Goal: Task Accomplishment & Management: Manage account settings

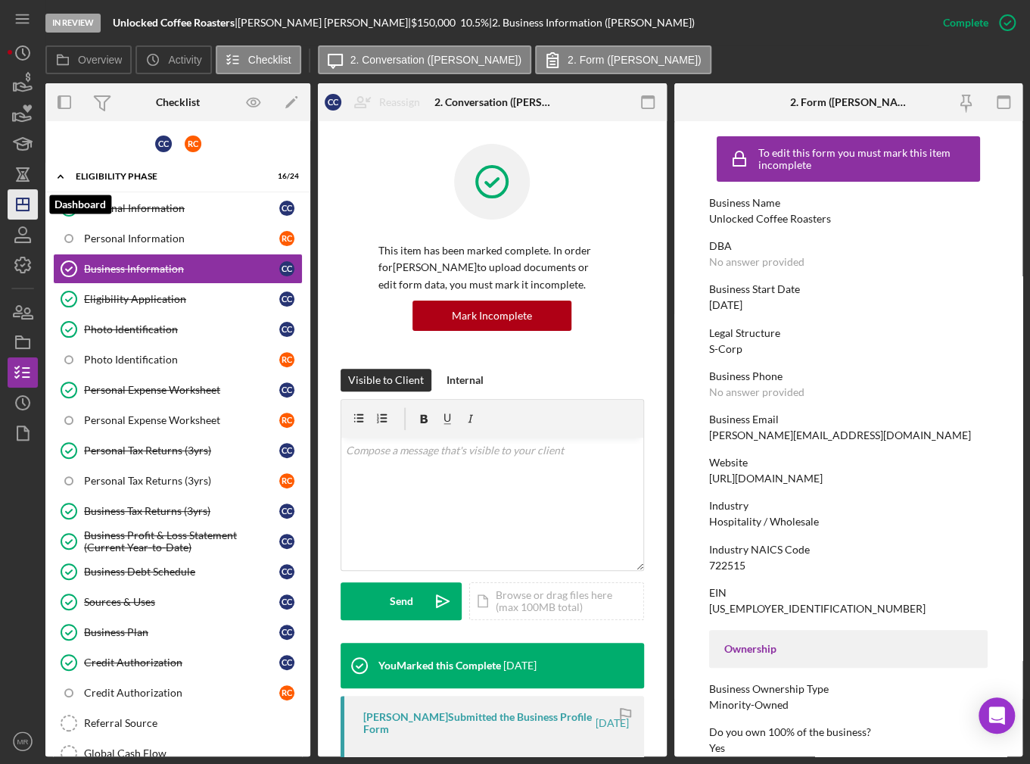
click at [28, 200] on polygon "button" at bounding box center [23, 204] width 12 height 12
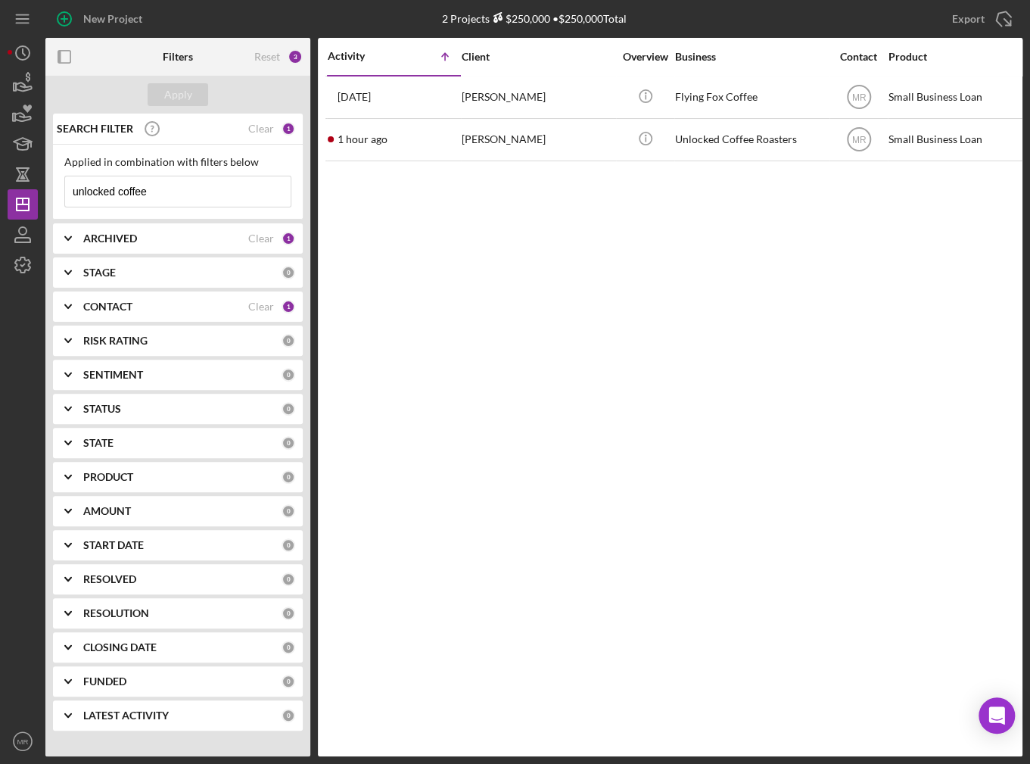
click at [148, 194] on input "unlocked coffee" at bounding box center [178, 191] width 226 height 30
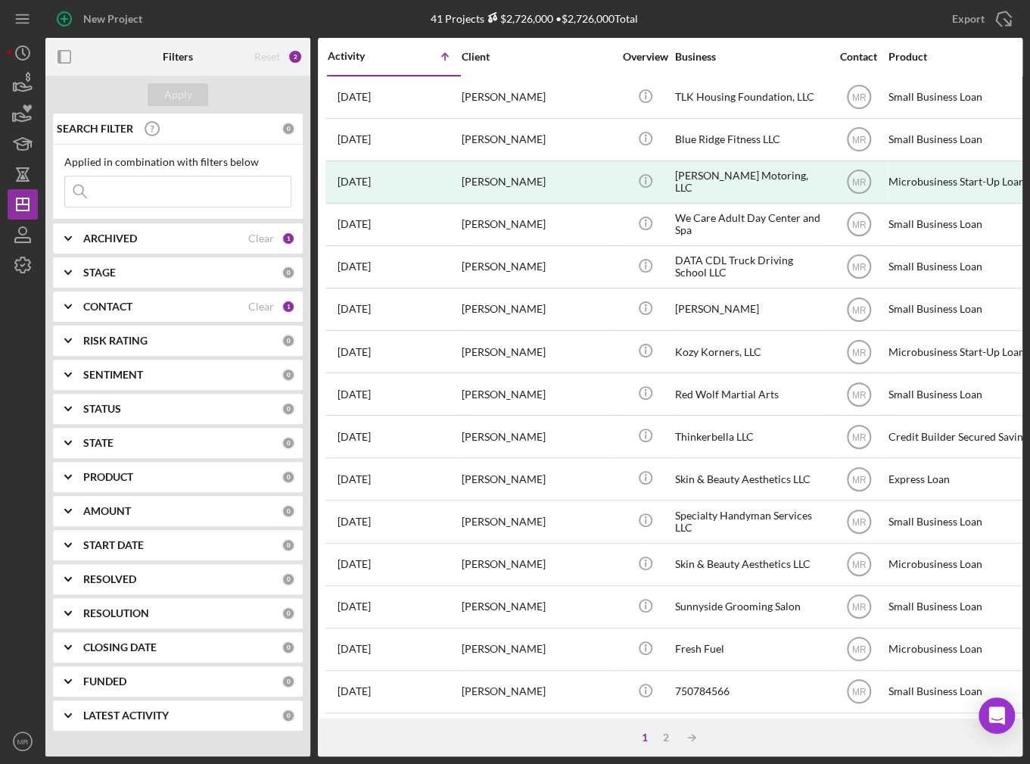
click at [369, 46] on div "Activity Icon/Table Sort Arrow" at bounding box center [394, 57] width 132 height 36
click at [369, 53] on div "Activity" at bounding box center [361, 56] width 67 height 12
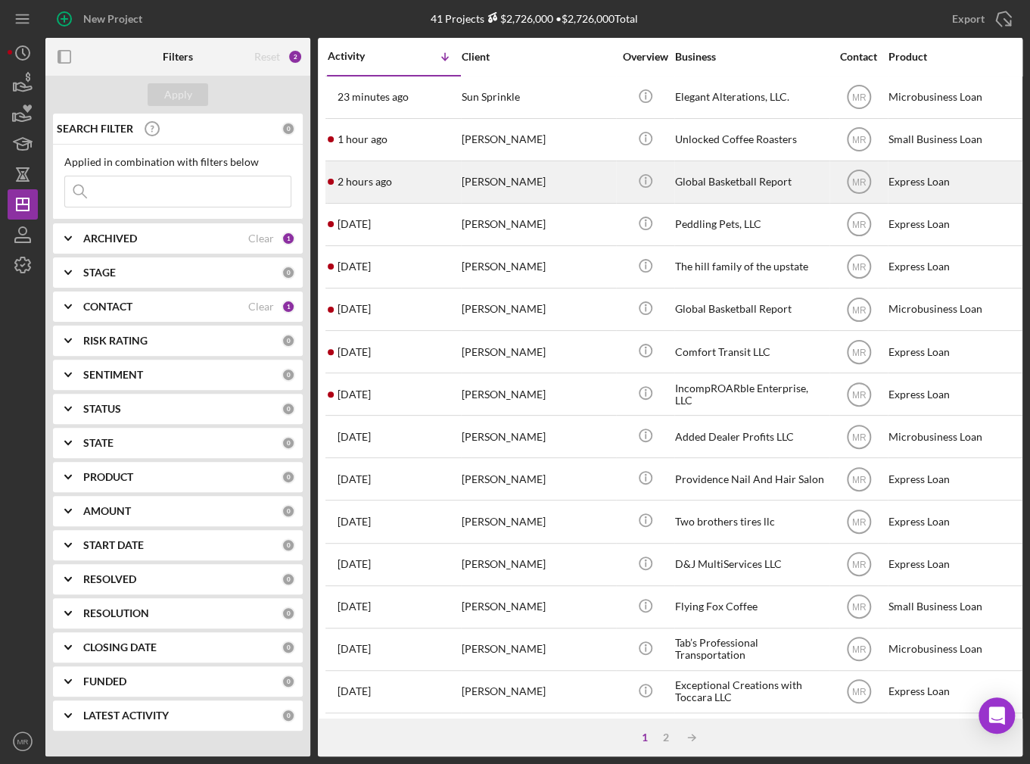
click at [404, 162] on div "2 hours ago [PERSON_NAME]" at bounding box center [394, 182] width 132 height 40
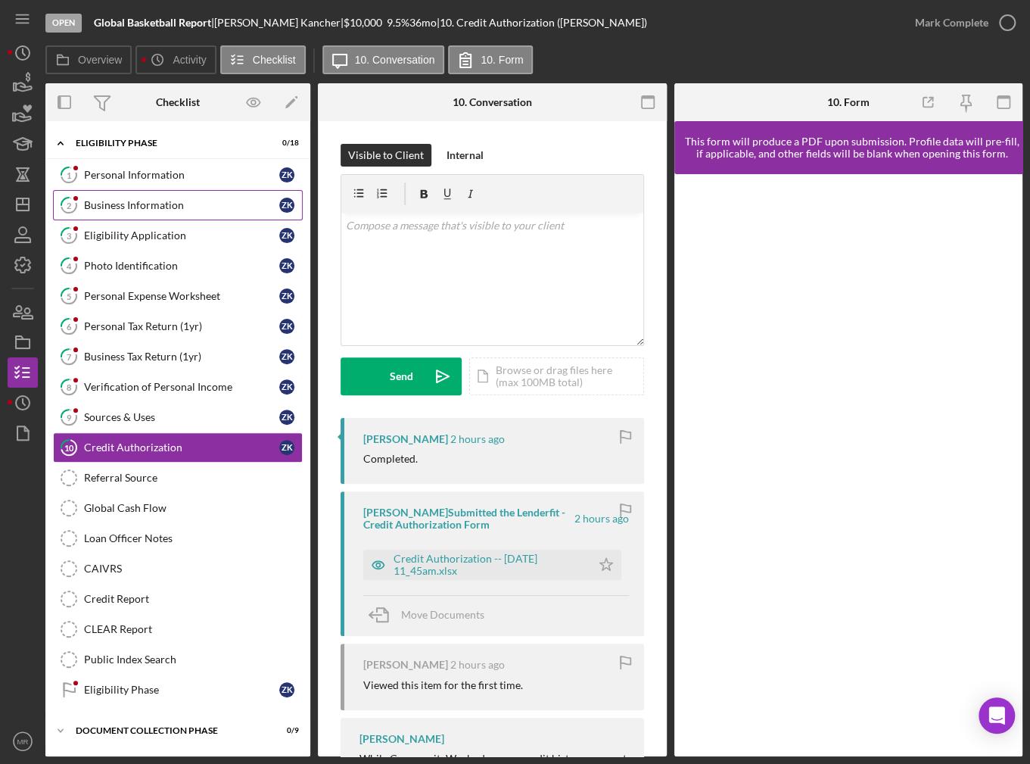
click at [222, 193] on link "2 Business Information Z K" at bounding box center [178, 205] width 250 height 30
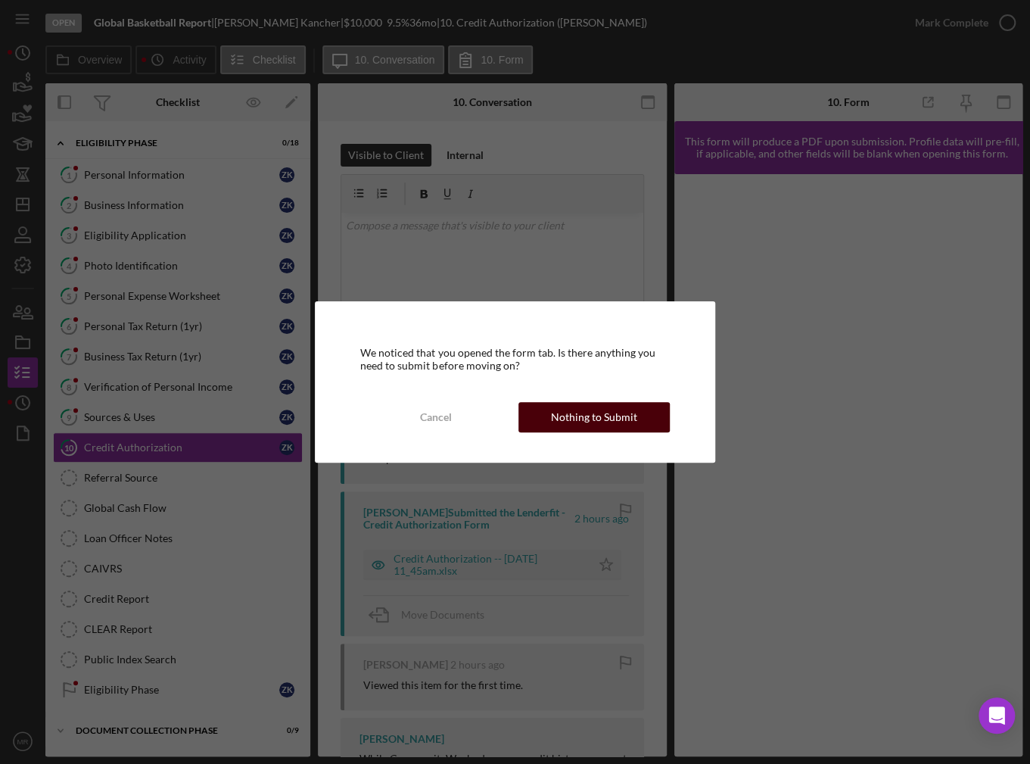
click at [570, 423] on div "Nothing to Submit" at bounding box center [594, 417] width 86 height 30
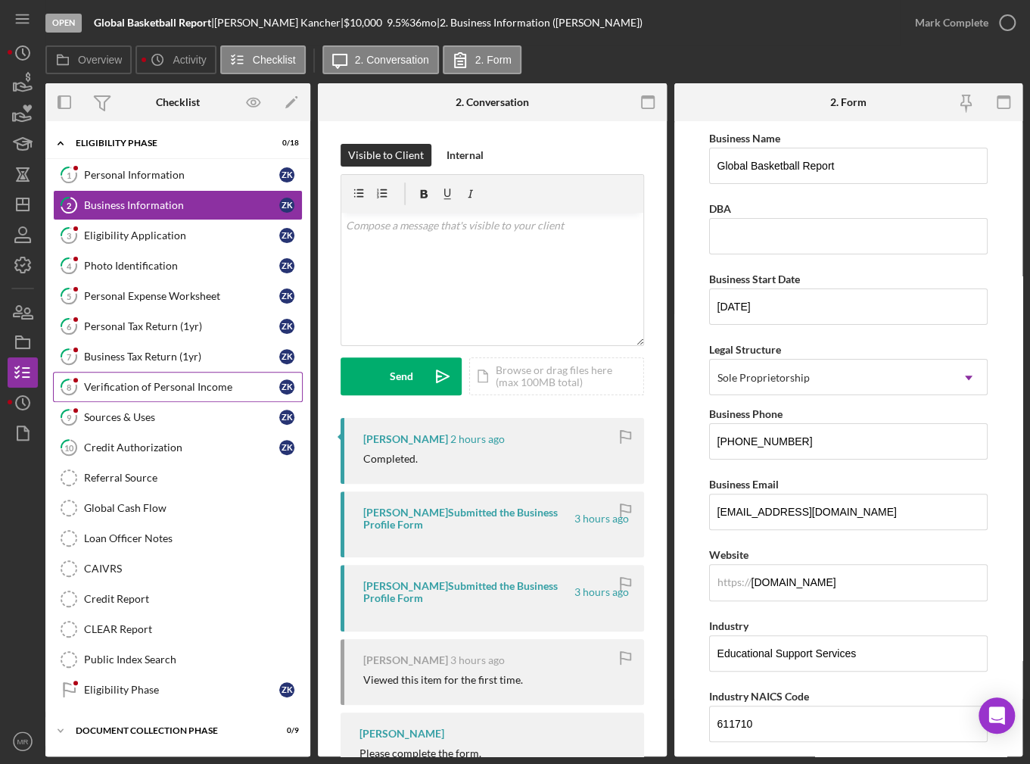
click at [191, 386] on div "Verification of Personal Income" at bounding box center [181, 387] width 195 height 12
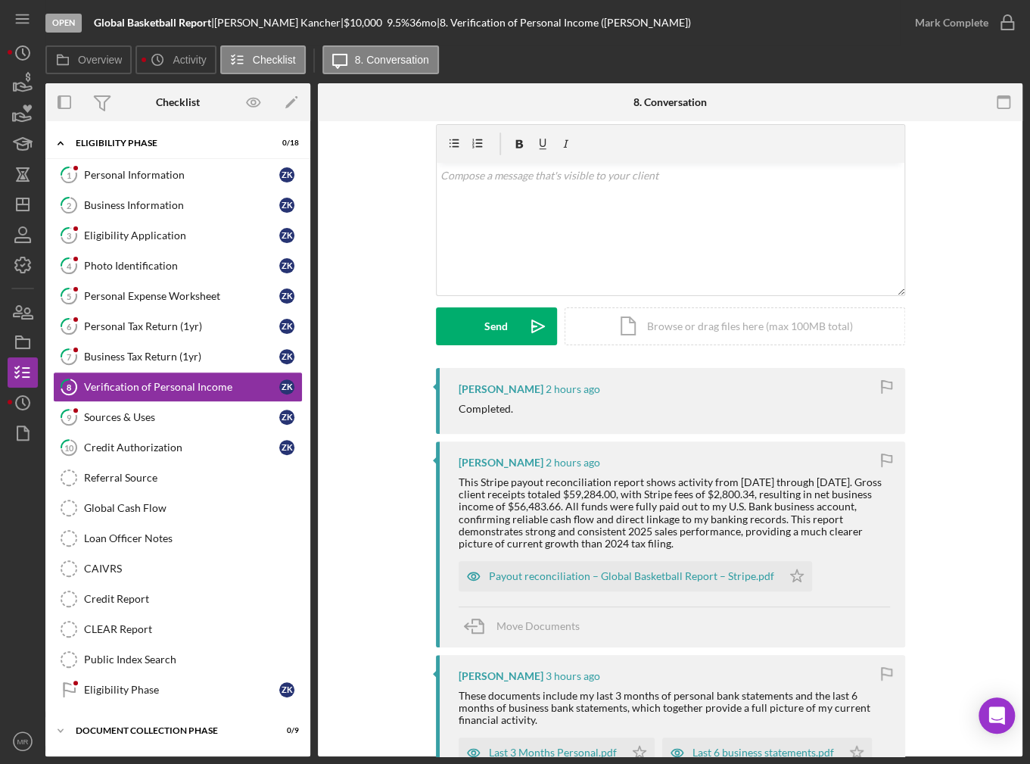
scroll to position [76, 0]
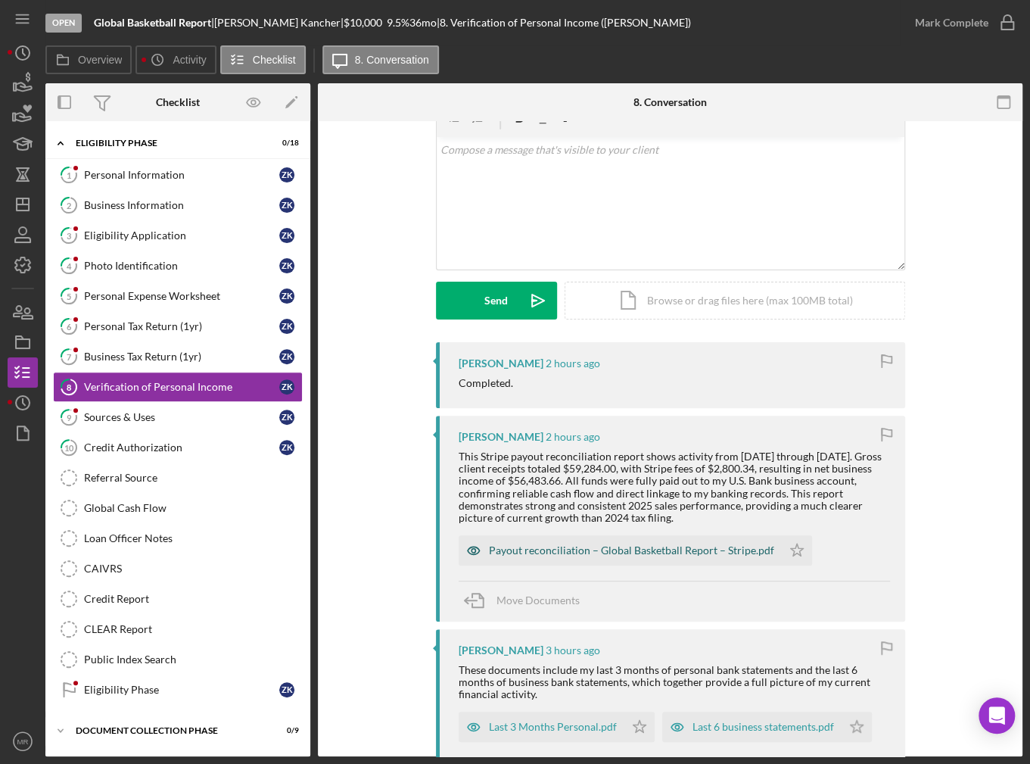
click at [689, 550] on div "Payout reconciliation – Global Basketball Report – Stripe.pdf" at bounding box center [631, 550] width 285 height 12
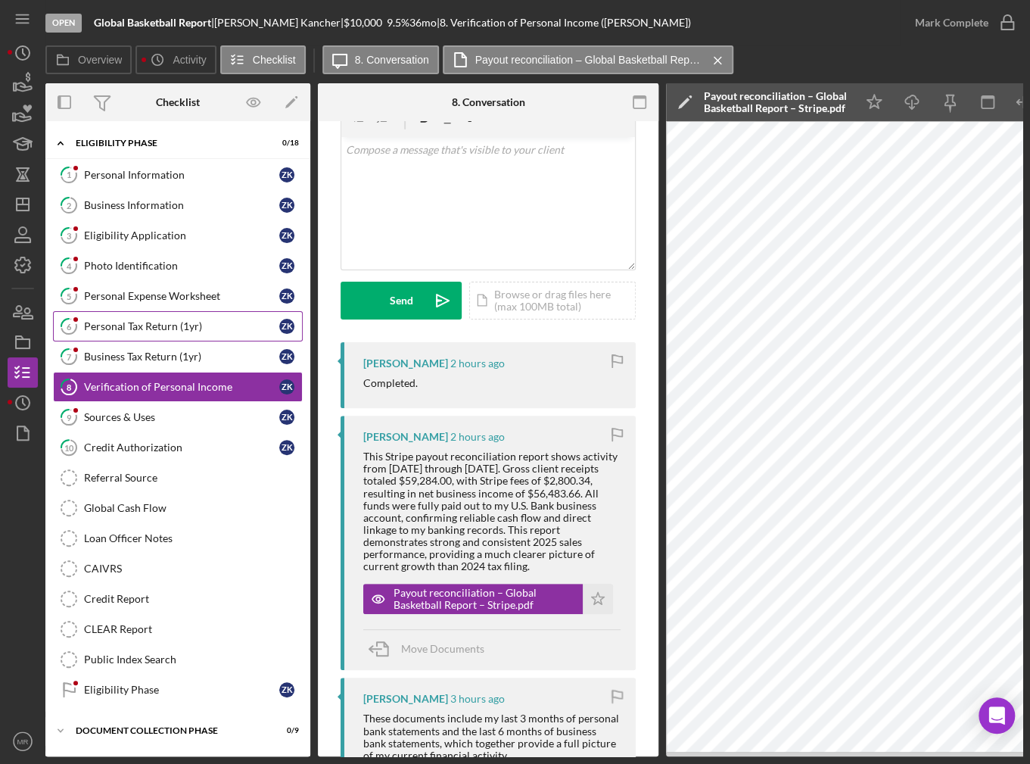
click at [218, 317] on link "6 Personal Tax Return (1yr) Z K" at bounding box center [178, 326] width 250 height 30
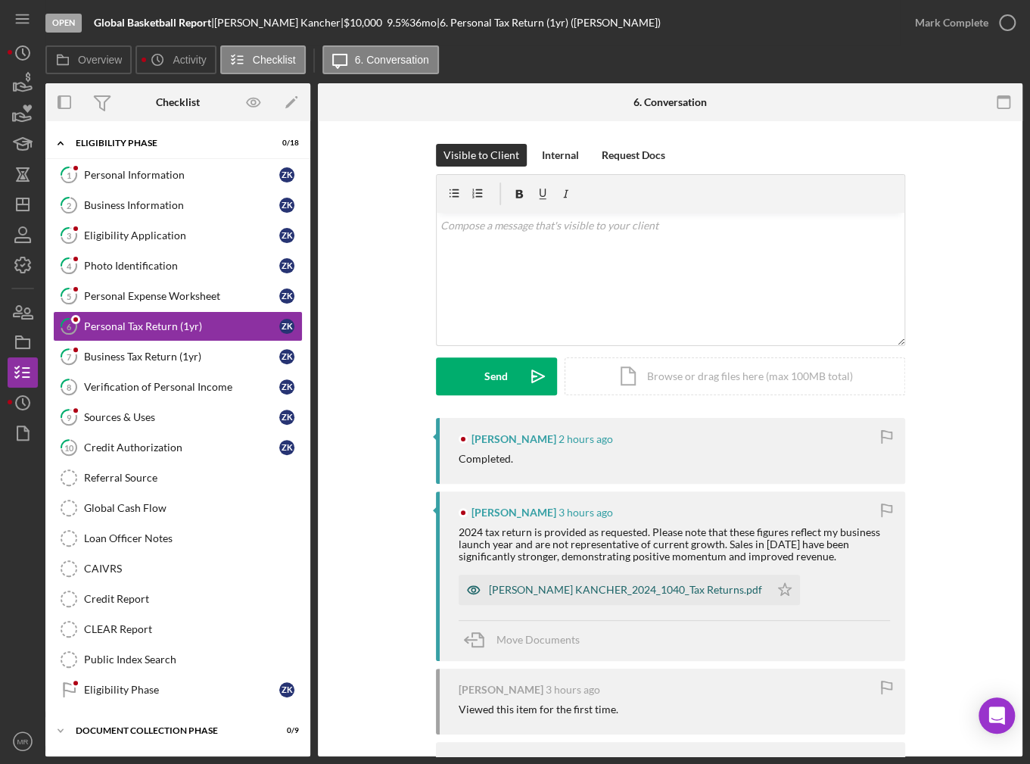
click at [570, 593] on div "ZACHARY KANCHER_2024_1040_Tax Returns.pdf" at bounding box center [625, 589] width 273 height 12
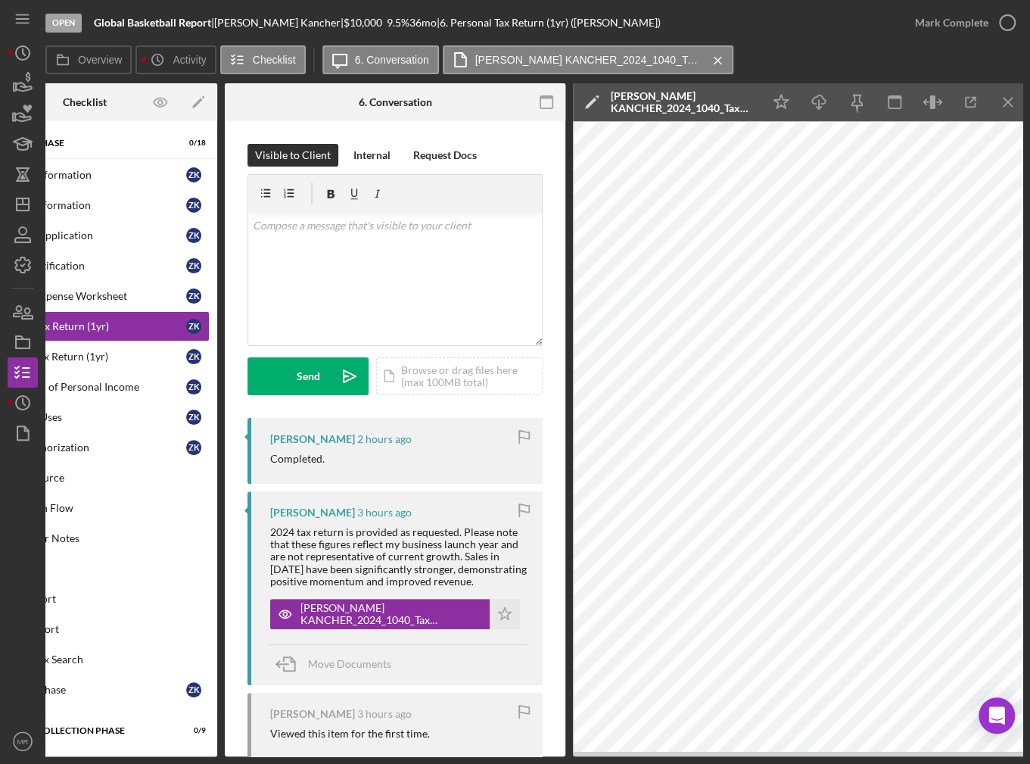
scroll to position [0, 98]
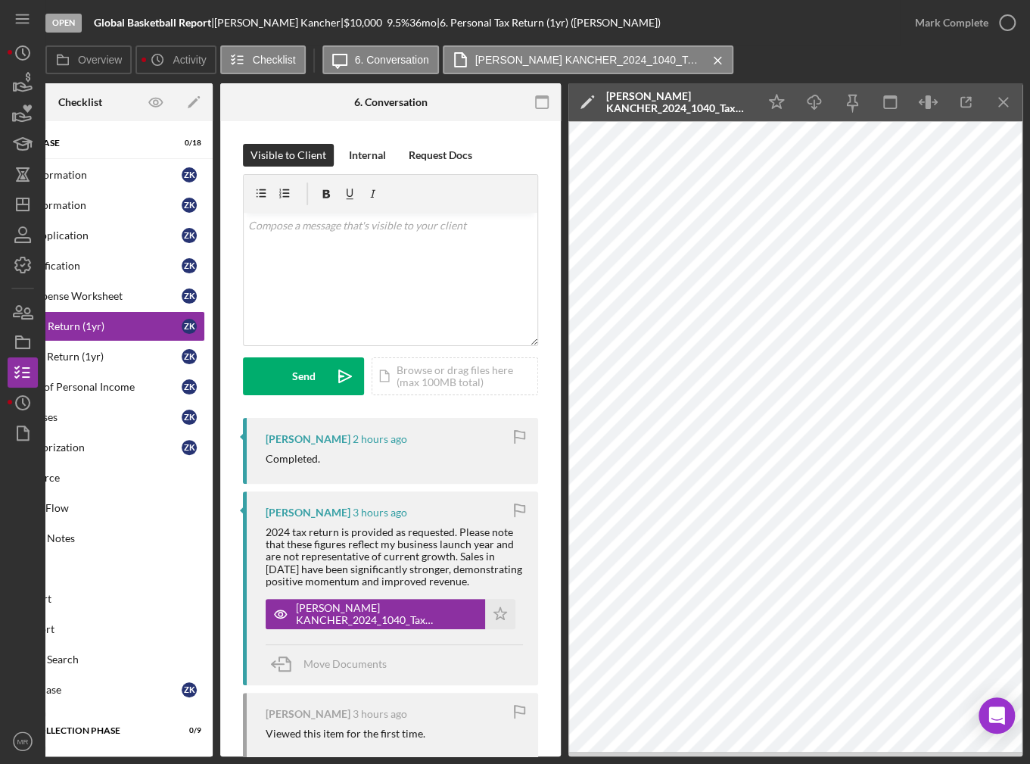
drag, startPoint x: 574, startPoint y: 756, endPoint x: 542, endPoint y: 758, distance: 31.8
click at [542, 758] on div "Open Global Basketball Report | Zachary Kancher | $10,000 $10,000 9.5 % 36 mo |…" at bounding box center [515, 382] width 1030 height 764
click at [543, 755] on div "Open Global Basketball Report | Zachary Kancher | $10,000 $10,000 9.5 % 36 mo |…" at bounding box center [515, 382] width 1030 height 764
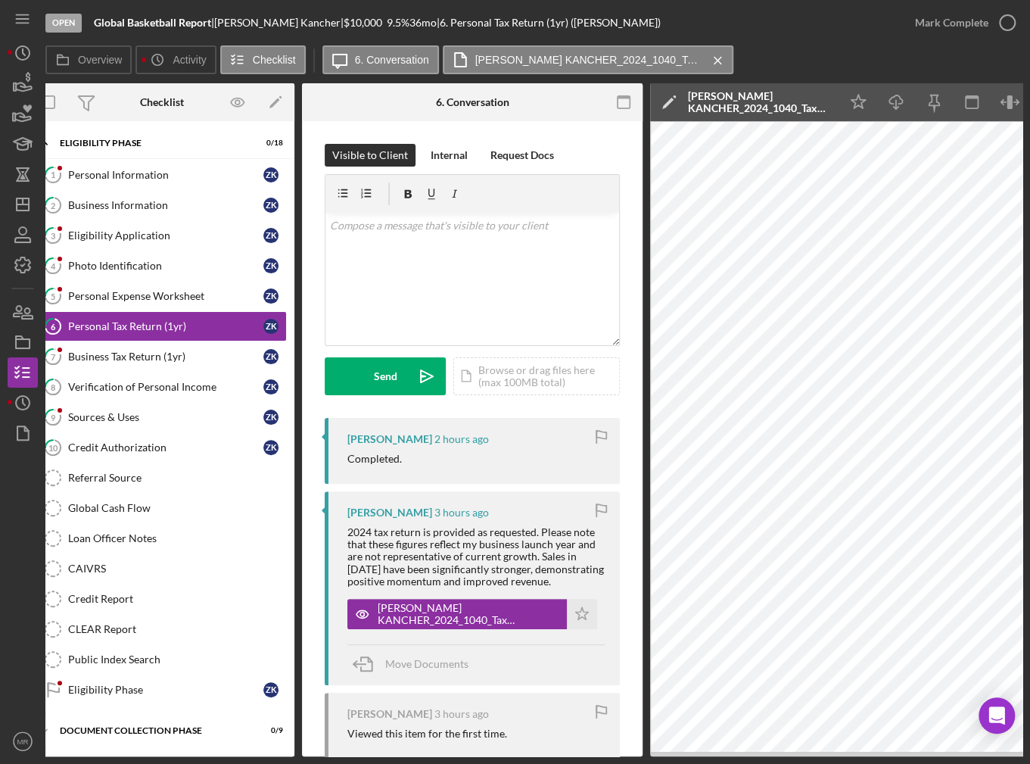
scroll to position [0, 0]
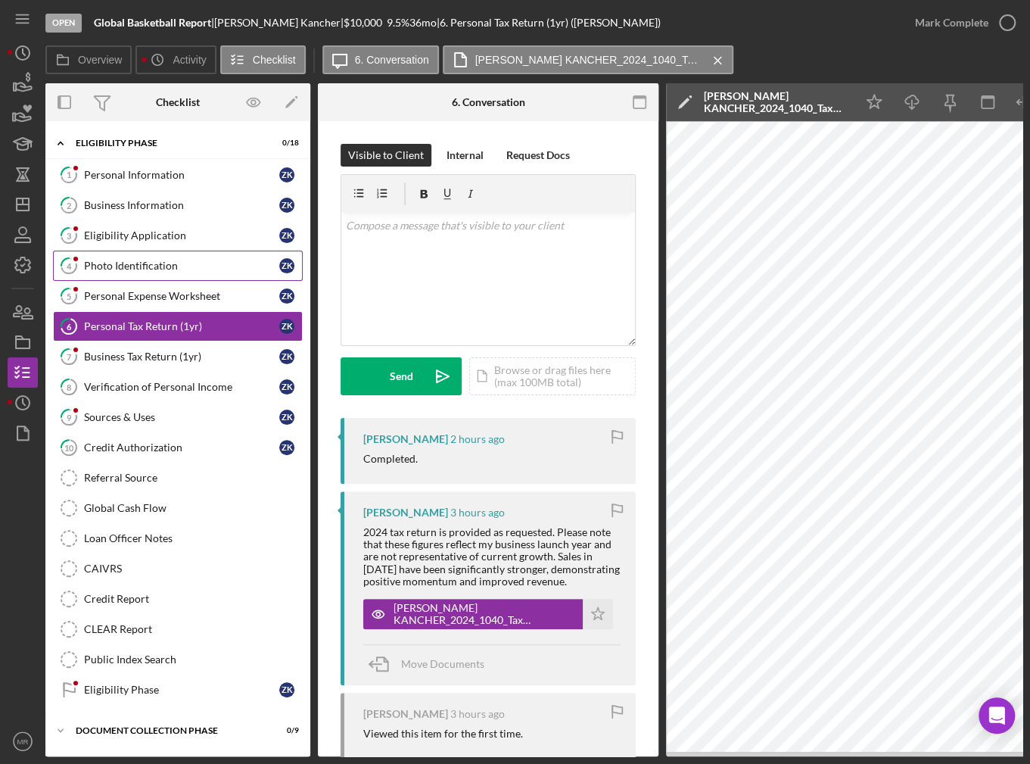
click at [151, 260] on div "Photo Identification" at bounding box center [181, 266] width 195 height 12
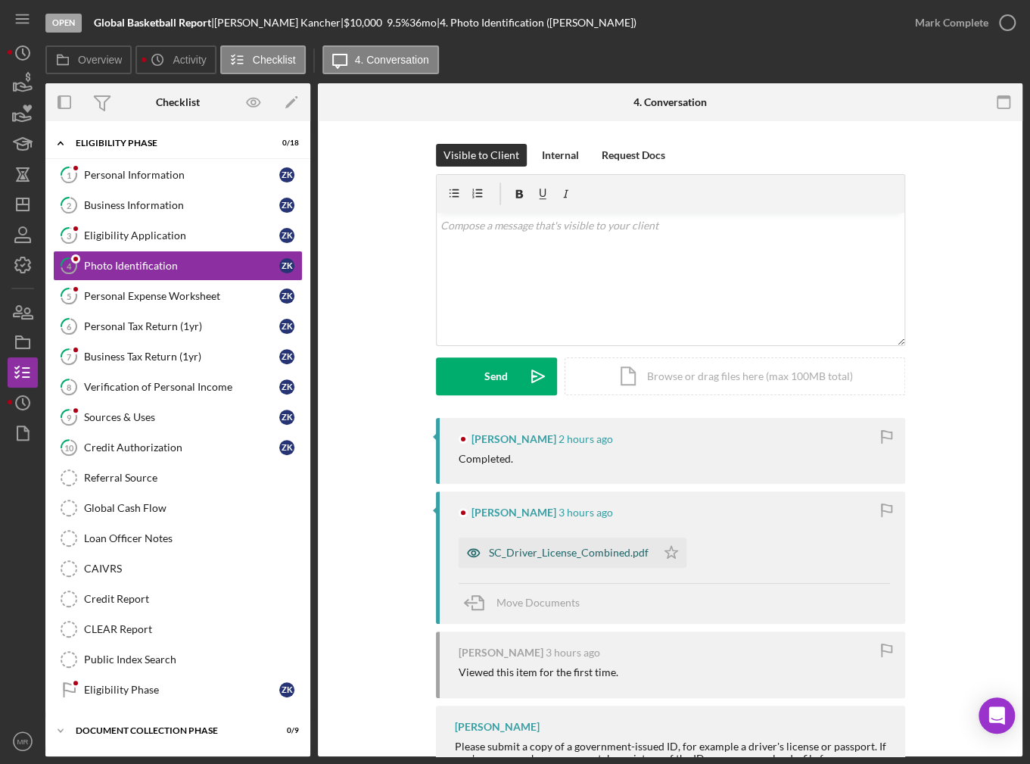
click at [553, 550] on div "SC_Driver_License_Combined.pdf" at bounding box center [569, 552] width 160 height 12
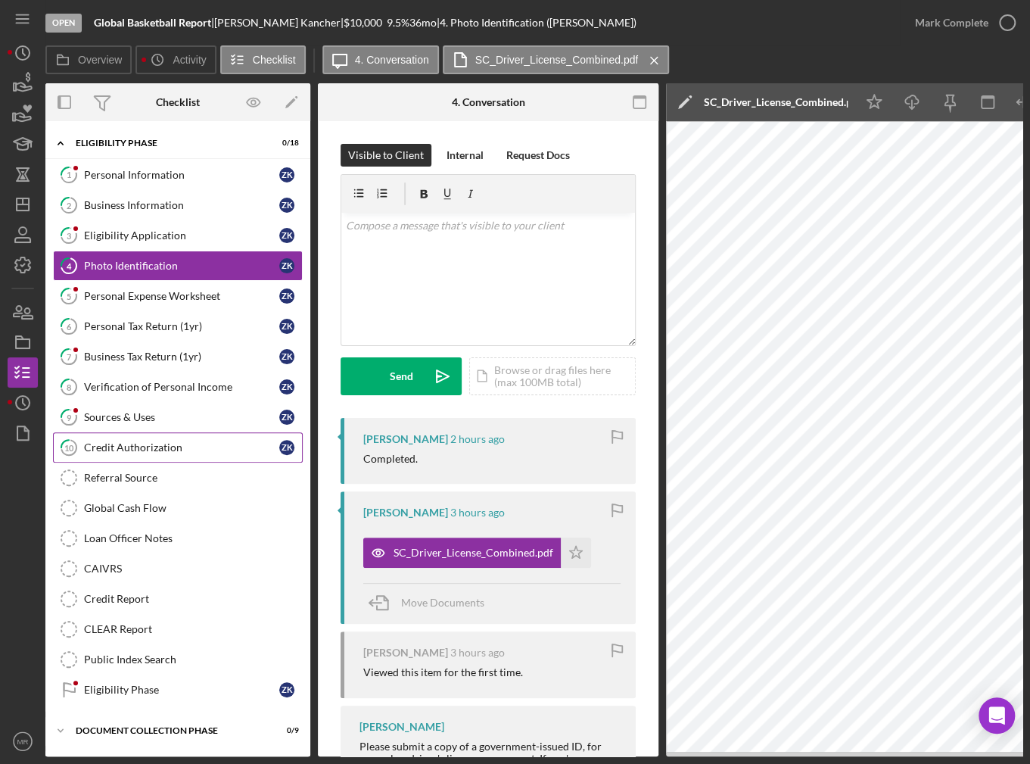
click at [132, 444] on div "Credit Authorization" at bounding box center [181, 447] width 195 height 12
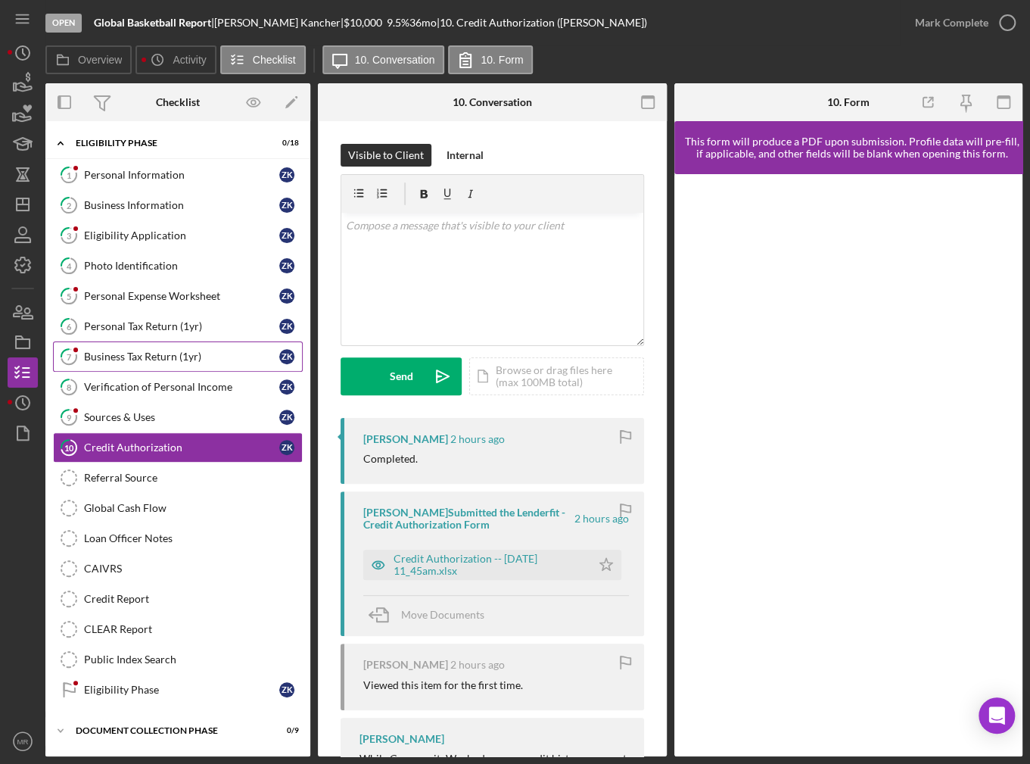
click at [167, 359] on div "Business Tax Return (1yr)" at bounding box center [181, 356] width 195 height 12
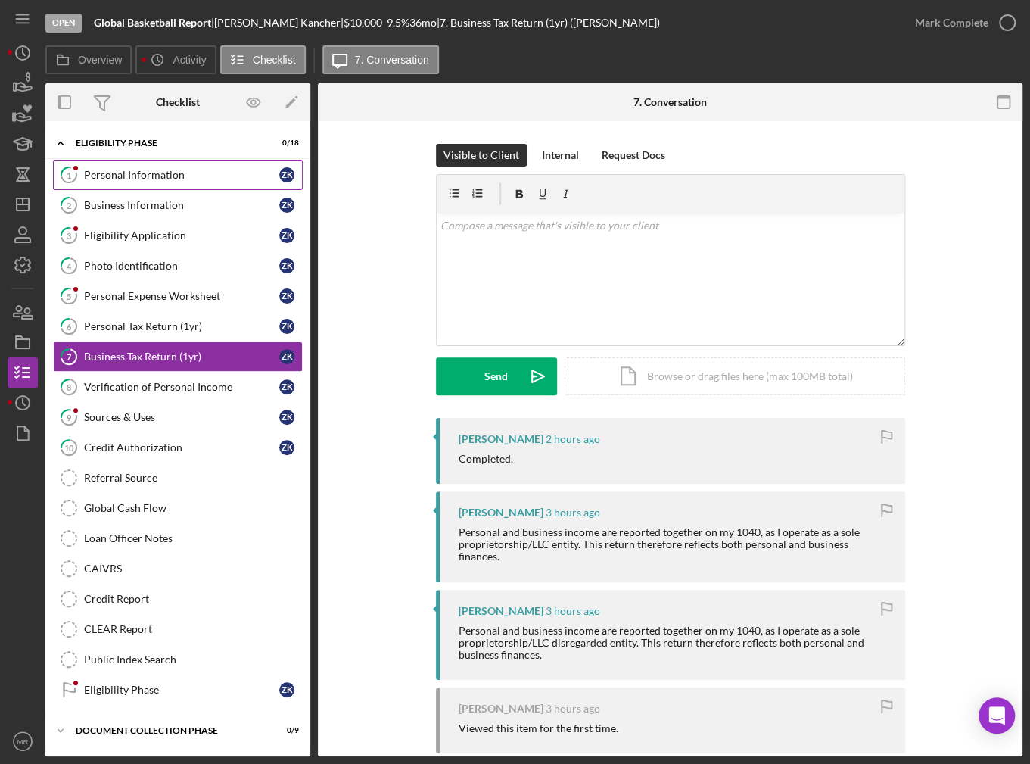
click at [117, 170] on div "Personal Information" at bounding box center [181, 175] width 195 height 12
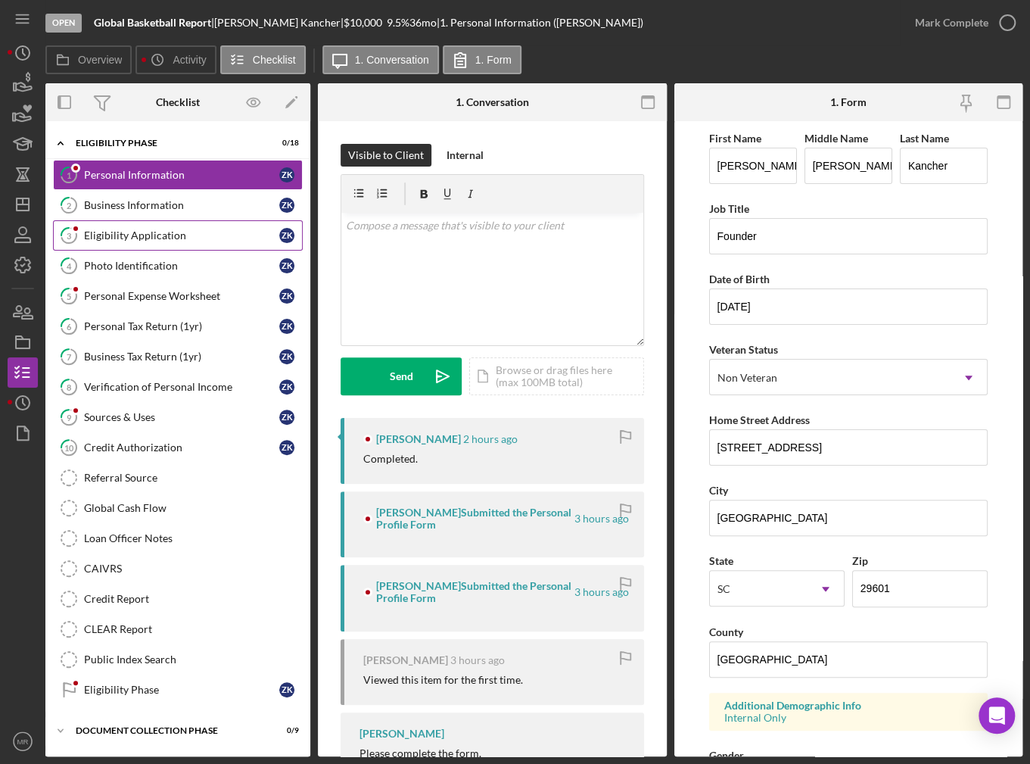
click at [132, 236] on div "Eligibility Application" at bounding box center [181, 235] width 195 height 12
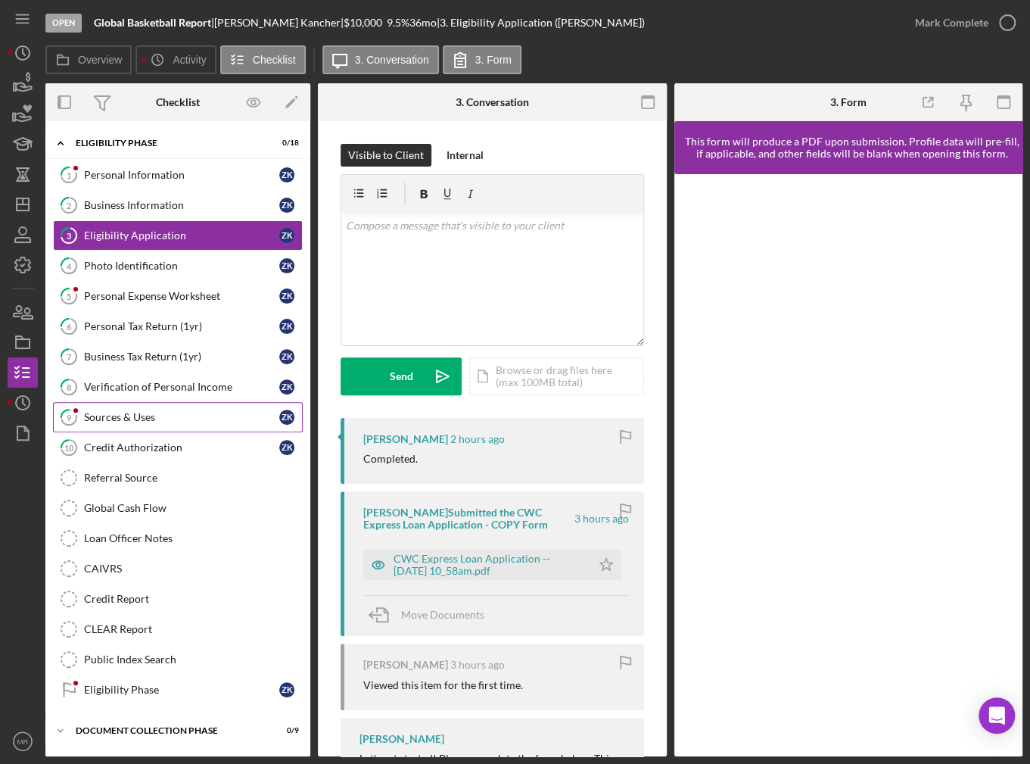
click at [157, 411] on div "Sources & Uses" at bounding box center [181, 417] width 195 height 12
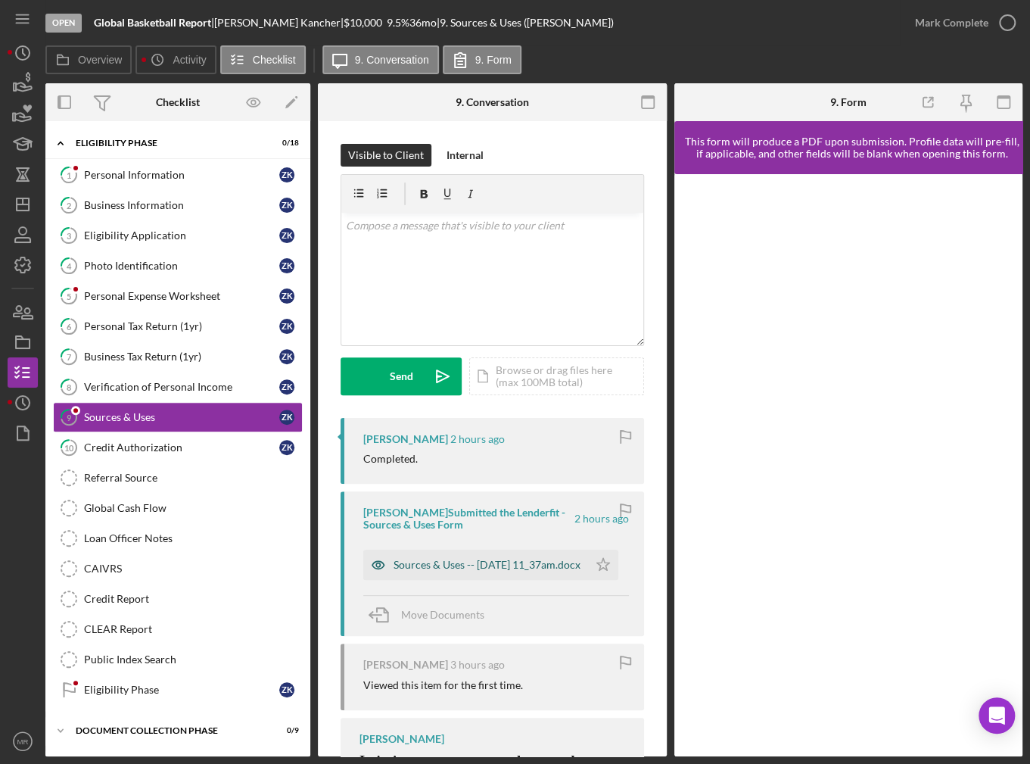
click at [482, 568] on div "Sources & Uses -- [DATE] 11_37am.docx" at bounding box center [487, 564] width 187 height 12
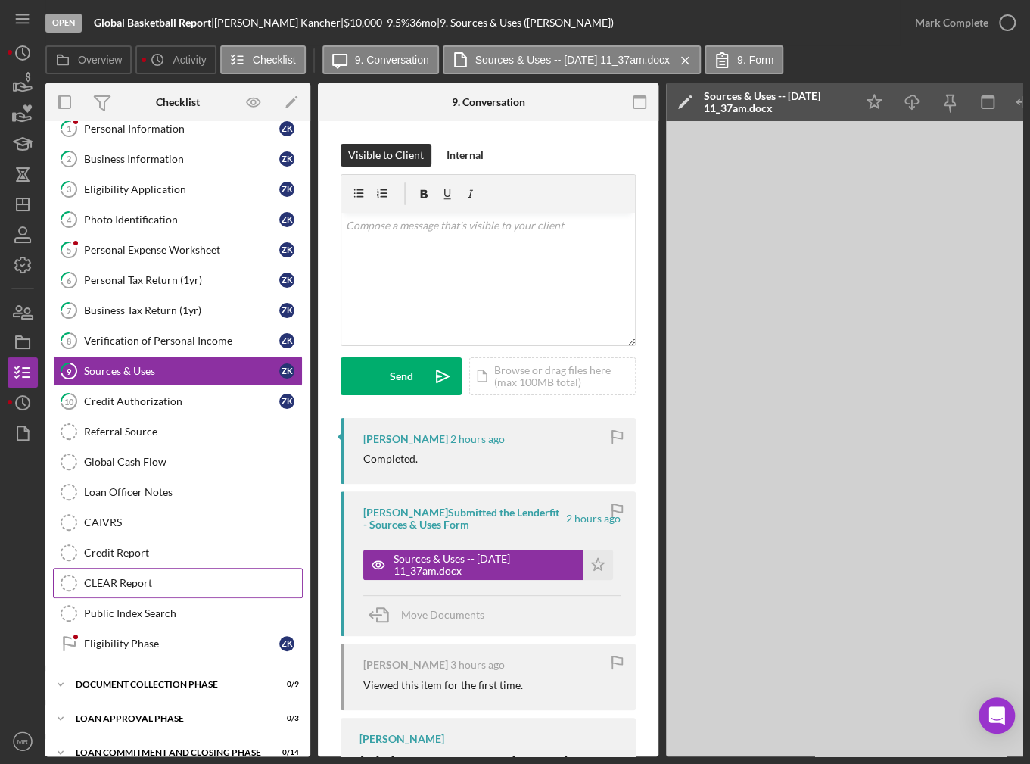
scroll to position [64, 0]
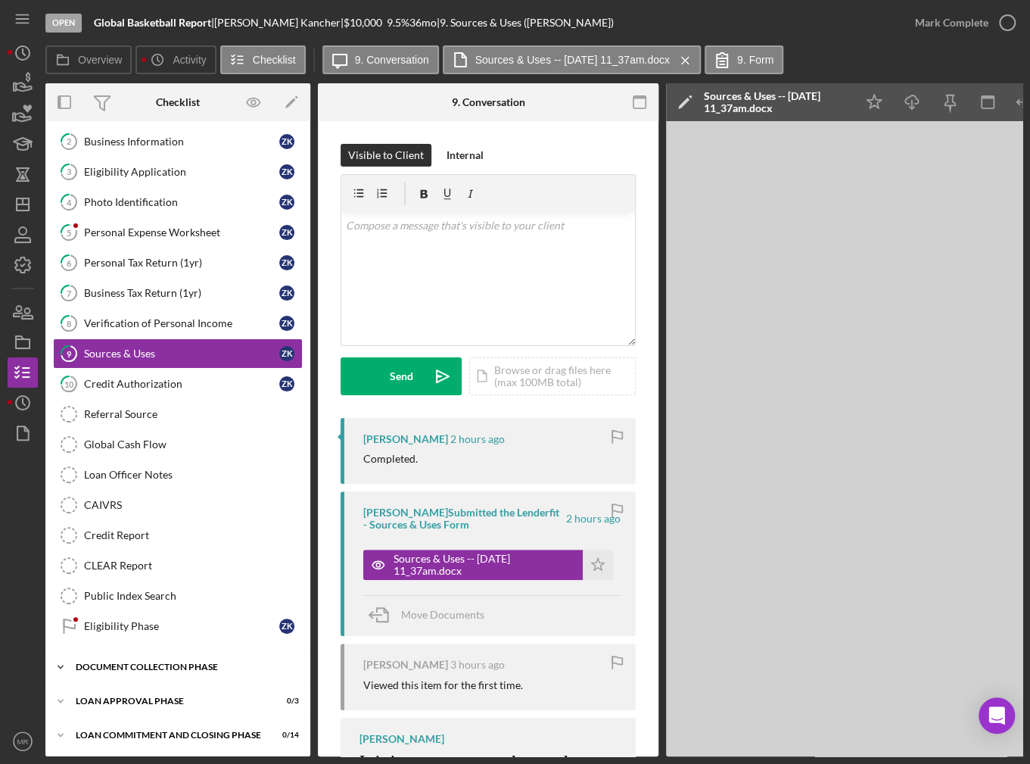
click at [224, 662] on div "Document Collection Phase" at bounding box center [184, 666] width 216 height 9
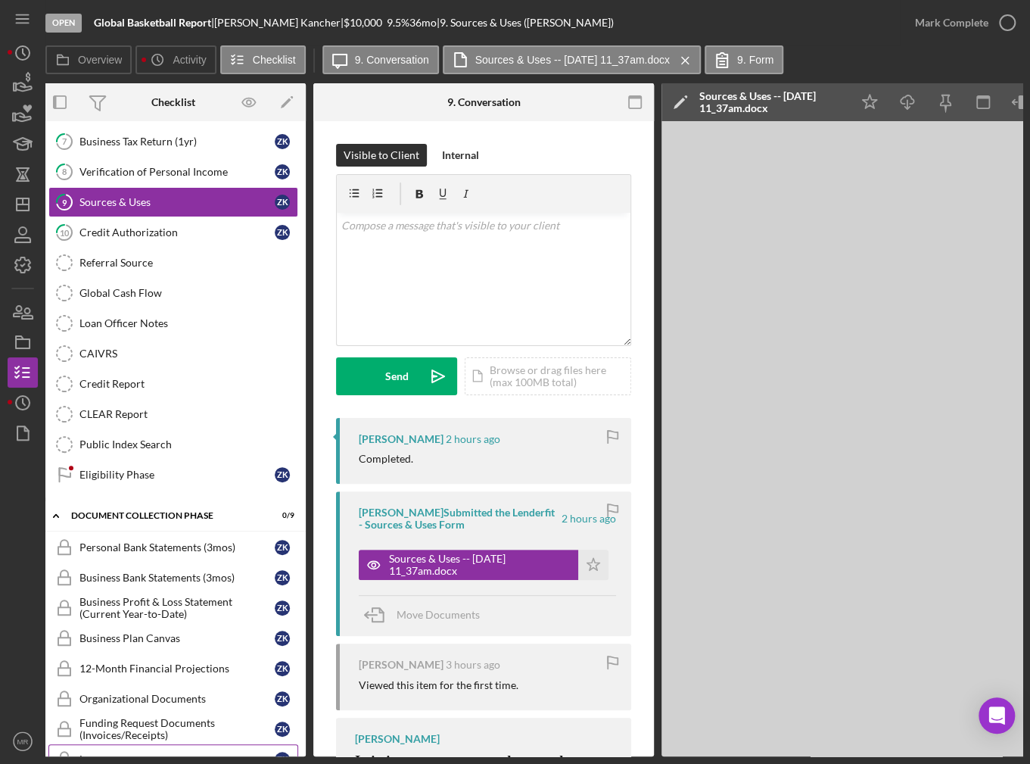
scroll to position [0, 0]
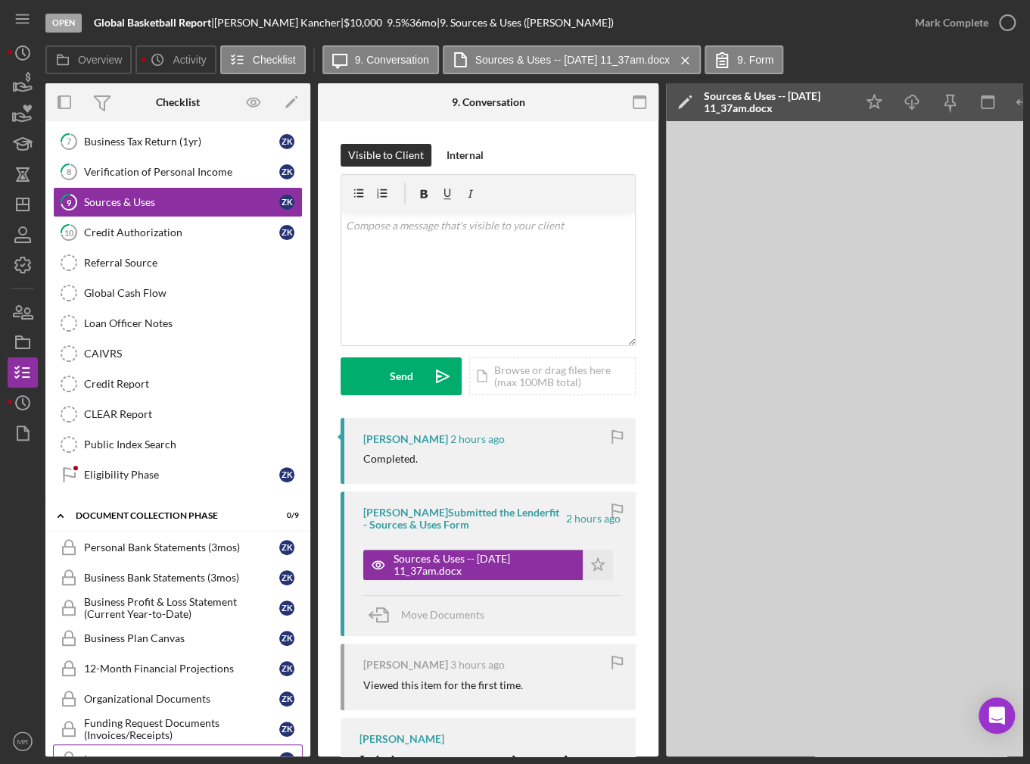
click at [269, 753] on div "Lease" at bounding box center [181, 759] width 195 height 12
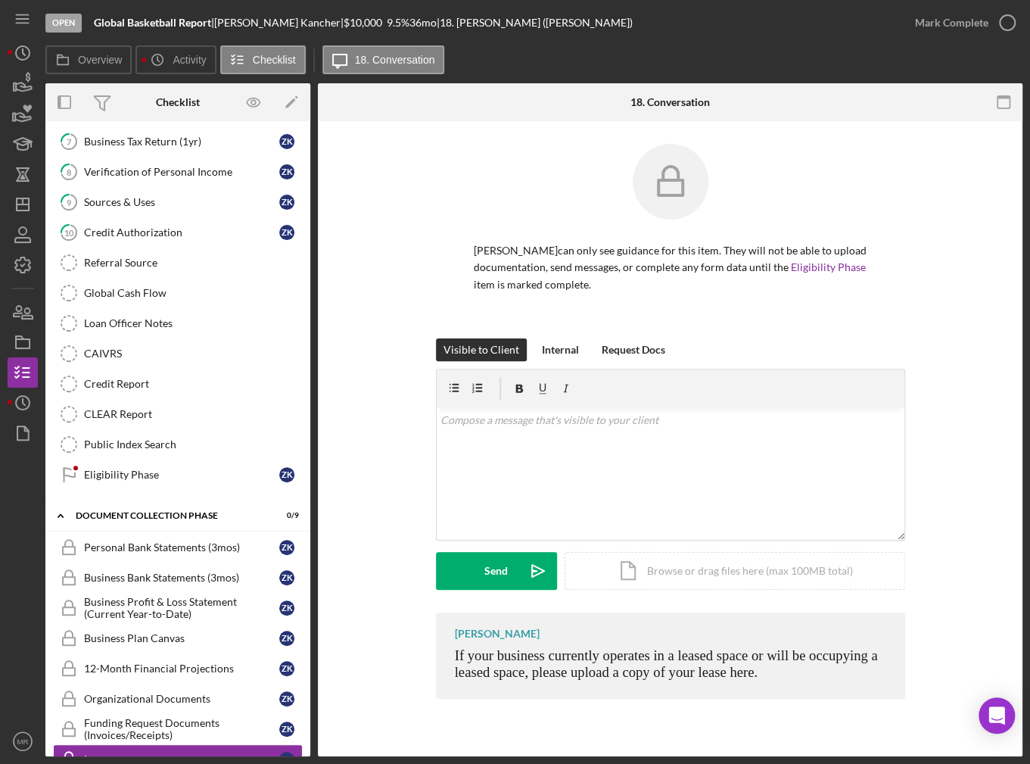
click at [221, 761] on div "Open Global Basketball Report | Zachary Kancher | $10,000 $10,000 9.5 % 36 mo |…" at bounding box center [515, 382] width 1030 height 764
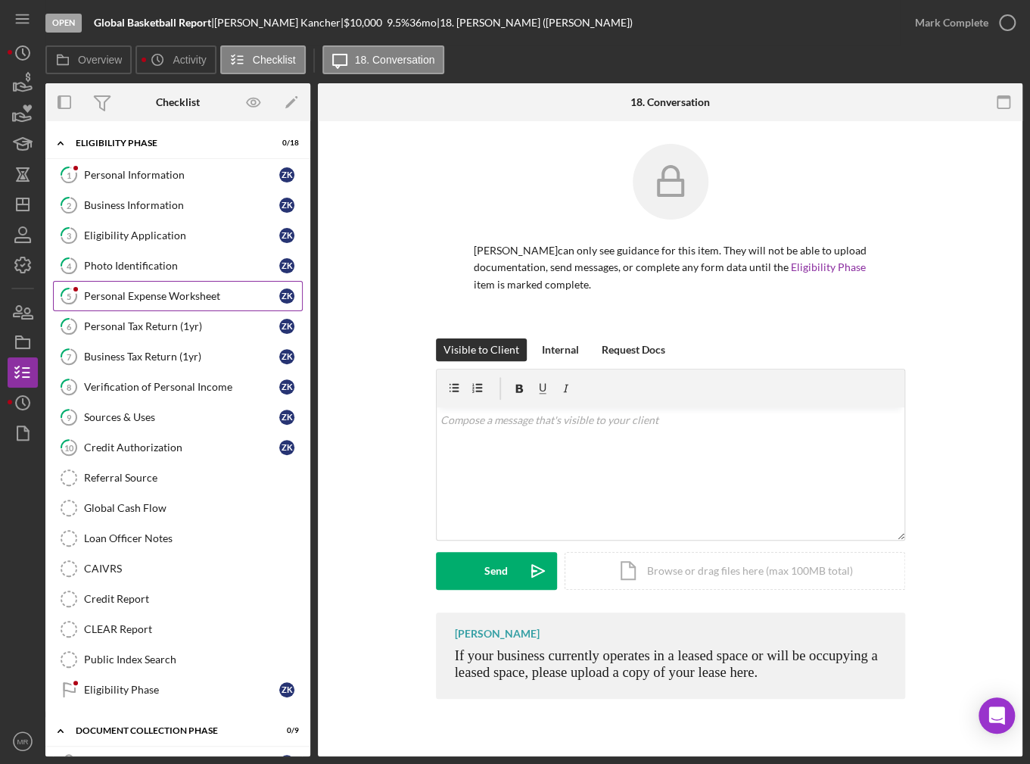
click at [163, 300] on div "Personal Expense Worksheet" at bounding box center [181, 296] width 195 height 12
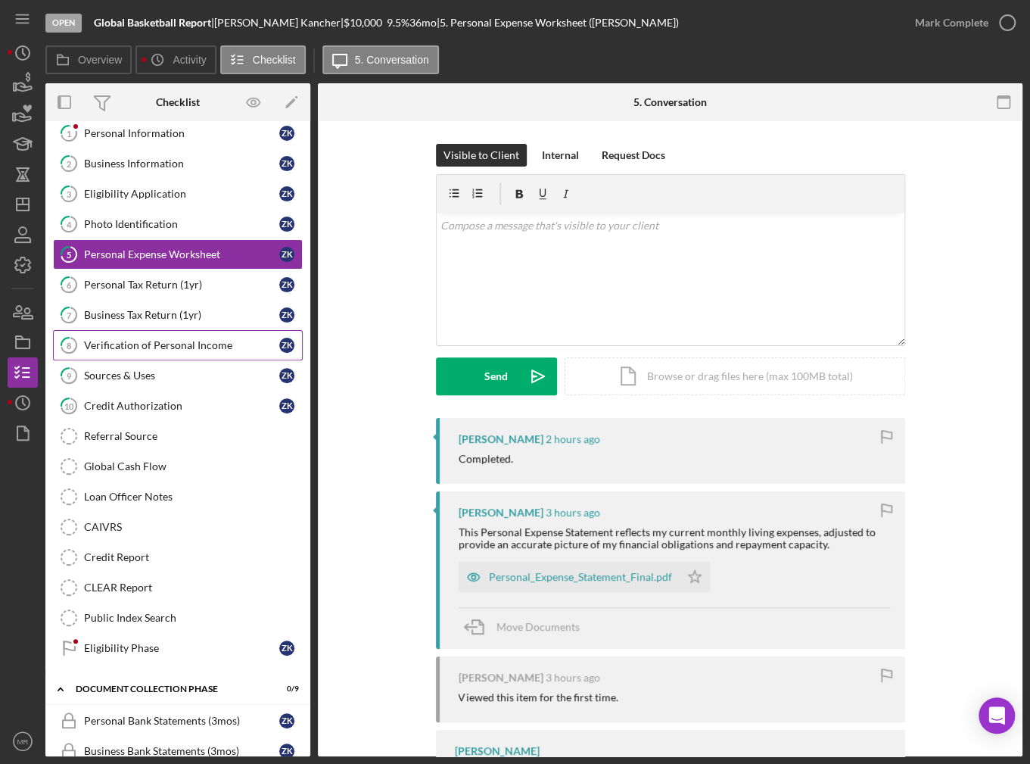
scroll to position [76, 0]
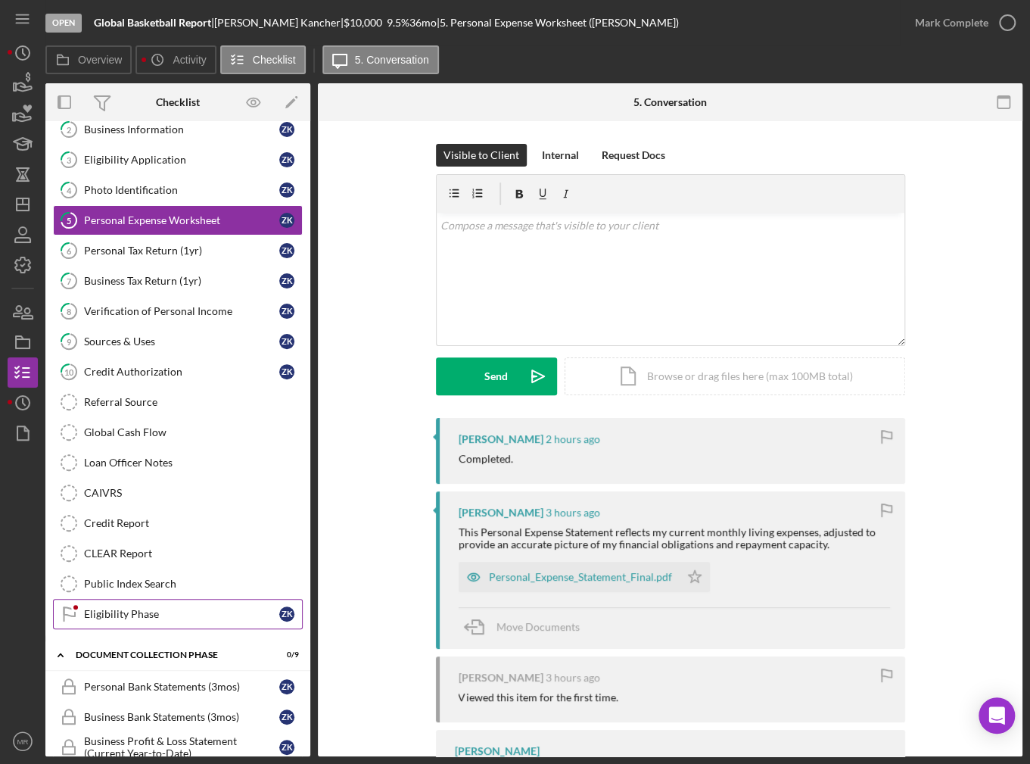
click at [151, 609] on div "Eligibility Phase" at bounding box center [181, 614] width 195 height 12
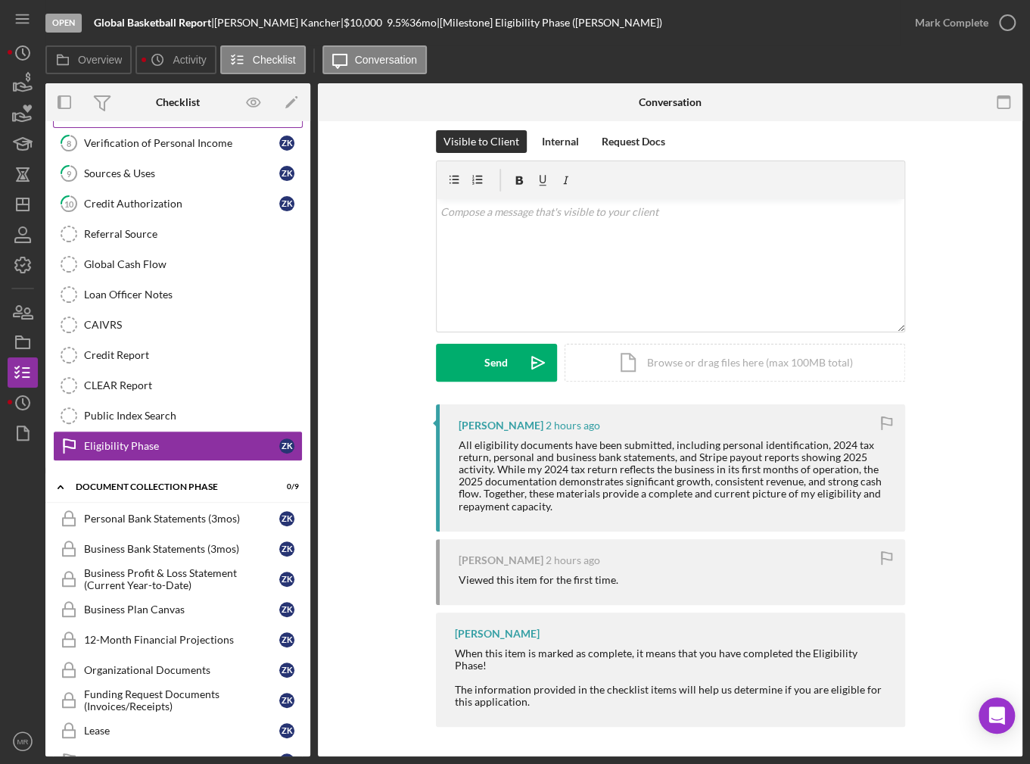
scroll to position [110, 0]
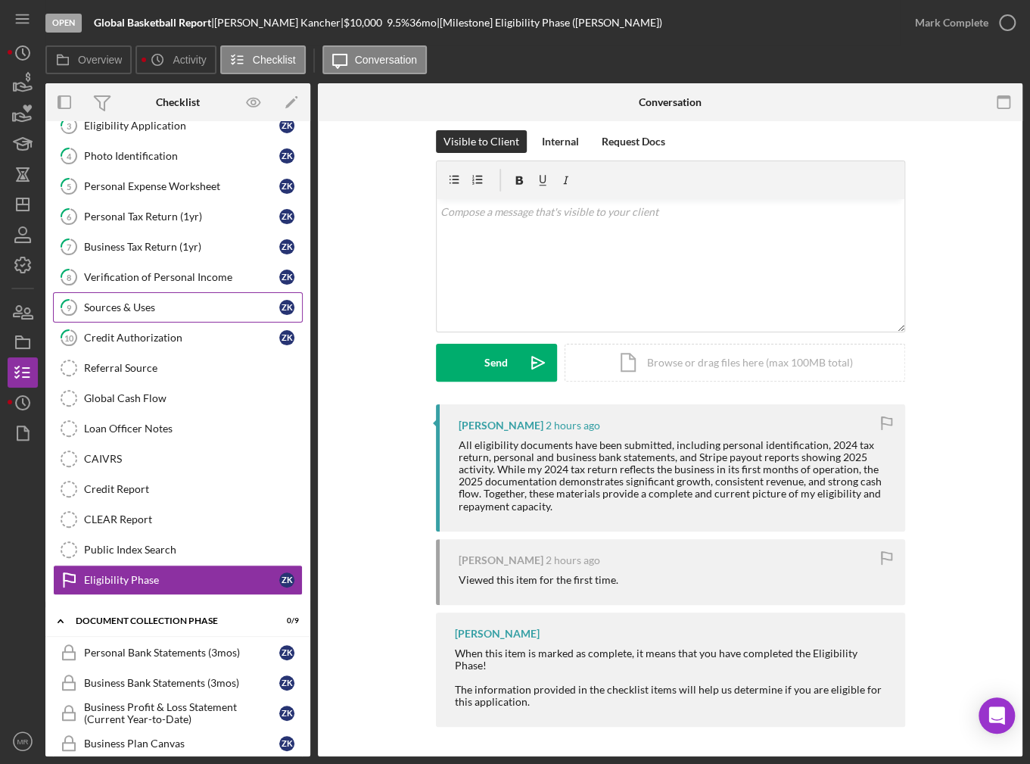
click at [182, 307] on div "Sources & Uses" at bounding box center [181, 307] width 195 height 12
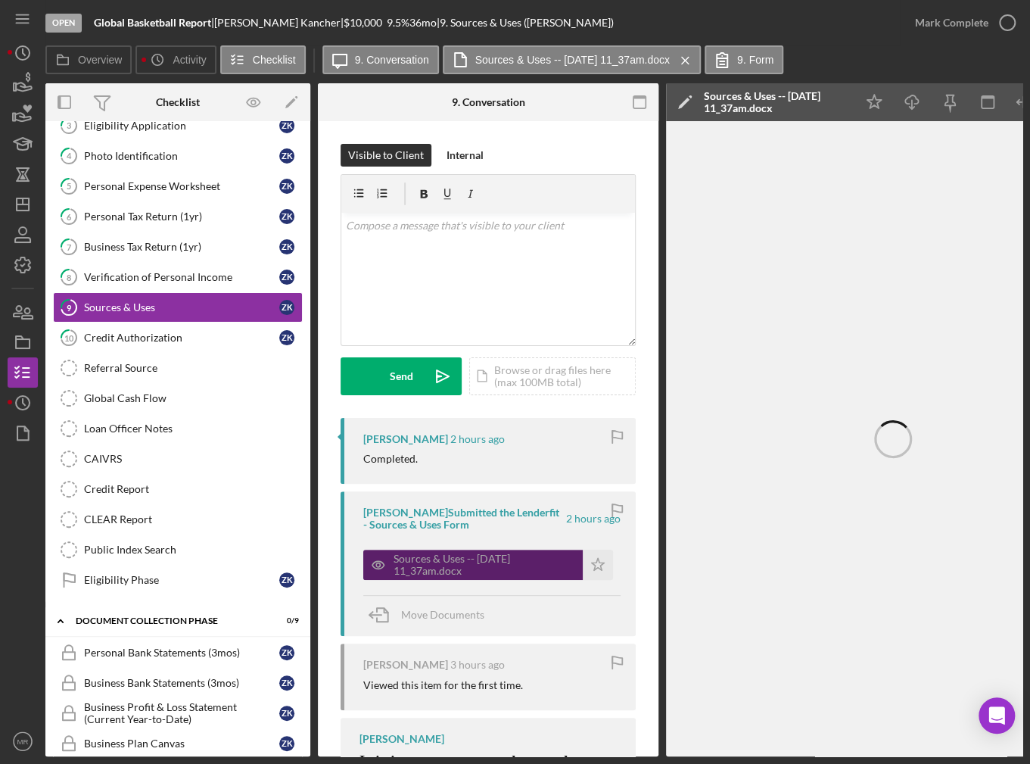
click at [494, 565] on div "Sources & Uses -- [DATE] 11_37am.docx" at bounding box center [485, 564] width 182 height 24
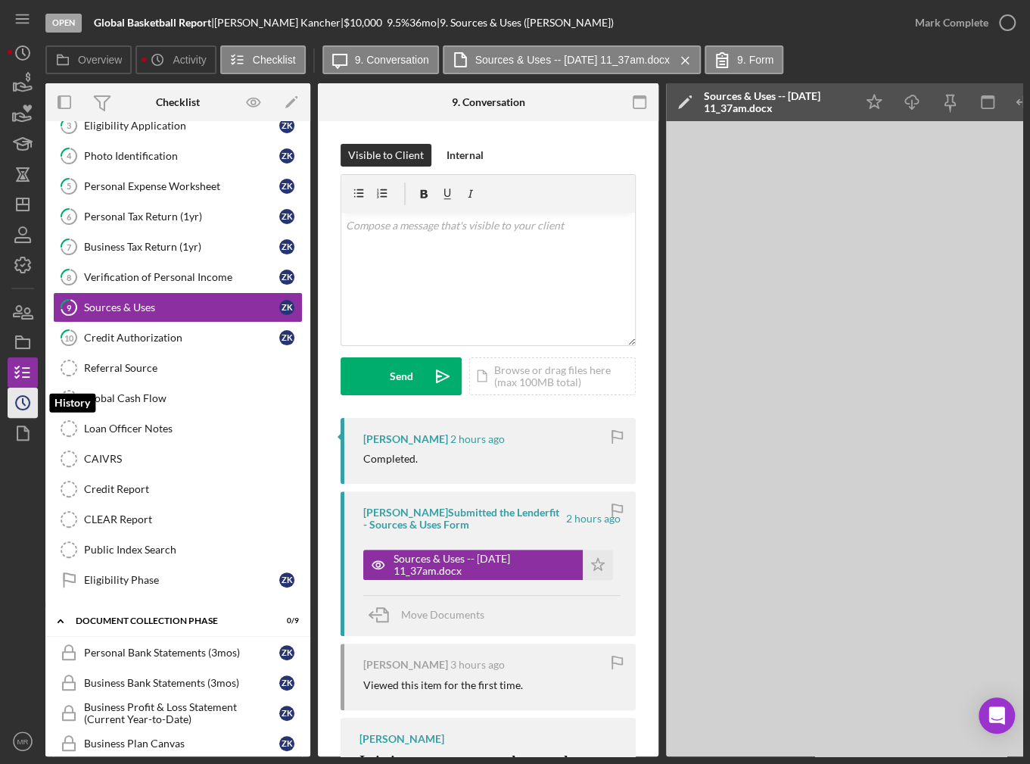
click at [22, 406] on icon "Icon/History" at bounding box center [23, 403] width 38 height 38
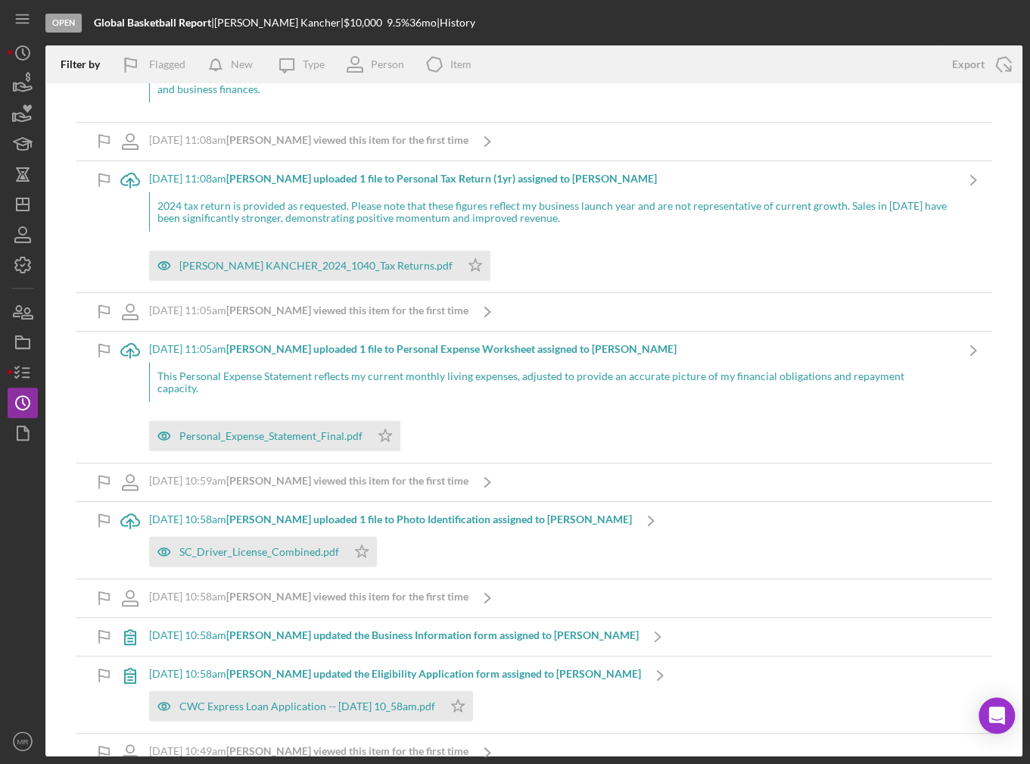
scroll to position [1665, 0]
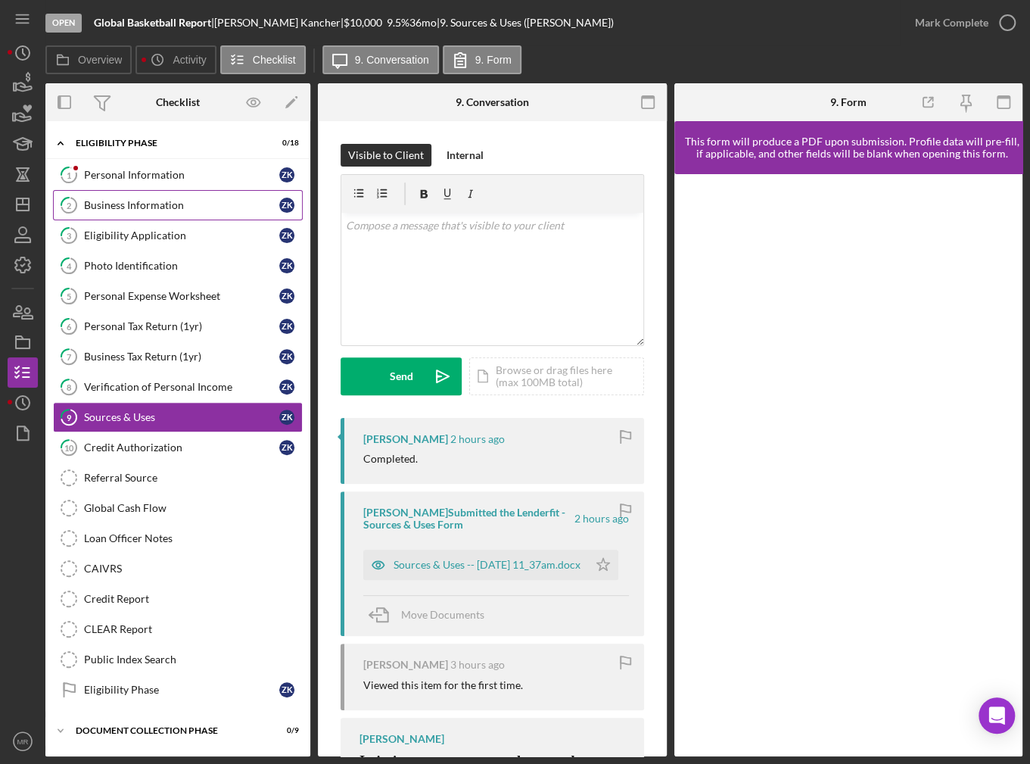
click at [147, 196] on link "2 Business Information Z K" at bounding box center [178, 205] width 250 height 30
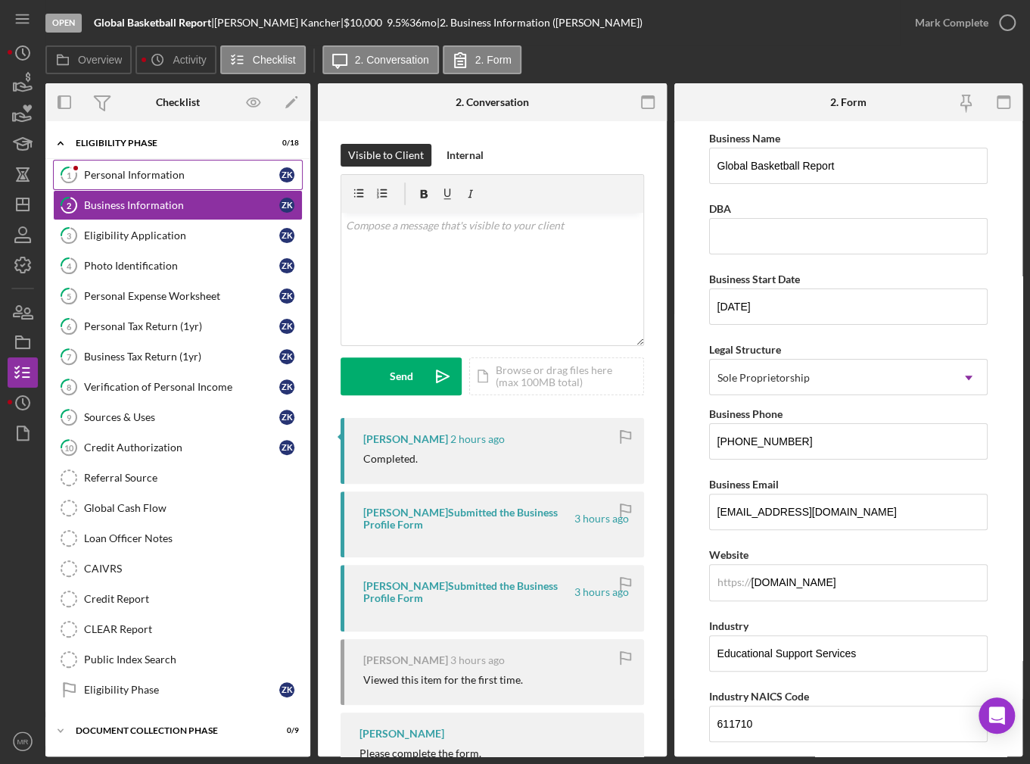
click at [191, 185] on link "1 Personal Information Z K" at bounding box center [178, 175] width 250 height 30
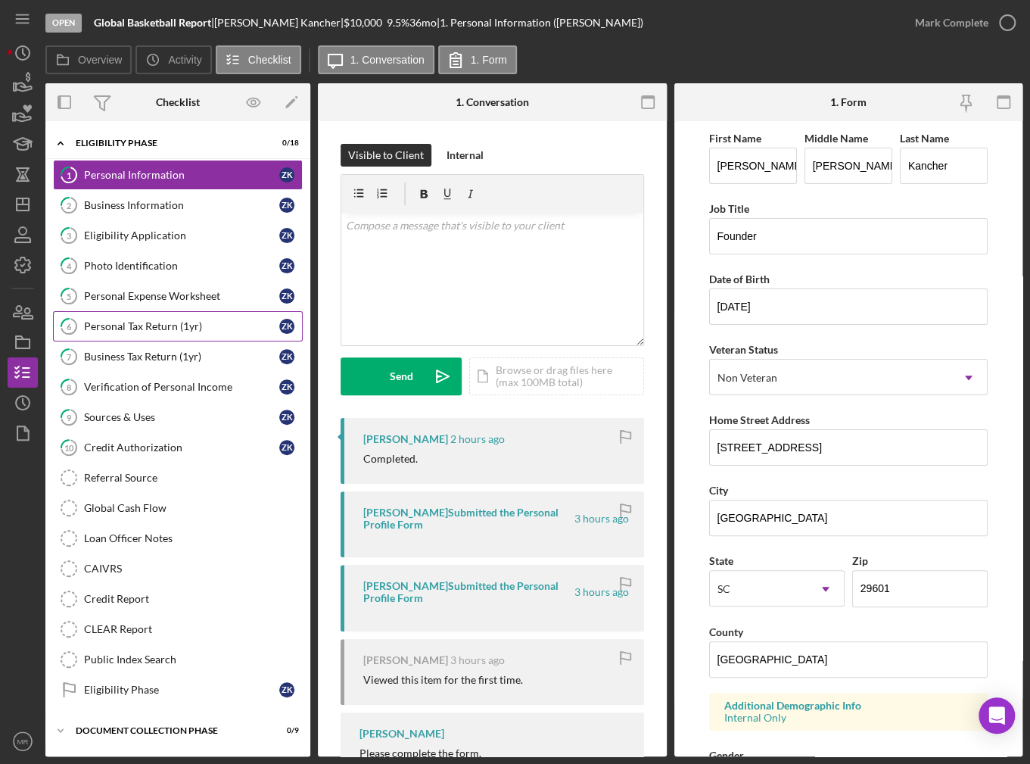
click at [173, 331] on link "6 Personal Tax Return (1yr) Z K" at bounding box center [178, 326] width 250 height 30
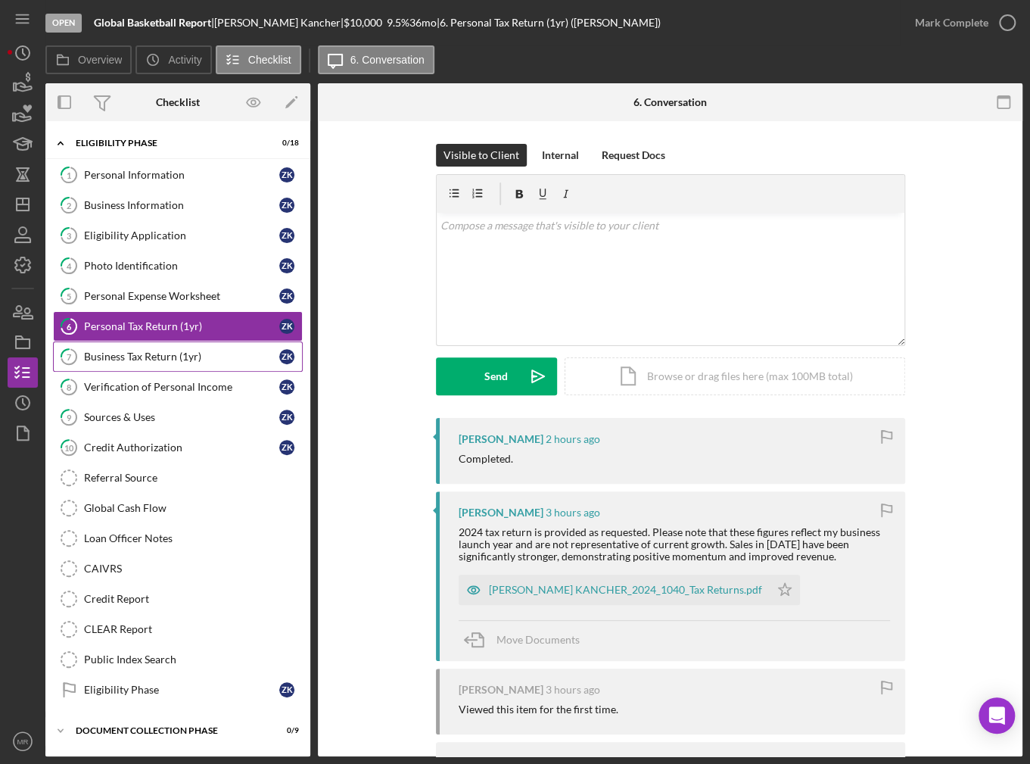
click at [169, 346] on link "7 Business Tax Return (1yr) Z K" at bounding box center [178, 356] width 250 height 30
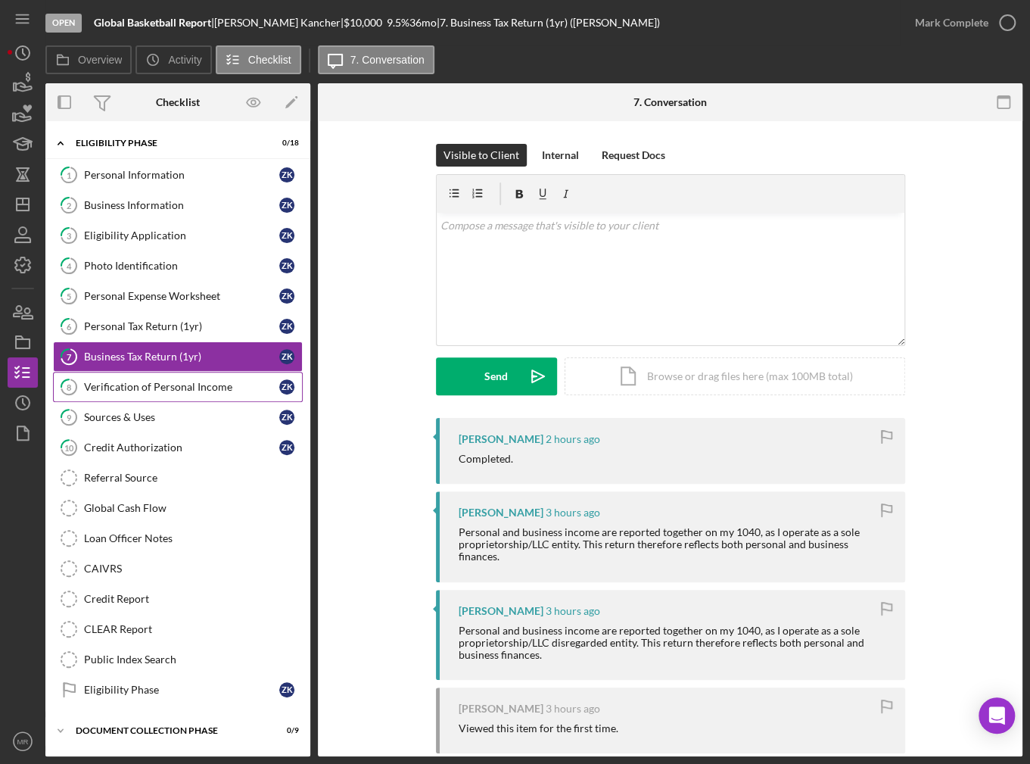
click at [169, 381] on div "Verification of Personal Income" at bounding box center [181, 387] width 195 height 12
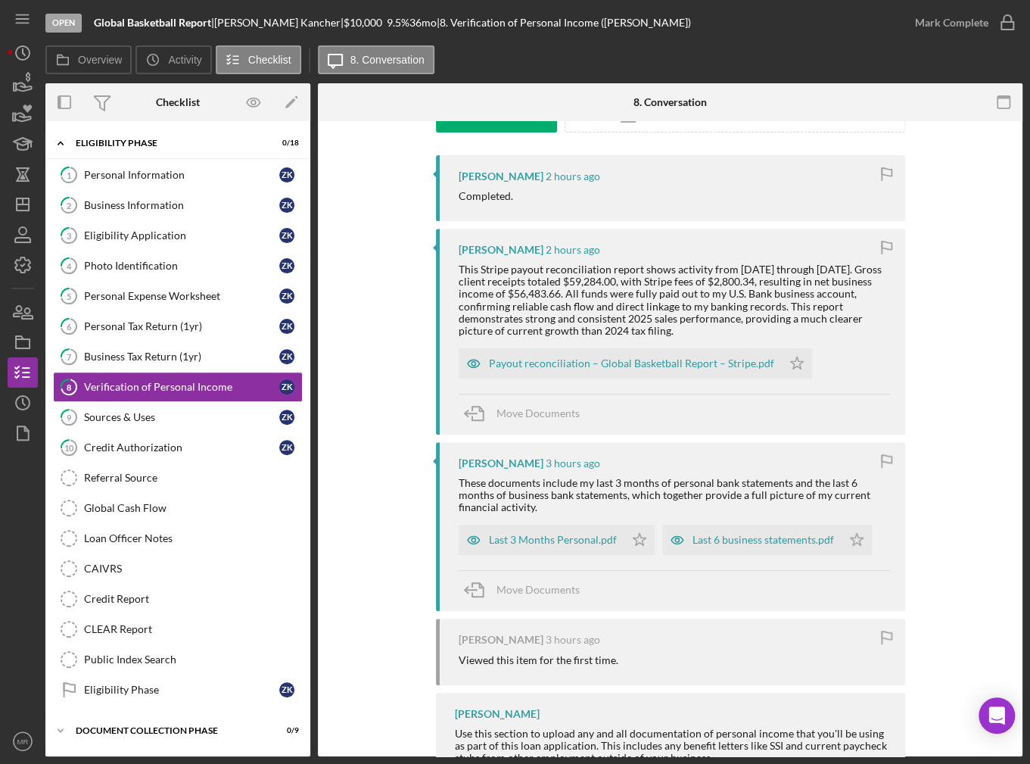
scroll to position [317, 0]
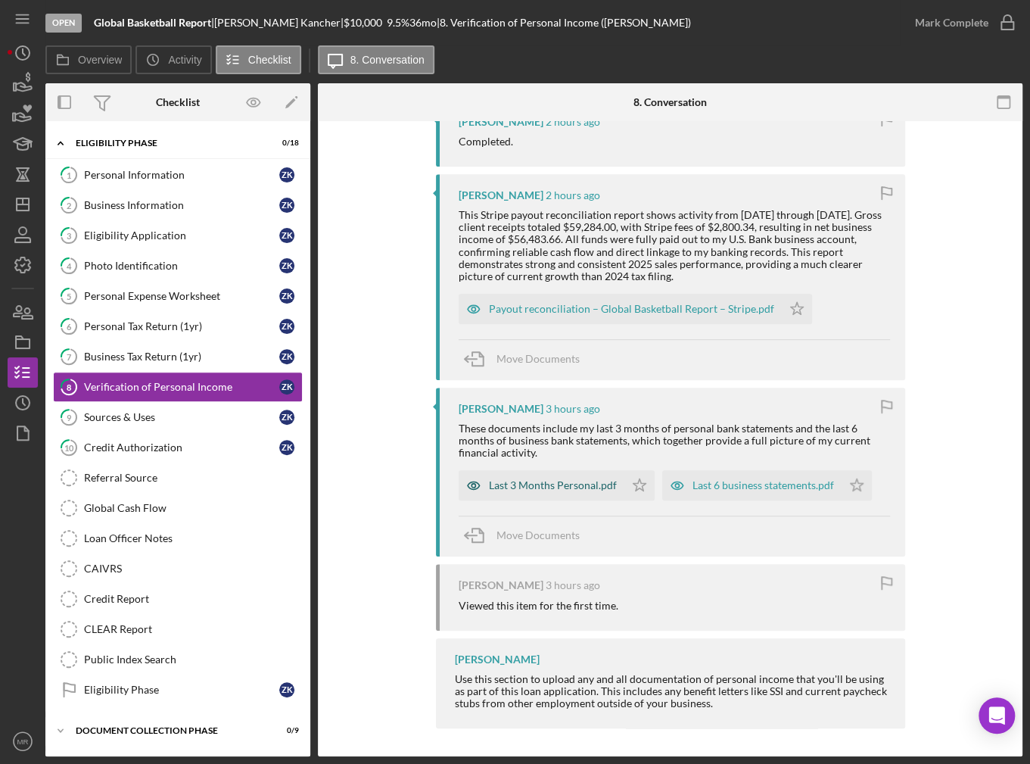
click at [552, 485] on div "Last 3 Months Personal.pdf" at bounding box center [553, 485] width 128 height 12
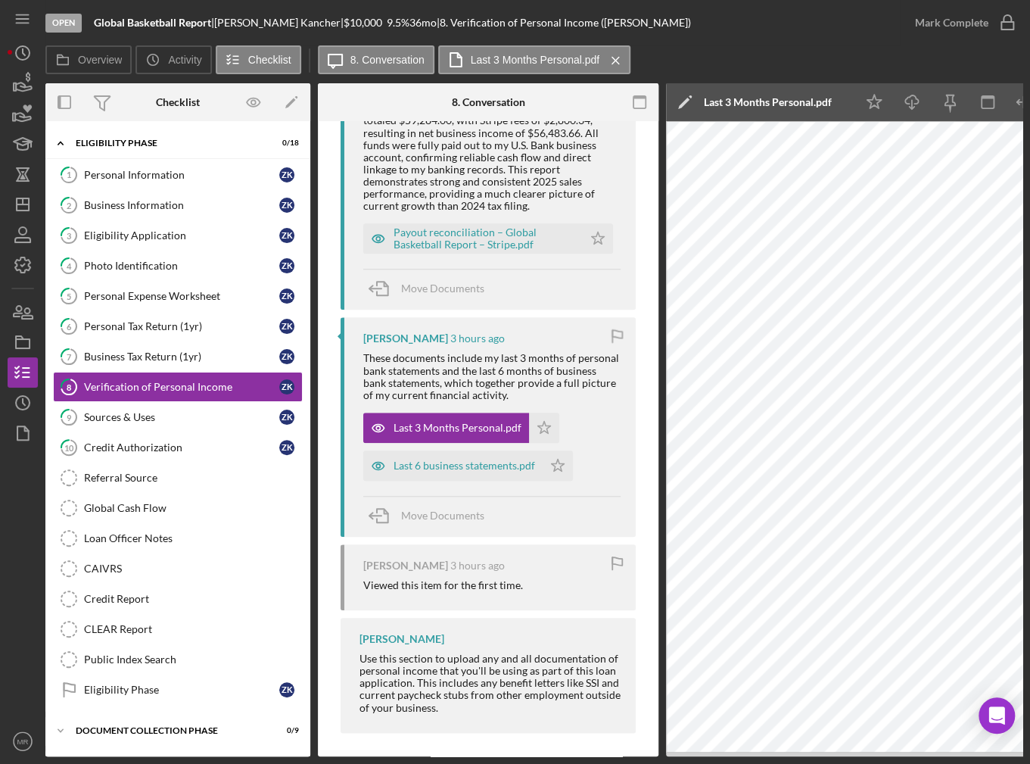
scroll to position [445, 0]
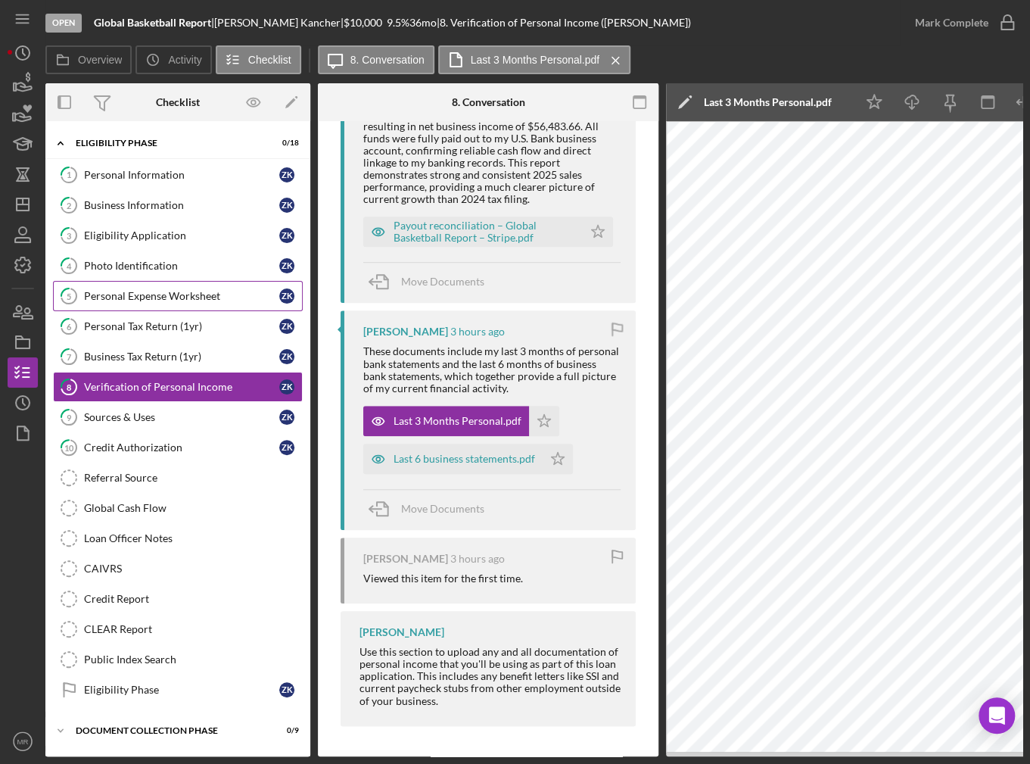
click at [184, 295] on div "Personal Expense Worksheet" at bounding box center [181, 296] width 195 height 12
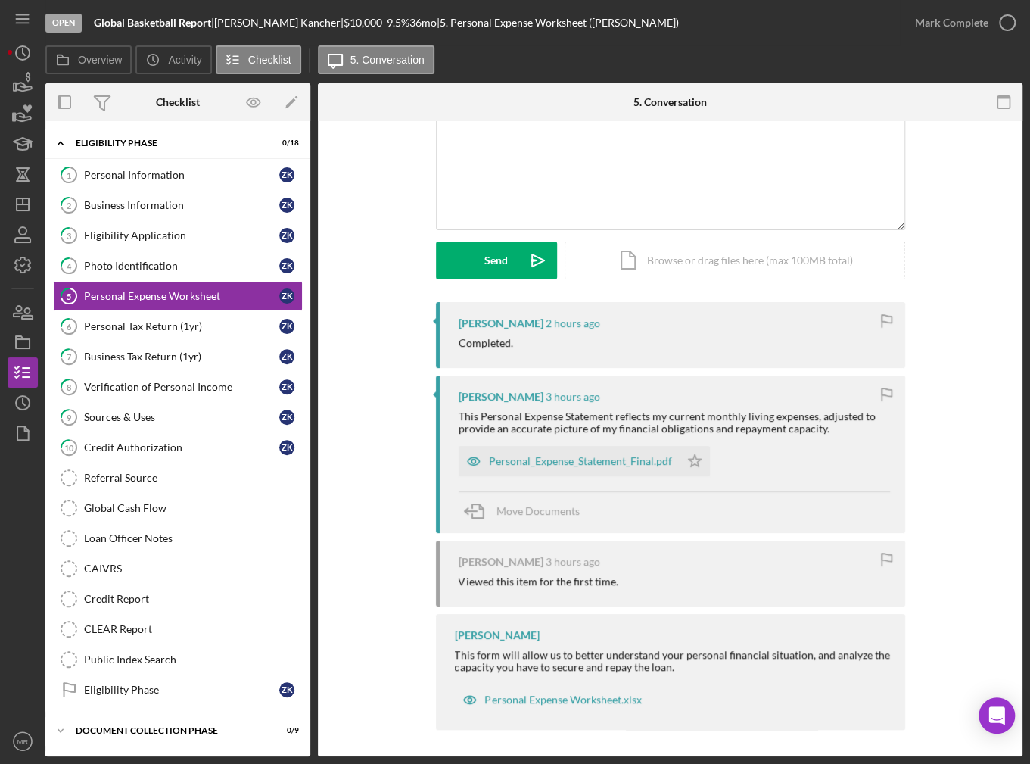
scroll to position [118, 0]
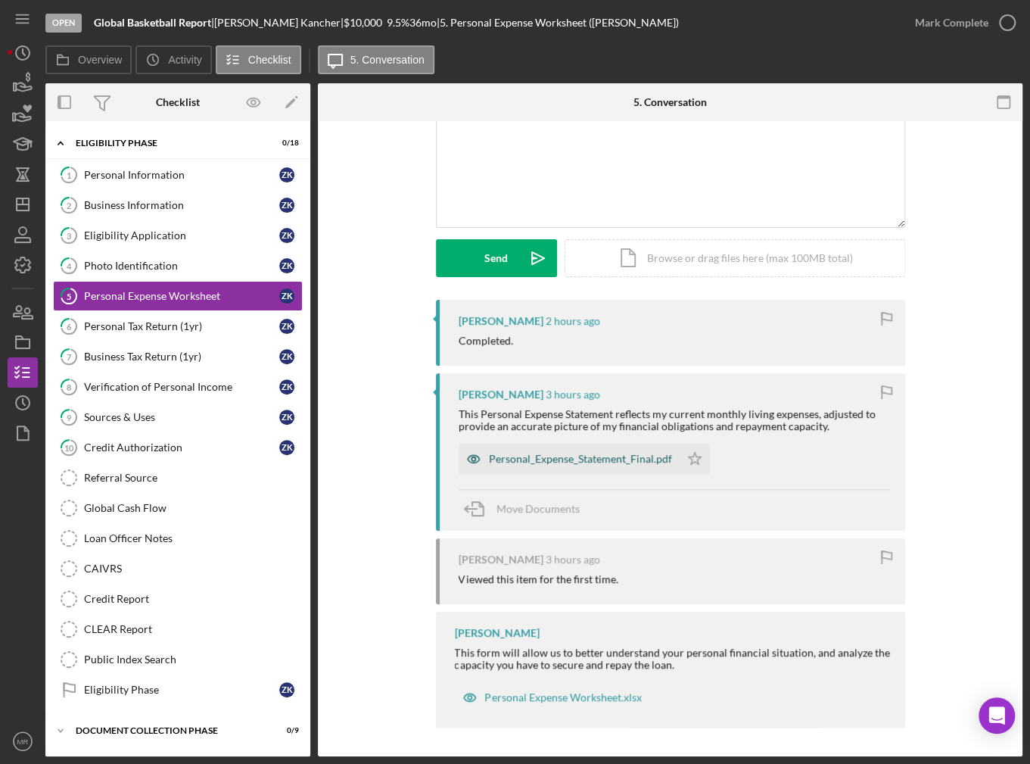
click at [536, 446] on div "Personal_Expense_Statement_Final.pdf" at bounding box center [569, 458] width 221 height 30
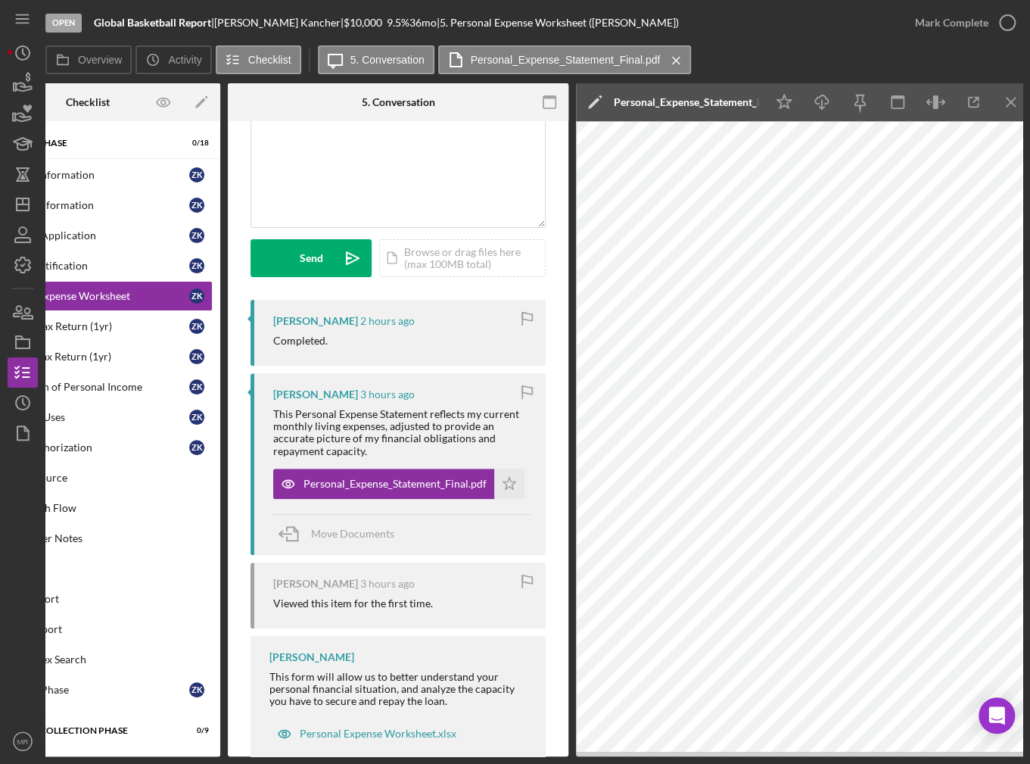
scroll to position [0, 98]
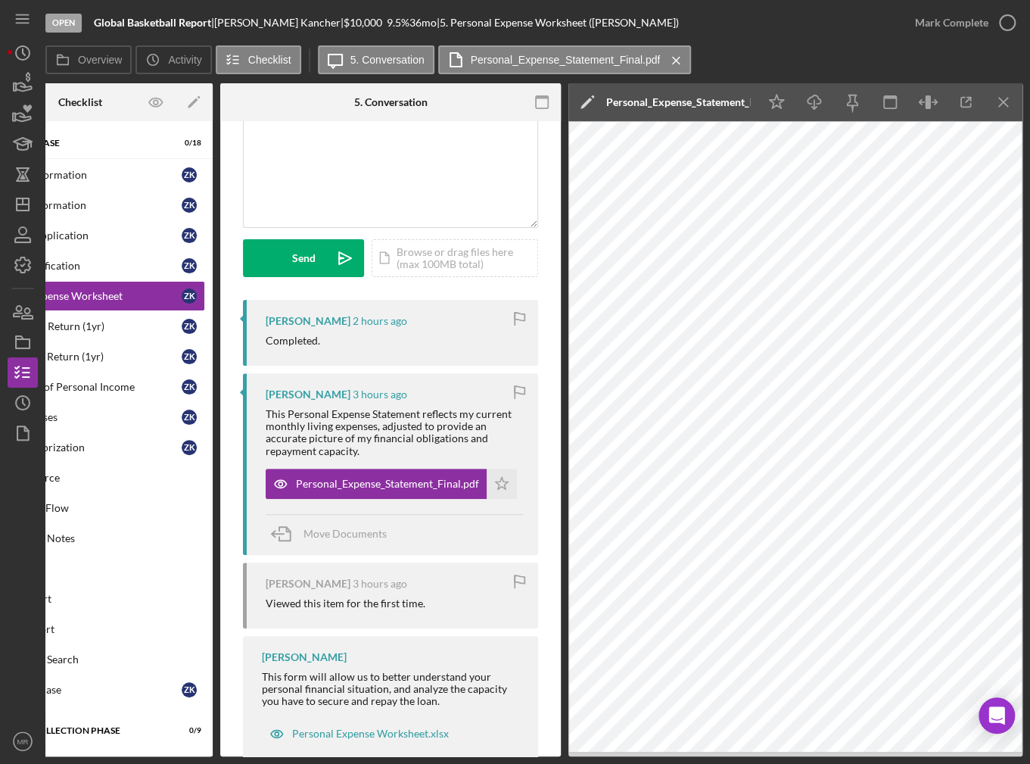
drag, startPoint x: 457, startPoint y: 756, endPoint x: 298, endPoint y: 764, distance: 159.1
click at [298, 763] on html "Open Global Basketball Report | Zachary Kancher | $10,000 $10,000 9.5 % 36 mo |…" at bounding box center [515, 382] width 1030 height 764
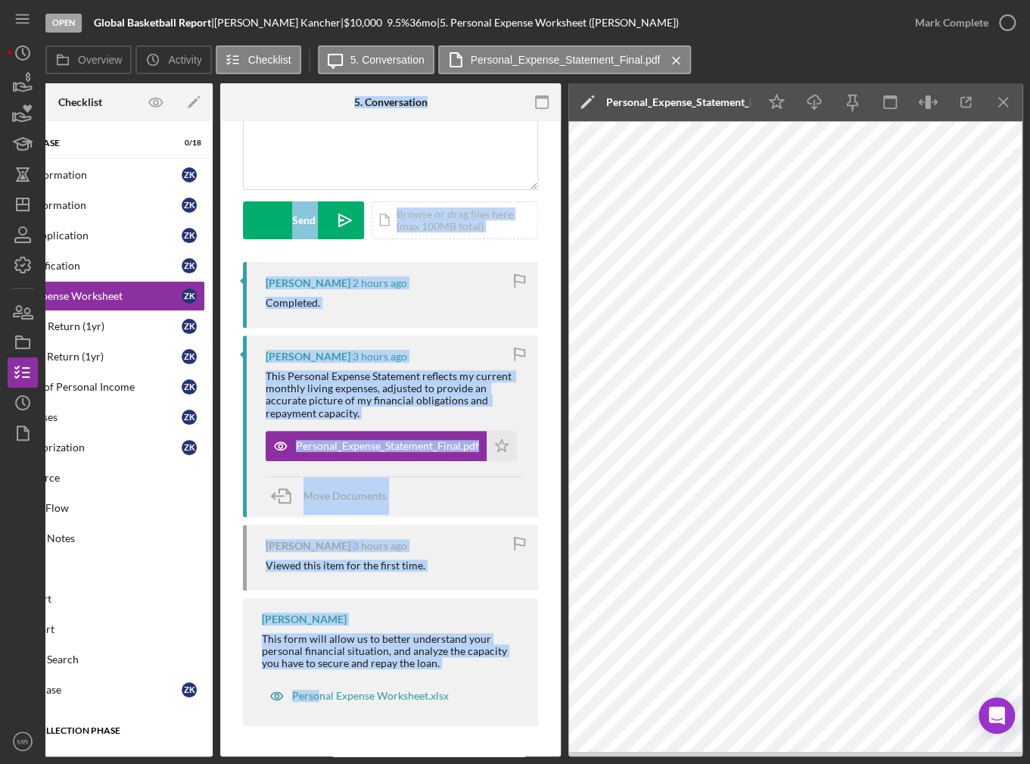
drag, startPoint x: 316, startPoint y: 749, endPoint x: 122, endPoint y: 733, distance: 195.2
click at [122, 733] on div "Overview Internal Workflow Stage Open Icon/Dropdown Arrow Archive (can unarchiv…" at bounding box center [533, 419] width 977 height 673
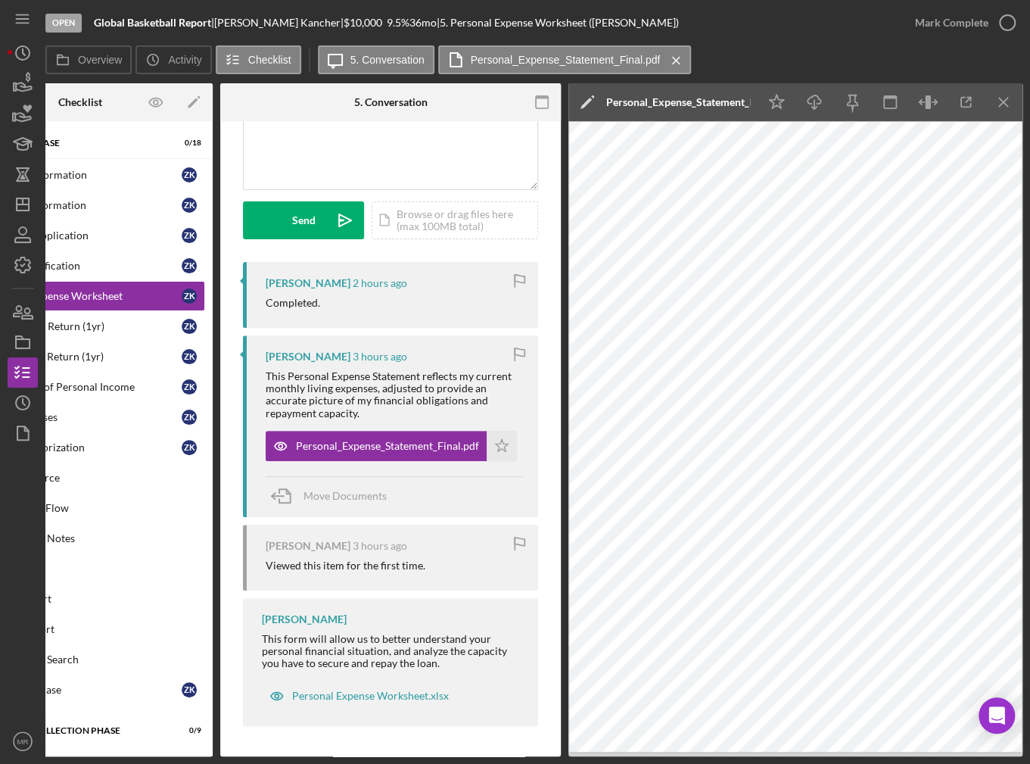
drag, startPoint x: 138, startPoint y: 755, endPoint x: 93, endPoint y: 752, distance: 45.5
click at [93, 752] on div "Open Global Basketball Report | Zachary Kancher | $10,000 $10,000 9.5 % 36 mo |…" at bounding box center [515, 382] width 1030 height 764
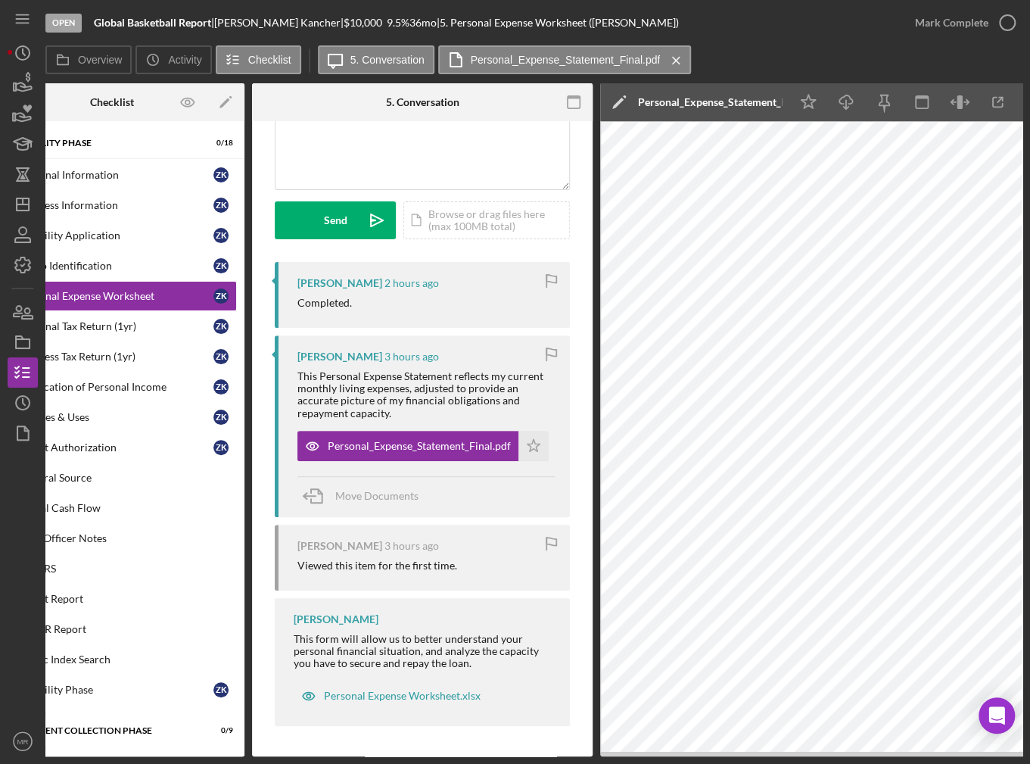
scroll to position [0, 0]
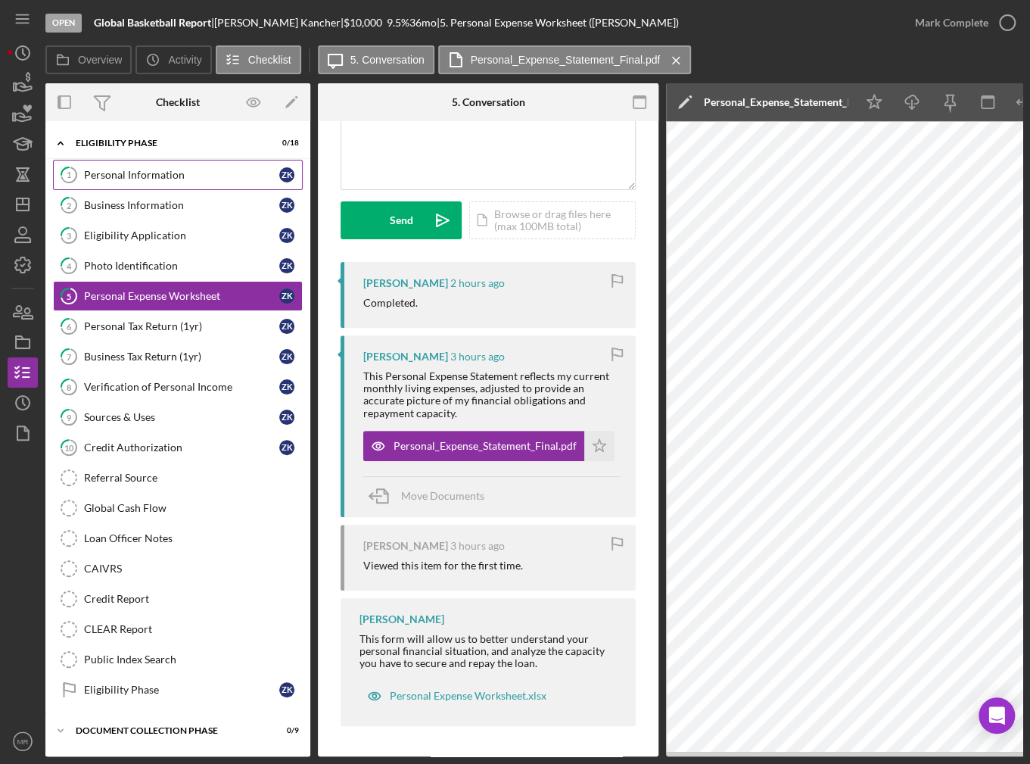
click at [139, 179] on div "Personal Information" at bounding box center [181, 175] width 195 height 12
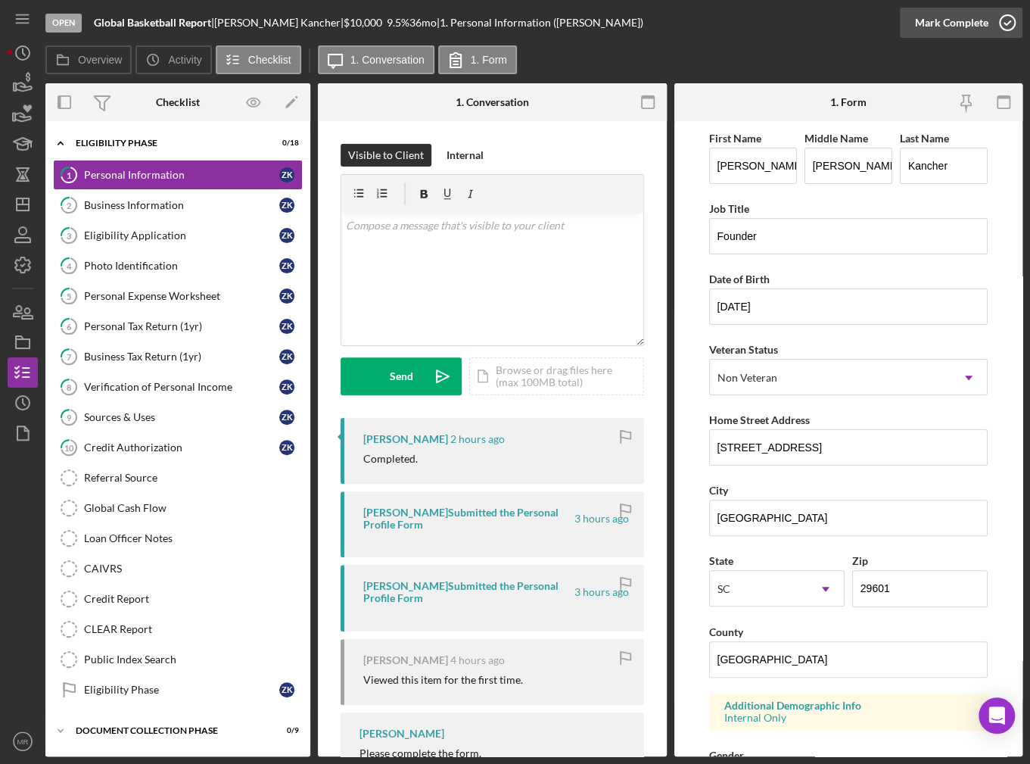
click at [972, 26] on div "Mark Complete" at bounding box center [951, 23] width 73 height 30
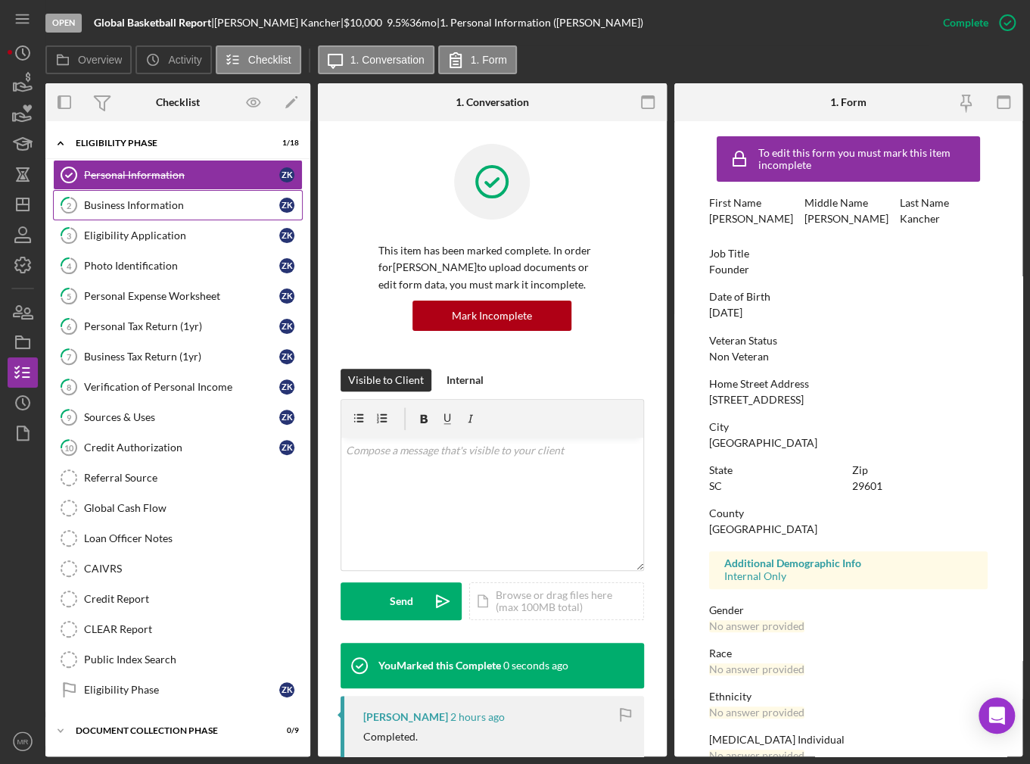
click at [211, 194] on link "2 Business Information Z K" at bounding box center [178, 205] width 250 height 30
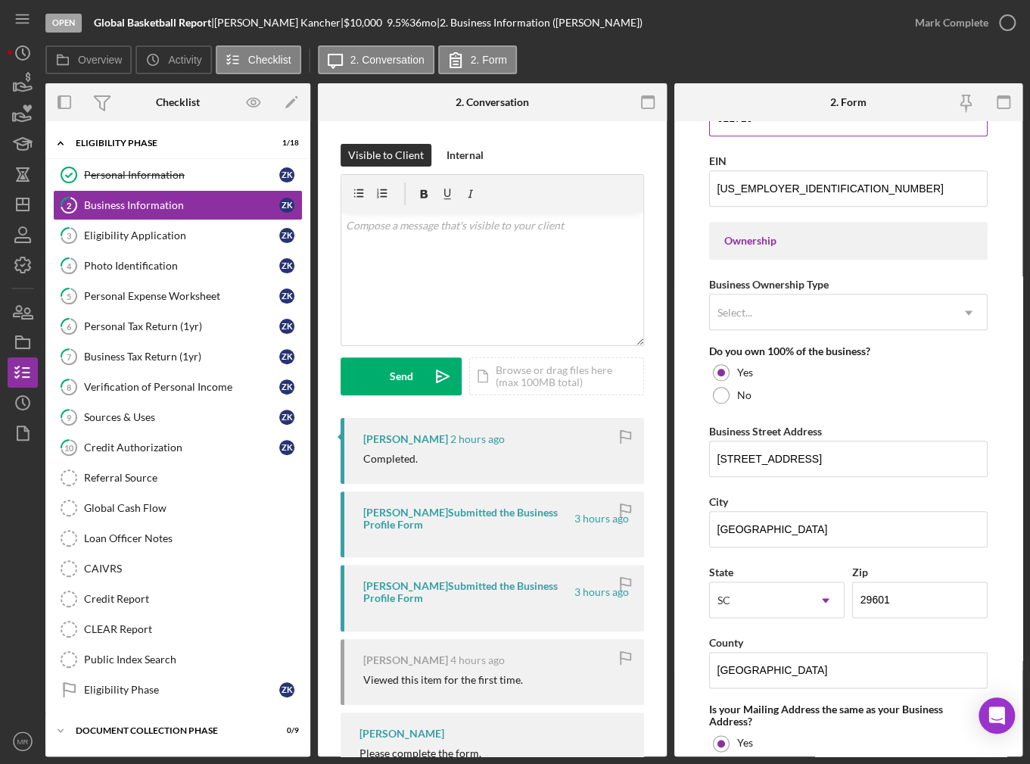
scroll to position [521, 0]
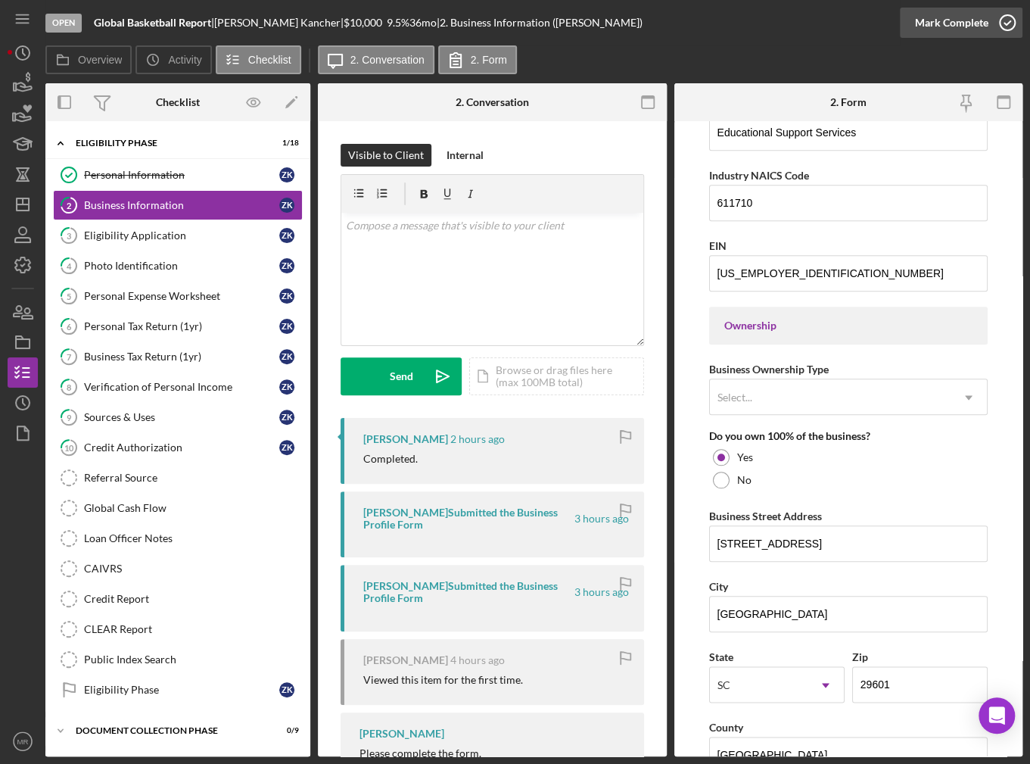
click at [969, 23] on div "Mark Complete" at bounding box center [951, 23] width 73 height 30
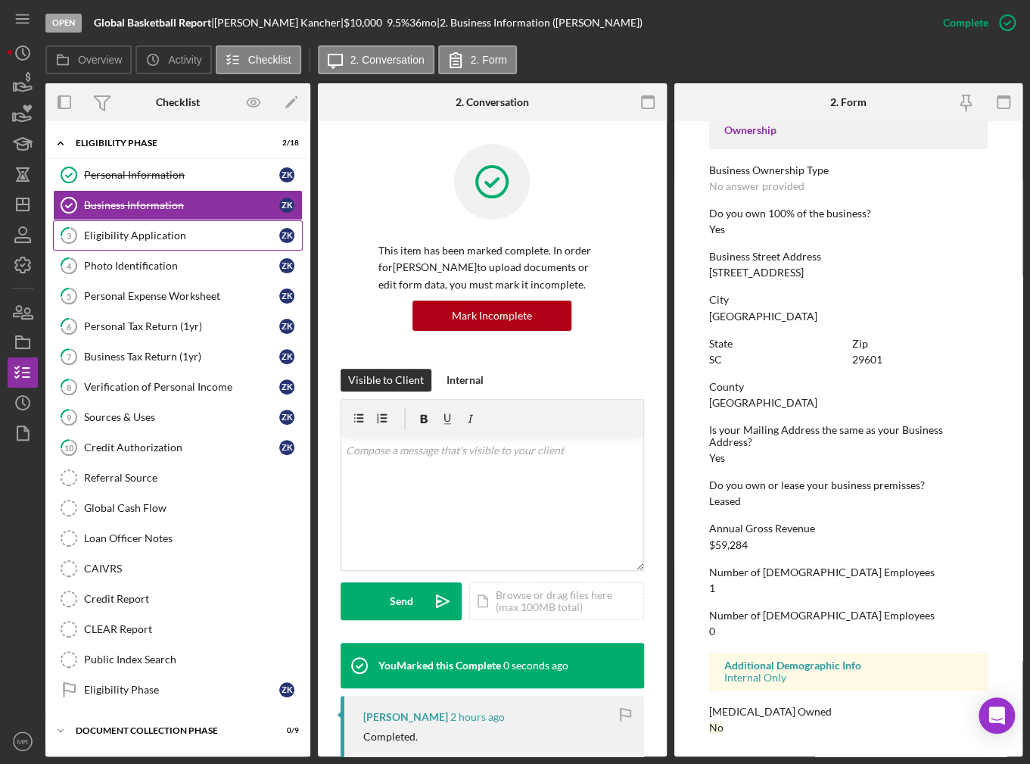
scroll to position [326, 0]
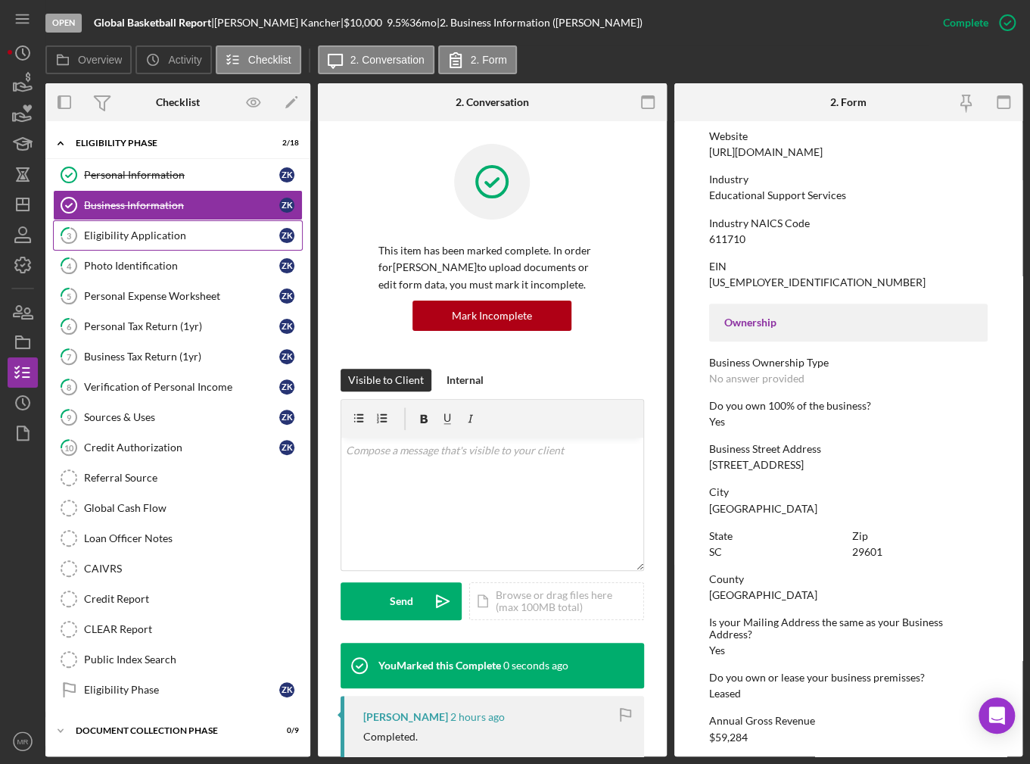
click at [177, 227] on link "3 Eligibility Application Z K" at bounding box center [178, 235] width 250 height 30
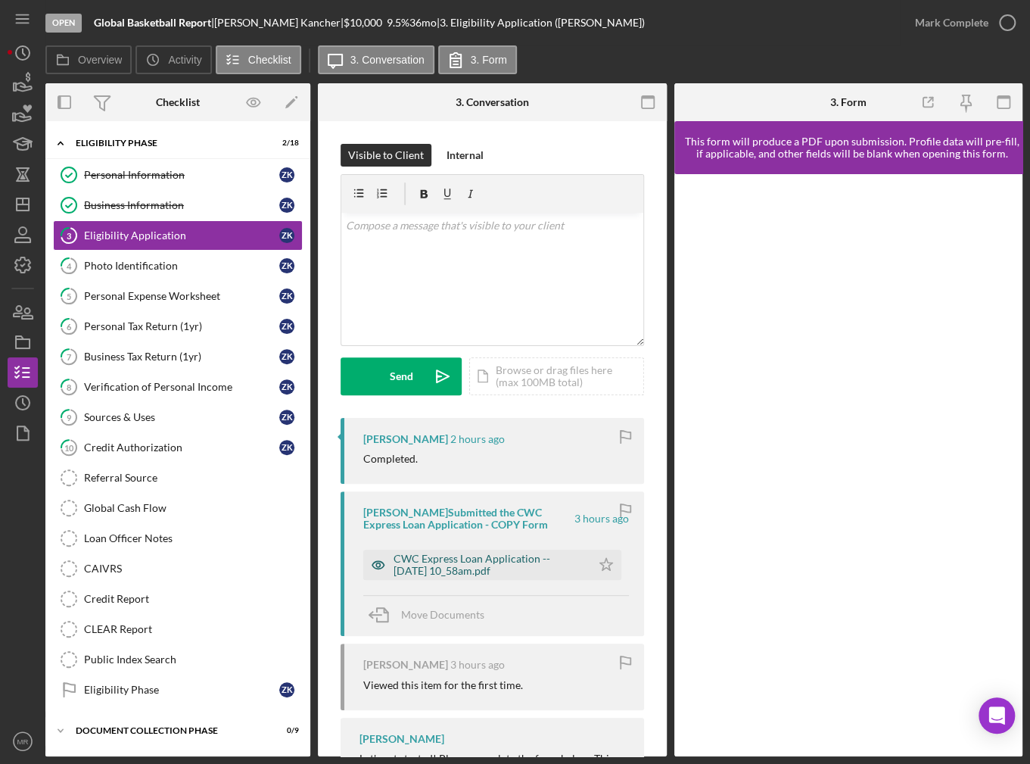
click at [468, 571] on div "CWC Express Loan Application -- 2025-09-15 10_58am.pdf" at bounding box center [489, 564] width 190 height 24
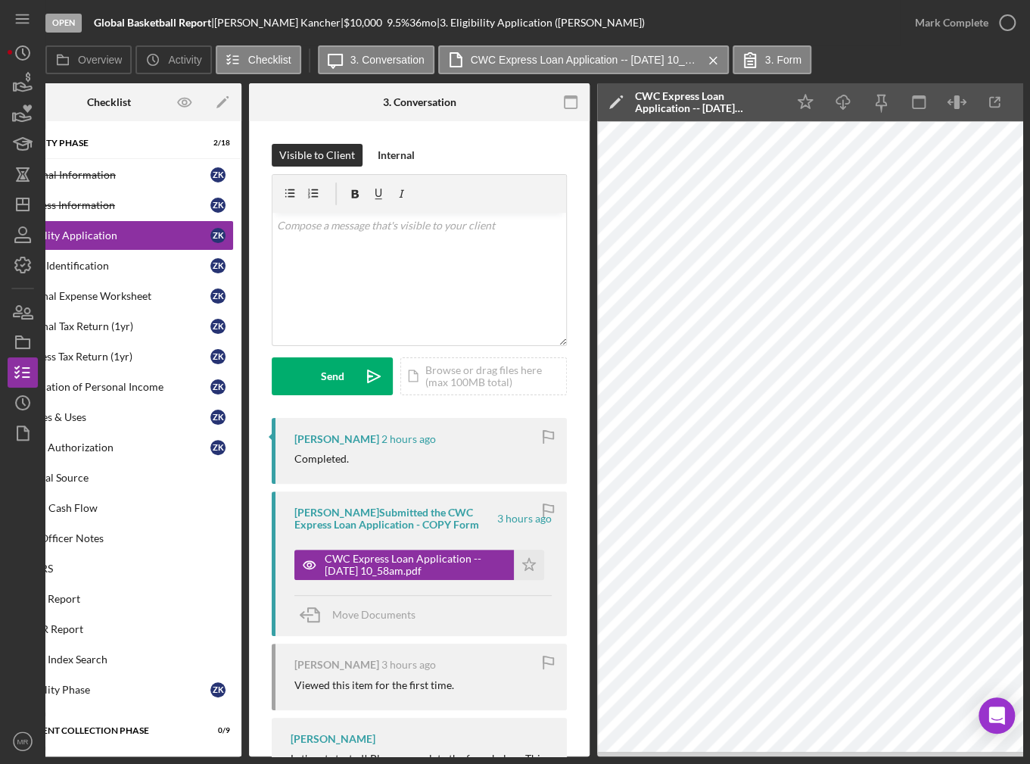
scroll to position [0, 70]
click at [524, 549] on icon "Icon/Star" at bounding box center [528, 564] width 30 height 30
click at [985, 14] on div "Mark Complete" at bounding box center [951, 23] width 73 height 30
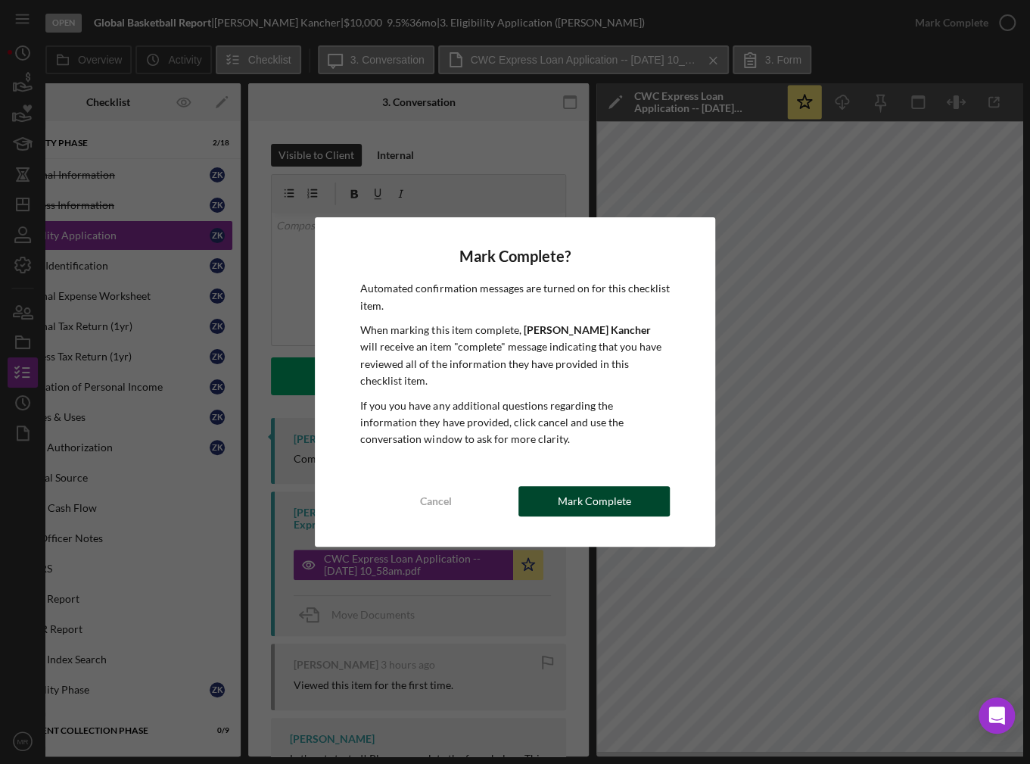
click at [624, 486] on div "Mark Complete" at bounding box center [594, 501] width 73 height 30
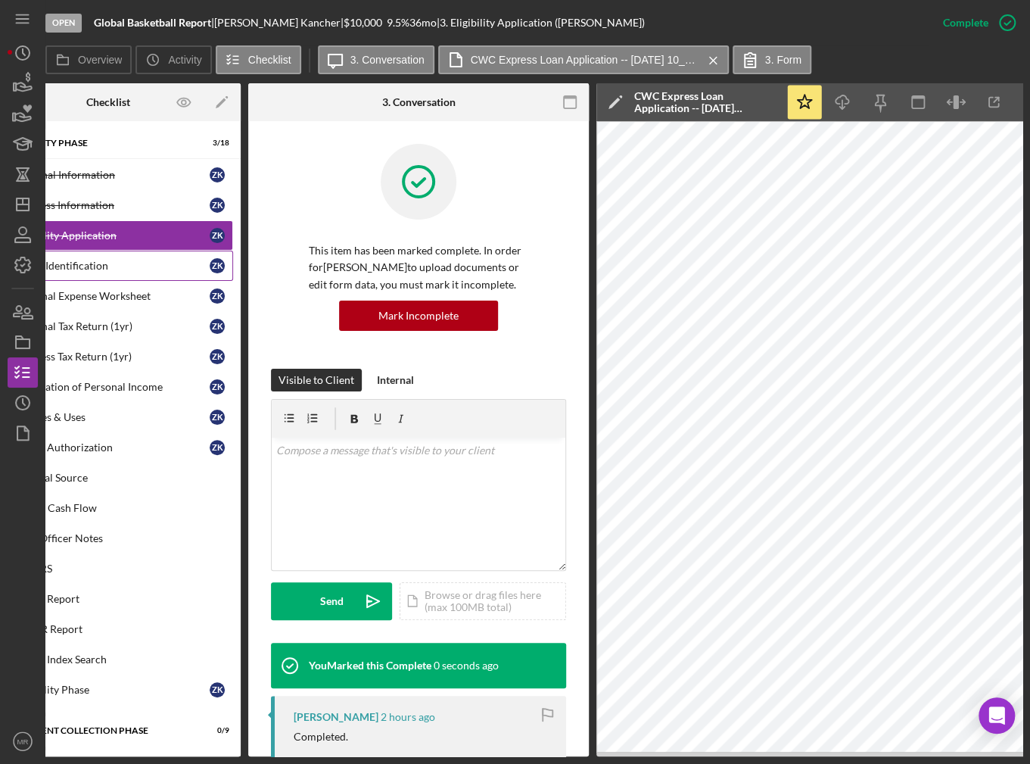
click at [152, 266] on div "Photo Identification" at bounding box center [111, 266] width 195 height 12
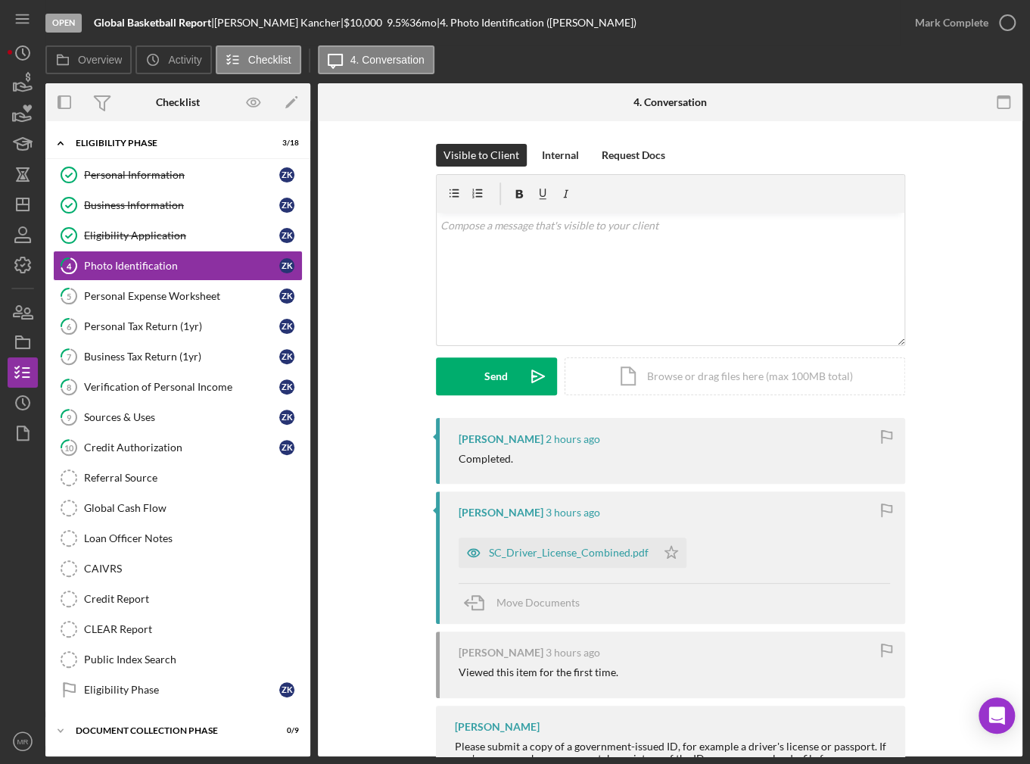
click at [520, 568] on div "Zachary Kancher 3 hours ago SC_Driver_License_Combined.pdf Icon/Star Move Docum…" at bounding box center [670, 557] width 469 height 132
click at [537, 556] on div "SC_Driver_License_Combined.pdf" at bounding box center [569, 552] width 160 height 12
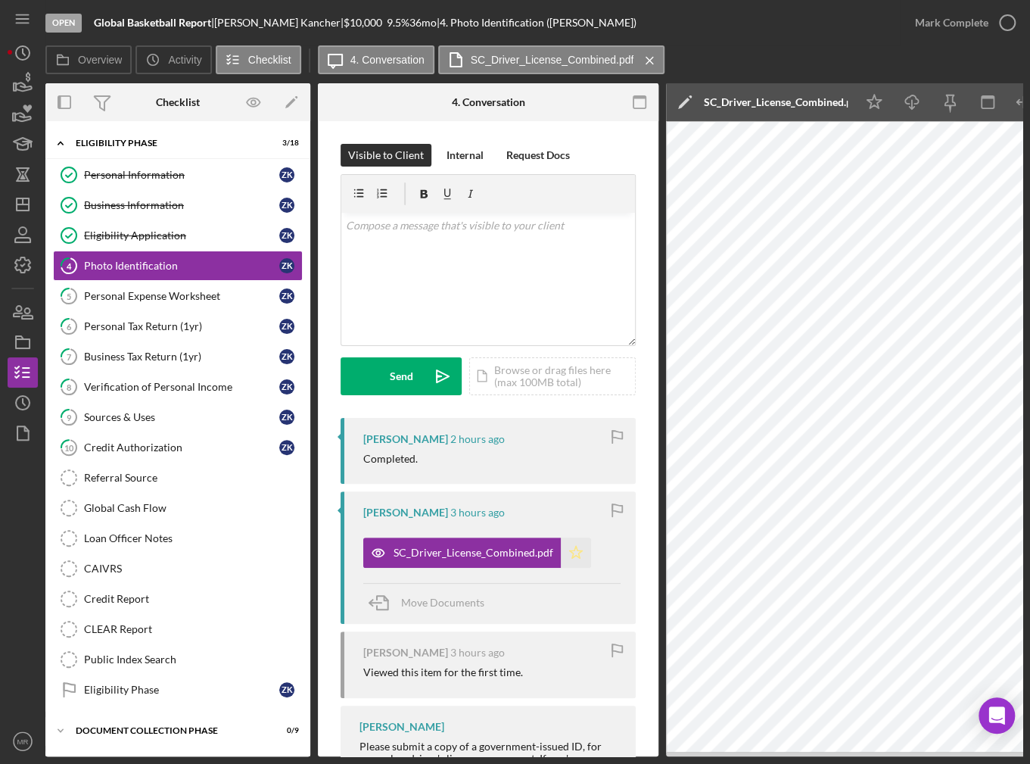
click at [566, 552] on icon "Icon/Star" at bounding box center [576, 552] width 30 height 30
click at [982, 35] on div "Mark Complete" at bounding box center [951, 23] width 73 height 30
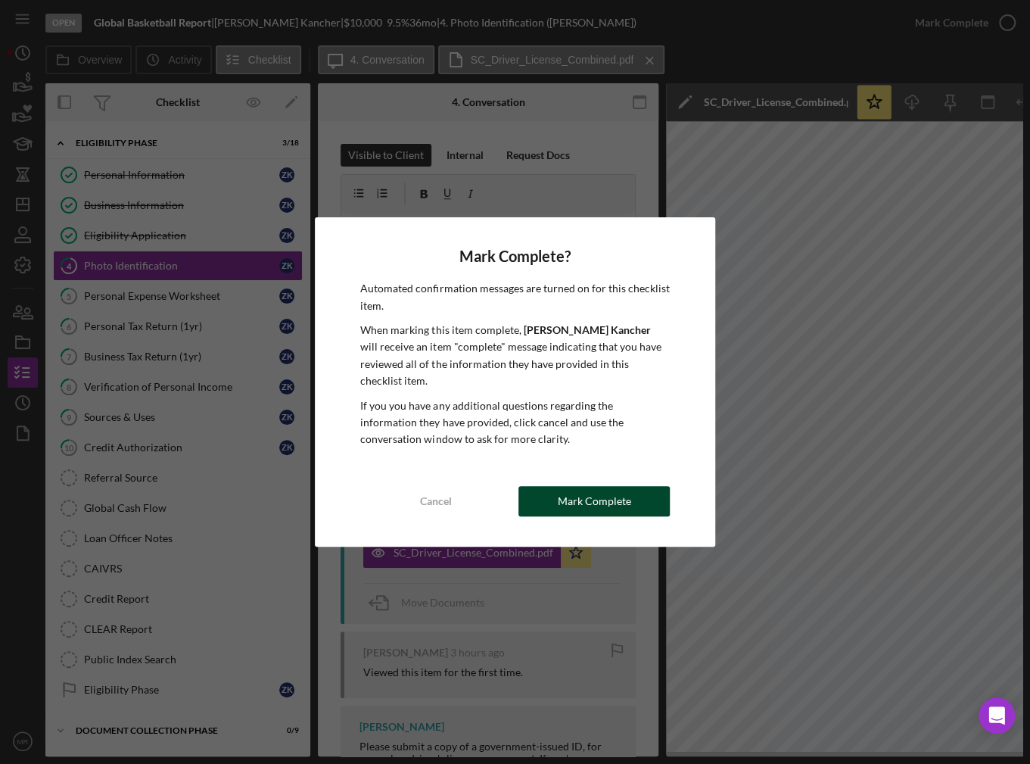
click at [601, 496] on div "Mark Complete" at bounding box center [594, 501] width 73 height 30
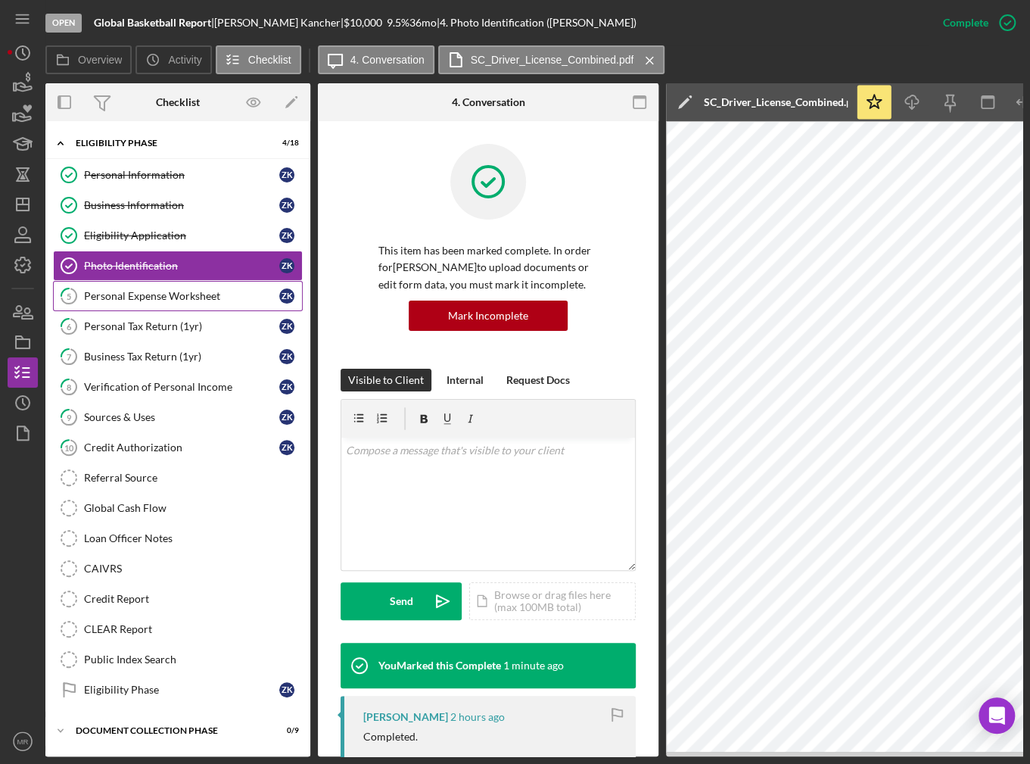
click at [202, 298] on div "Personal Expense Worksheet" at bounding box center [181, 296] width 195 height 12
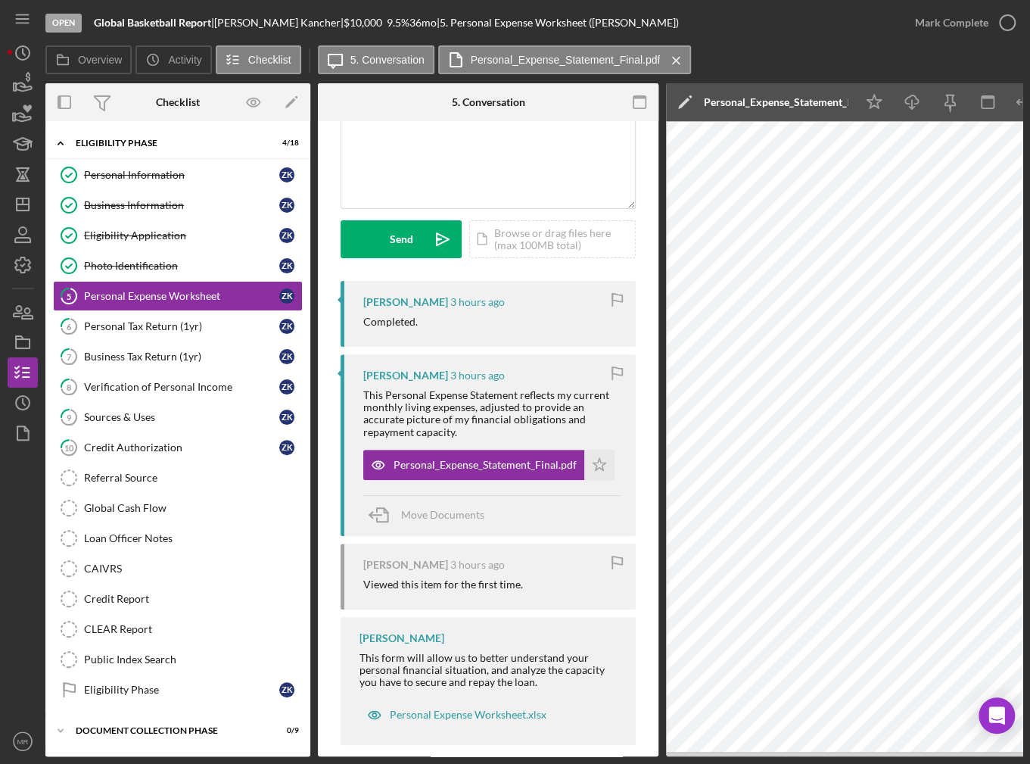
scroll to position [159, 0]
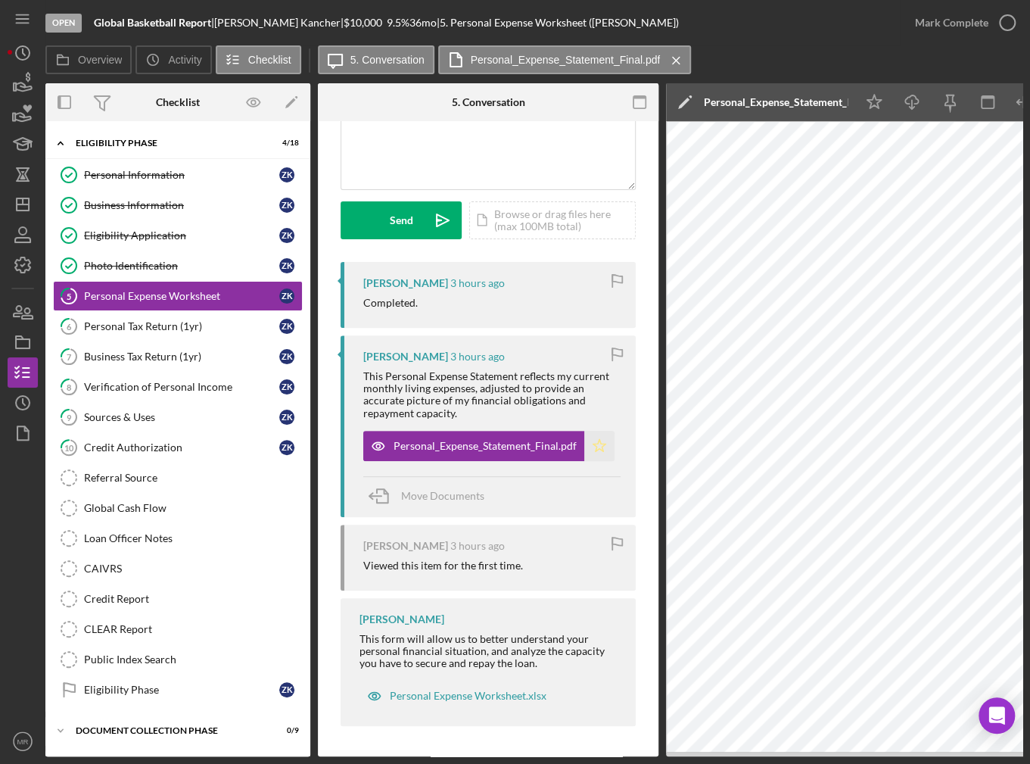
click at [595, 445] on polygon "button" at bounding box center [599, 445] width 13 height 12
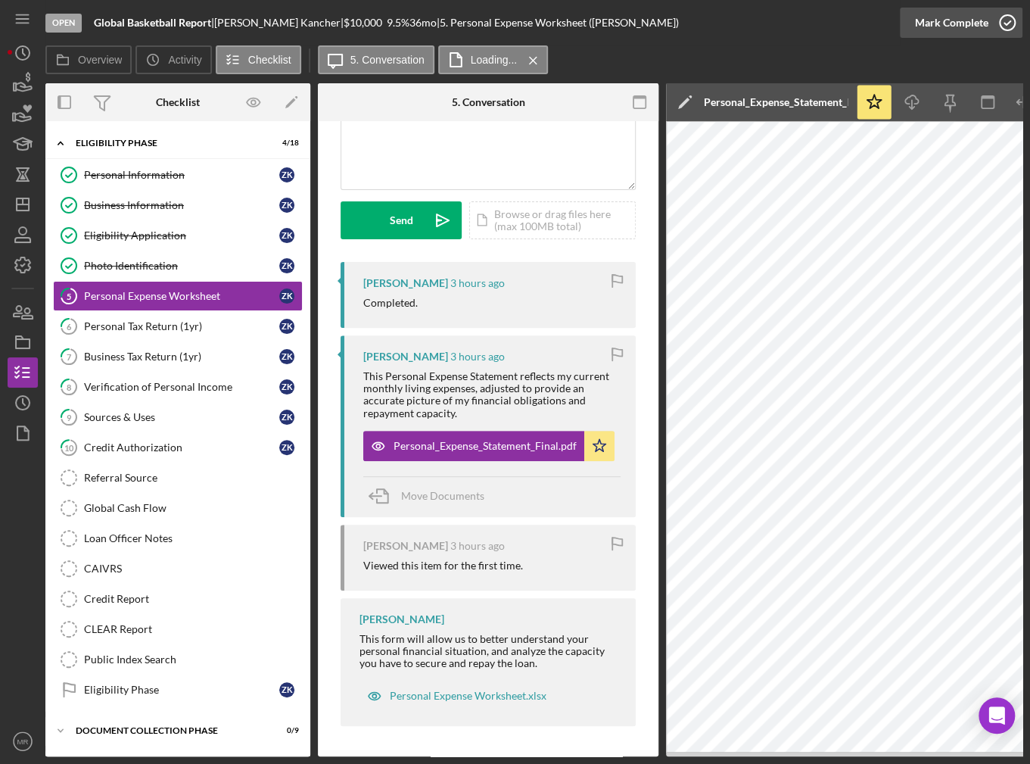
click at [952, 17] on div "Mark Complete" at bounding box center [951, 23] width 73 height 30
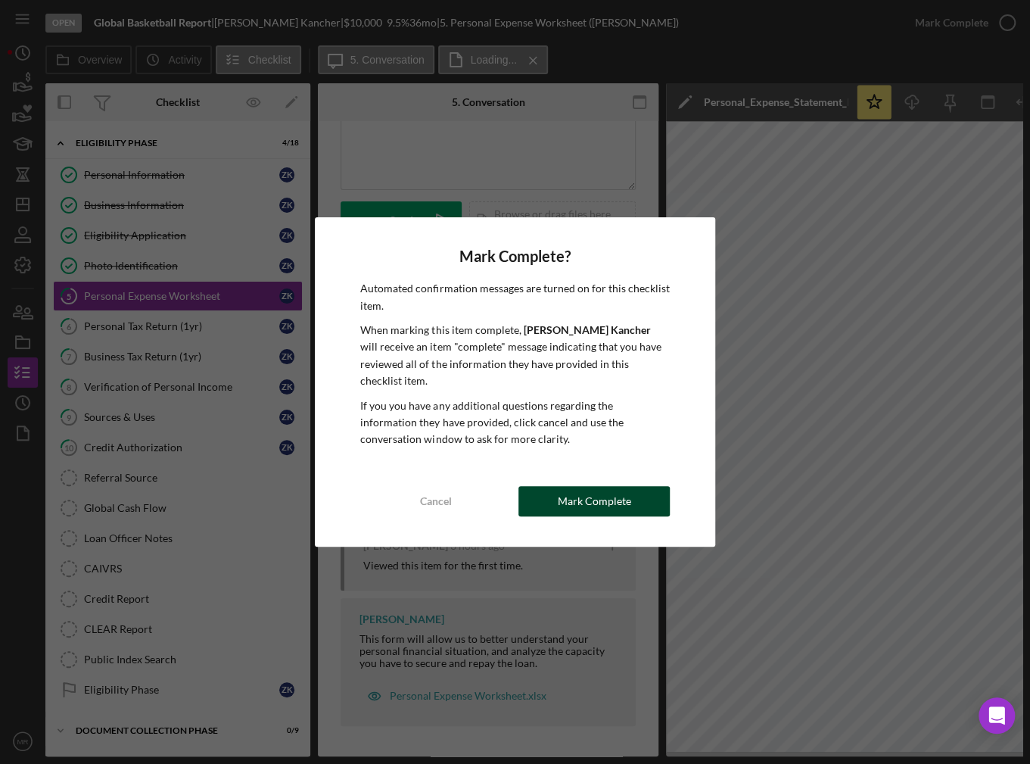
click at [581, 486] on div "Mark Complete" at bounding box center [594, 501] width 73 height 30
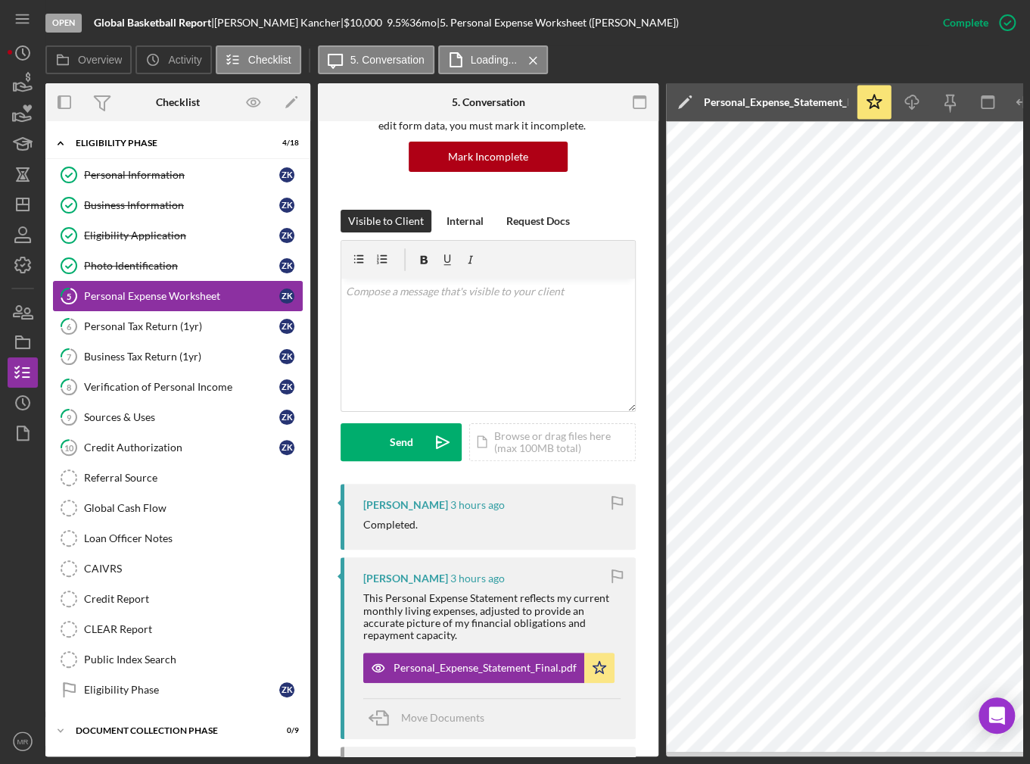
scroll to position [384, 0]
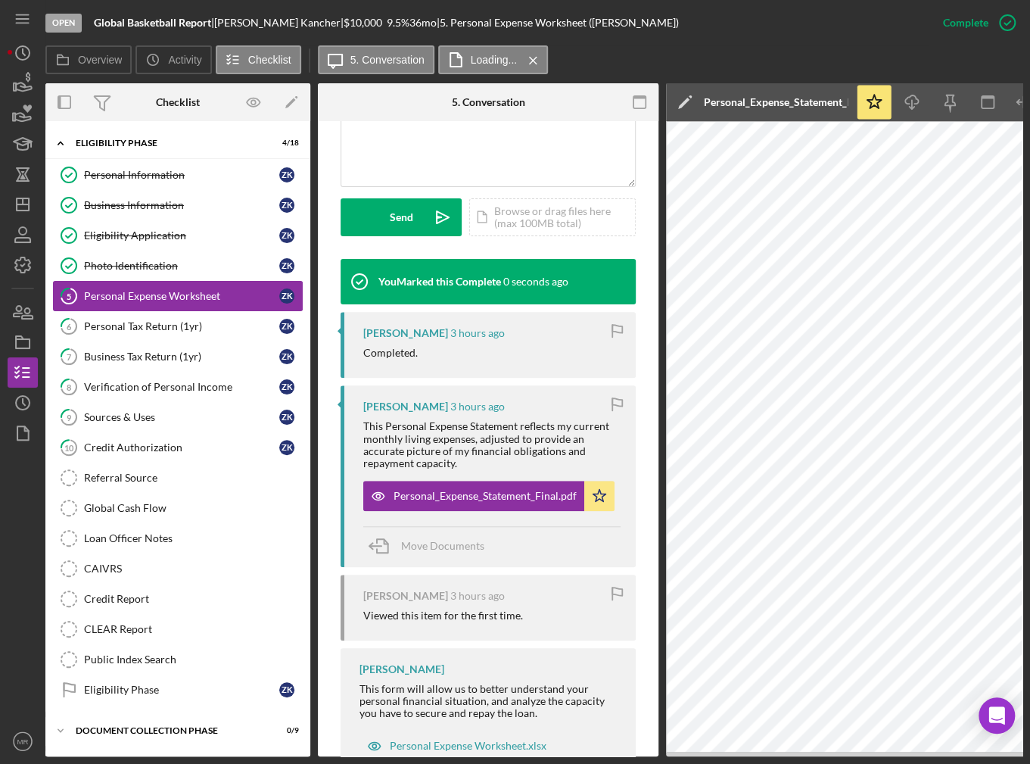
click at [142, 307] on link "5 Personal Expense Worksheet Z K" at bounding box center [178, 296] width 250 height 30
click at [151, 327] on div "Personal Tax Return (1yr)" at bounding box center [181, 326] width 195 height 12
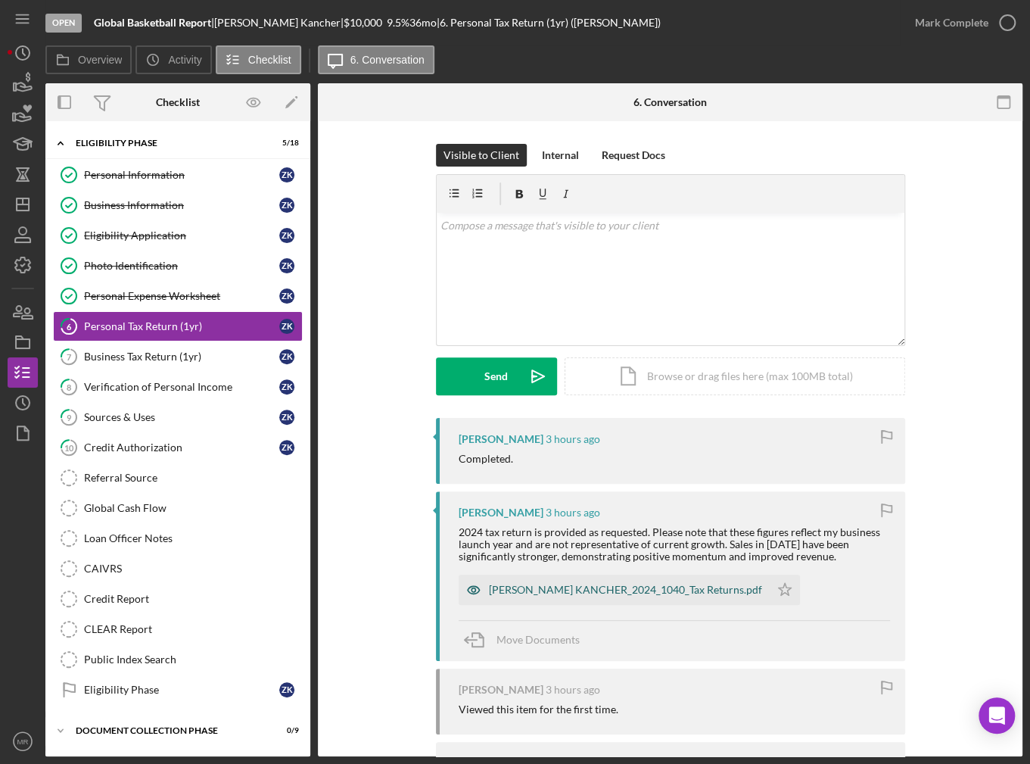
click at [577, 593] on div "ZACHARY KANCHER_2024_1040_Tax Returns.pdf" at bounding box center [625, 589] width 273 height 12
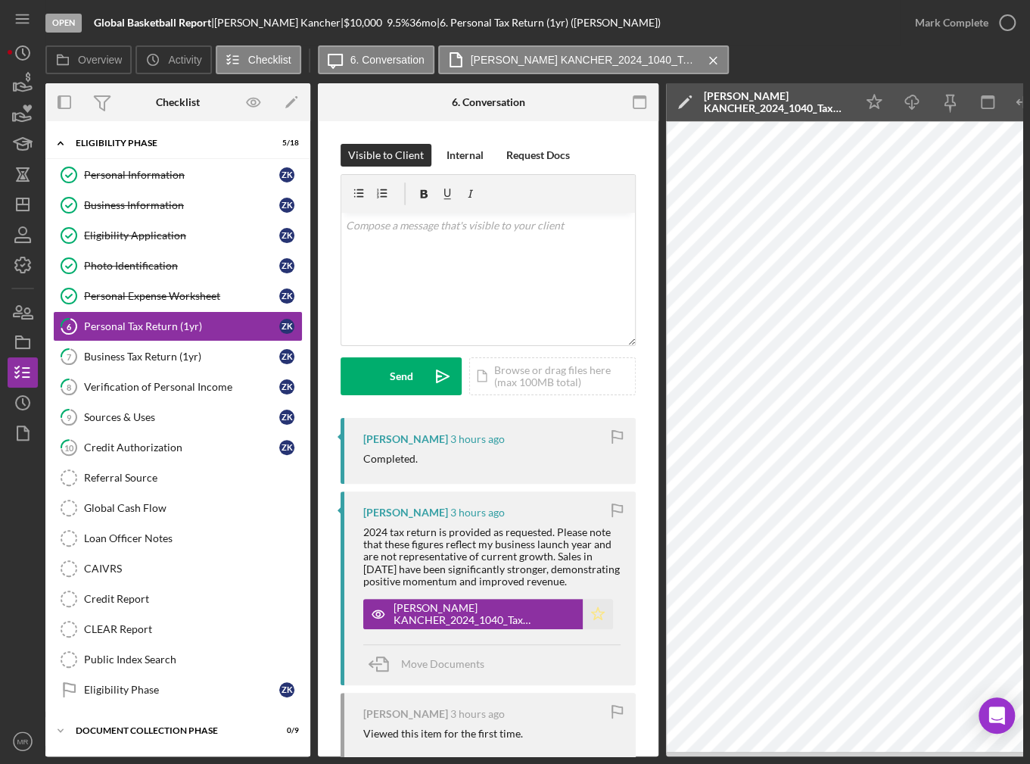
click at [585, 613] on icon "Icon/Star" at bounding box center [598, 614] width 30 height 30
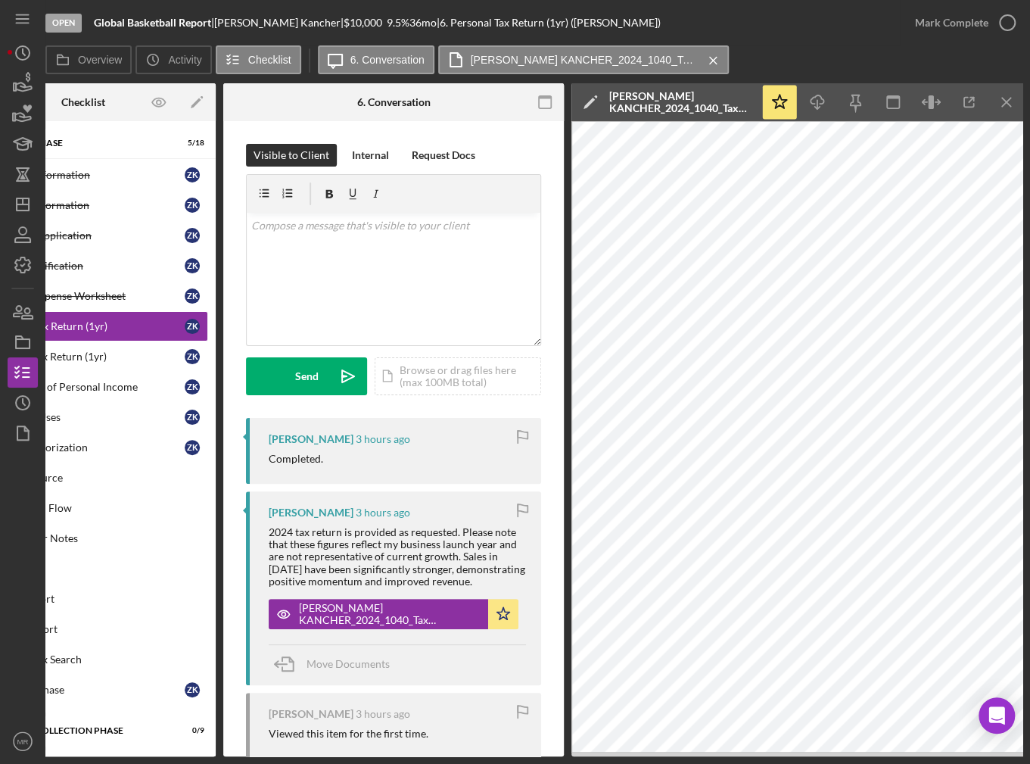
scroll to position [0, 98]
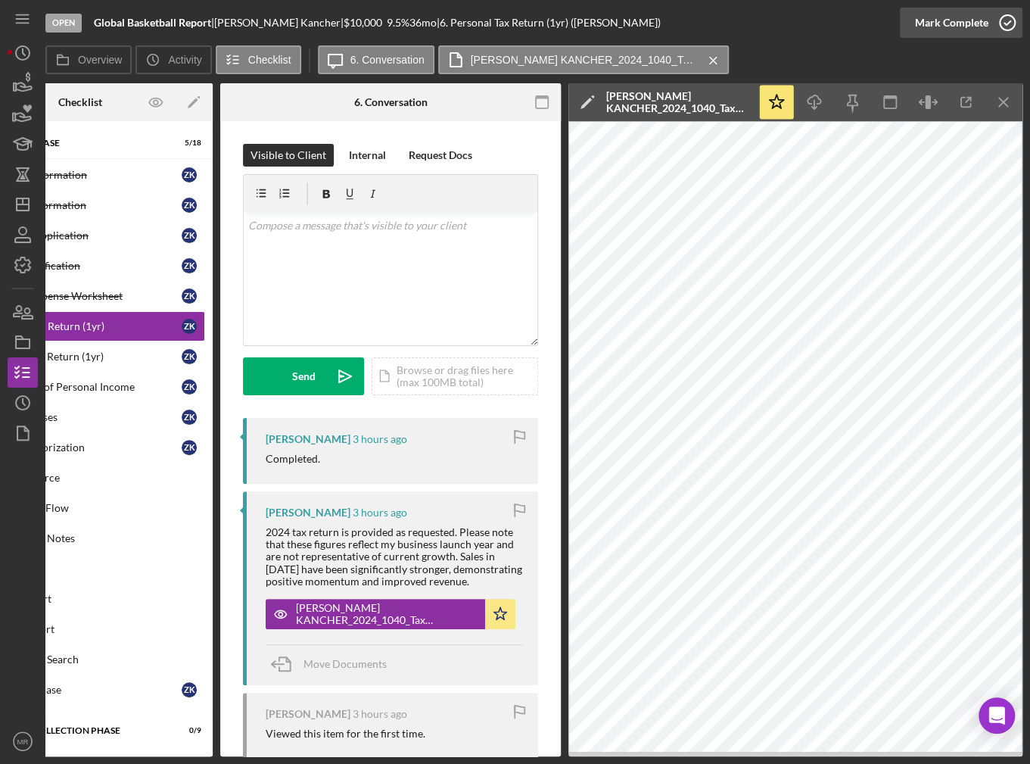
click at [950, 14] on div "Mark Complete" at bounding box center [951, 23] width 73 height 30
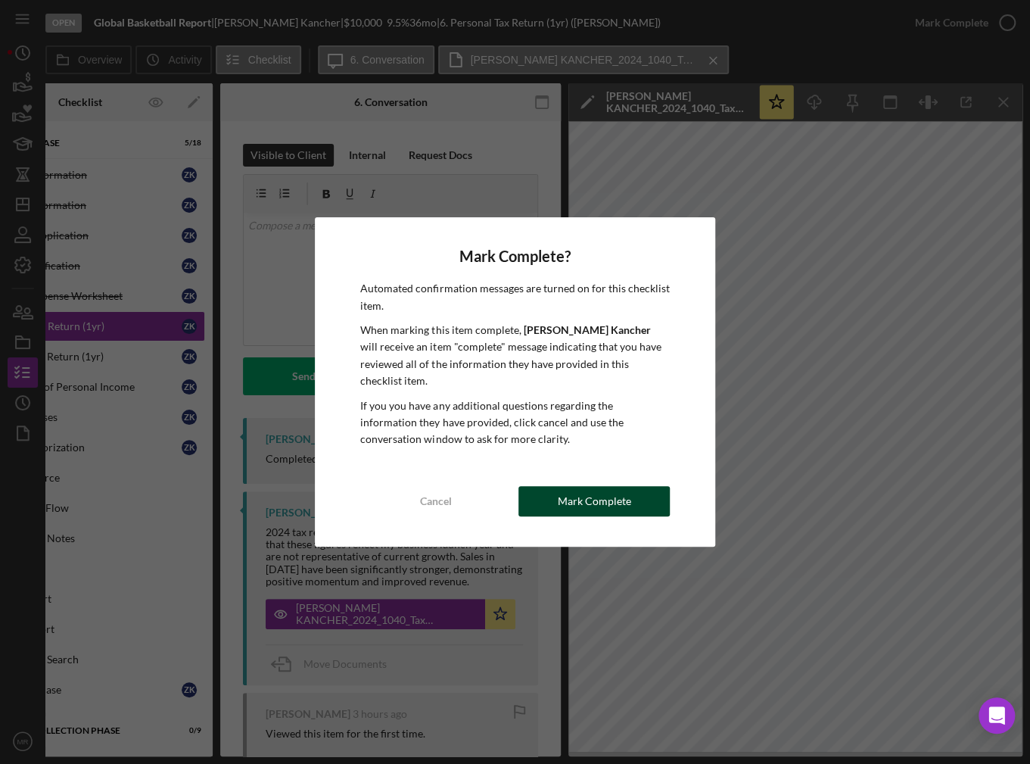
click at [649, 494] on button "Mark Complete" at bounding box center [593, 501] width 151 height 30
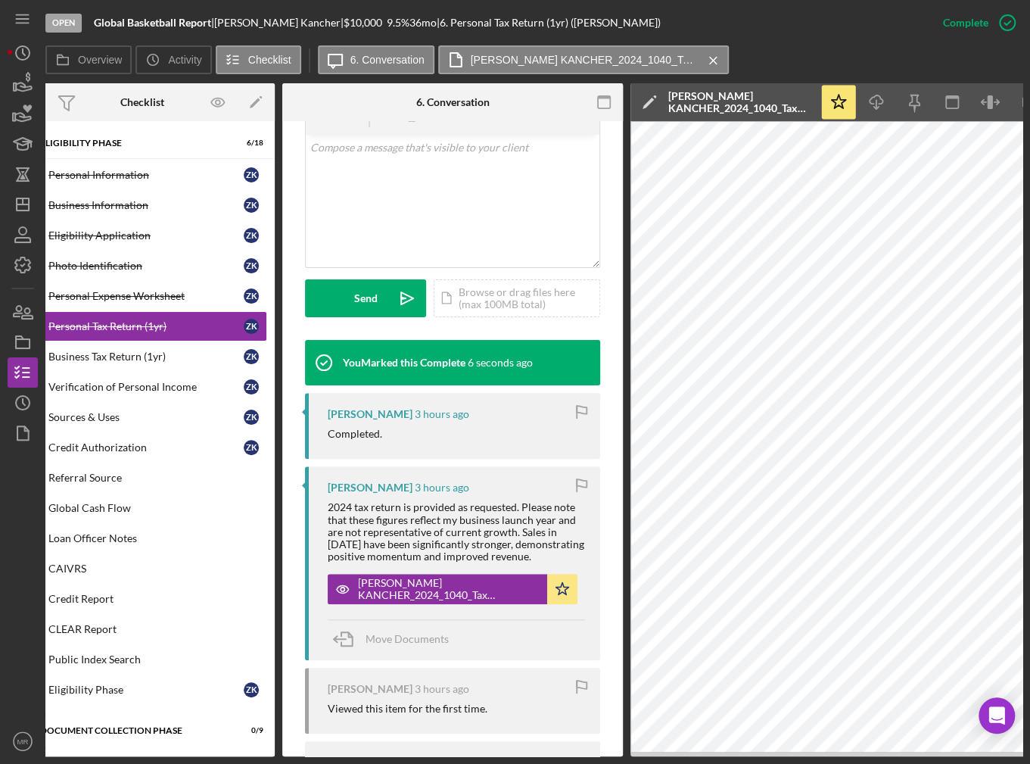
scroll to position [0, 0]
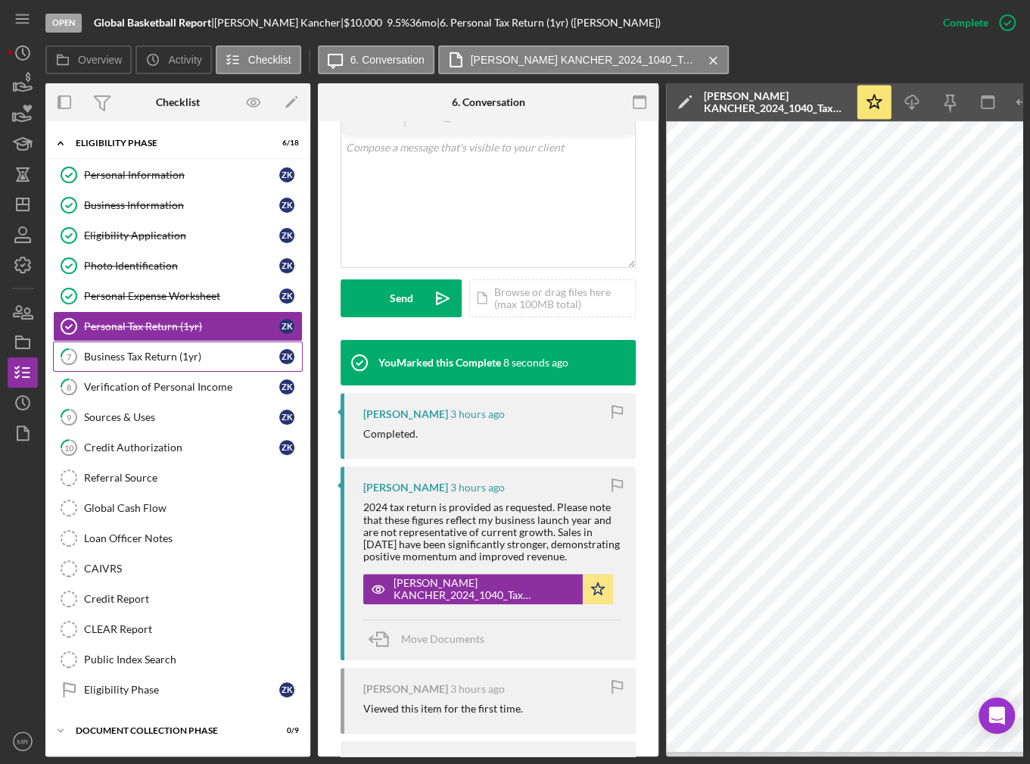
click at [173, 356] on div "Business Tax Return (1yr)" at bounding box center [181, 356] width 195 height 12
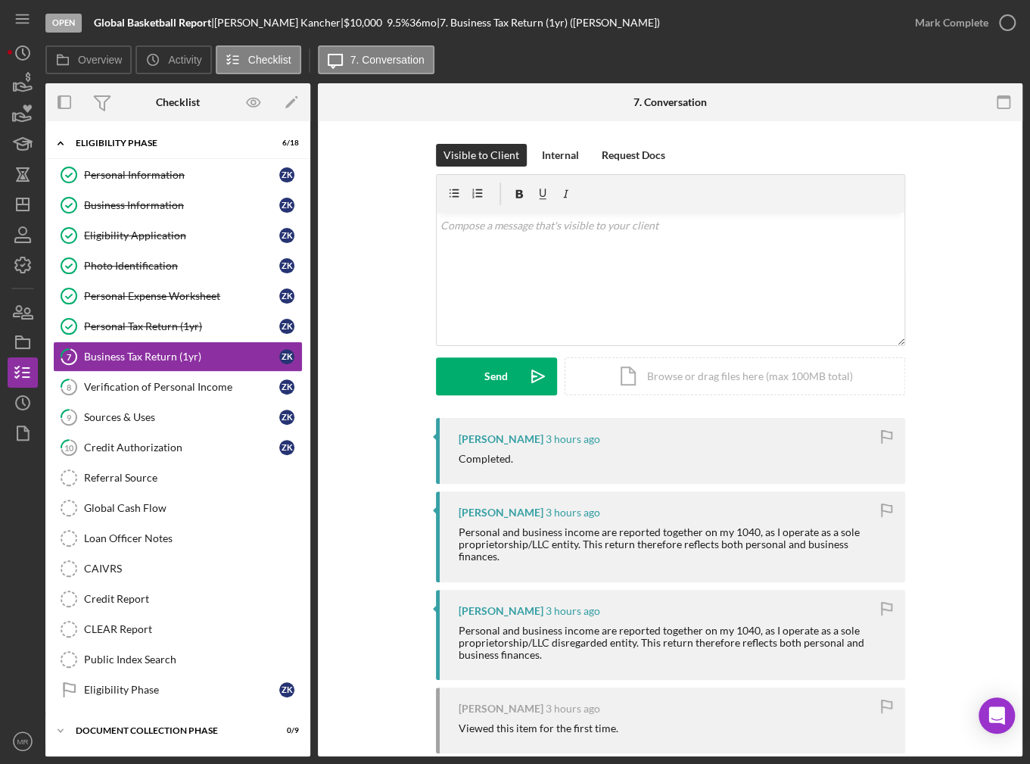
scroll to position [76, 0]
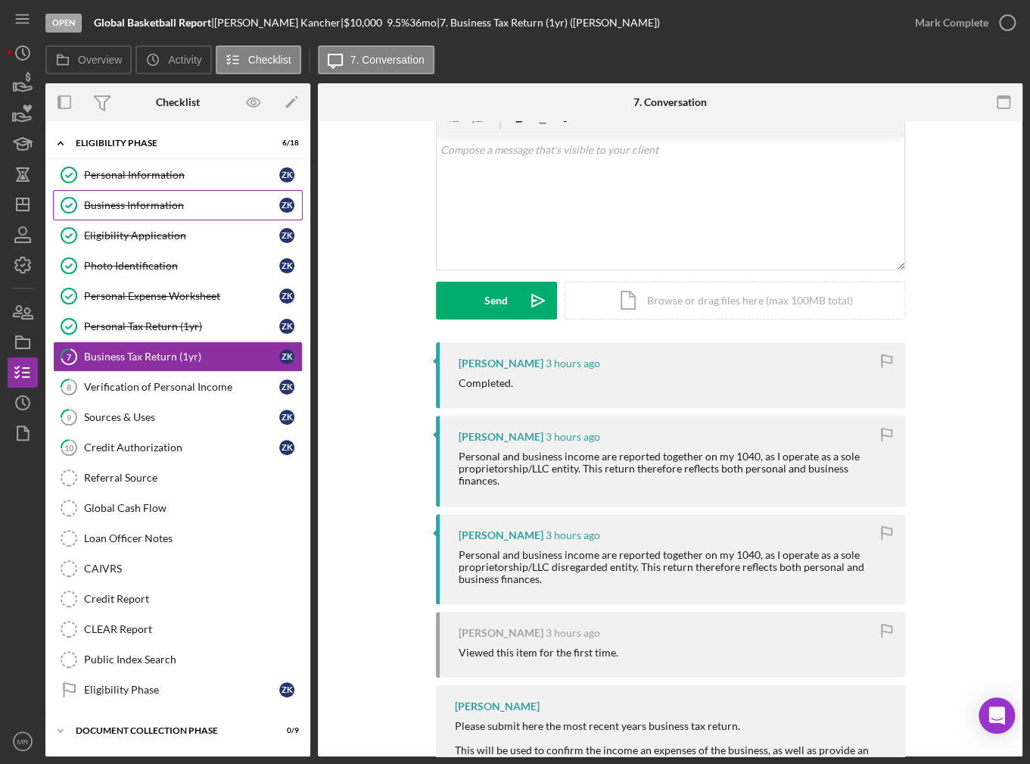
click at [163, 213] on link "Business Information Business Information Z K" at bounding box center [178, 205] width 250 height 30
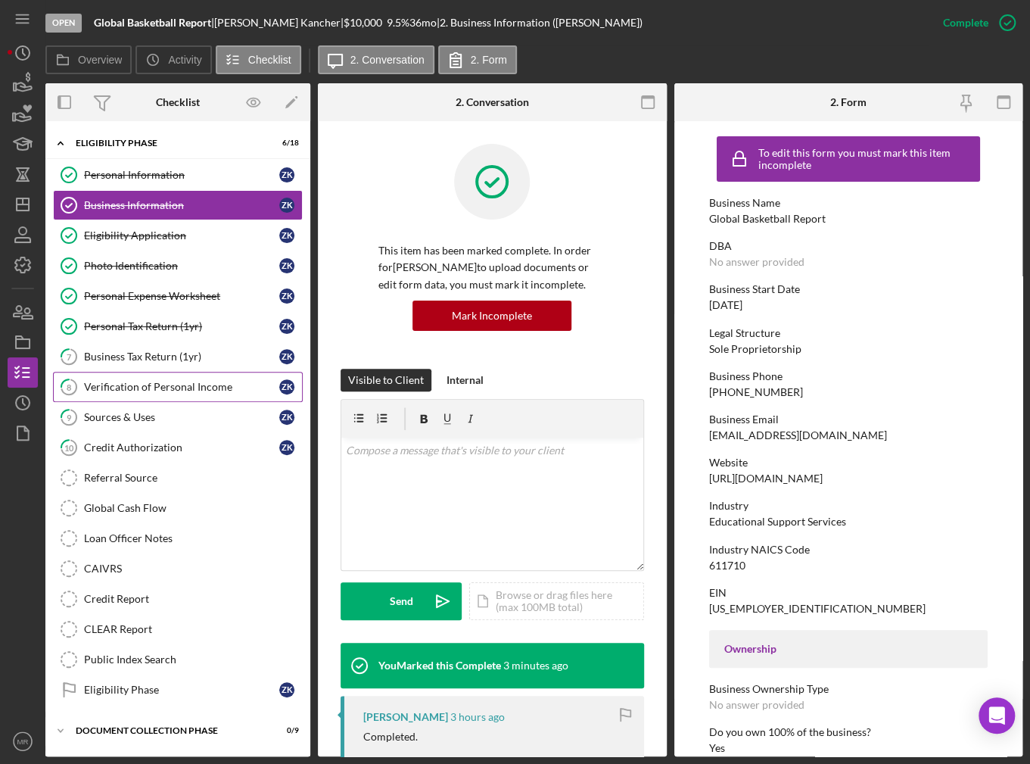
click at [126, 375] on link "8 Verification of Personal Income Z K" at bounding box center [178, 387] width 250 height 30
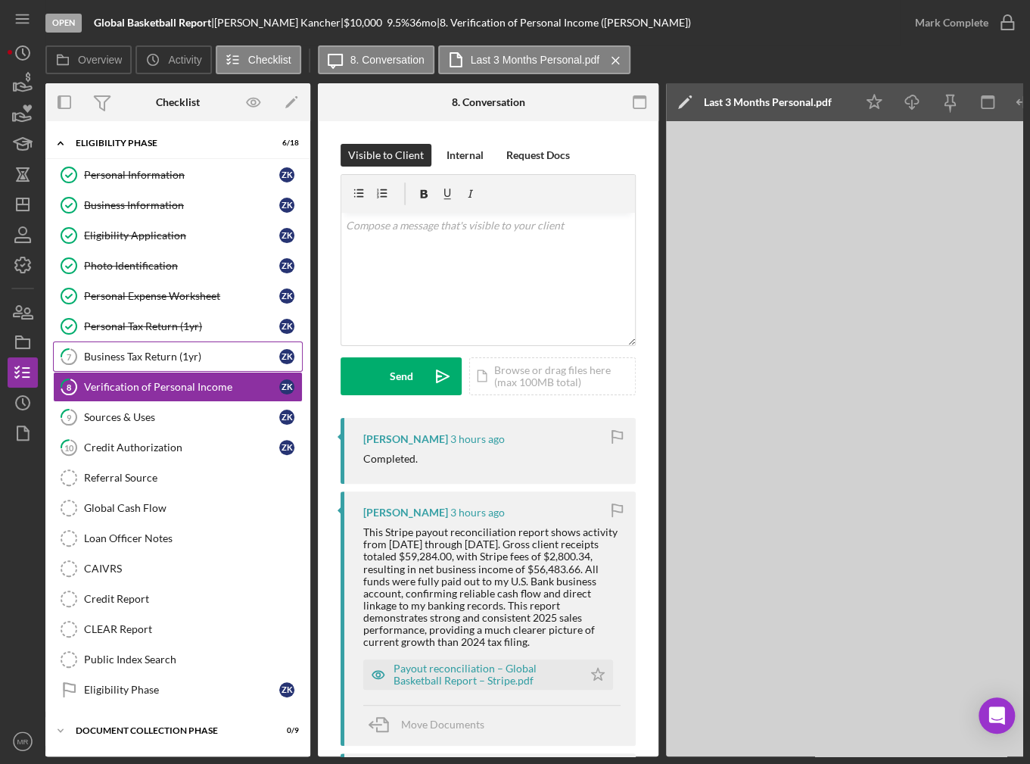
click at [130, 364] on link "7 Business Tax Return (1yr) Z K" at bounding box center [178, 356] width 250 height 30
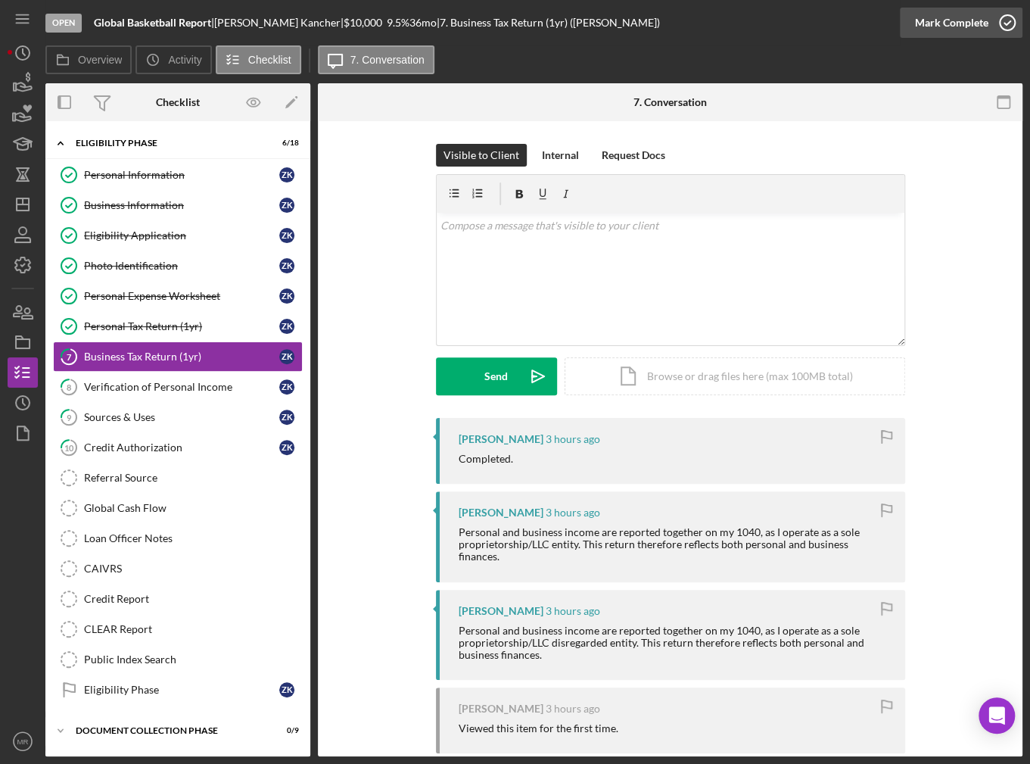
click at [1002, 20] on icon "button" at bounding box center [1007, 23] width 38 height 38
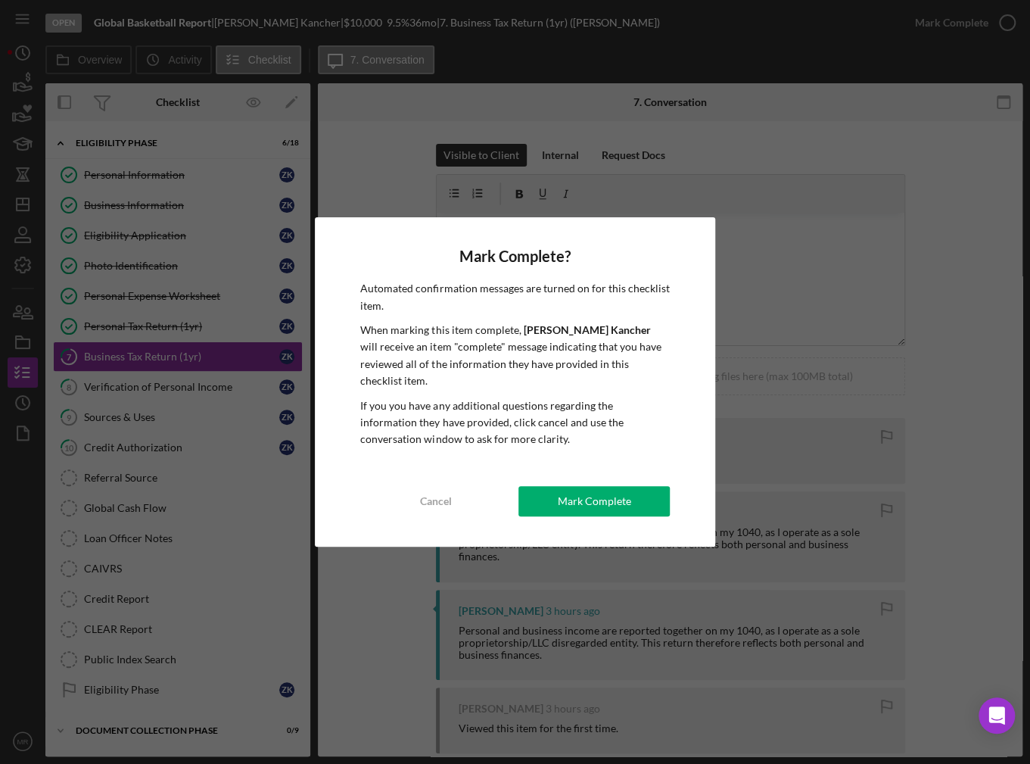
click at [586, 501] on div "Mark Complete" at bounding box center [594, 501] width 73 height 30
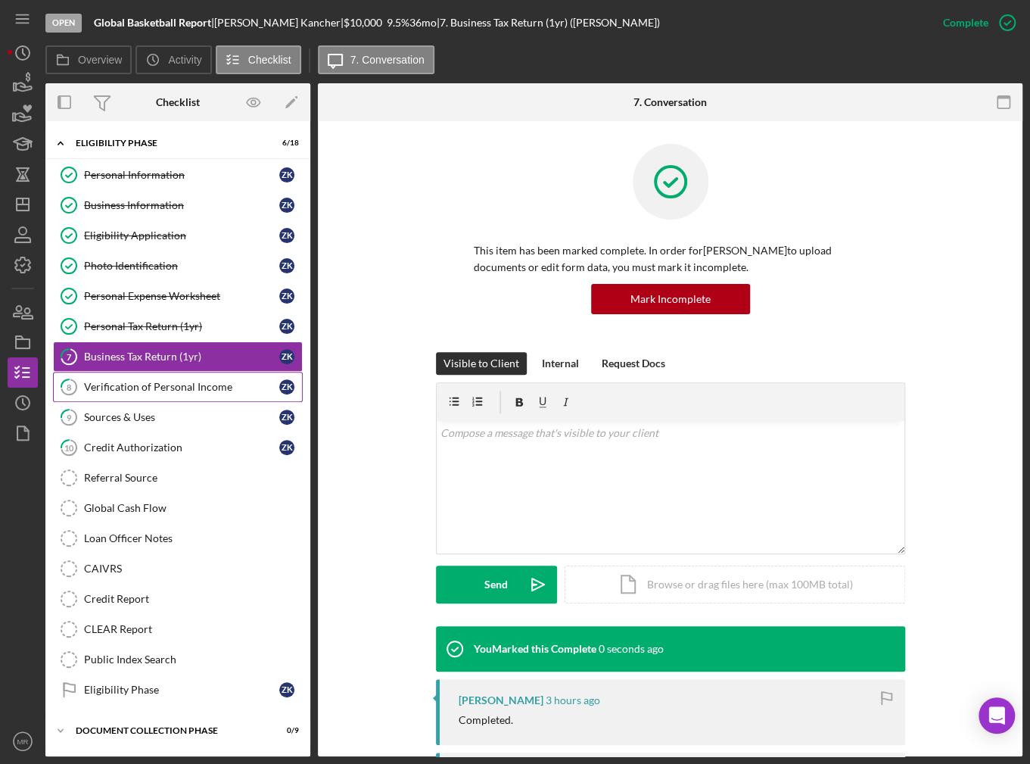
click at [223, 391] on link "8 Verification of Personal Income Z K" at bounding box center [178, 387] width 250 height 30
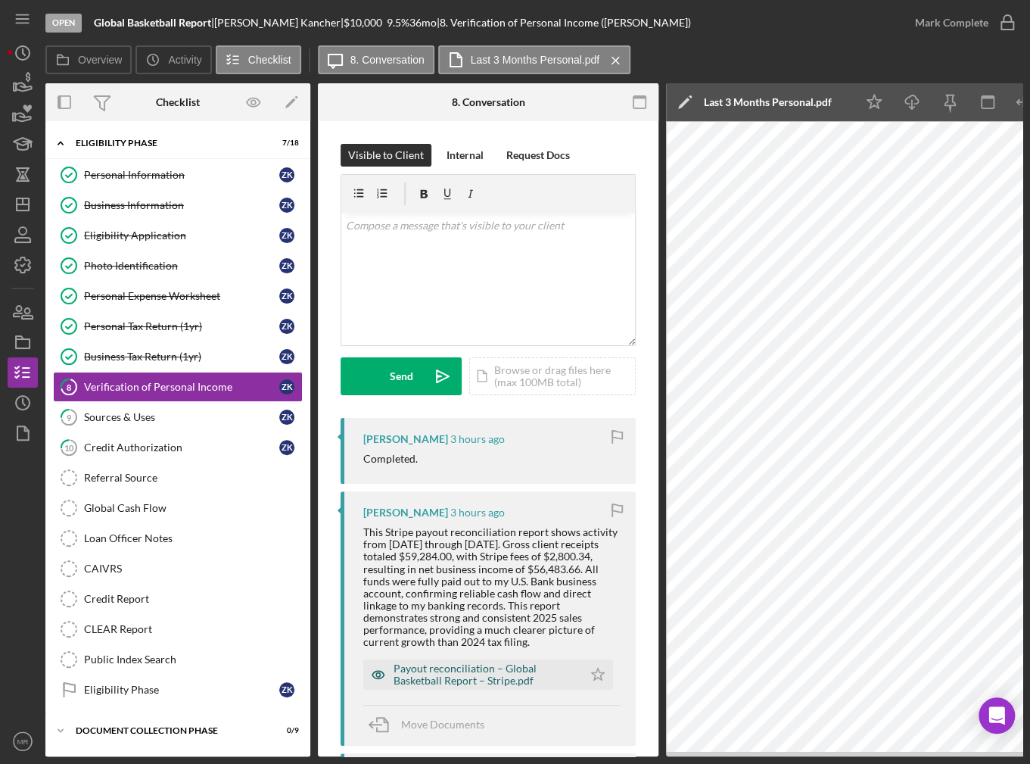
click at [434, 681] on div "Payout reconciliation – Global Basketball Report – Stripe.pdf" at bounding box center [485, 674] width 182 height 24
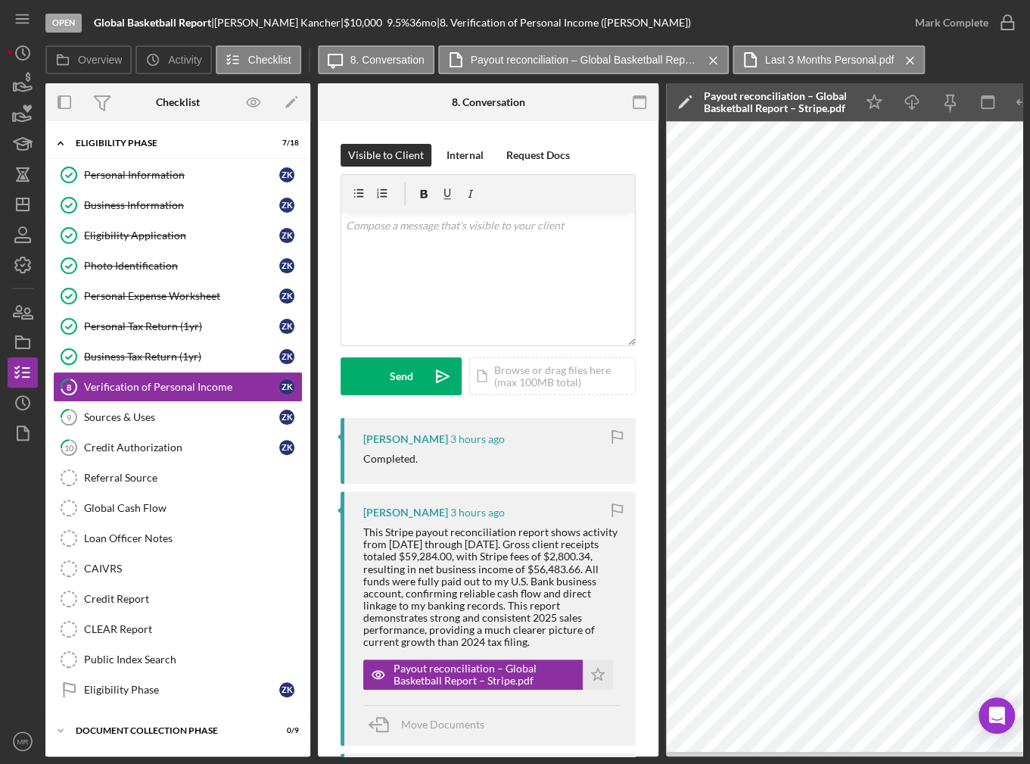
scroll to position [8, 0]
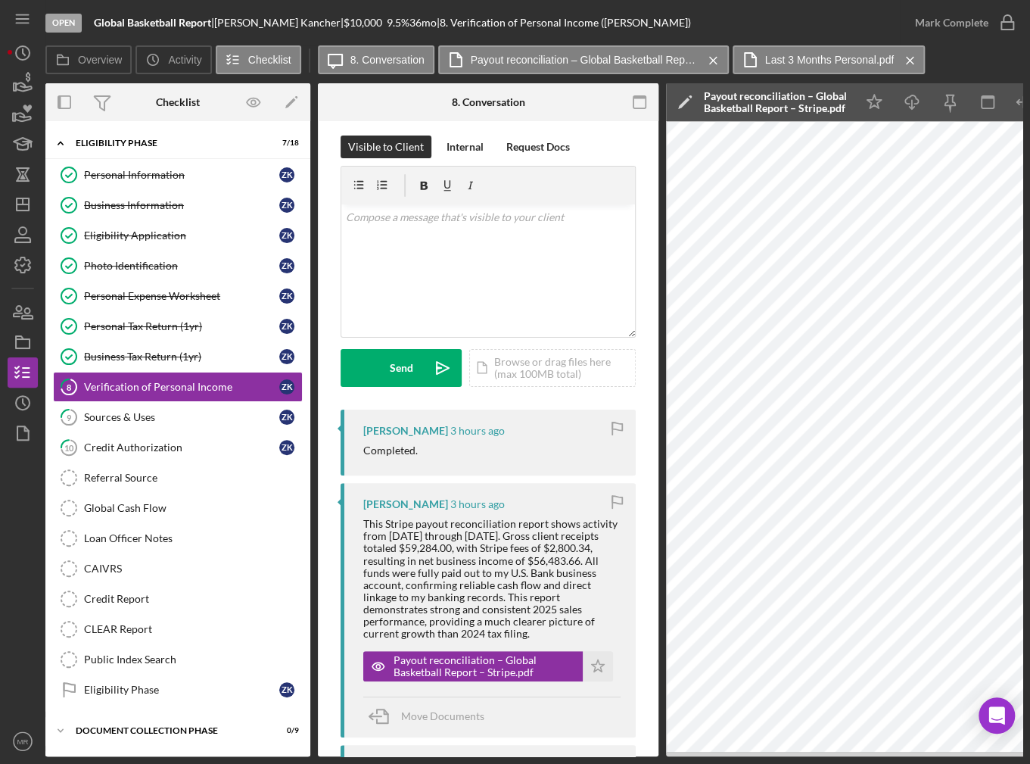
drag, startPoint x: 556, startPoint y: 758, endPoint x: 618, endPoint y: 736, distance: 65.1
click at [618, 736] on div "Open Global Basketball Report | Zachary Kancher | $10,000 $10,000 9.5 % 36 mo |…" at bounding box center [515, 382] width 1030 height 764
click at [614, 747] on icon "button" at bounding box center [617, 764] width 34 height 34
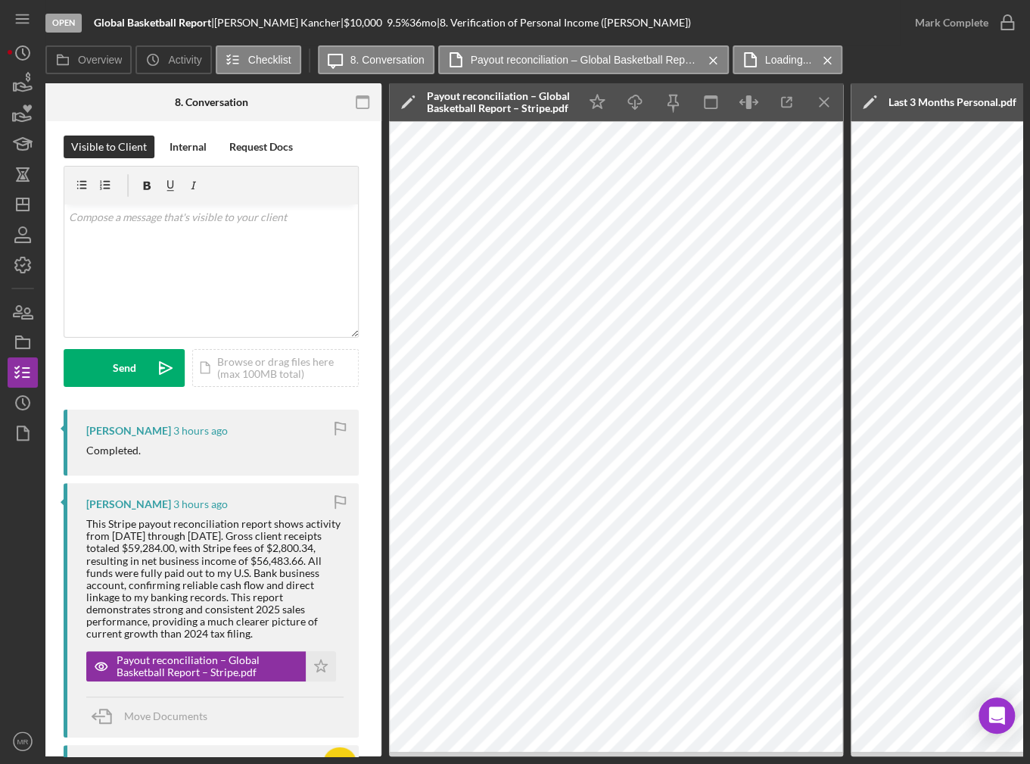
scroll to position [0, 235]
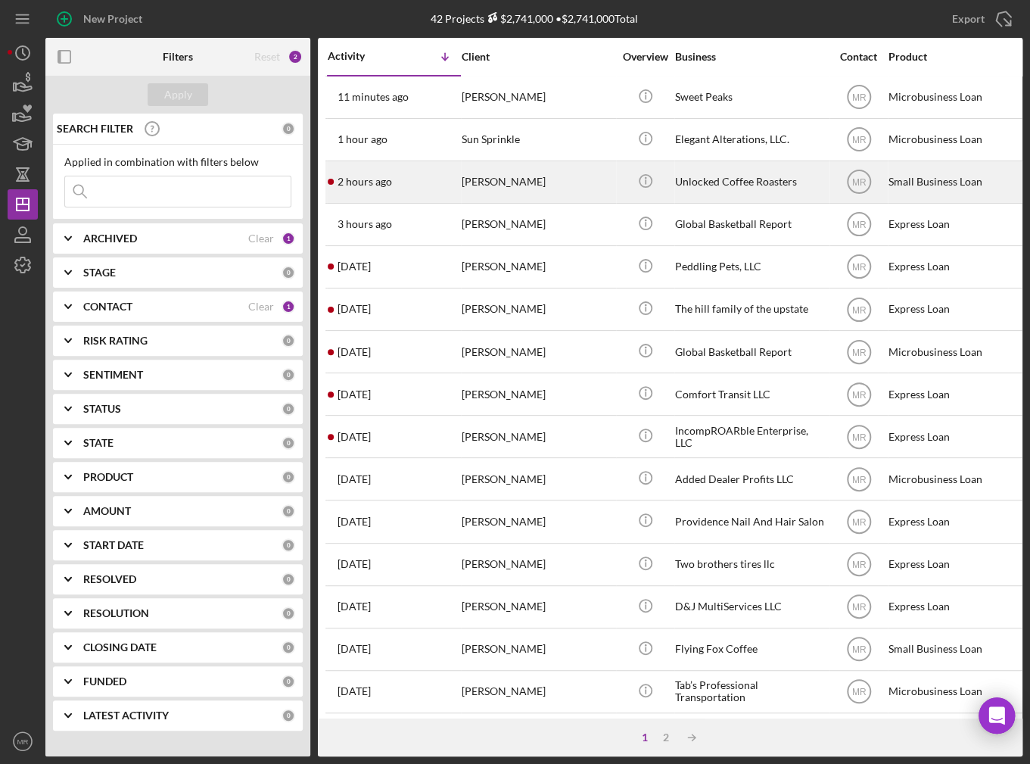
click at [428, 191] on div "2 hours ago [PERSON_NAME]" at bounding box center [394, 182] width 132 height 40
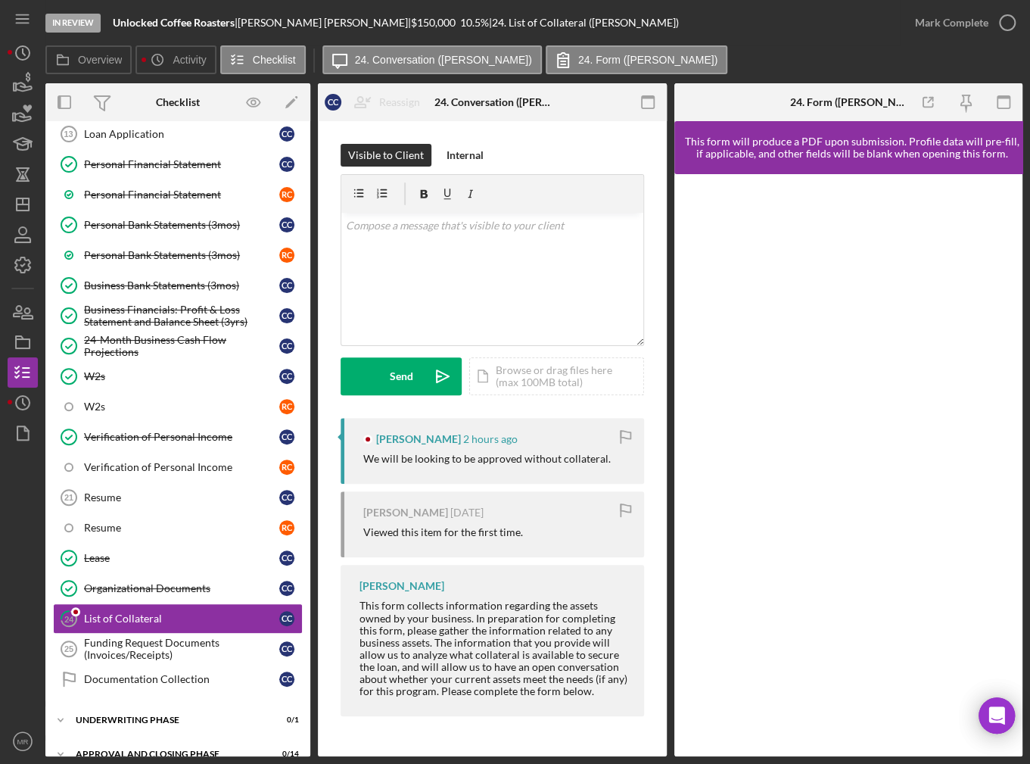
scroll to position [120, 0]
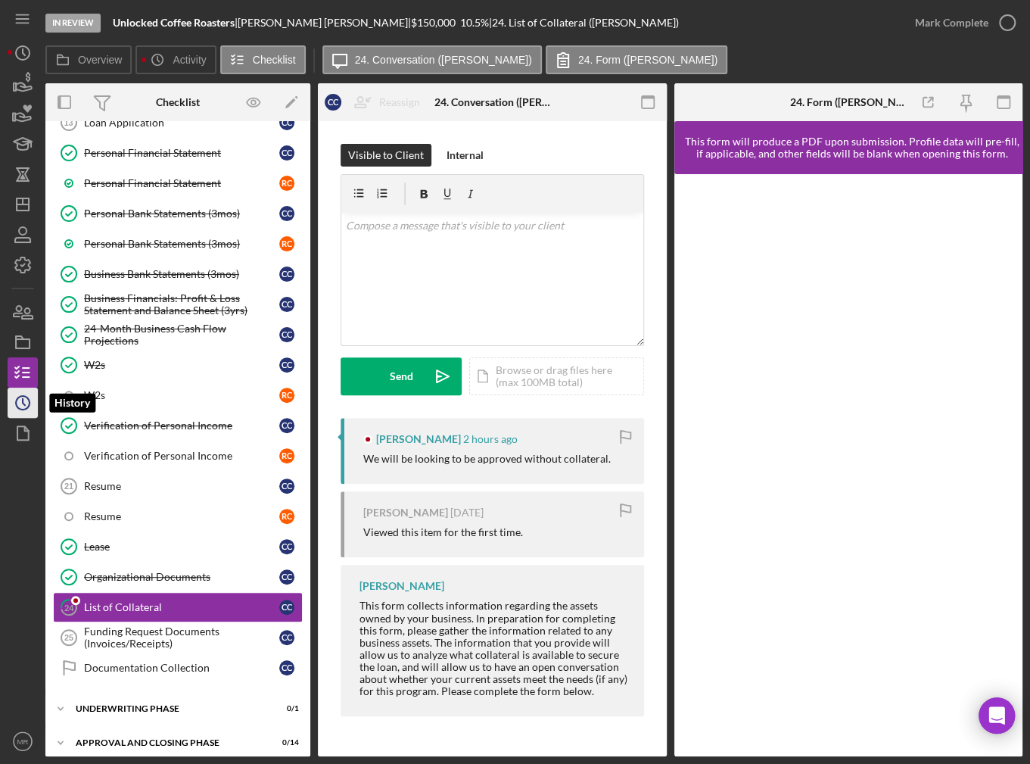
click at [19, 400] on icon "Icon/History" at bounding box center [23, 403] width 38 height 38
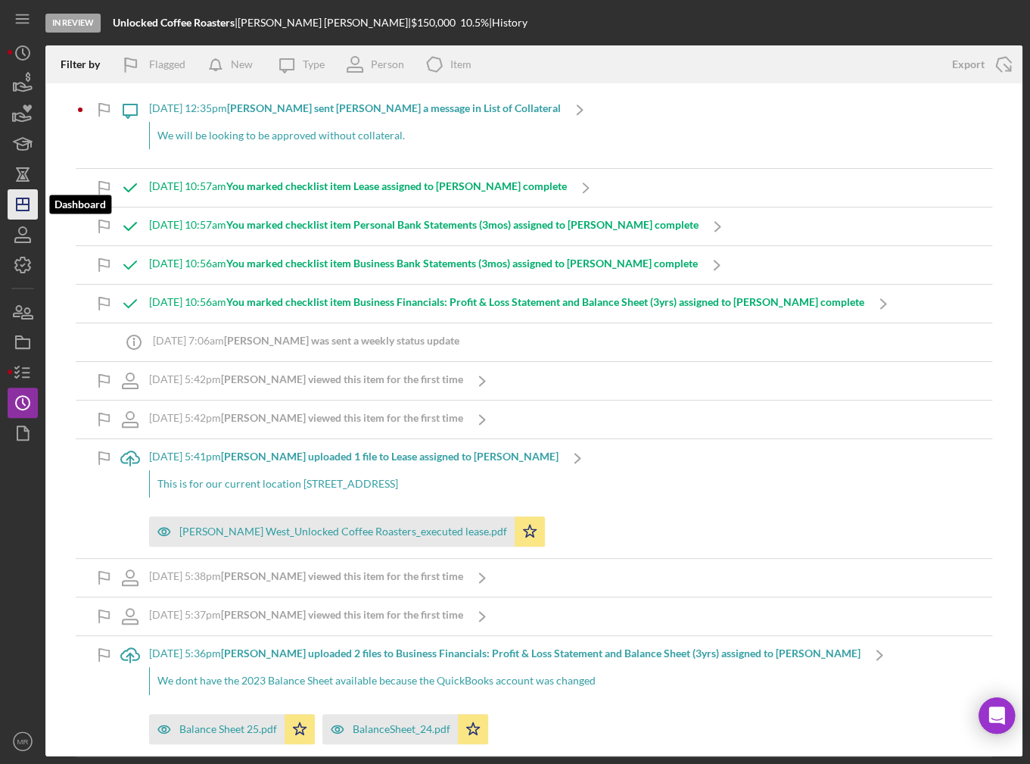
click at [17, 204] on line "button" at bounding box center [23, 204] width 12 height 0
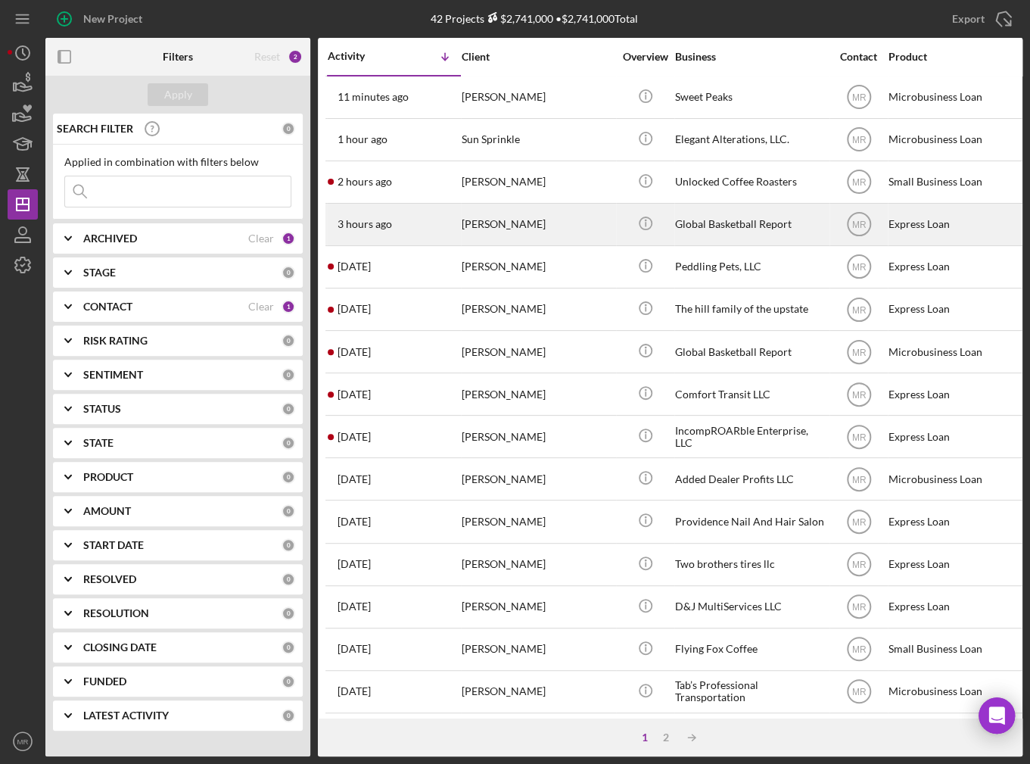
click at [443, 225] on div "3 hours ago [PERSON_NAME]" at bounding box center [394, 224] width 132 height 40
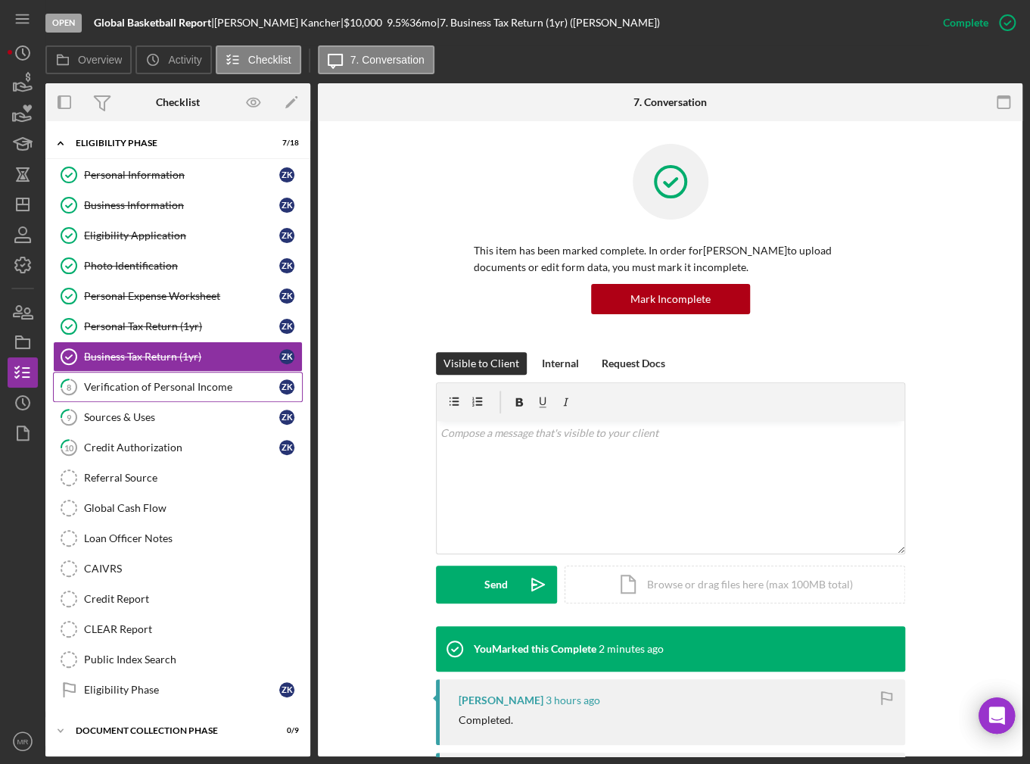
click at [238, 385] on div "Verification of Personal Income" at bounding box center [181, 387] width 195 height 12
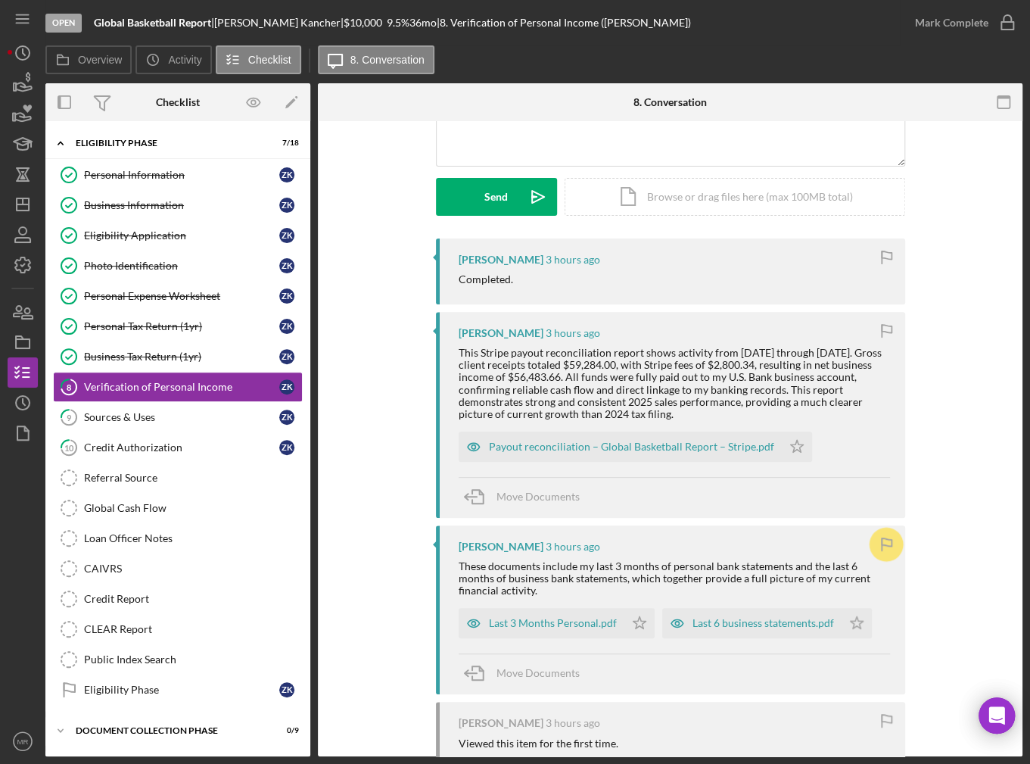
scroll to position [227, 0]
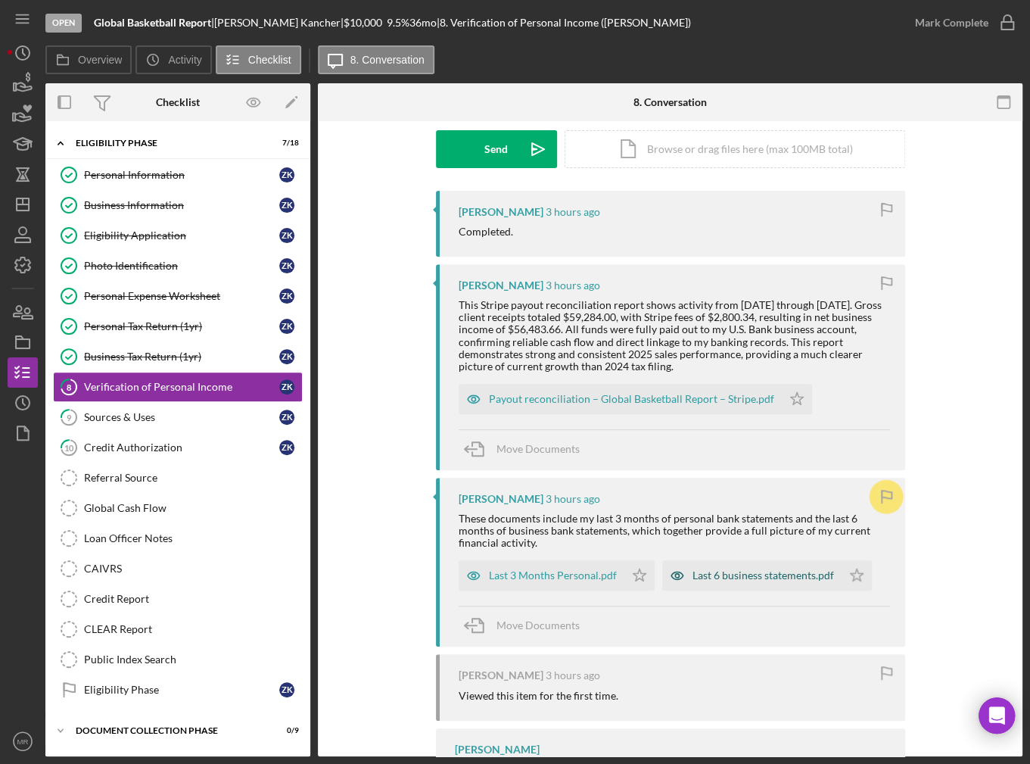
click at [726, 578] on div "Last 6 business statements.pdf" at bounding box center [763, 575] width 142 height 12
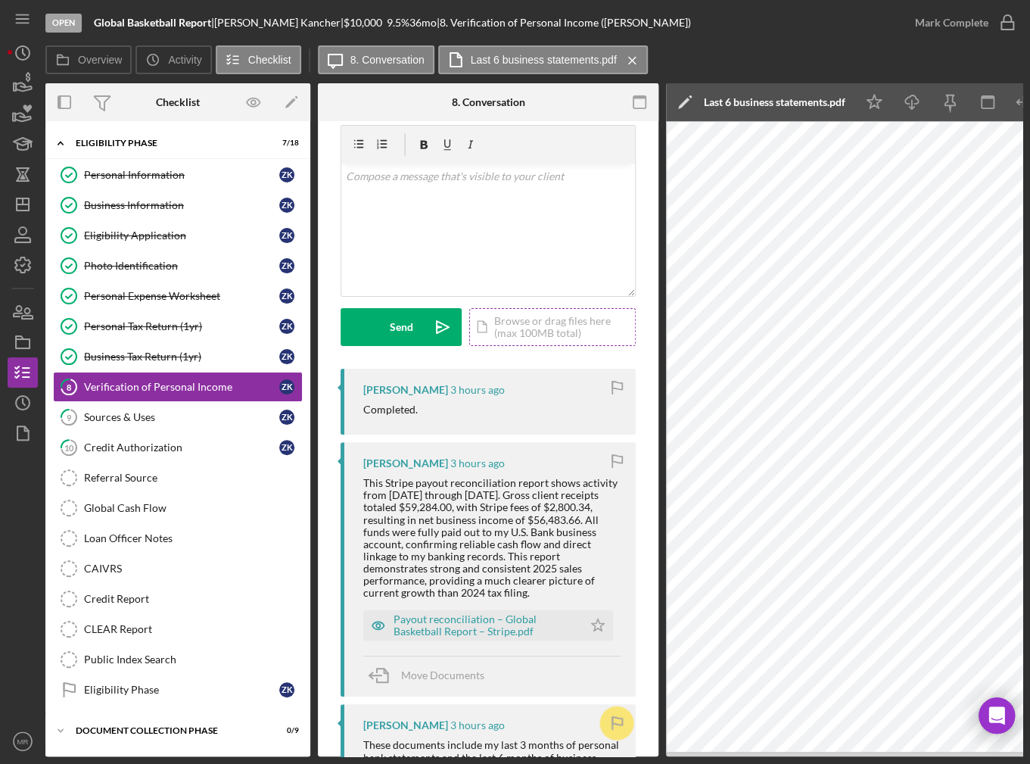
scroll to position [0, 0]
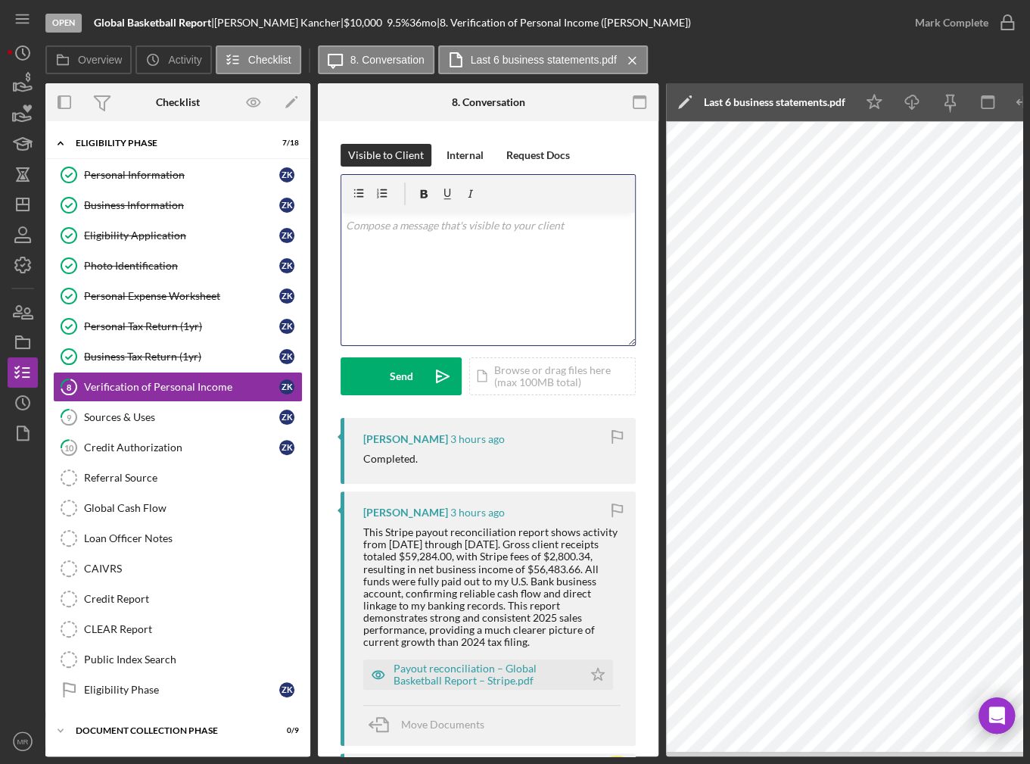
click at [456, 287] on div "v Color teal Color pink Remove color Add row above Add row below Add column bef…" at bounding box center [488, 279] width 294 height 132
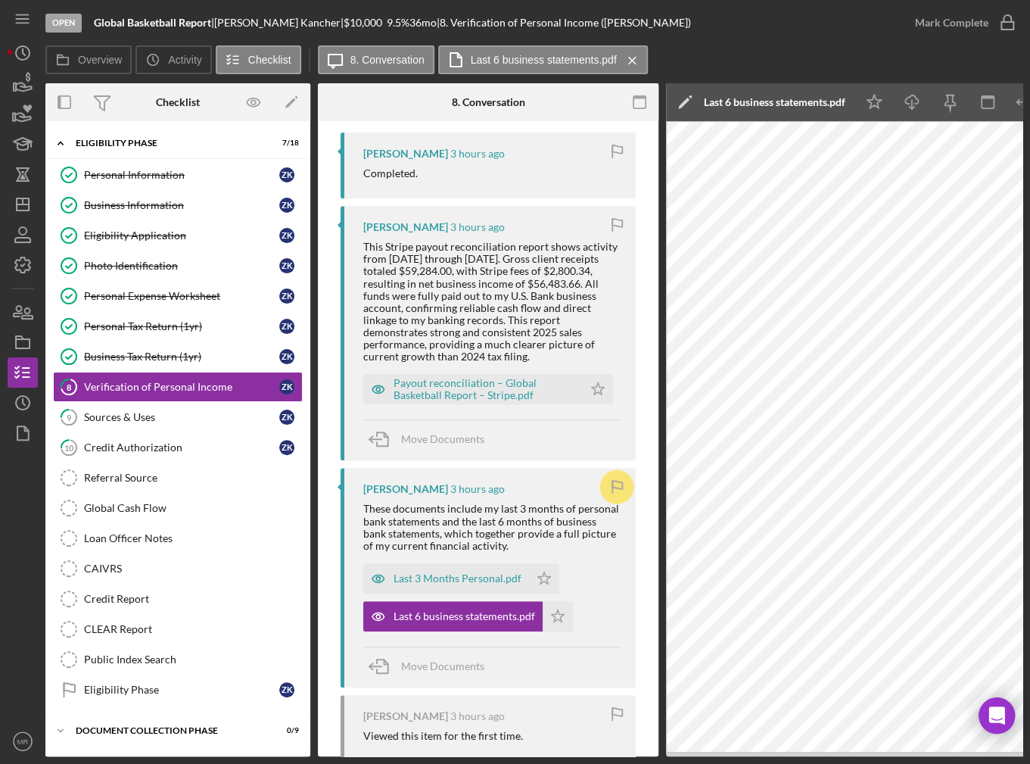
scroll to position [142, 0]
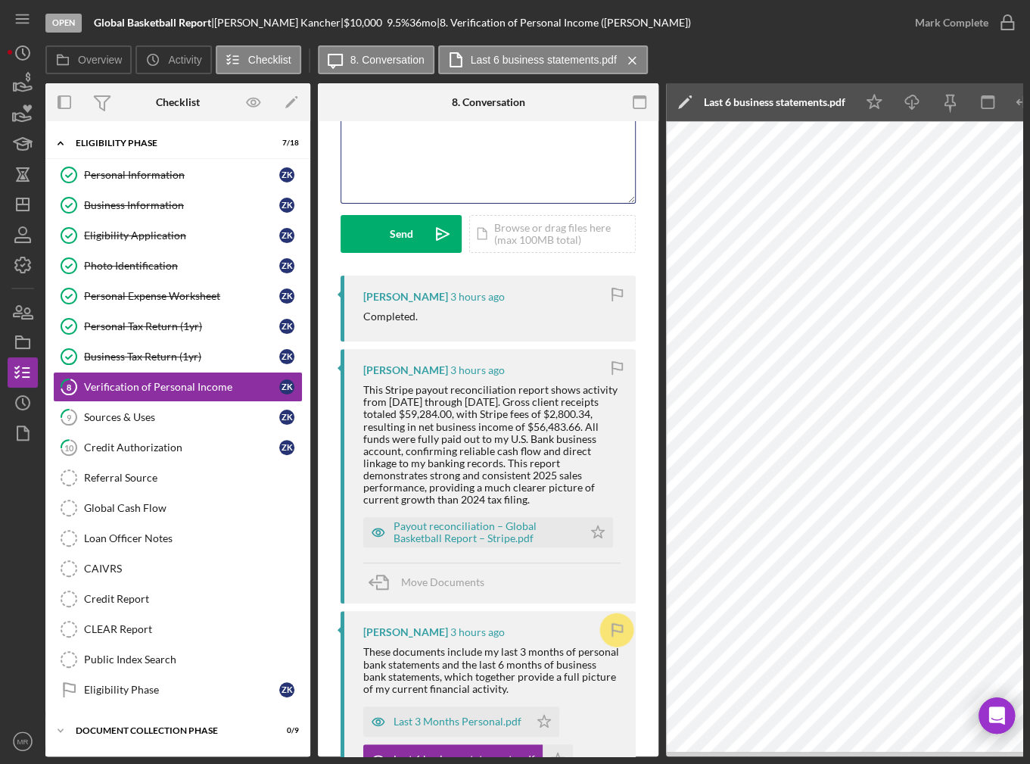
click at [489, 550] on div "[PERSON_NAME] 3 hours ago This Stripe payout reconciliation report shows activi…" at bounding box center [488, 476] width 295 height 254
click at [489, 538] on div "Payout reconciliation – Global Basketball Report – Stripe.pdf" at bounding box center [485, 532] width 182 height 24
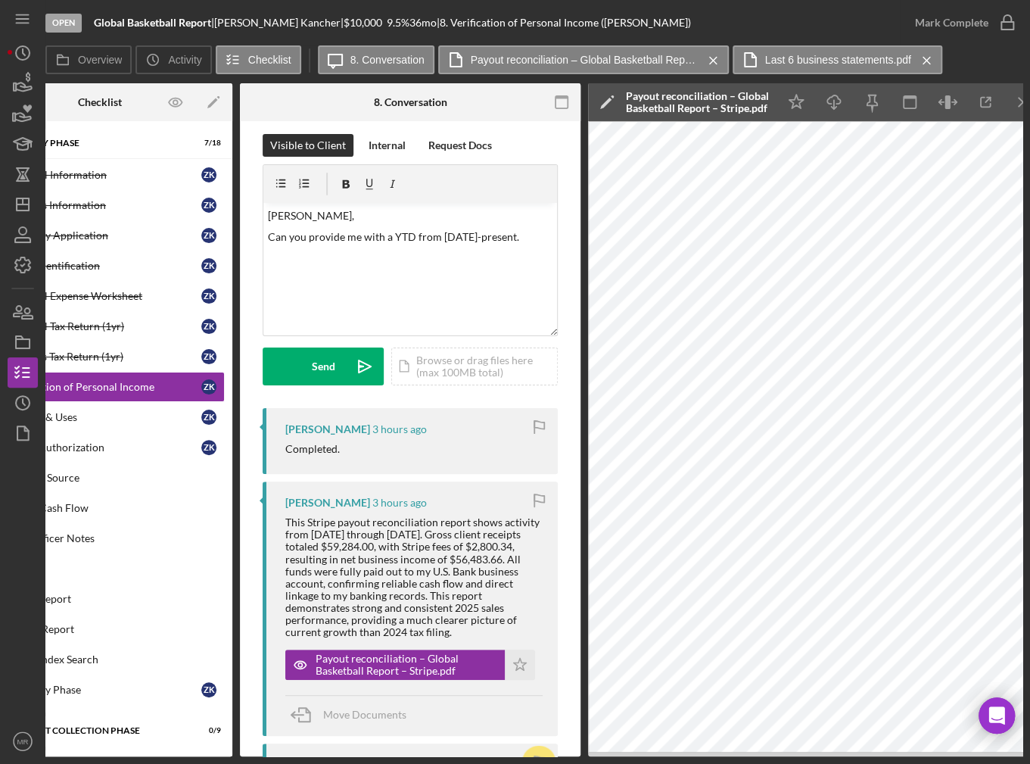
scroll to position [0, 0]
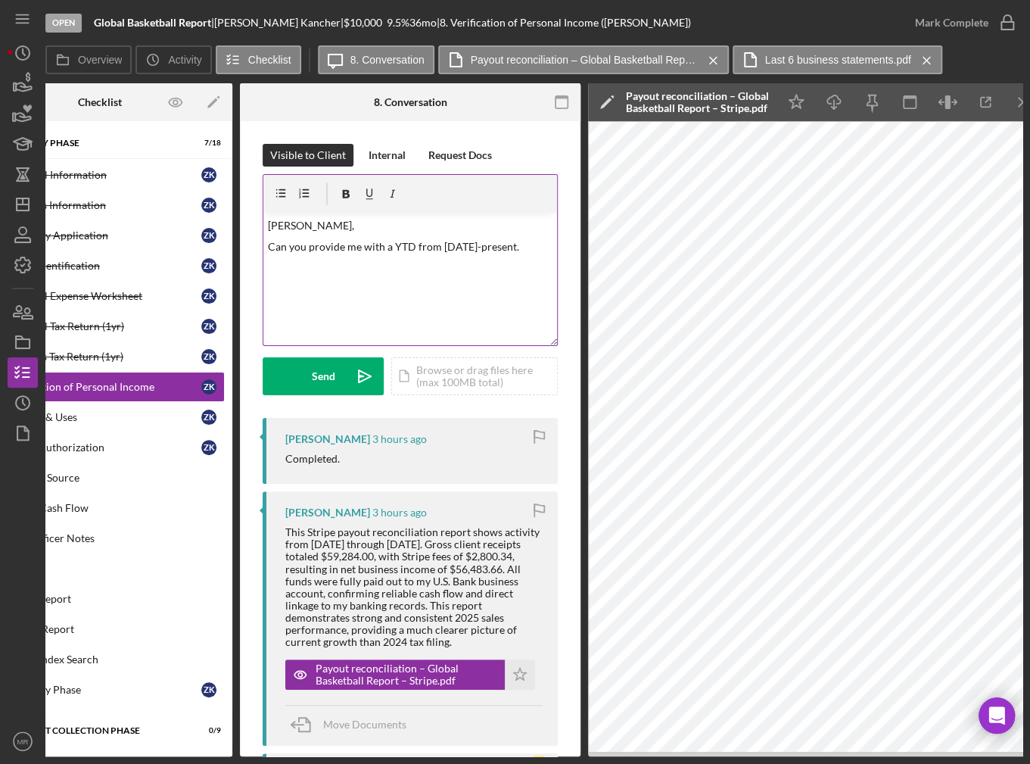
click at [546, 245] on div "v Color teal Color pink Remove color Add row above Add row below Add column bef…" at bounding box center [410, 279] width 294 height 132
click at [543, 246] on p "Can you provide me with a YTD from [DATE]-present." at bounding box center [410, 246] width 285 height 17
click at [548, 244] on div "v Color teal Color pink Remove color Add row above Add row below Add column bef…" at bounding box center [410, 279] width 294 height 132
click at [530, 272] on p "Can you provide me with a YTD from [DATE]-present, since your business is your …" at bounding box center [410, 263] width 285 height 51
click at [536, 259] on p "Can you provide me with a YTD from [DATE]-present, since your business is your …" at bounding box center [410, 263] width 285 height 51
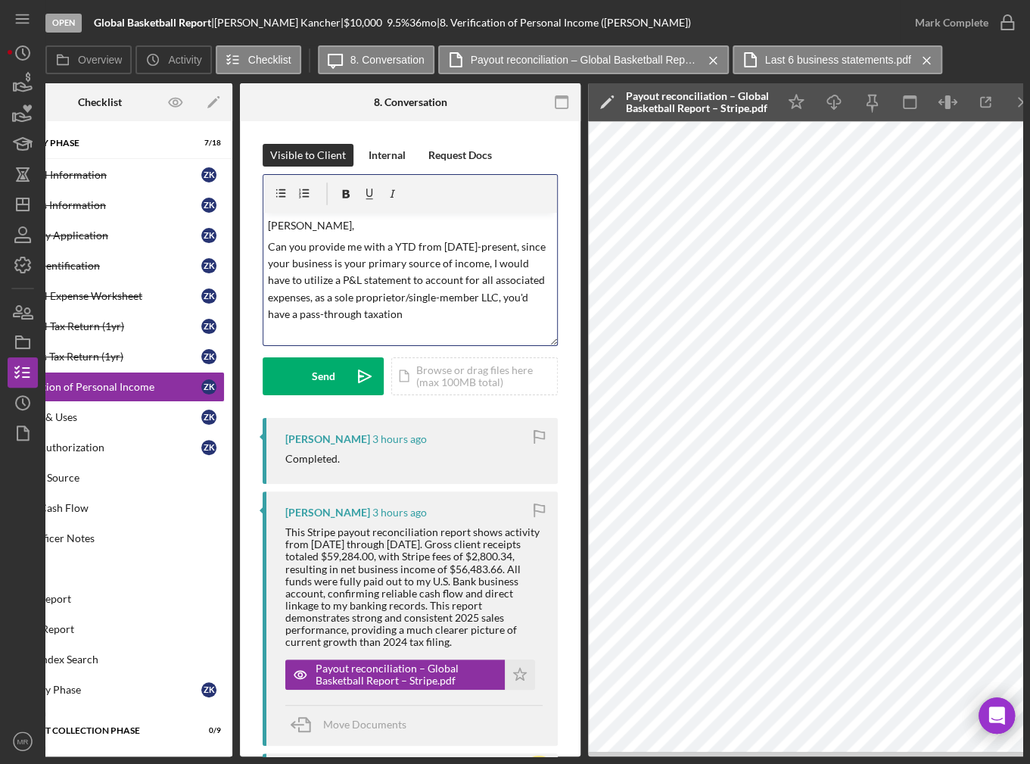
click at [415, 245] on p "Can you provide me with a YTD from [DATE]-present, since your business is your …" at bounding box center [410, 280] width 285 height 85
drag, startPoint x: 510, startPoint y: 320, endPoint x: 244, endPoint y: 224, distance: 283.2
click at [244, 224] on div "Visible to Client Internal Request Docs v Color teal Color pink Remove color Ad…" at bounding box center [410, 660] width 341 height 1078
copy div "[PERSON_NAME], Can you provide me with a YTD P&L from [DATE]-present, since you…"
drag, startPoint x: 504, startPoint y: 318, endPoint x: 133, endPoint y: 159, distance: 403.4
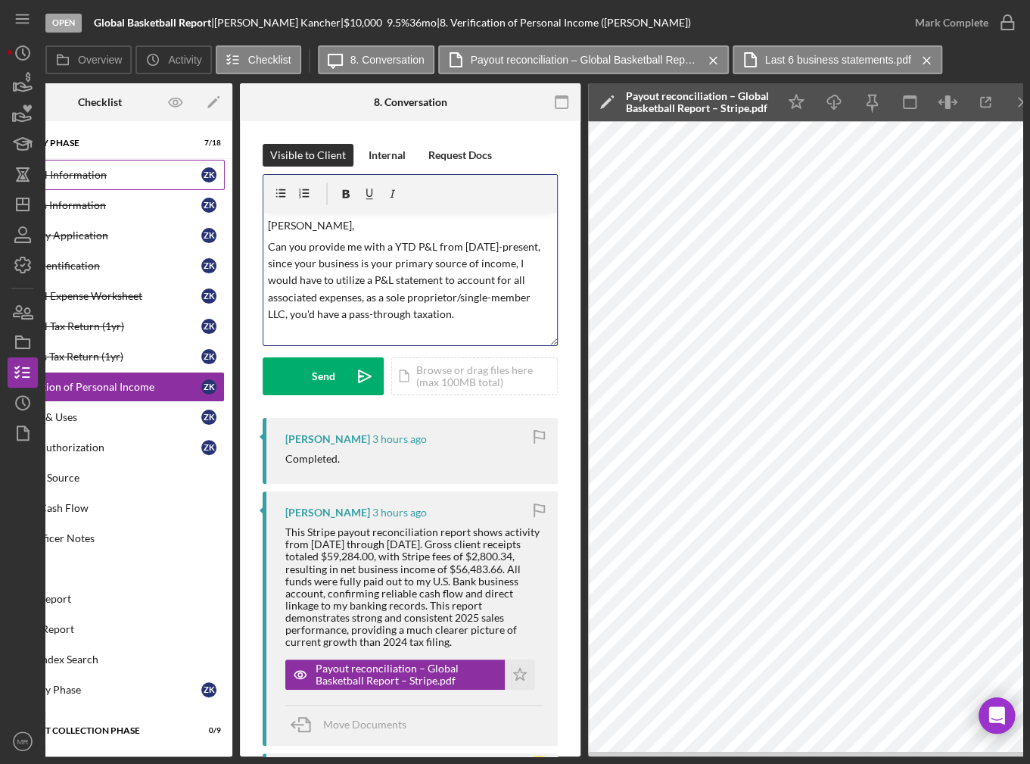
click at [133, 159] on div "Overview Internal Workflow Stage Open Icon/Dropdown Arrow Archive (can unarchiv…" at bounding box center [533, 419] width 977 height 673
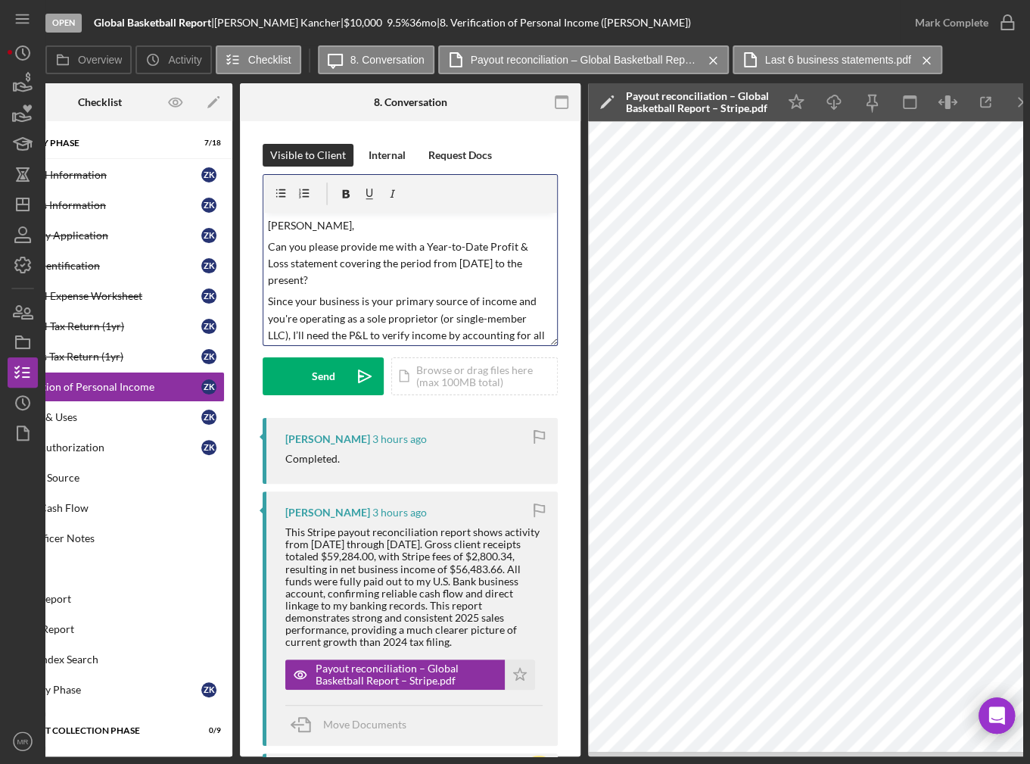
scroll to position [75, 0]
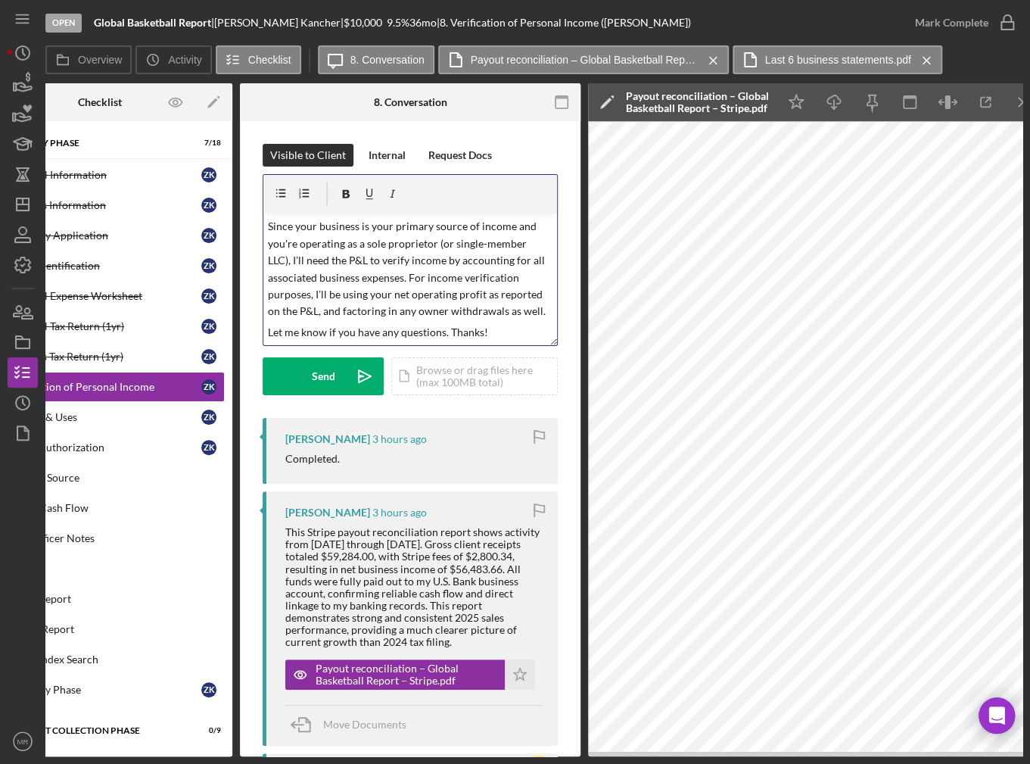
click at [537, 311] on p "Since your business is your primary source of income and you're operating as a …" at bounding box center [410, 268] width 285 height 101
click at [512, 330] on p "Let me know if you have any questions. Thanks!" at bounding box center [410, 332] width 285 height 17
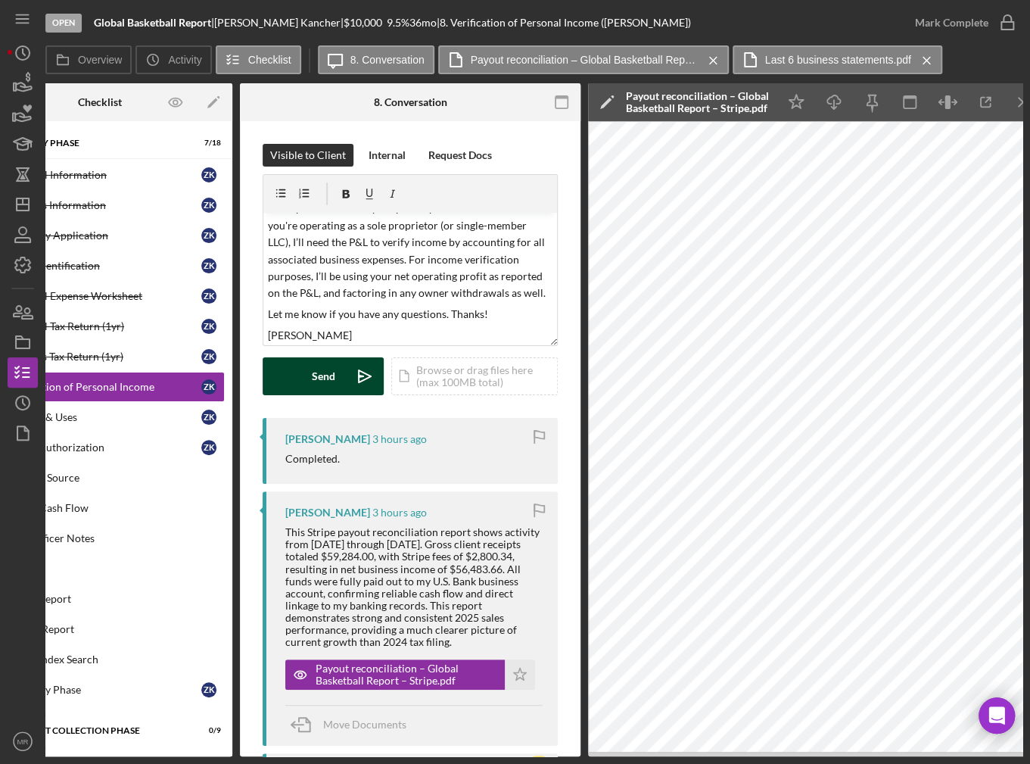
click at [310, 372] on button "Send Icon/icon-invite-send" at bounding box center [323, 376] width 121 height 38
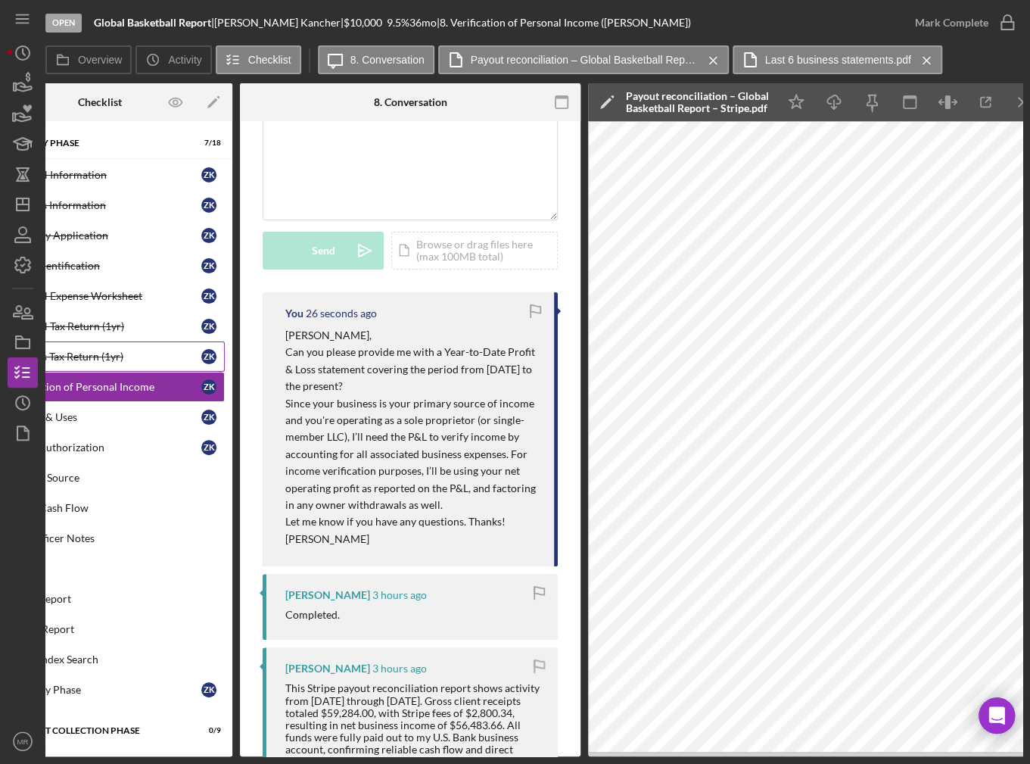
scroll to position [151, 0]
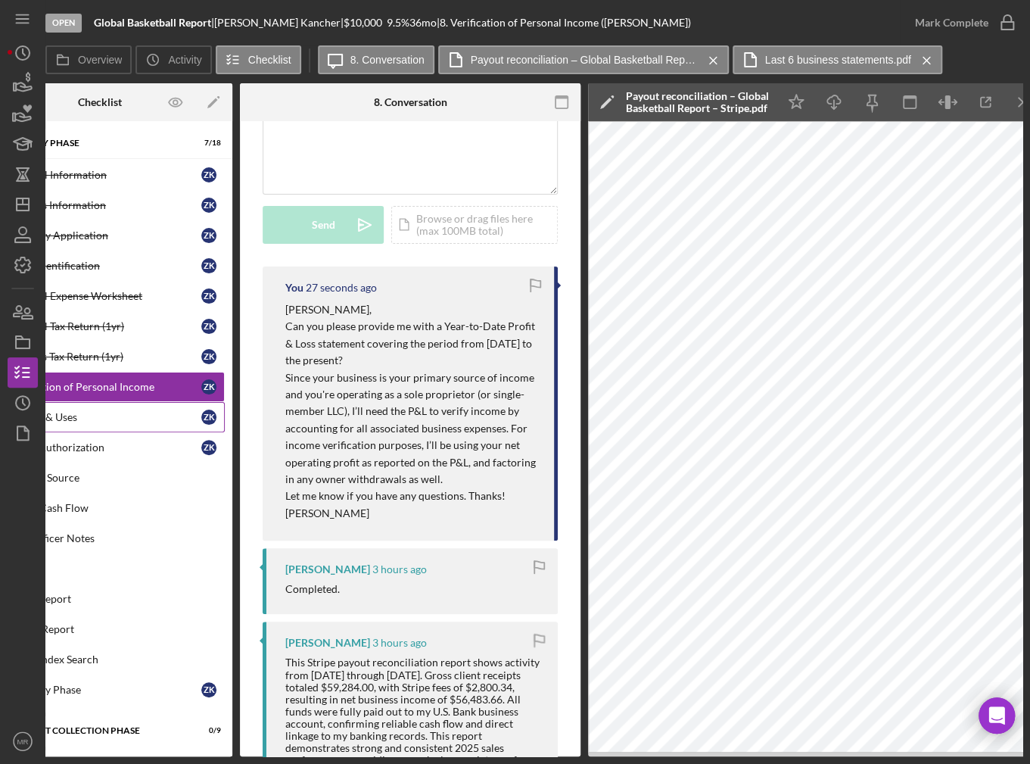
click at [120, 412] on div "Sources & Uses" at bounding box center [103, 417] width 195 height 12
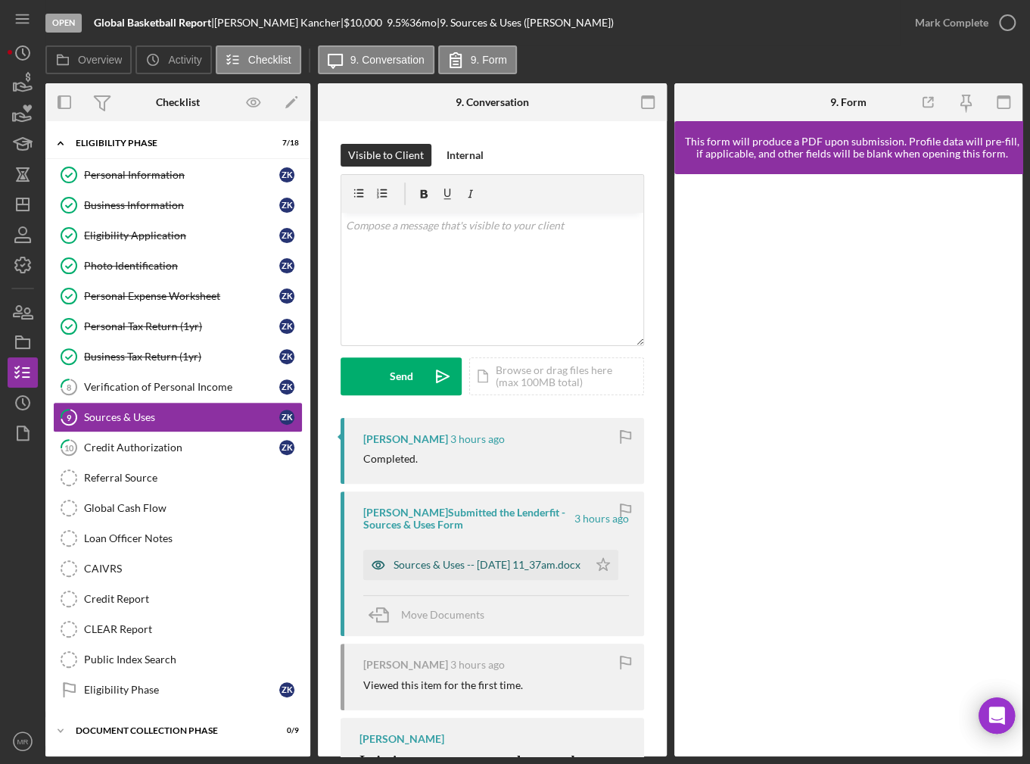
click at [564, 562] on div "Sources & Uses -- [DATE] 11_37am.docx" at bounding box center [487, 564] width 187 height 12
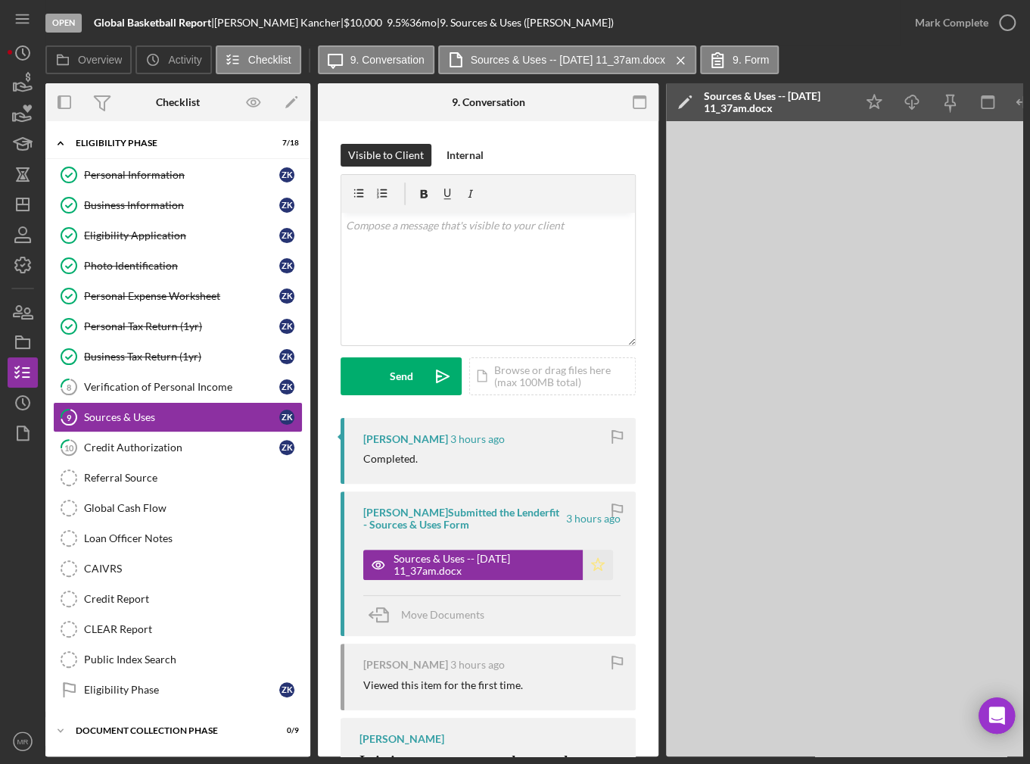
click at [592, 564] on icon "Icon/Star" at bounding box center [598, 564] width 30 height 30
click at [972, 33] on div "Mark Complete" at bounding box center [951, 23] width 73 height 30
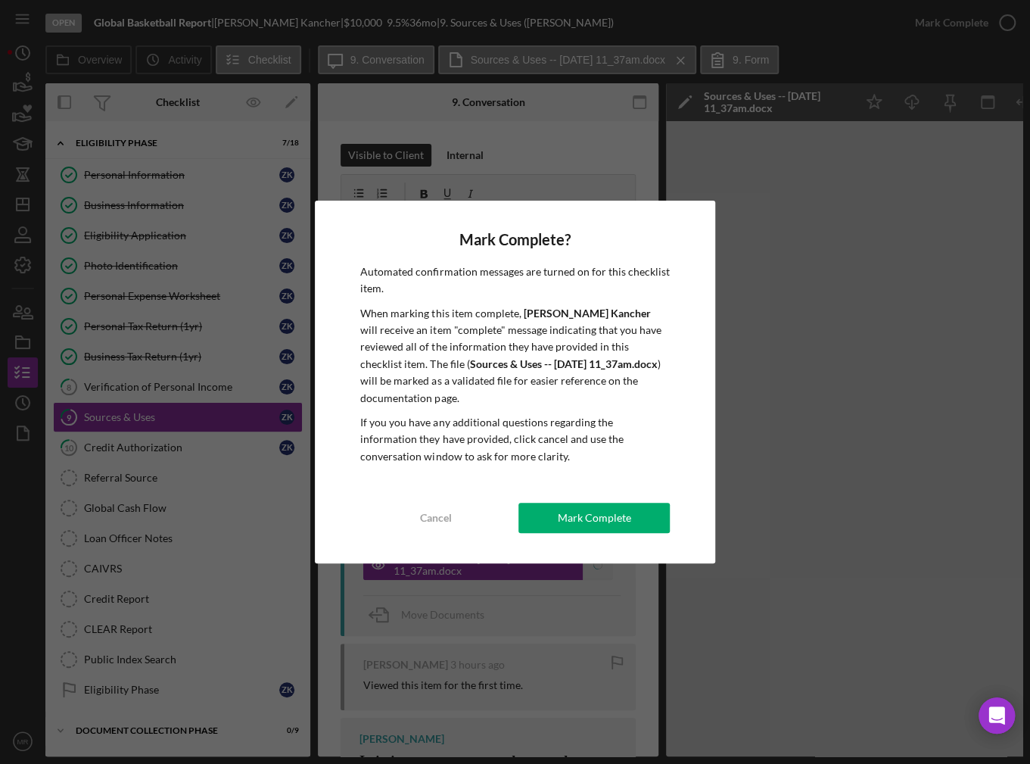
click at [586, 511] on div "Mark Complete" at bounding box center [594, 517] width 73 height 30
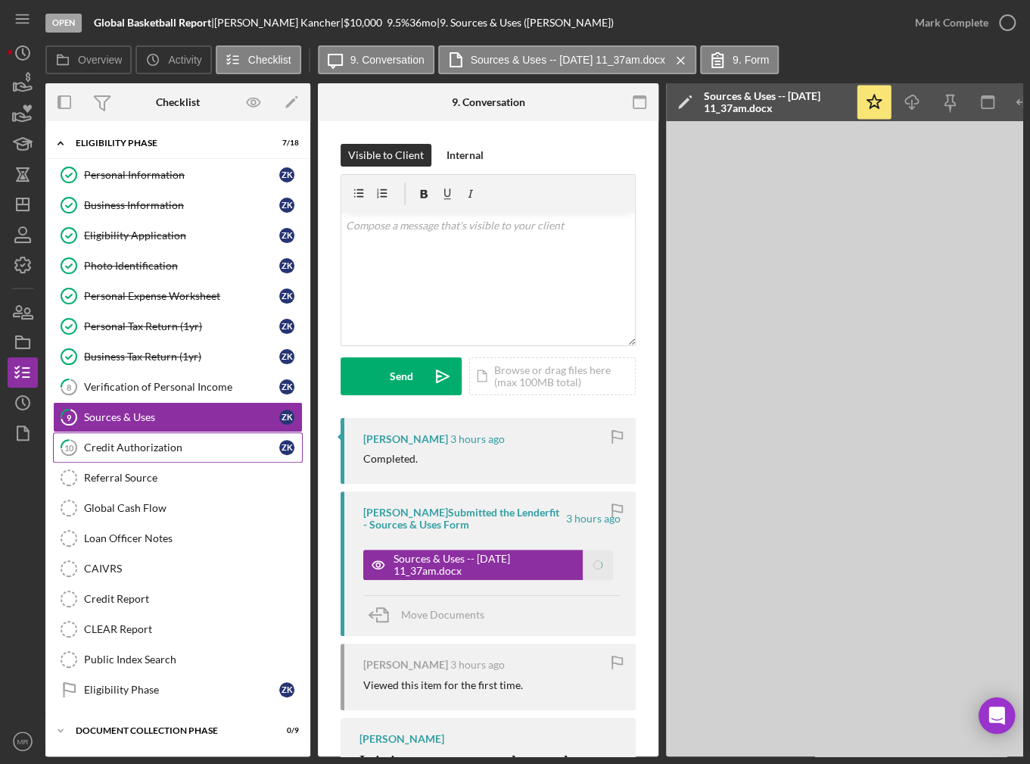
click at [175, 441] on div "Credit Authorization" at bounding box center [181, 447] width 195 height 12
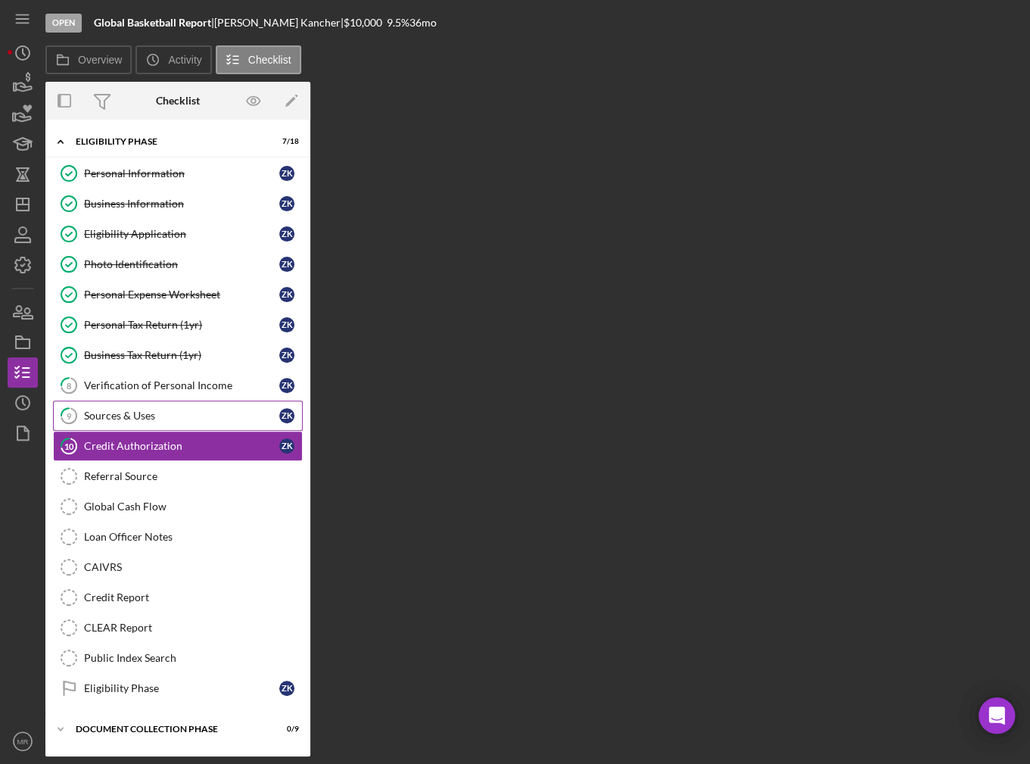
click at [190, 418] on div "Sources & Uses" at bounding box center [181, 415] width 195 height 12
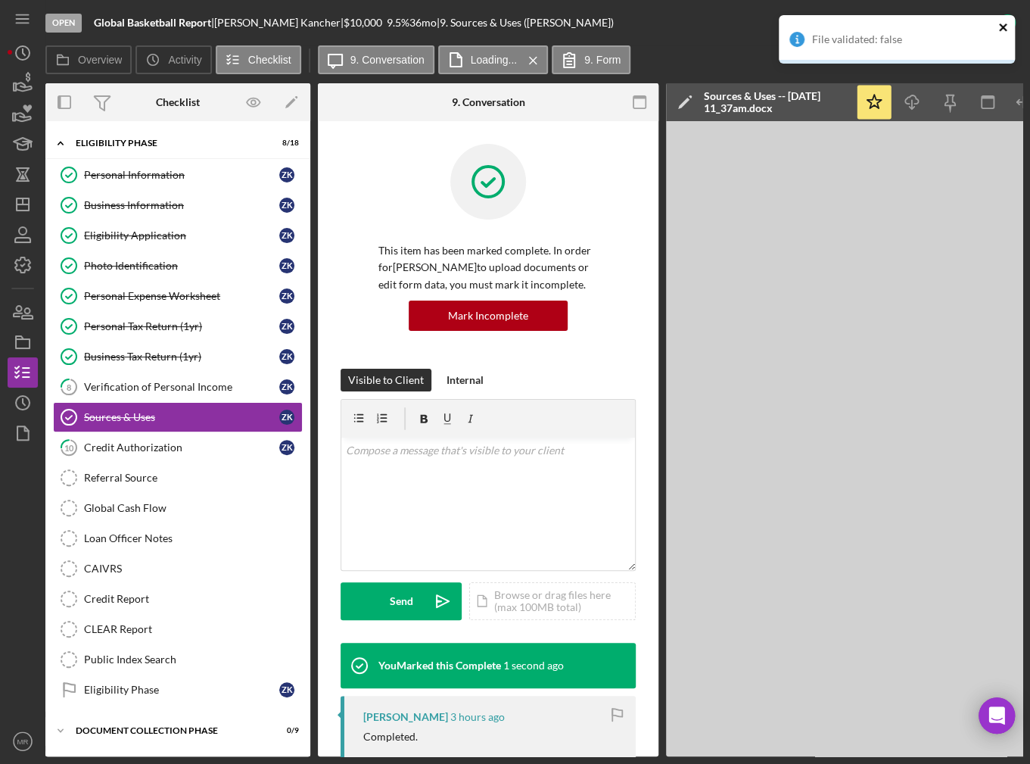
click at [1000, 25] on icon "close" at bounding box center [1003, 27] width 8 height 8
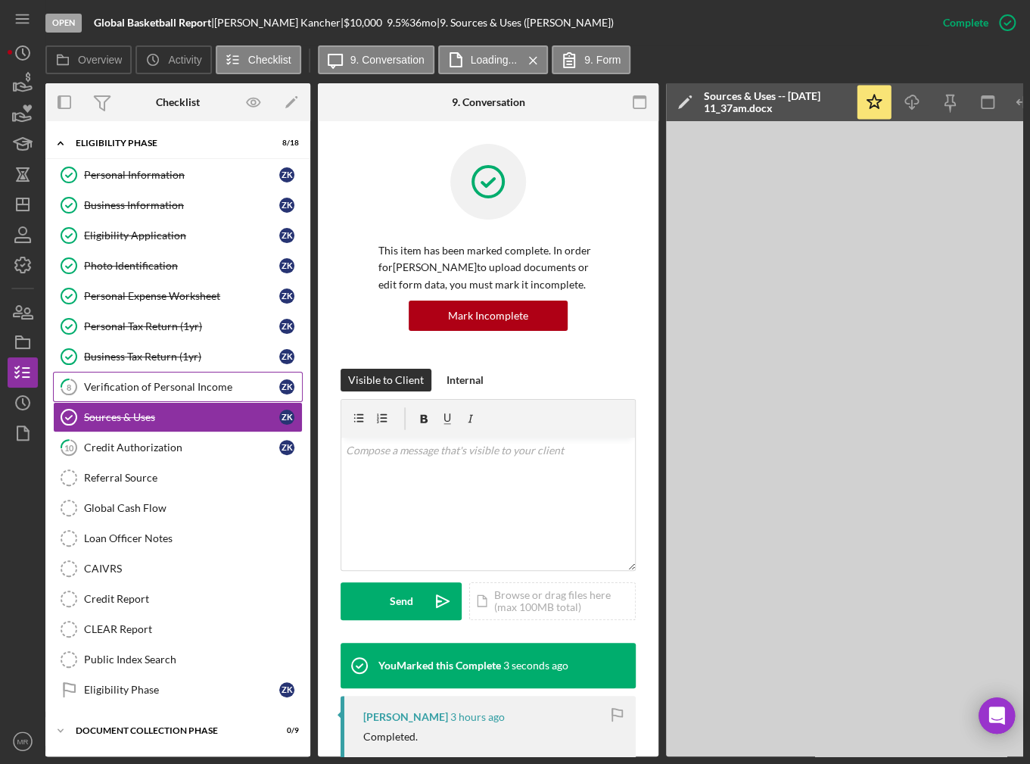
click at [181, 381] on div "Verification of Personal Income" at bounding box center [181, 387] width 195 height 12
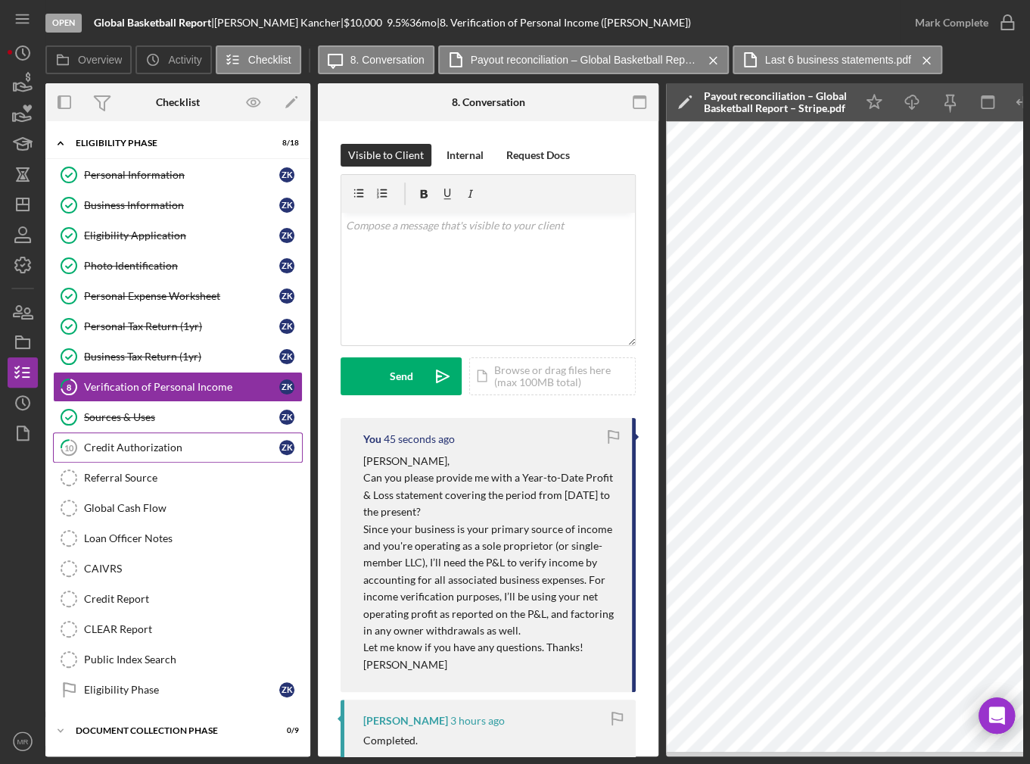
click at [184, 441] on div "Credit Authorization" at bounding box center [181, 447] width 195 height 12
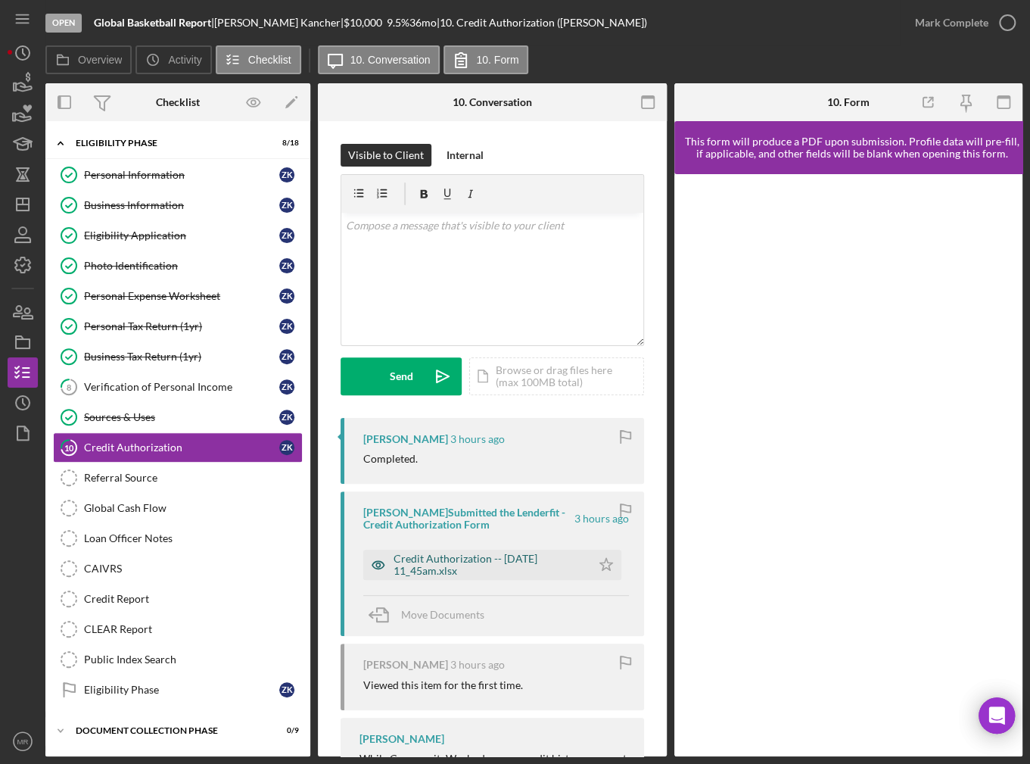
click at [452, 565] on div "Credit Authorization -- [DATE] 11_45am.xlsx" at bounding box center [489, 564] width 190 height 24
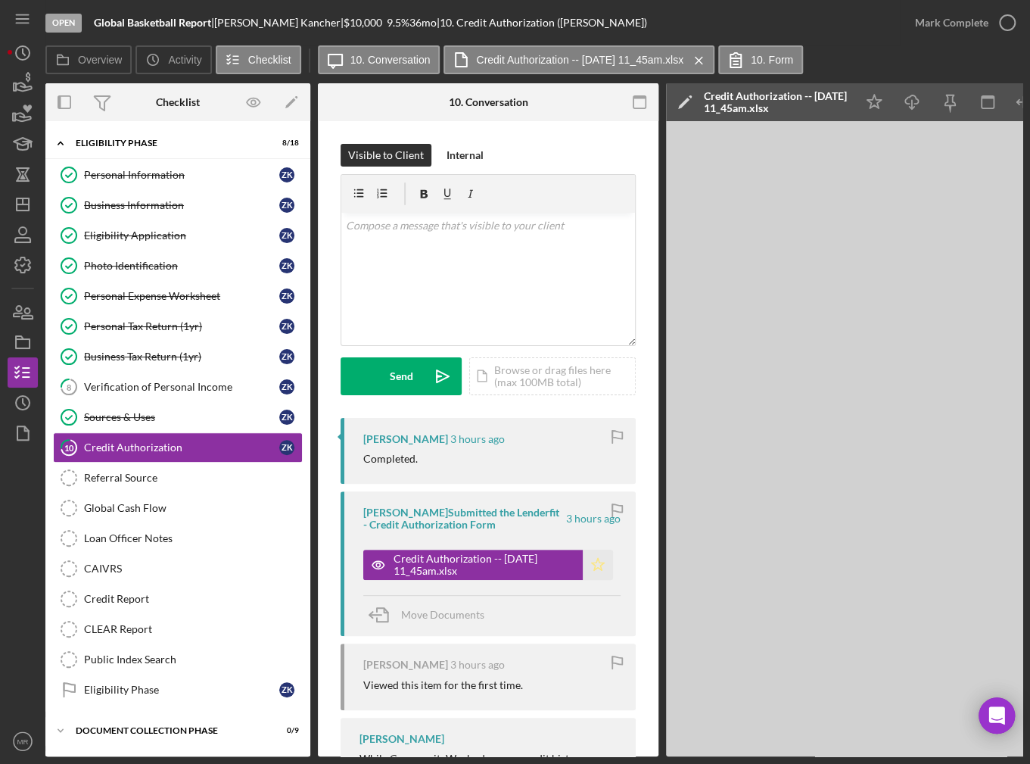
click at [596, 564] on icon "Icon/Star" at bounding box center [598, 564] width 30 height 30
click at [997, 35] on icon "button" at bounding box center [1007, 23] width 38 height 38
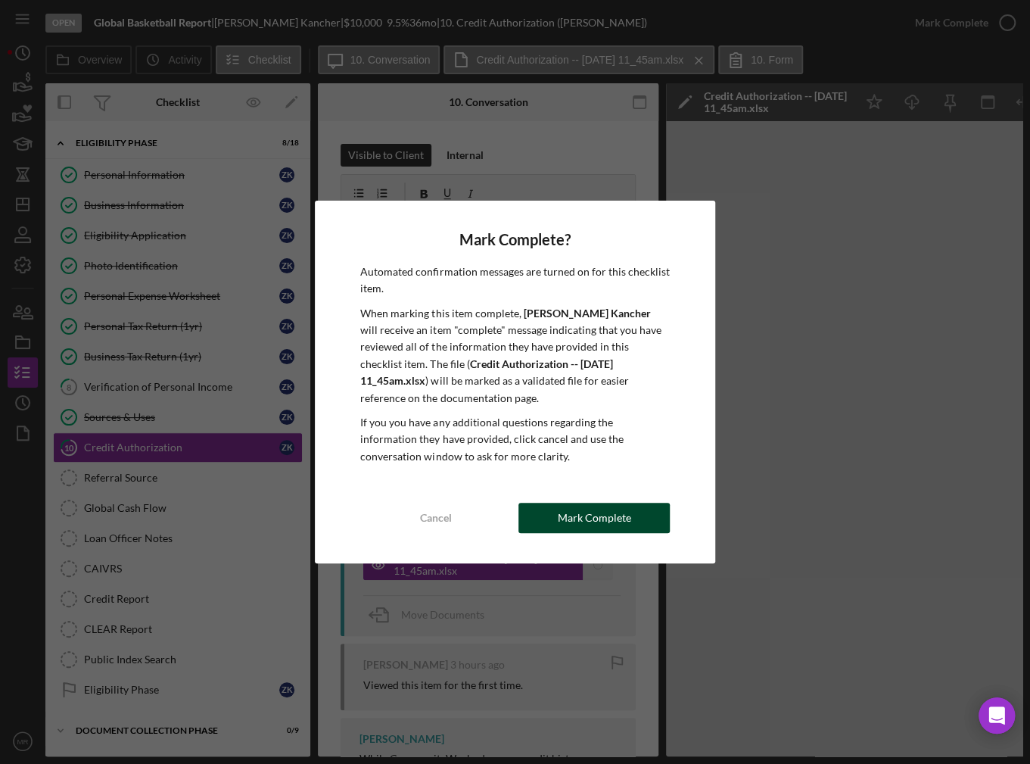
click at [616, 514] on div "Mark Complete" at bounding box center [594, 517] width 73 height 30
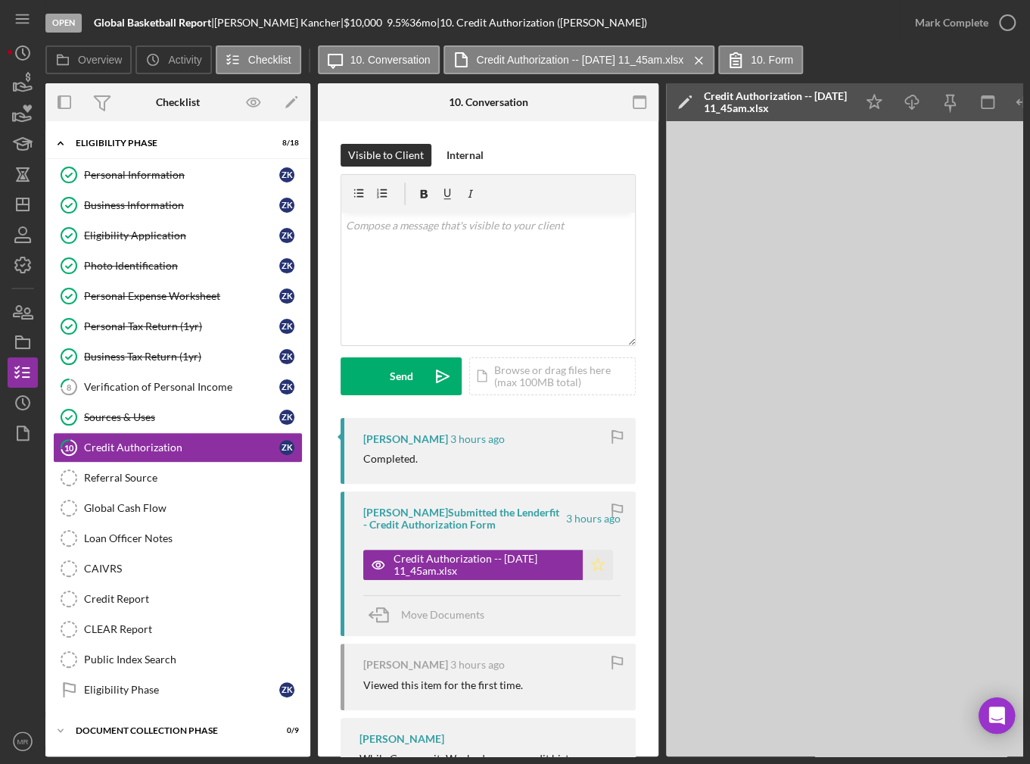
click at [593, 568] on icon "Icon/Star" at bounding box center [598, 564] width 30 height 30
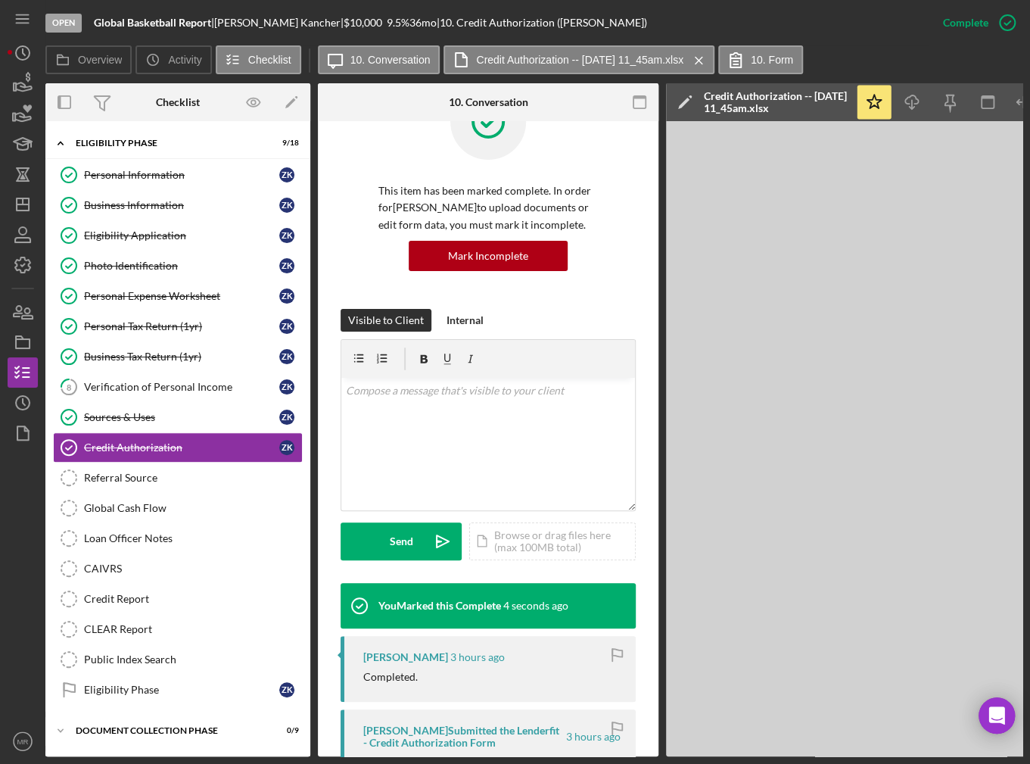
scroll to position [151, 0]
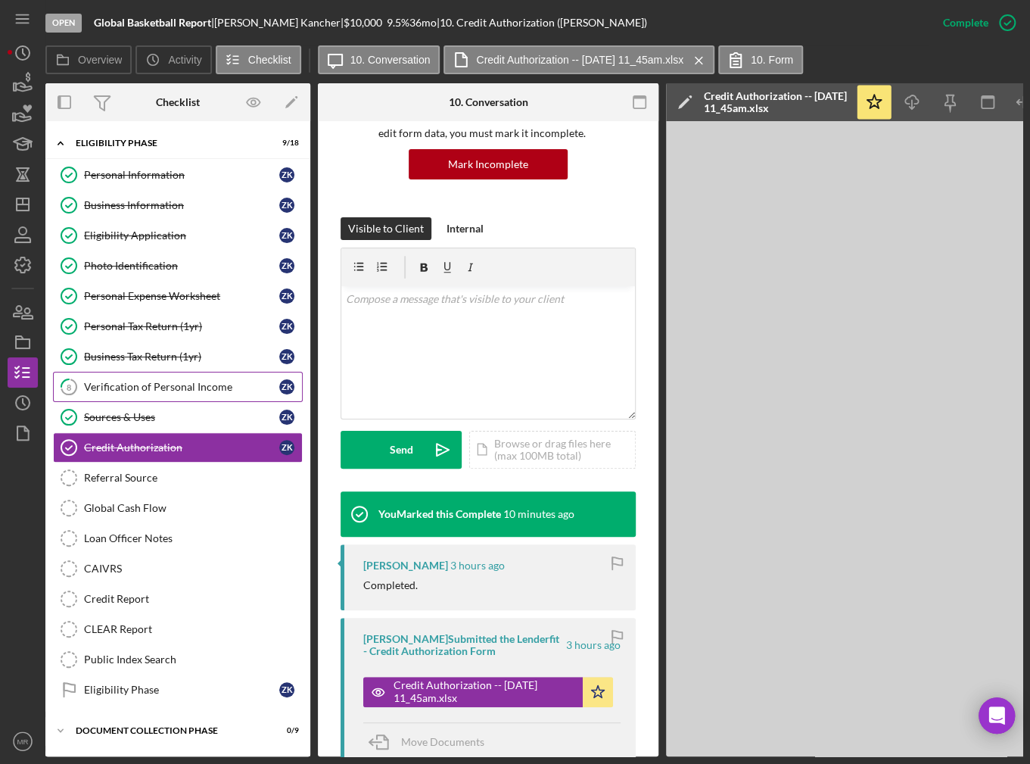
click at [154, 384] on div "Verification of Personal Income" at bounding box center [181, 387] width 195 height 12
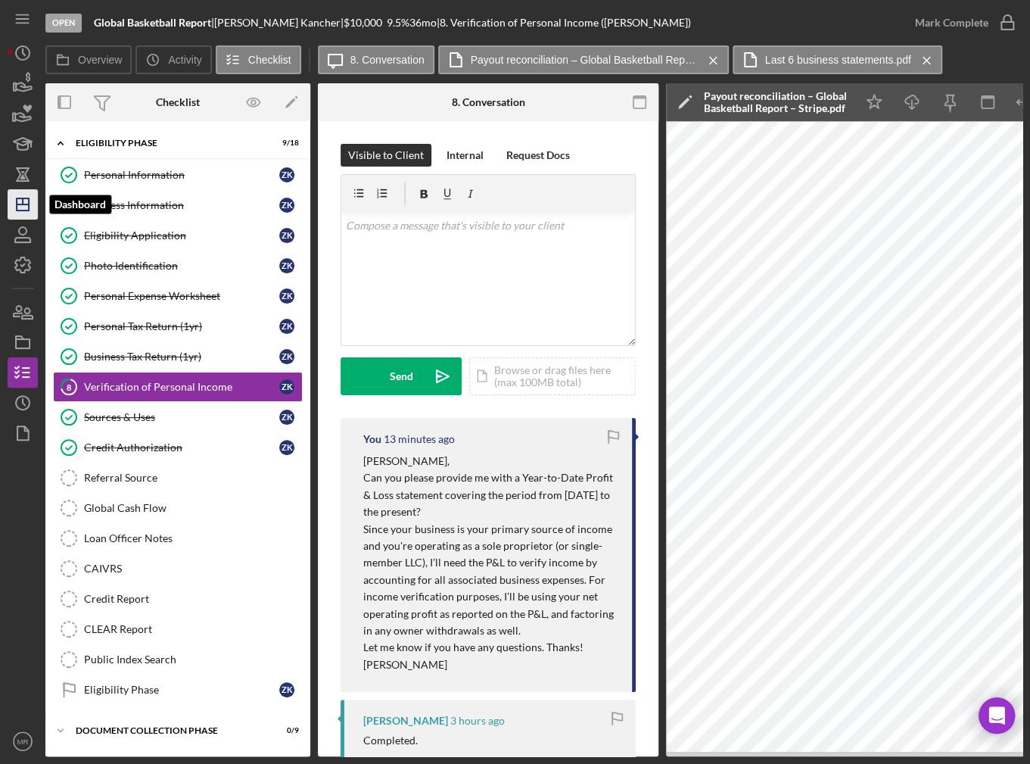
click at [19, 206] on icon "Icon/Dashboard" at bounding box center [23, 204] width 38 height 38
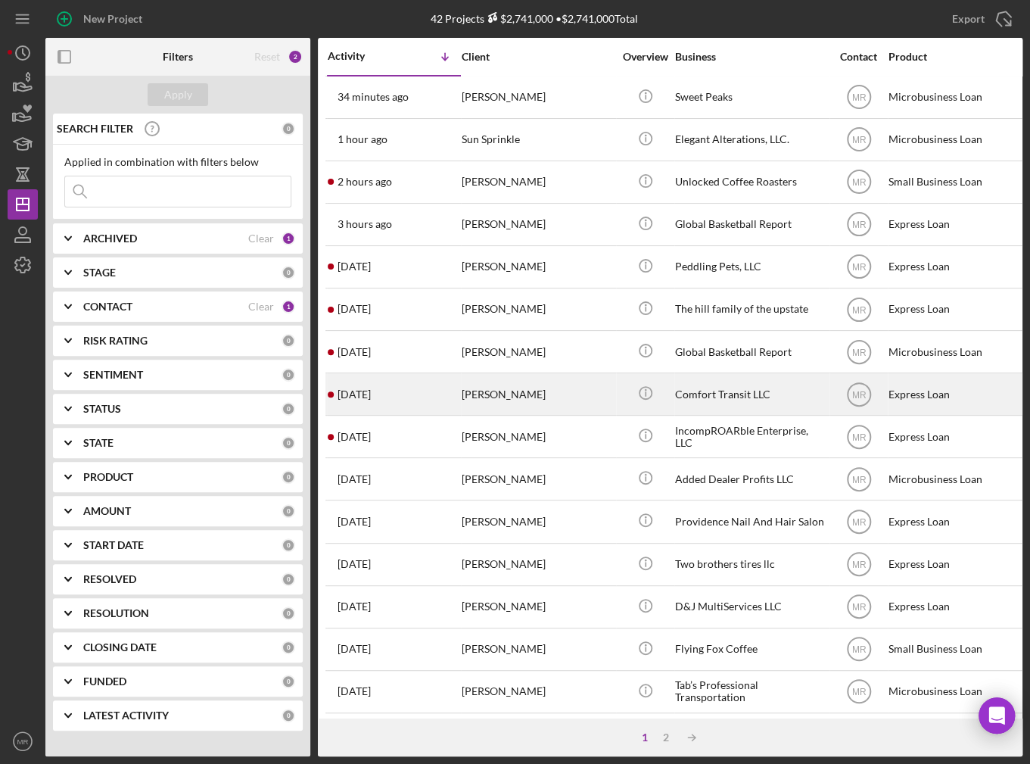
click at [367, 388] on time "[DATE]" at bounding box center [354, 394] width 33 height 12
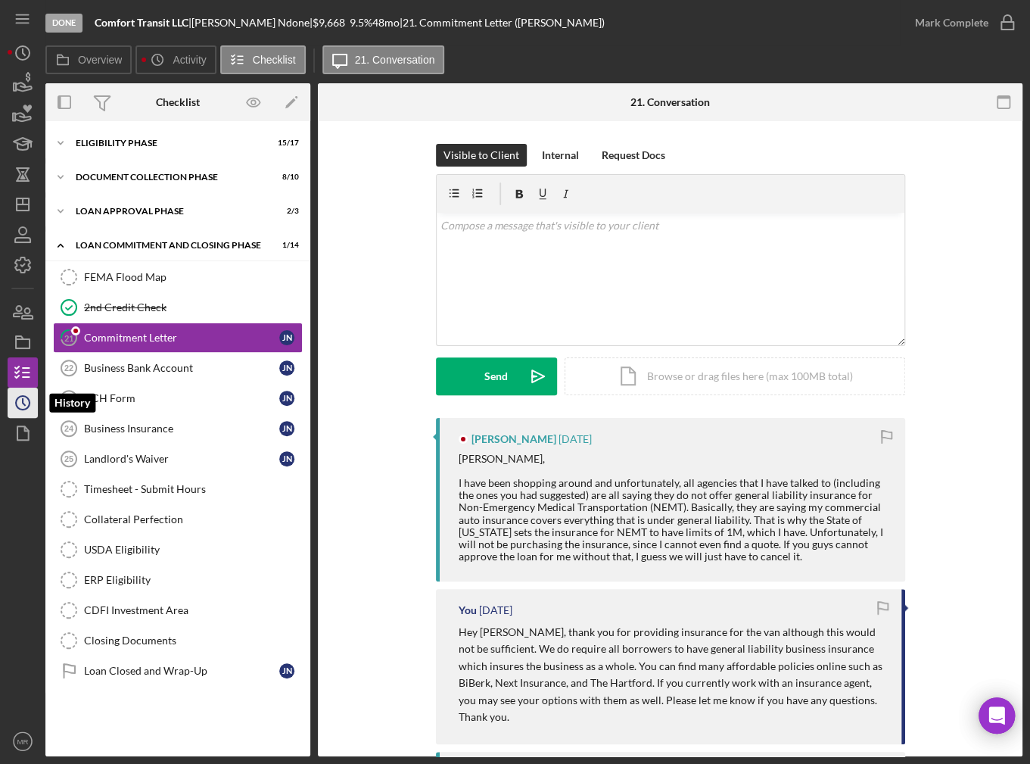
click at [14, 400] on icon "Icon/History" at bounding box center [23, 403] width 38 height 38
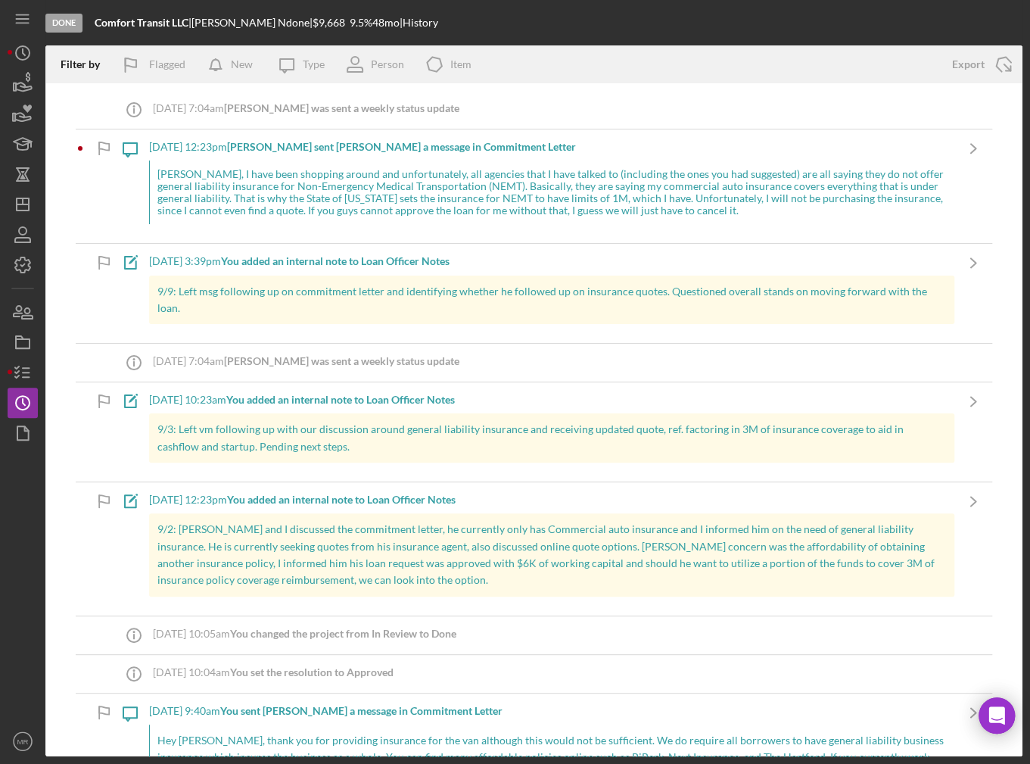
click at [257, 187] on div "[PERSON_NAME], I have been shopping around and unfortunately, all agencies that…" at bounding box center [551, 192] width 805 height 64
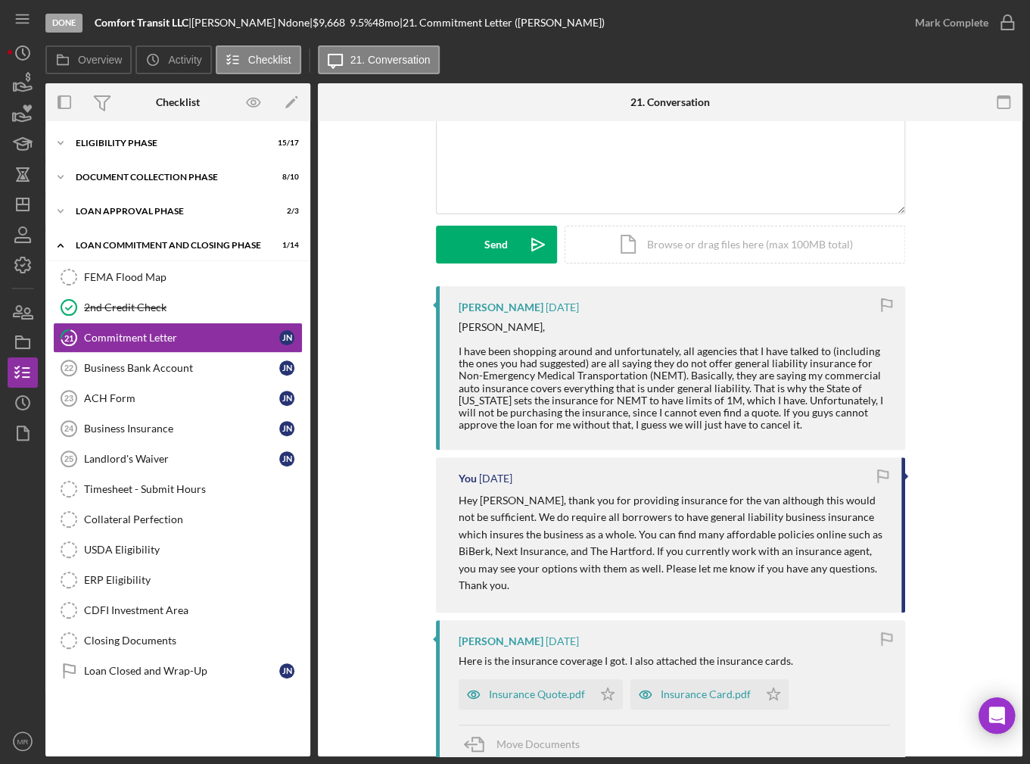
scroll to position [227, 0]
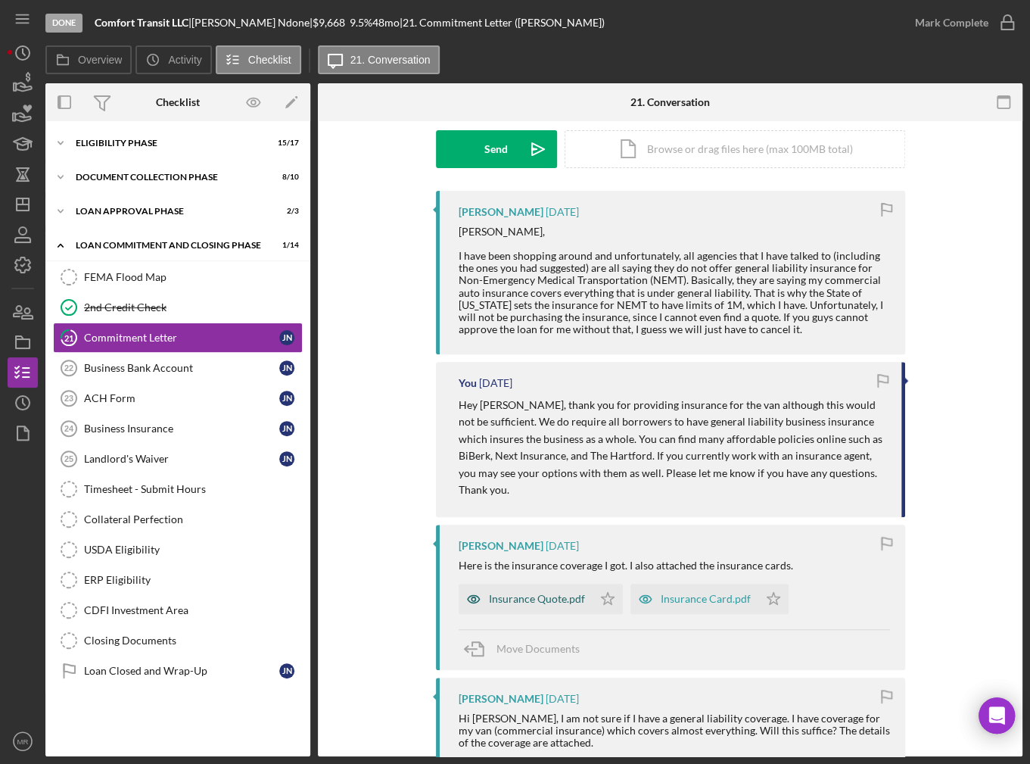
click at [547, 593] on div "Insurance Quote.pdf" at bounding box center [537, 599] width 96 height 12
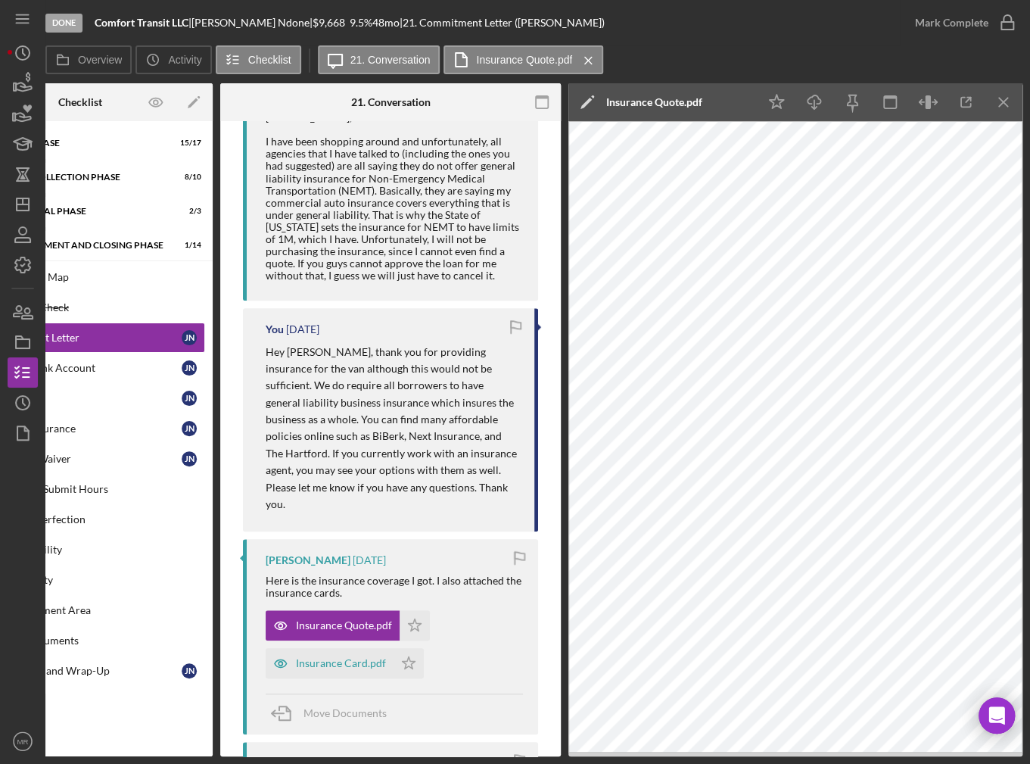
scroll to position [378, 0]
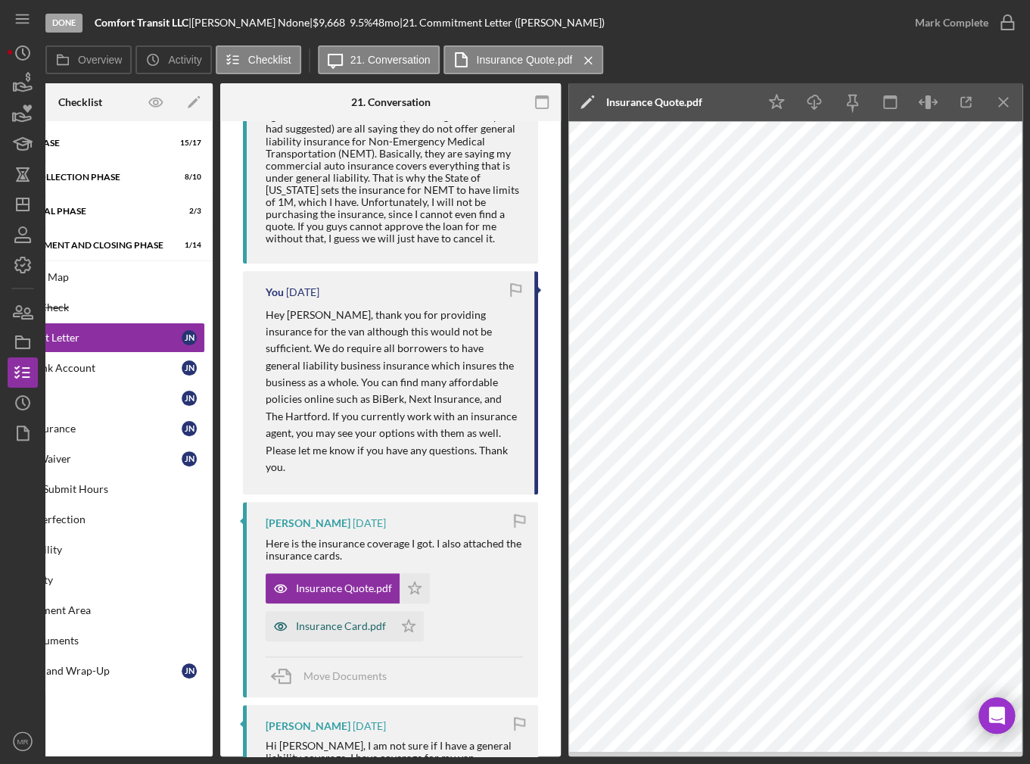
click at [331, 620] on div "Insurance Card.pdf" at bounding box center [341, 626] width 90 height 12
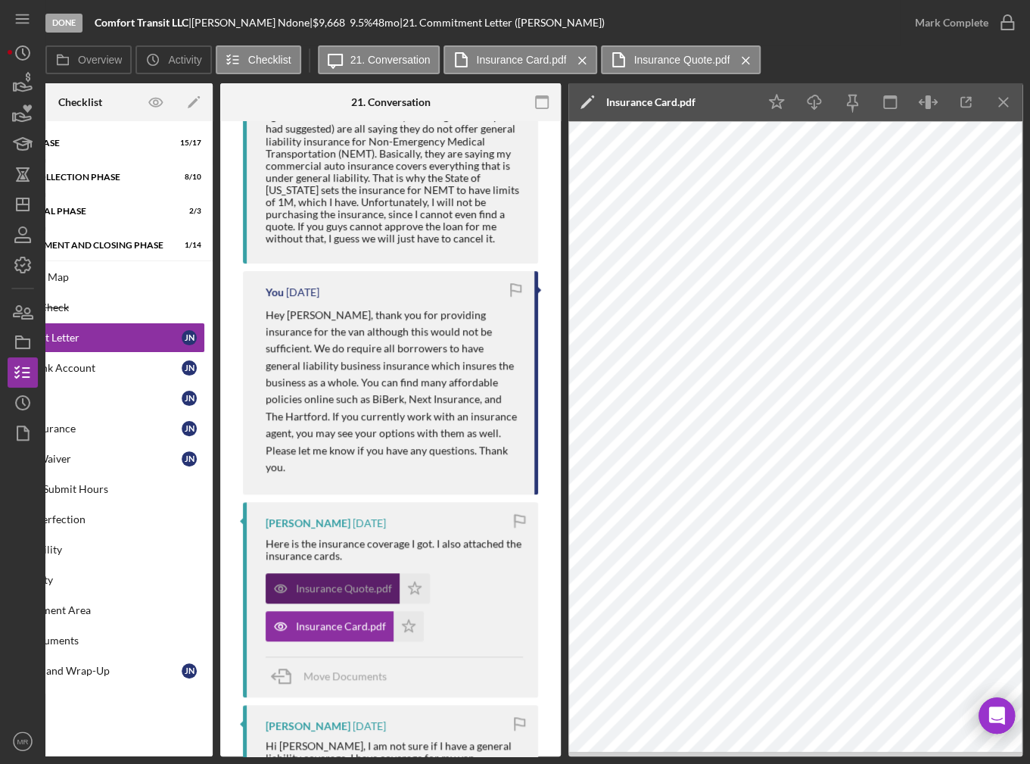
click at [322, 573] on div "Insurance Quote.pdf" at bounding box center [333, 588] width 134 height 30
click at [1015, 92] on icon "Icon/Menu Close" at bounding box center [1004, 103] width 34 height 34
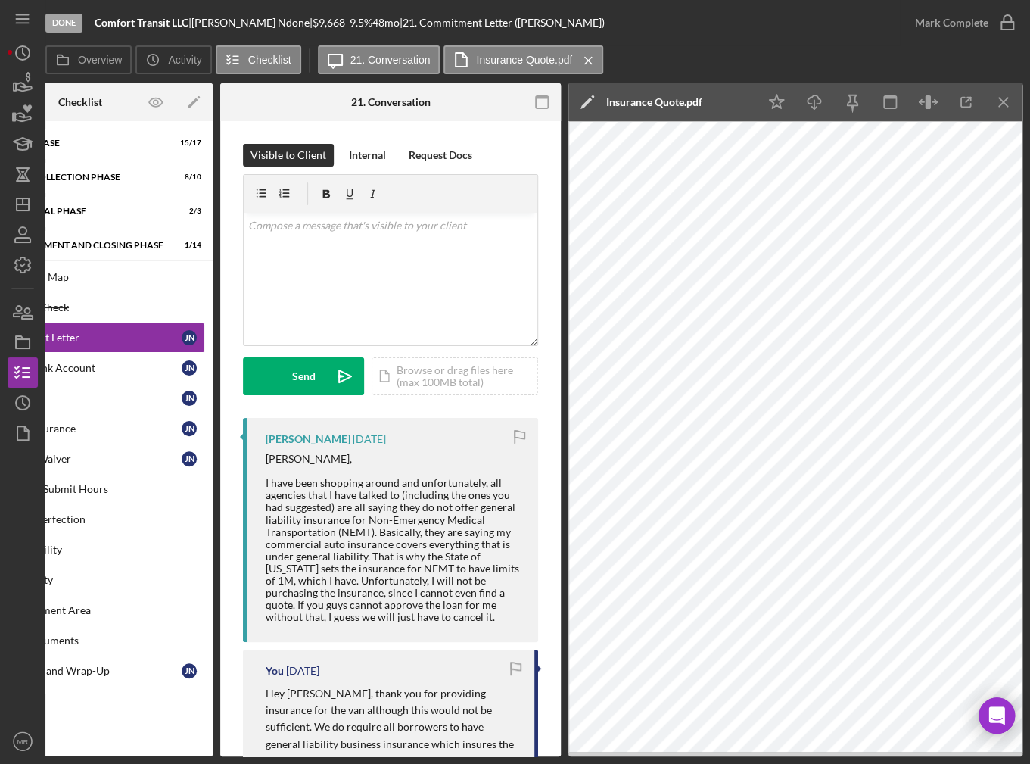
scroll to position [0, 0]
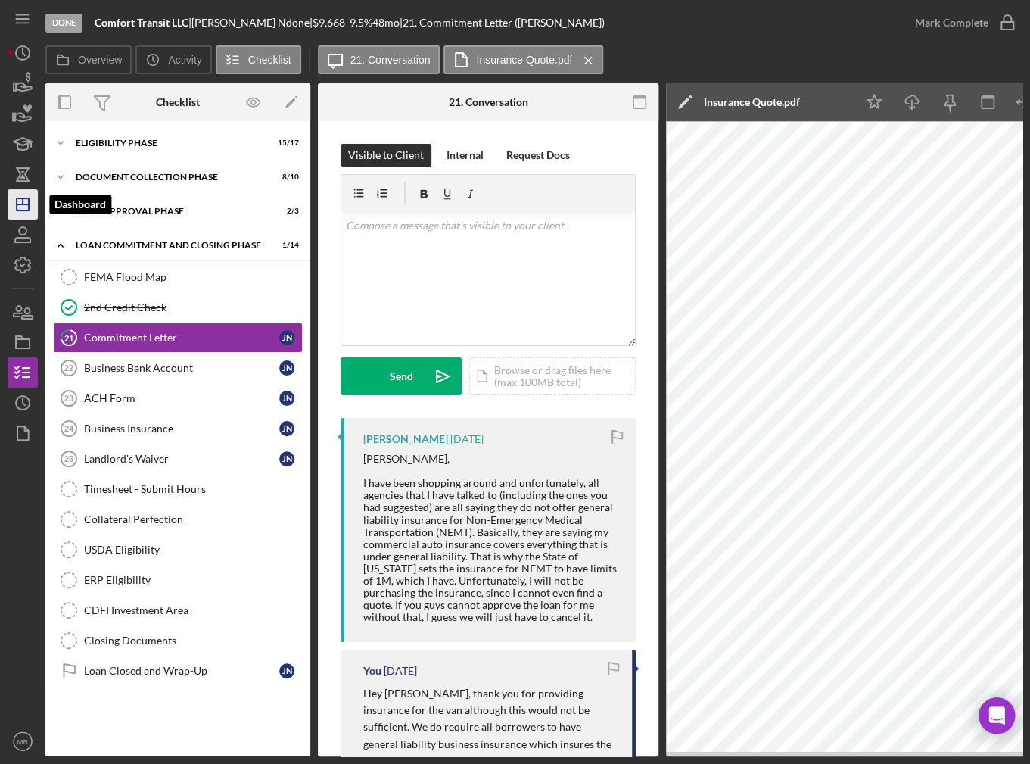
click at [21, 203] on icon "Icon/Dashboard" at bounding box center [23, 204] width 38 height 38
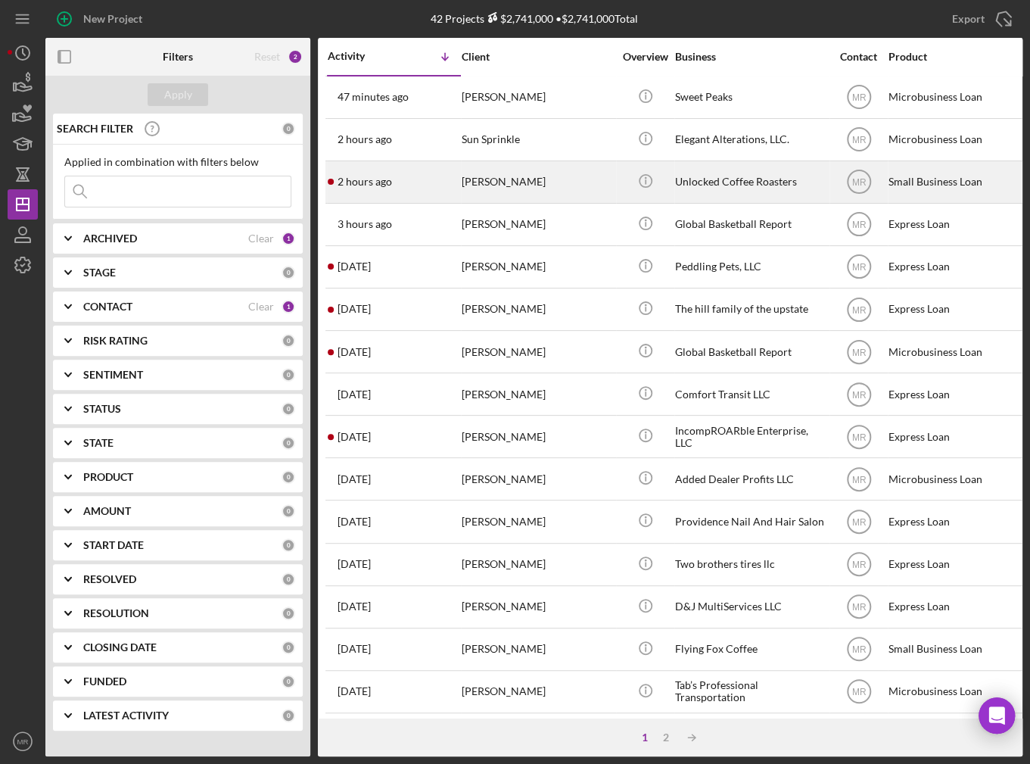
click at [412, 180] on div "2 hours ago [PERSON_NAME]" at bounding box center [394, 182] width 132 height 40
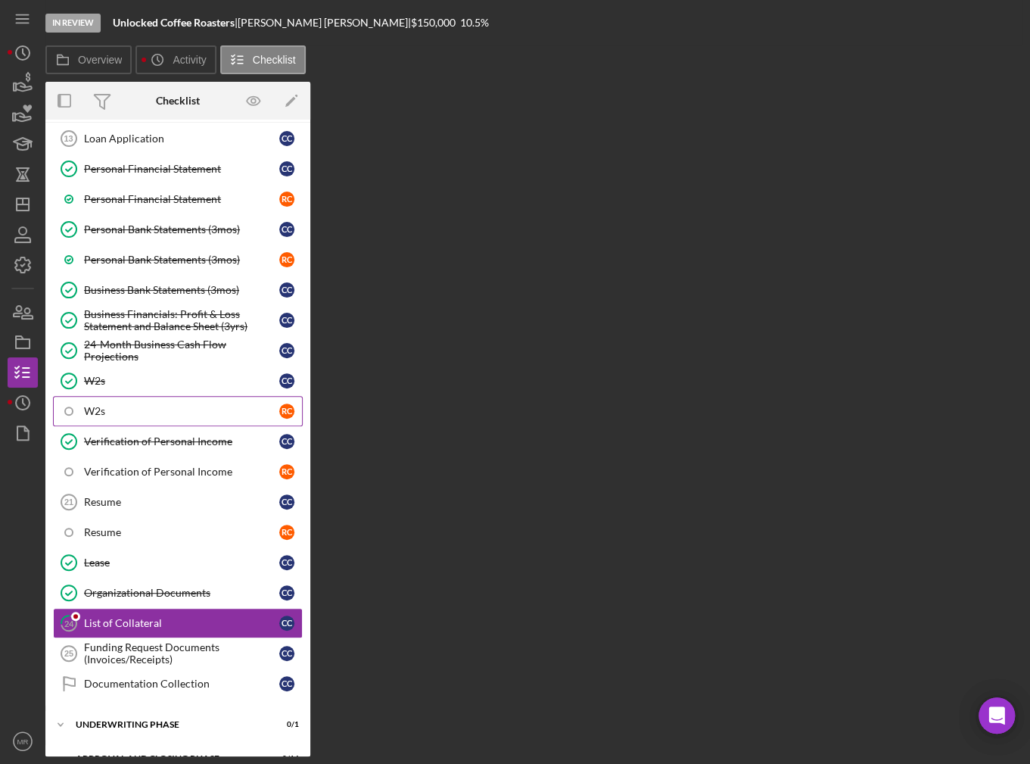
scroll to position [120, 0]
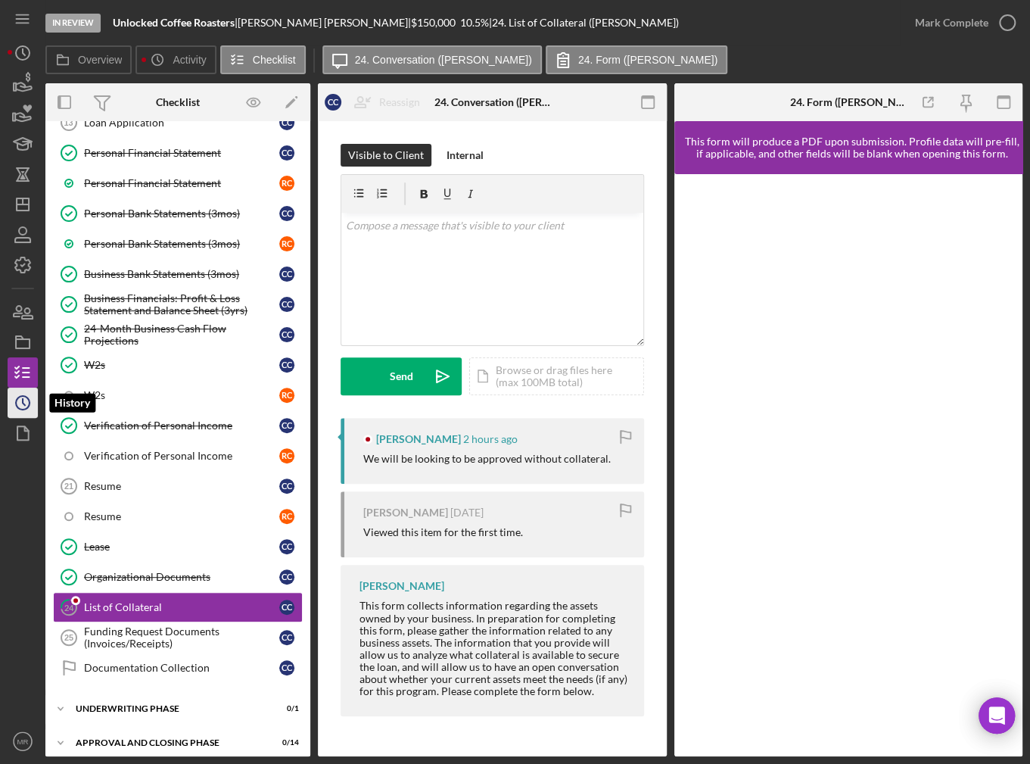
click at [28, 397] on icon "Icon/History" at bounding box center [23, 403] width 38 height 38
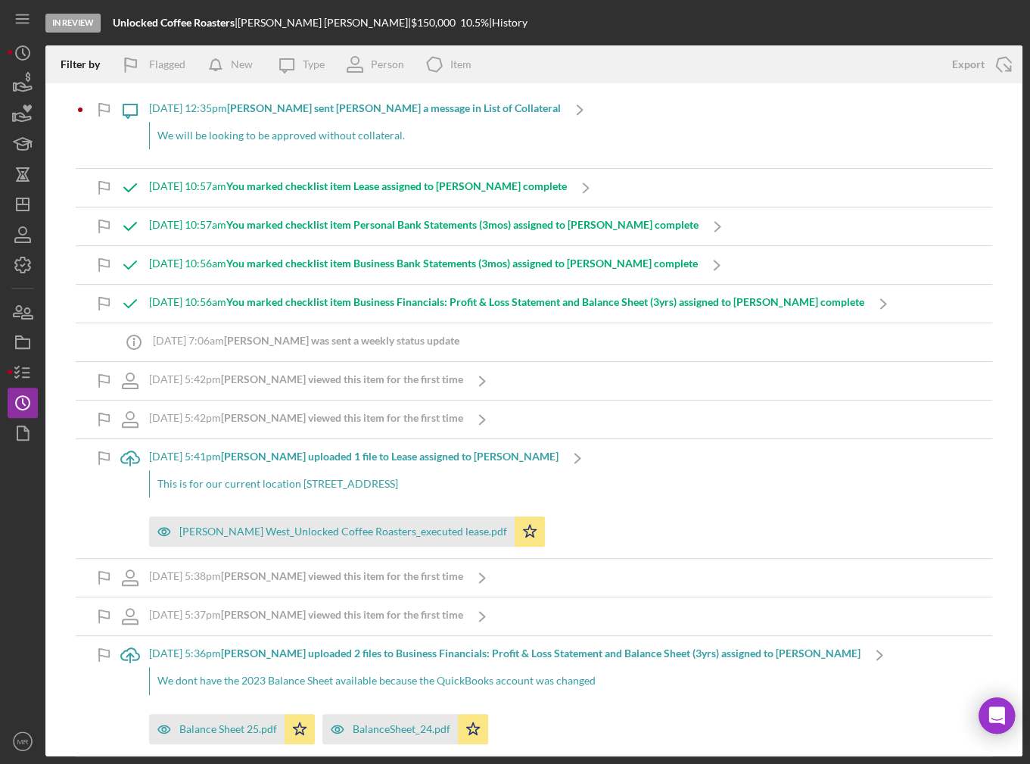
click at [315, 152] on div "[DATE] 12:35pm [PERSON_NAME] sent [PERSON_NAME] a message in List of Collateral…" at bounding box center [355, 129] width 412 height 77
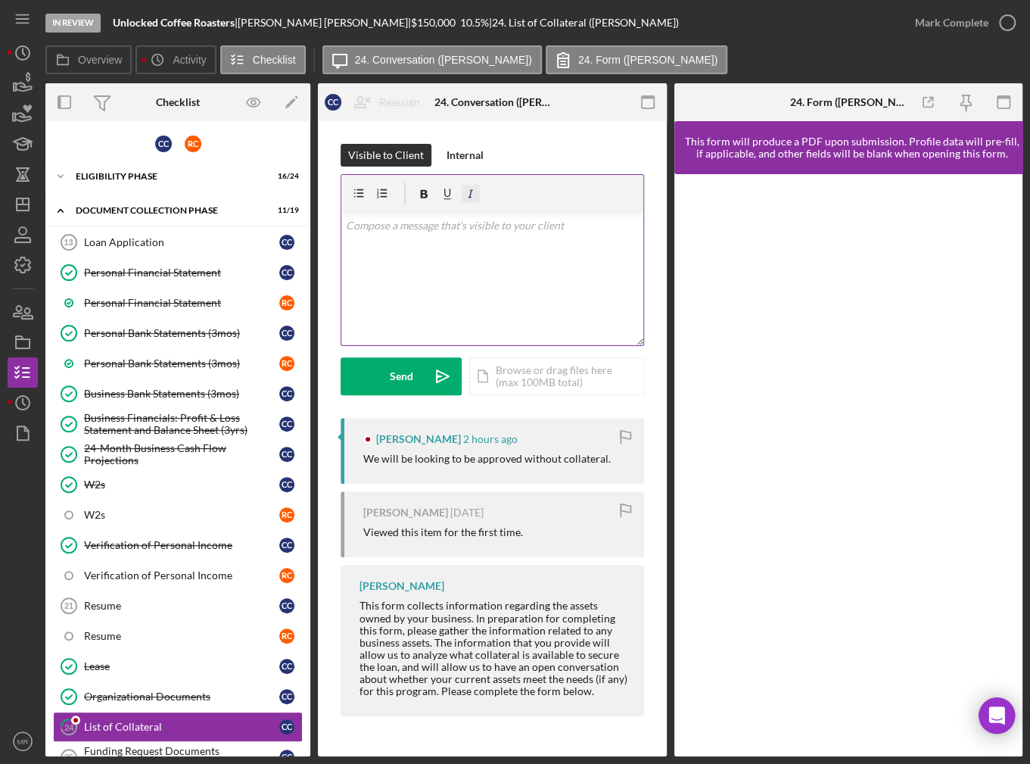
scroll to position [121, 0]
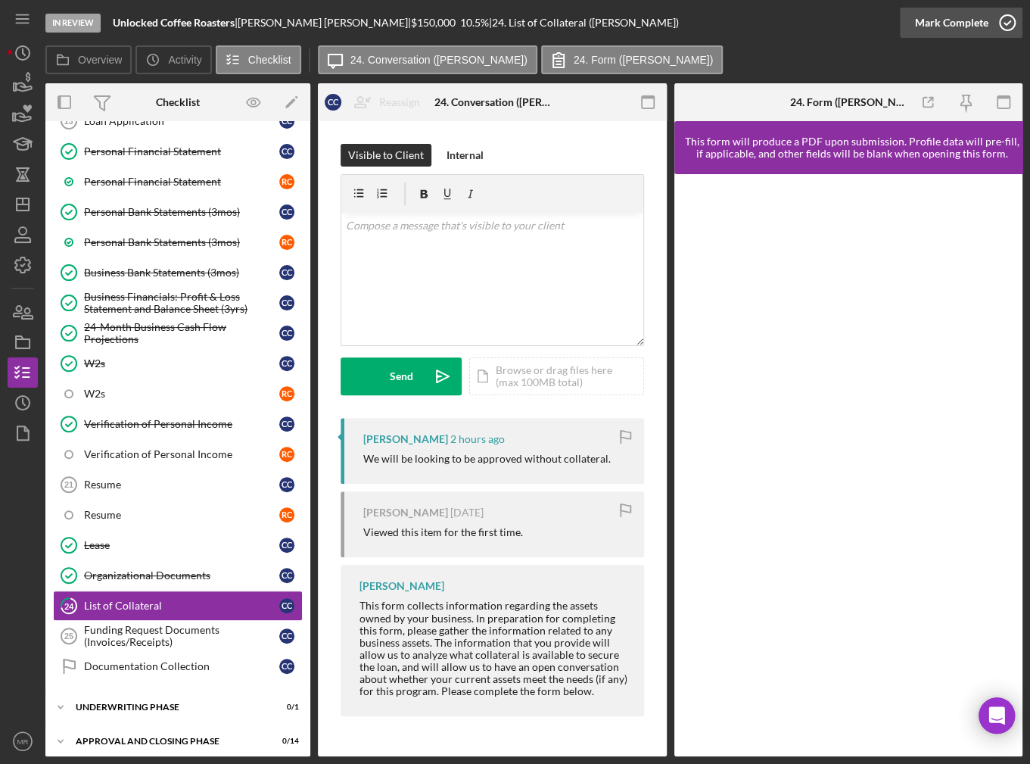
click at [921, 20] on div "Mark Complete" at bounding box center [951, 23] width 73 height 30
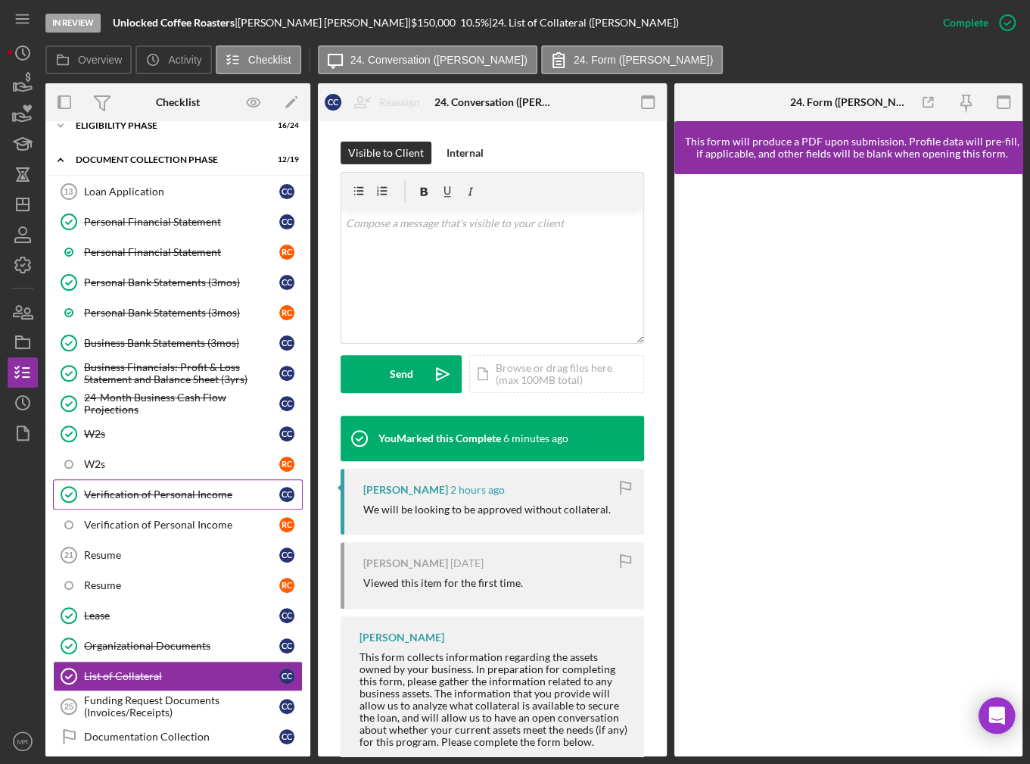
scroll to position [0, 0]
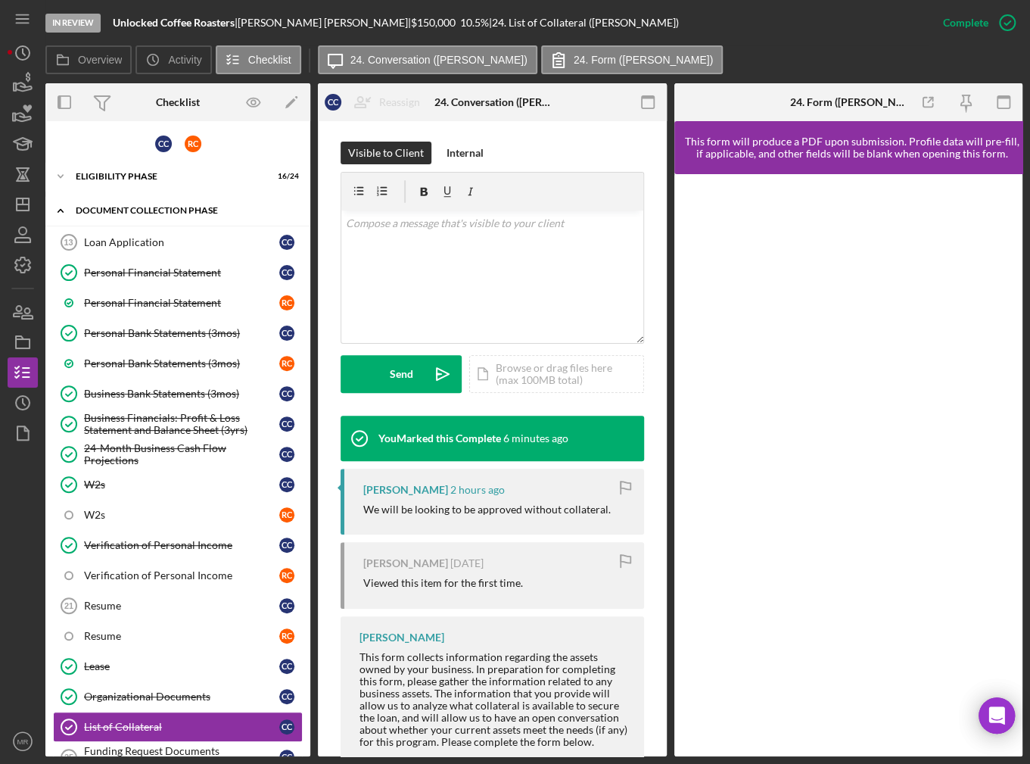
click at [143, 208] on div "Document Collection Phase" at bounding box center [184, 210] width 216 height 9
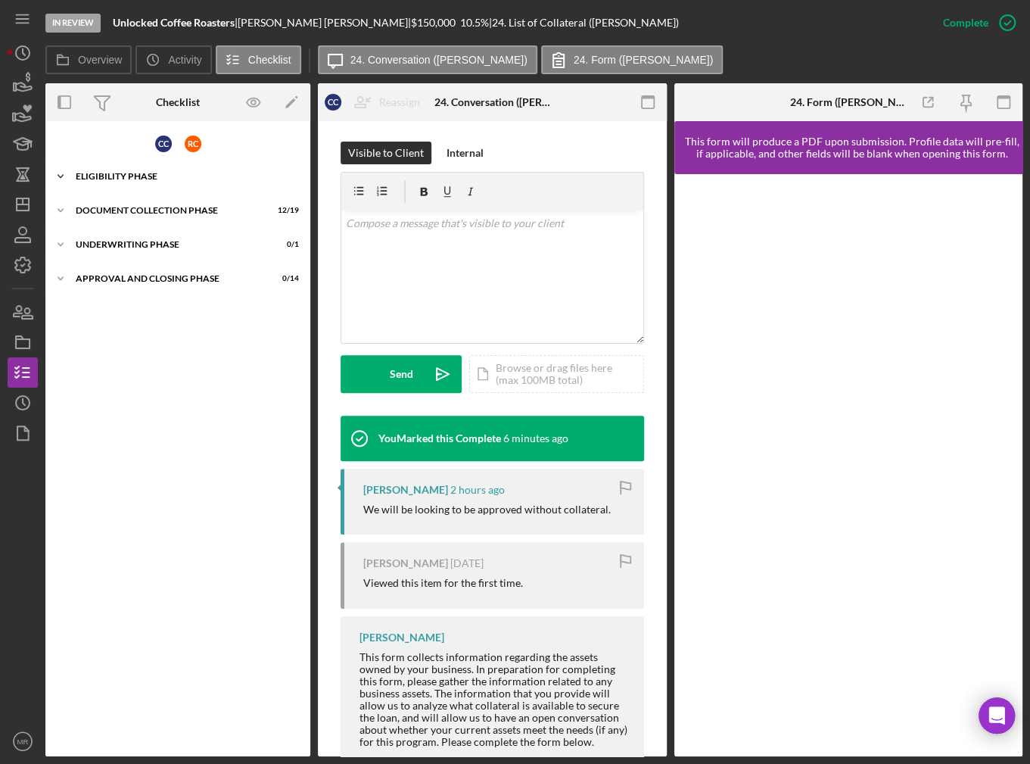
click at [142, 179] on div "Eligibility Phase" at bounding box center [184, 176] width 216 height 9
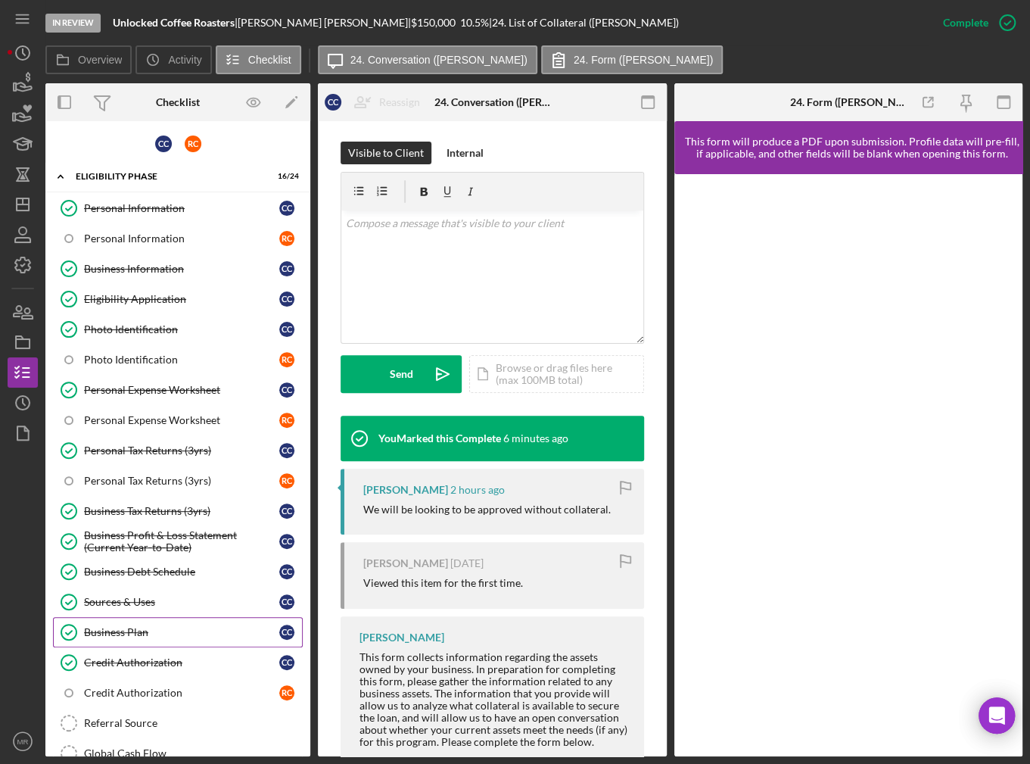
scroll to position [76, 0]
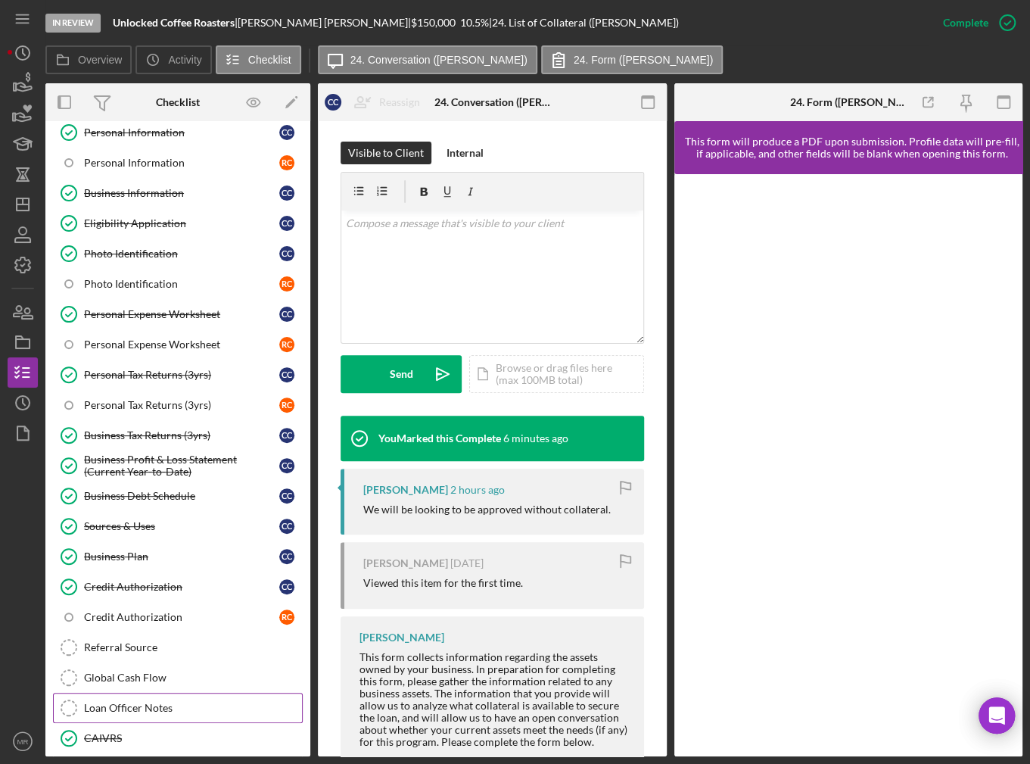
click at [142, 692] on link "Loan Officer Notes Loan Officer Notes" at bounding box center [178, 707] width 250 height 30
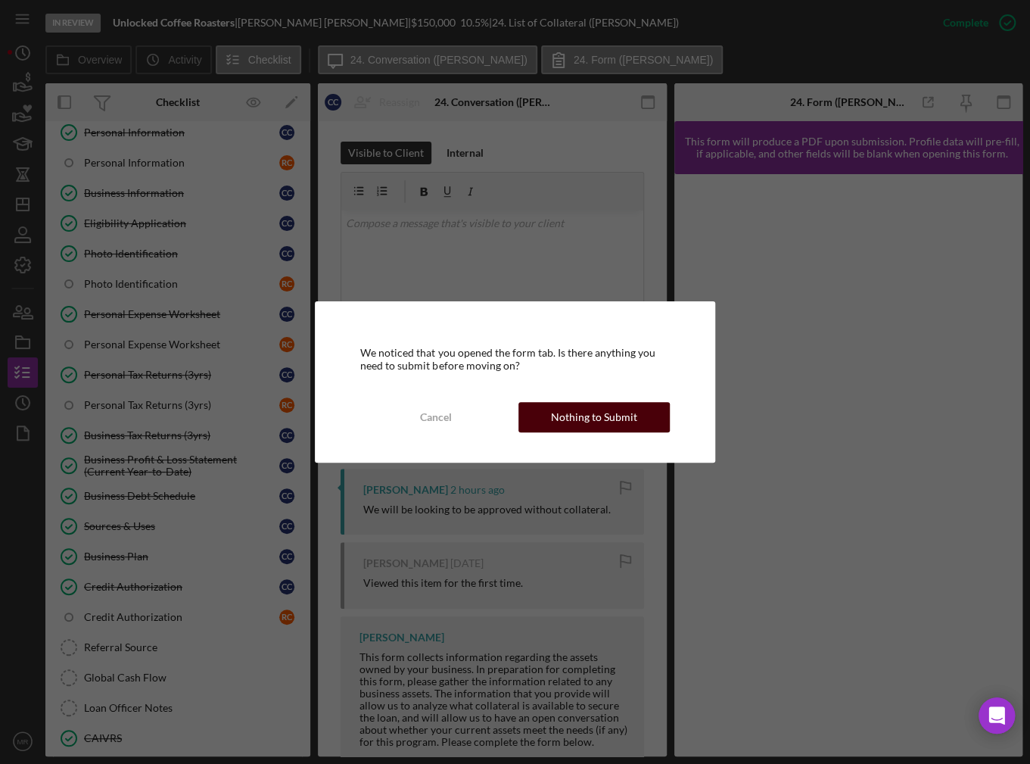
click at [572, 412] on div "Nothing to Submit" at bounding box center [594, 417] width 86 height 30
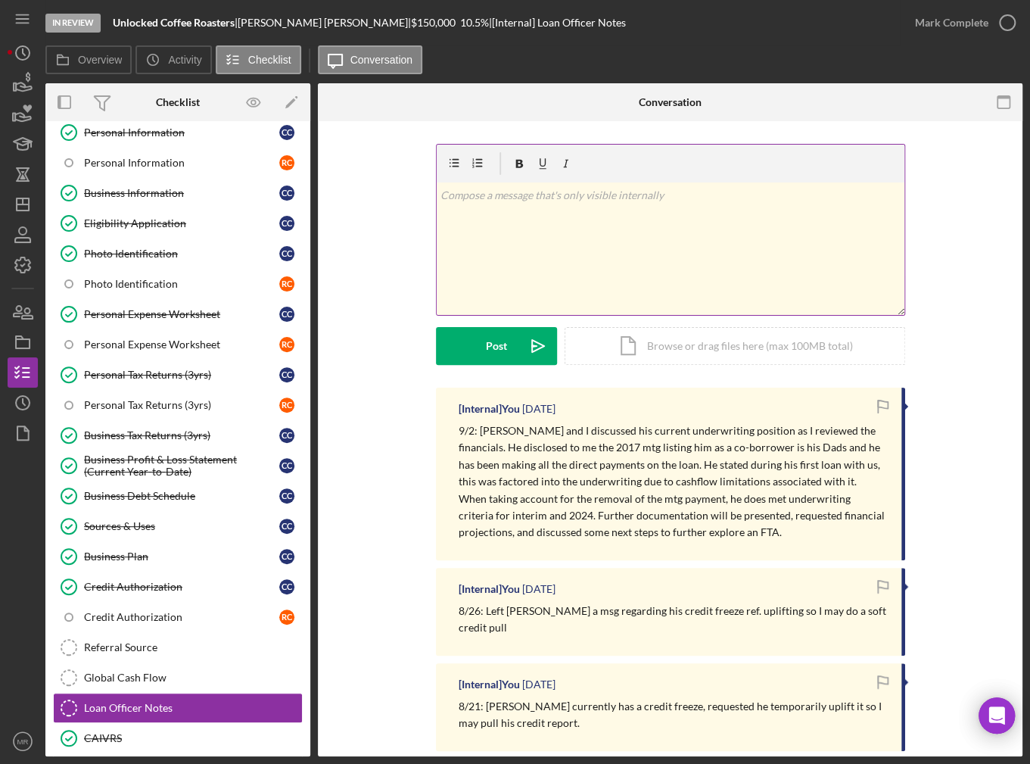
click at [545, 256] on div "v Color teal Color pink Remove color Add row above Add row below Add column bef…" at bounding box center [671, 248] width 468 height 132
click at [502, 341] on div "Post" at bounding box center [496, 346] width 21 height 38
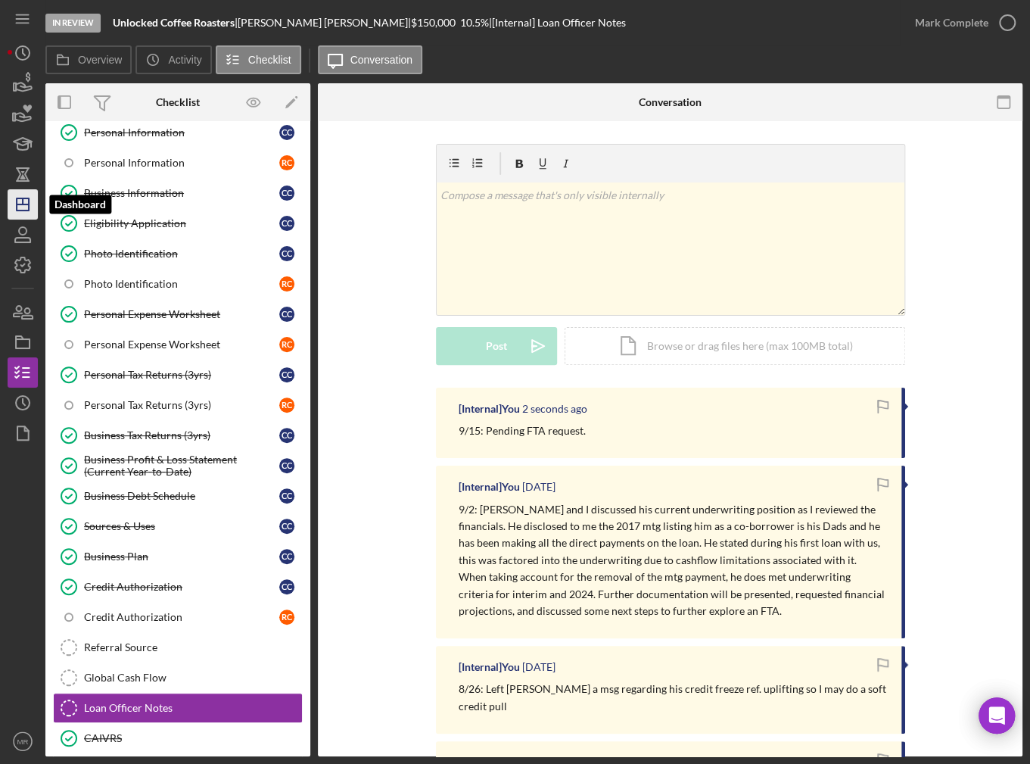
click at [27, 213] on icon "Icon/Dashboard" at bounding box center [23, 204] width 38 height 38
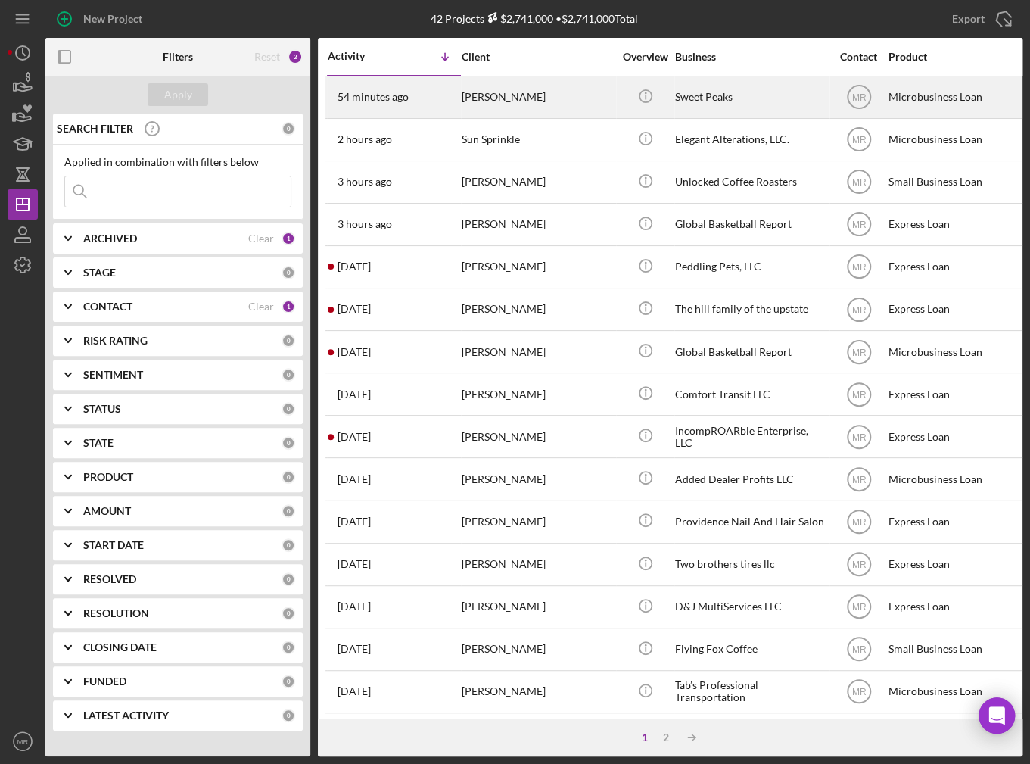
click at [428, 104] on div "54 minutes ago [PERSON_NAME]" at bounding box center [394, 97] width 132 height 40
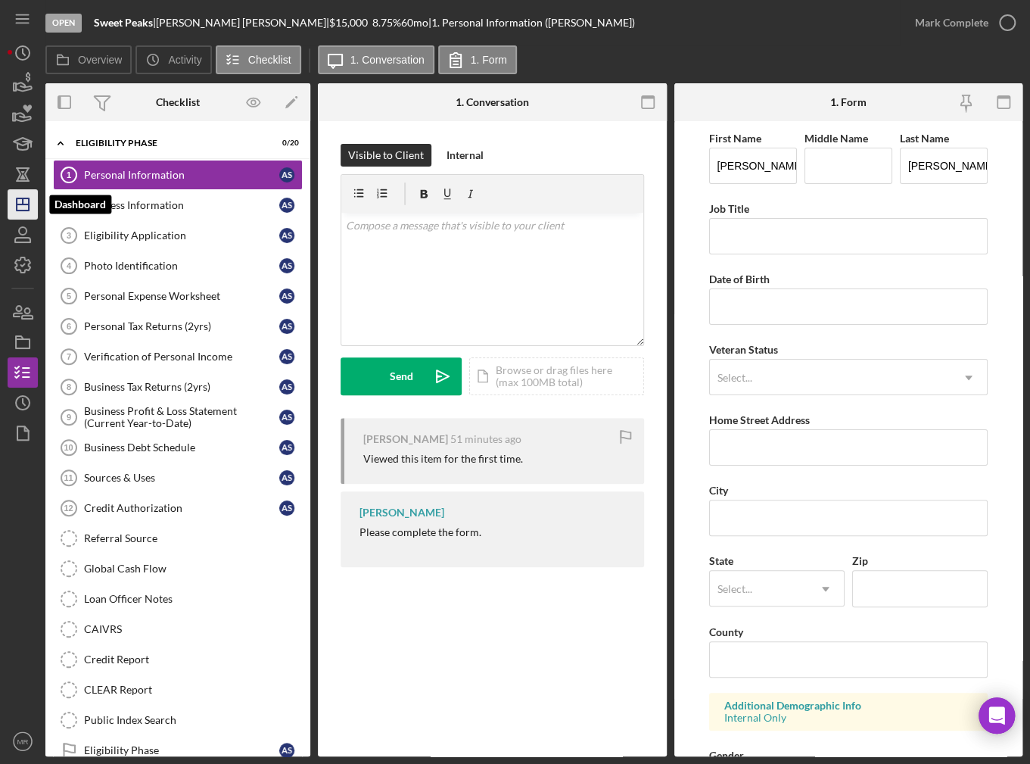
click at [30, 207] on icon "Icon/Dashboard" at bounding box center [23, 204] width 38 height 38
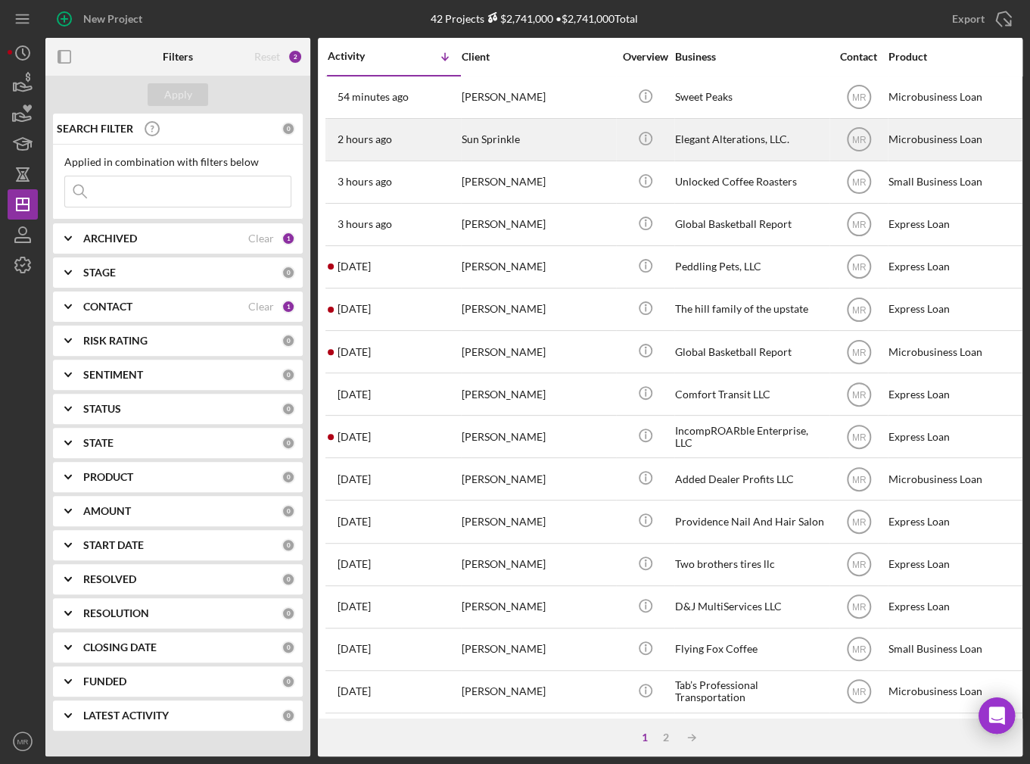
click at [438, 149] on div "2 hours ago Sun Sprinkle" at bounding box center [394, 140] width 132 height 40
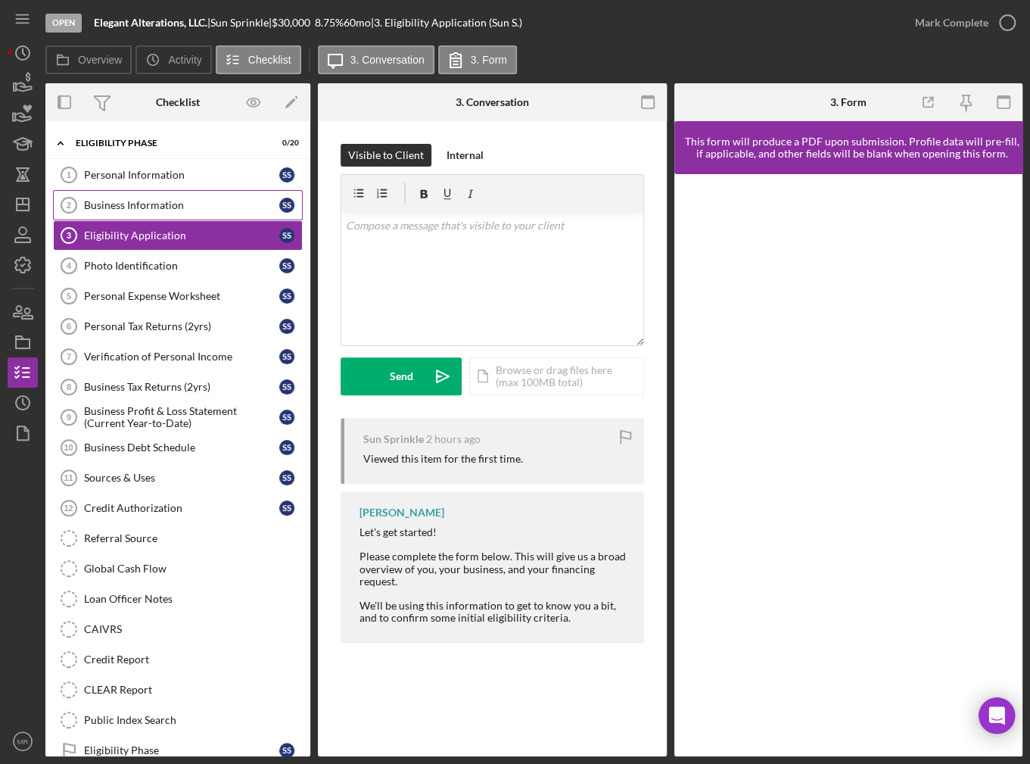
click at [231, 199] on div "Business Information" at bounding box center [181, 205] width 195 height 12
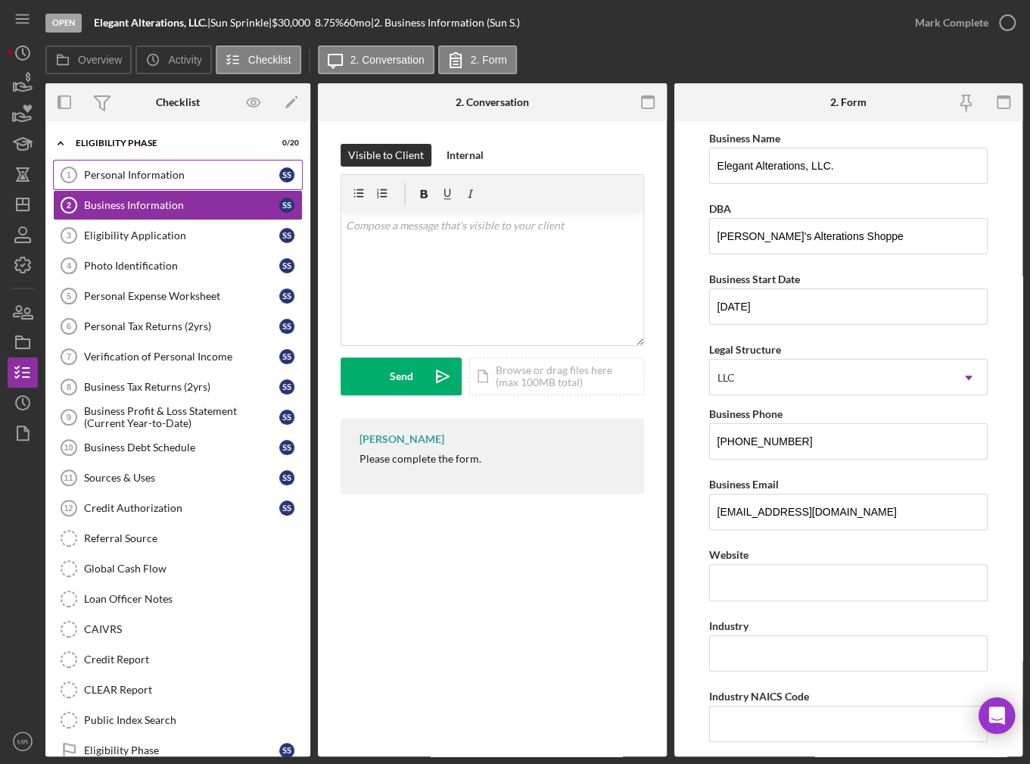
click at [217, 178] on div "Personal Information" at bounding box center [181, 175] width 195 height 12
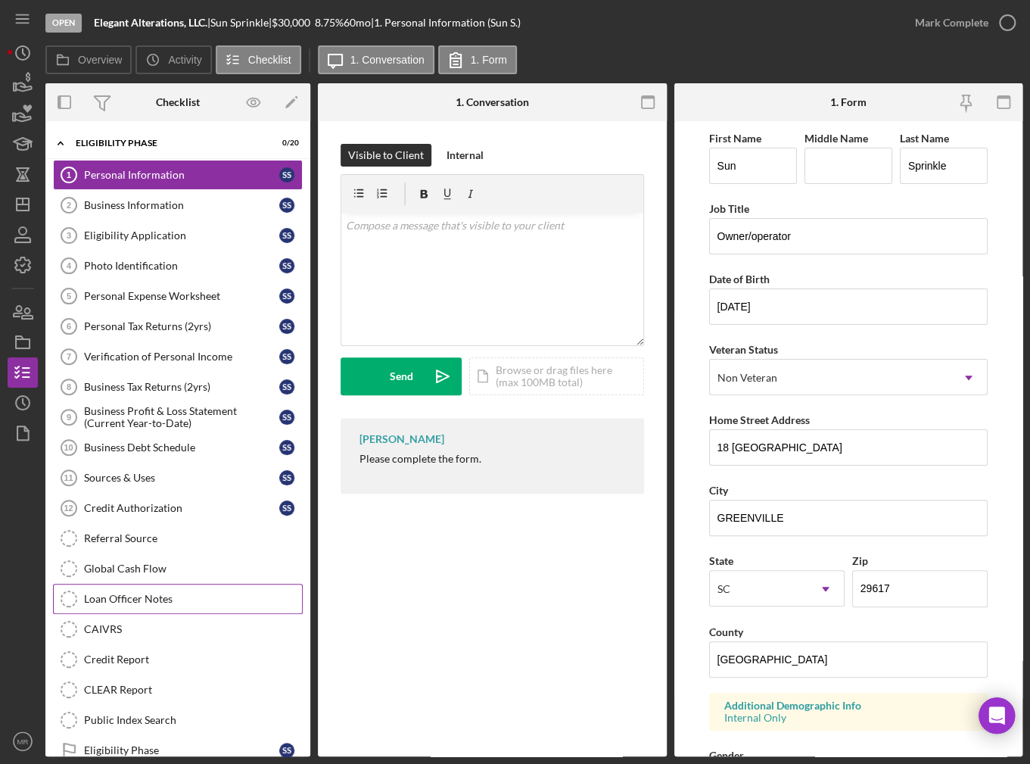
click at [157, 593] on div "Loan Officer Notes" at bounding box center [193, 599] width 218 height 12
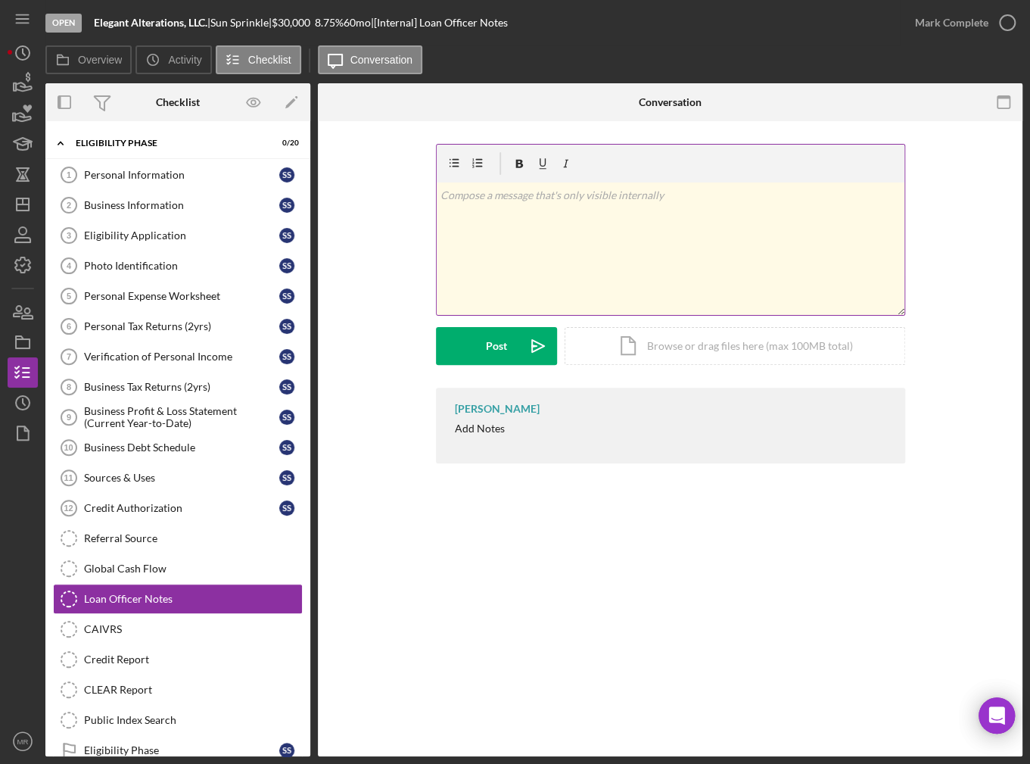
click at [508, 236] on div "v Color teal Color pink Remove color Add row above Add row below Add column bef…" at bounding box center [671, 248] width 468 height 132
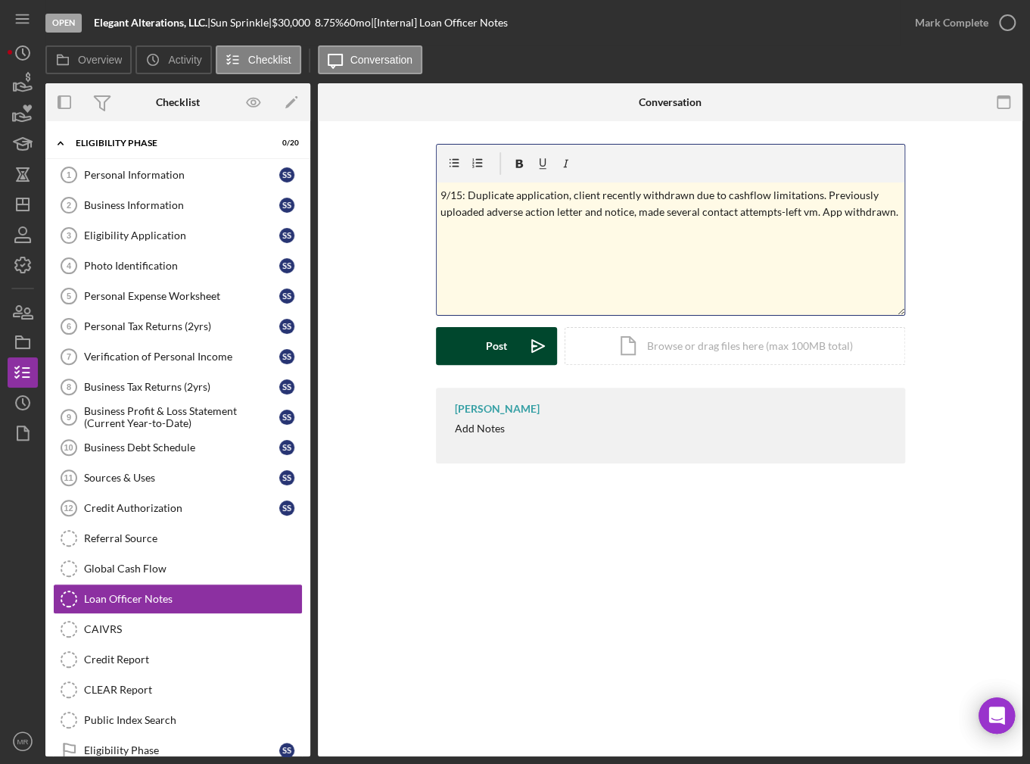
click at [482, 358] on button "Post Icon/icon-invite-send" at bounding box center [496, 346] width 121 height 38
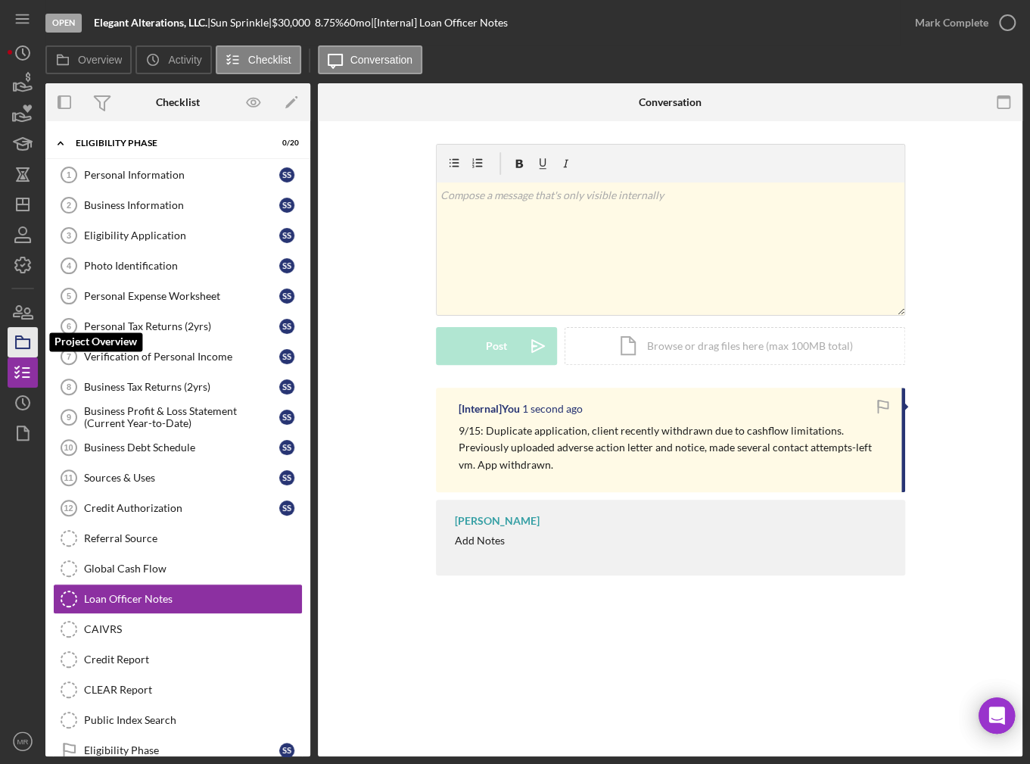
click at [20, 331] on icon "button" at bounding box center [23, 342] width 38 height 38
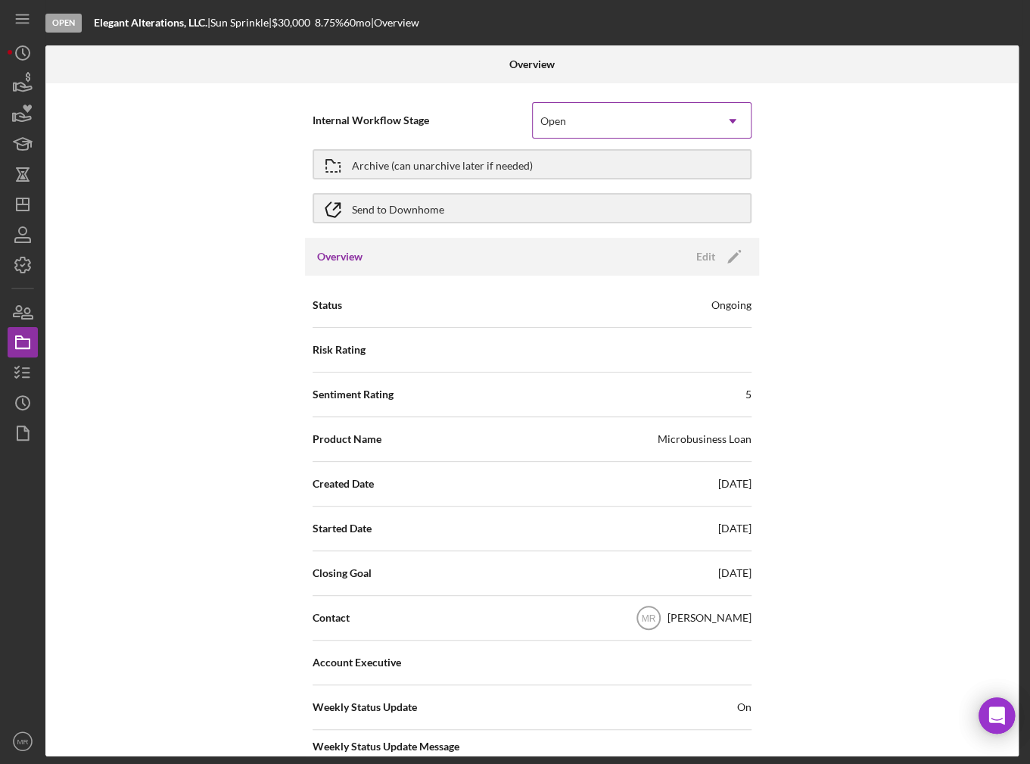
click at [677, 114] on div "Open" at bounding box center [624, 121] width 182 height 35
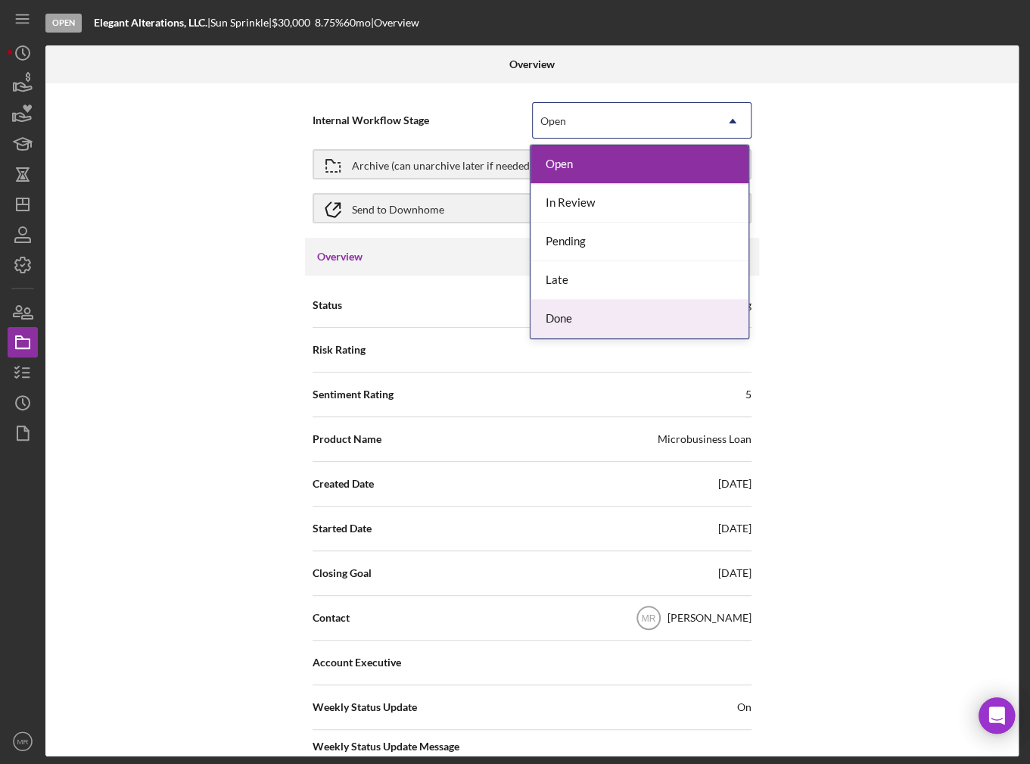
click at [596, 318] on div "Done" at bounding box center [639, 319] width 218 height 39
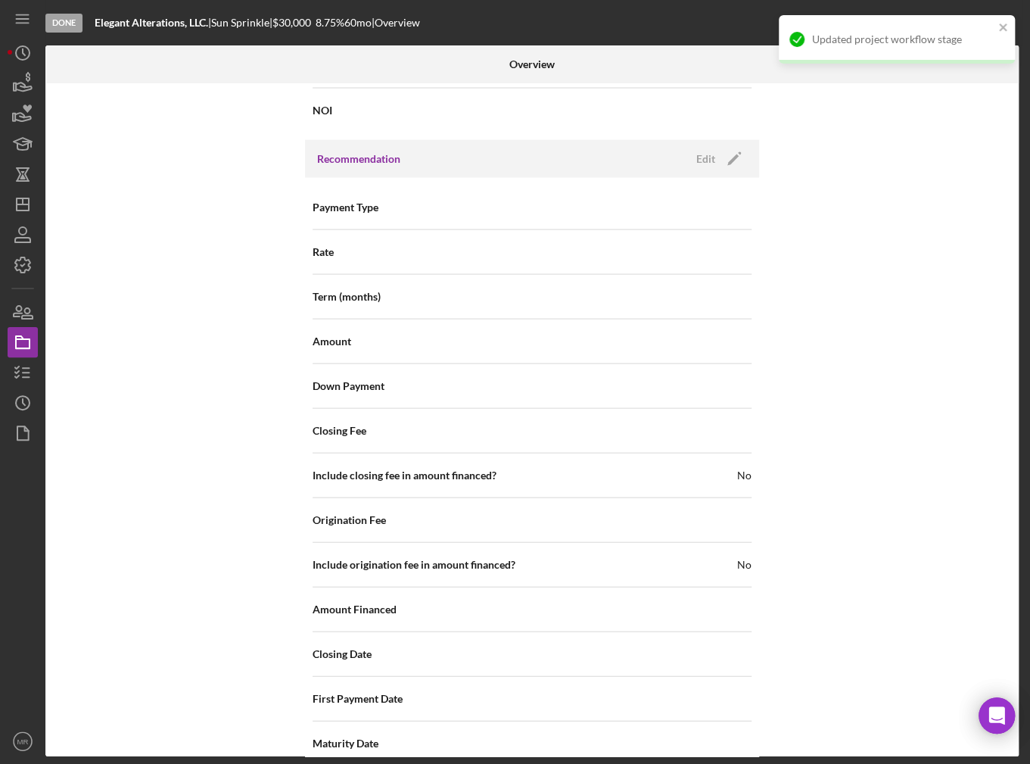
scroll to position [1614, 0]
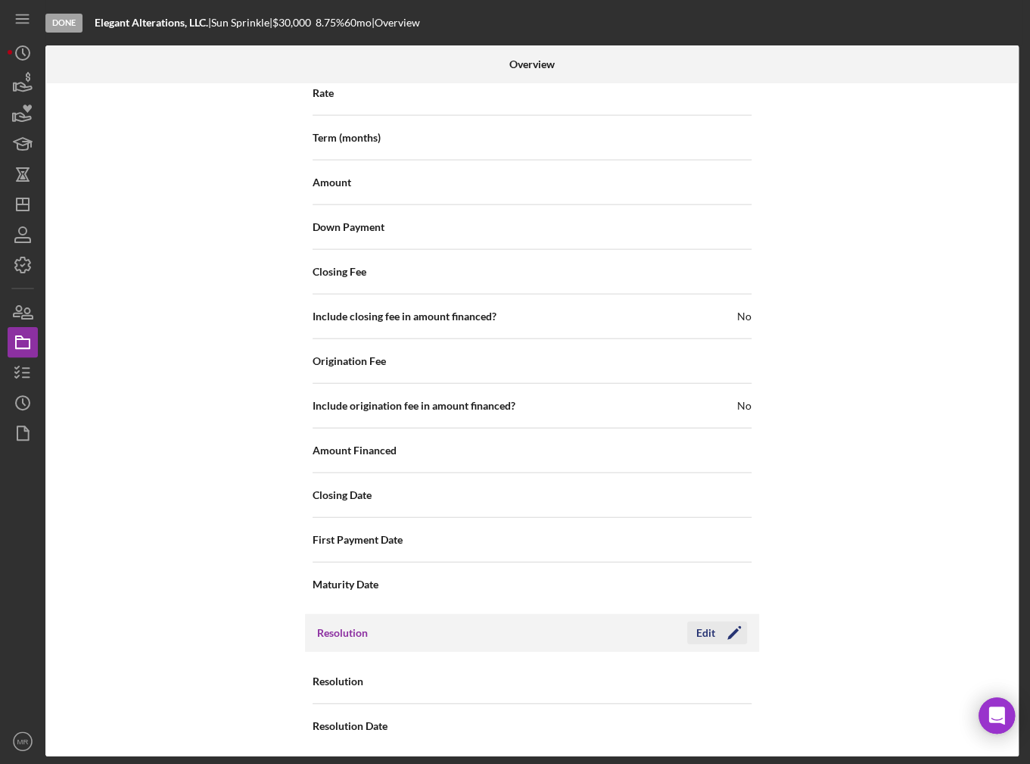
click at [698, 621] on div "Edit" at bounding box center [705, 632] width 19 height 23
click at [636, 674] on div "Select..." at bounding box center [624, 681] width 182 height 35
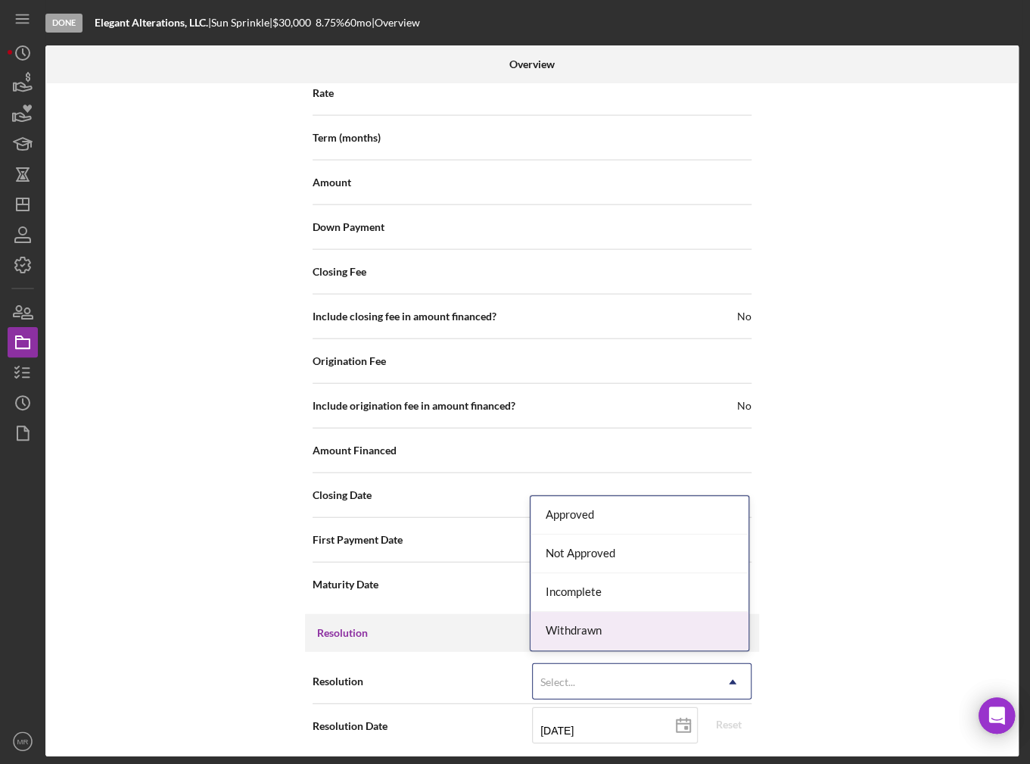
click at [640, 621] on div "Withdrawn" at bounding box center [639, 630] width 218 height 39
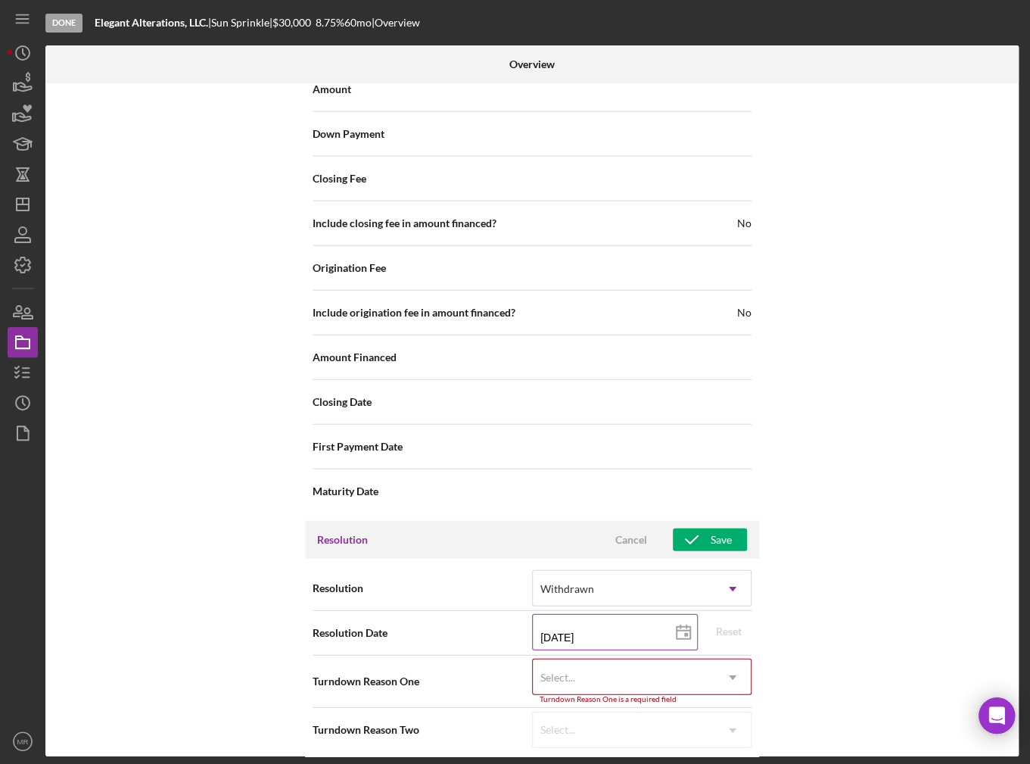
scroll to position [1710, 0]
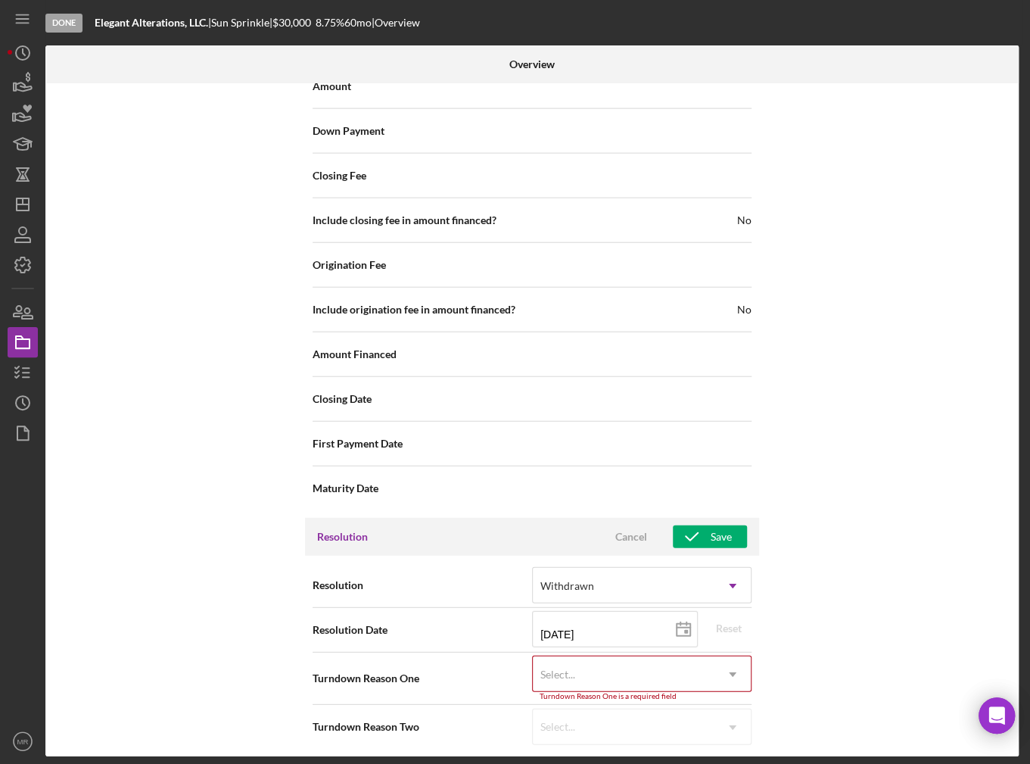
click at [640, 666] on div "Select..." at bounding box center [624, 674] width 182 height 35
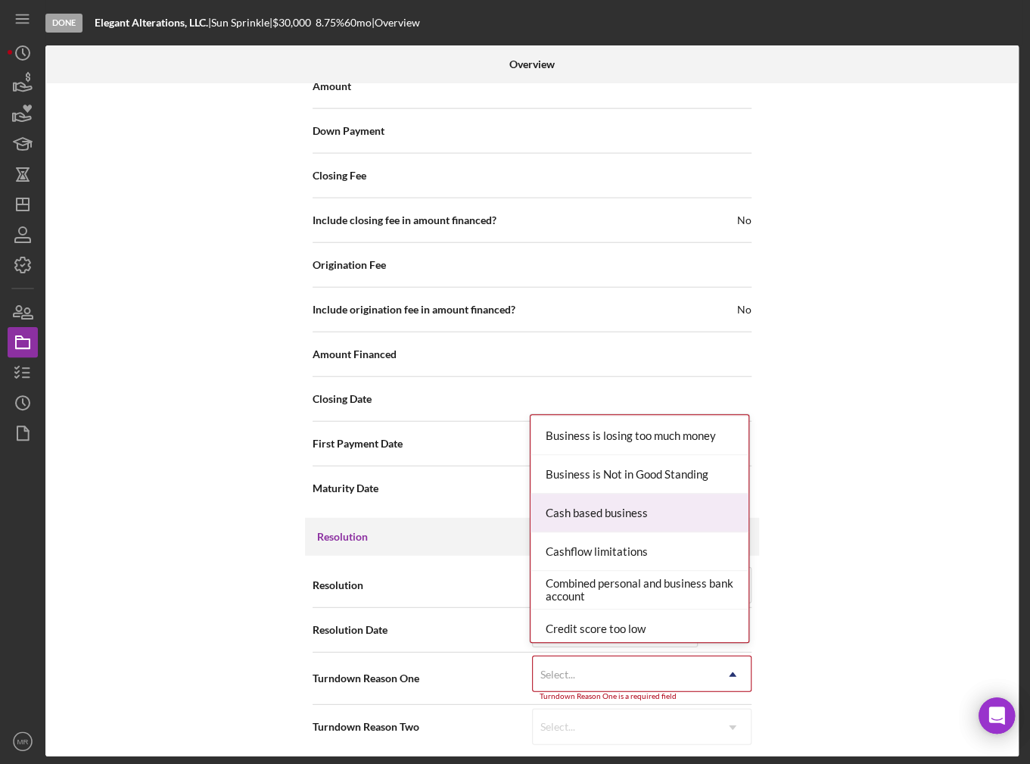
scroll to position [0, 0]
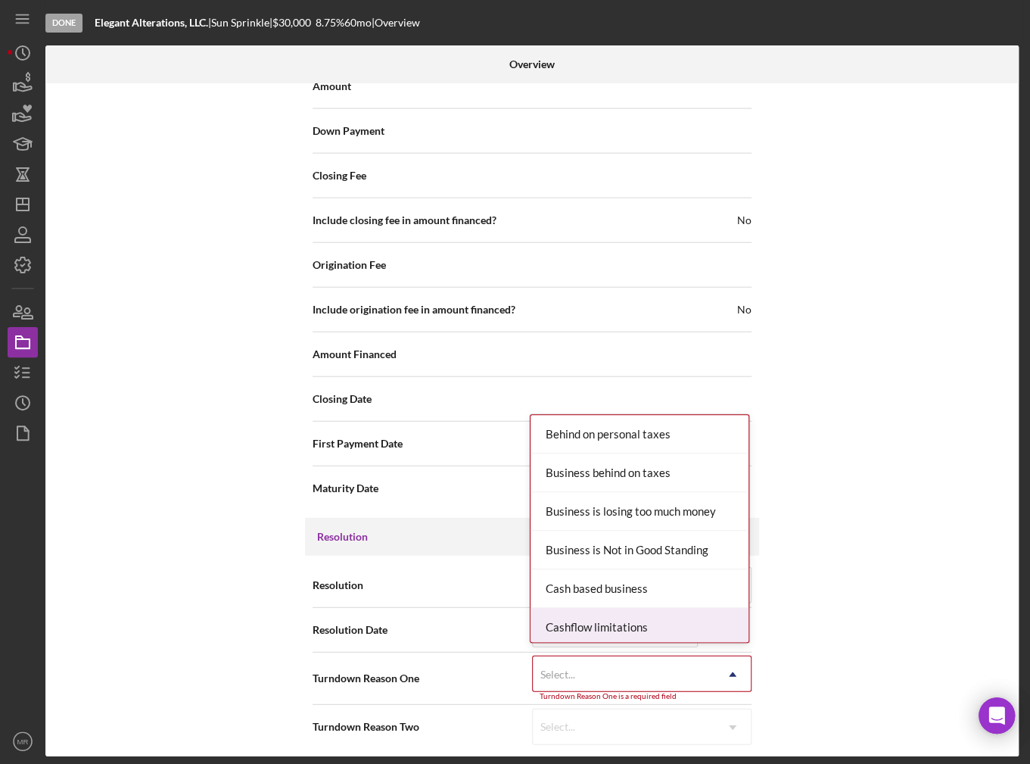
click at [642, 625] on div "Cashflow limitations" at bounding box center [639, 627] width 218 height 39
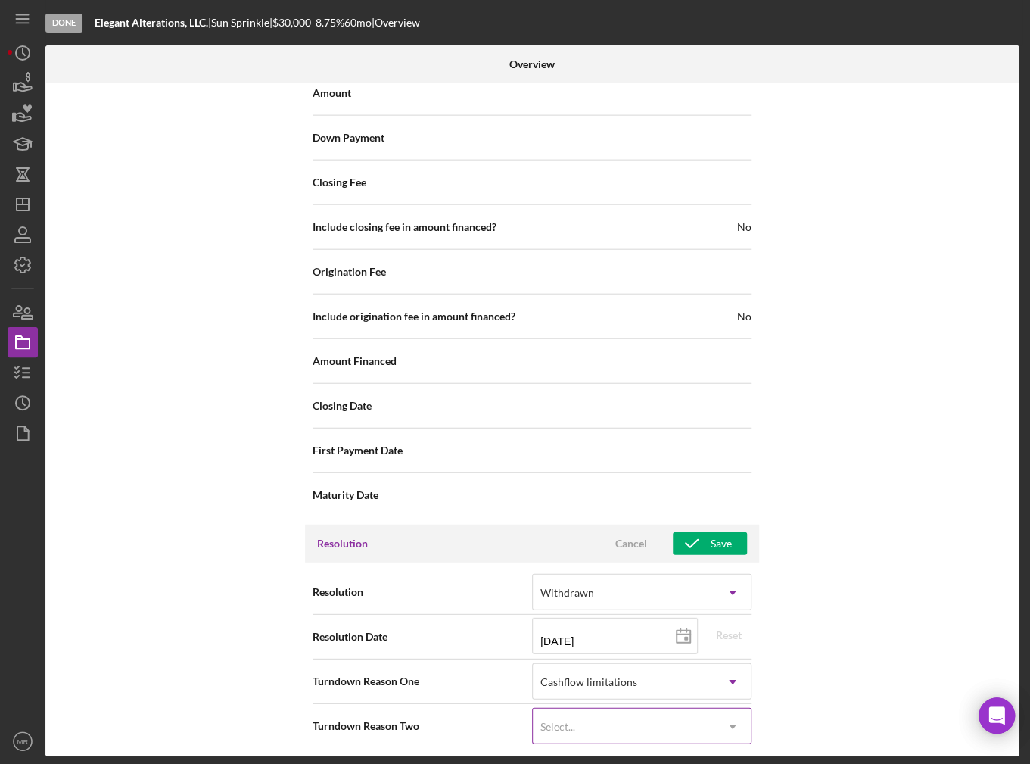
click at [711, 719] on div "Select..." at bounding box center [624, 726] width 182 height 35
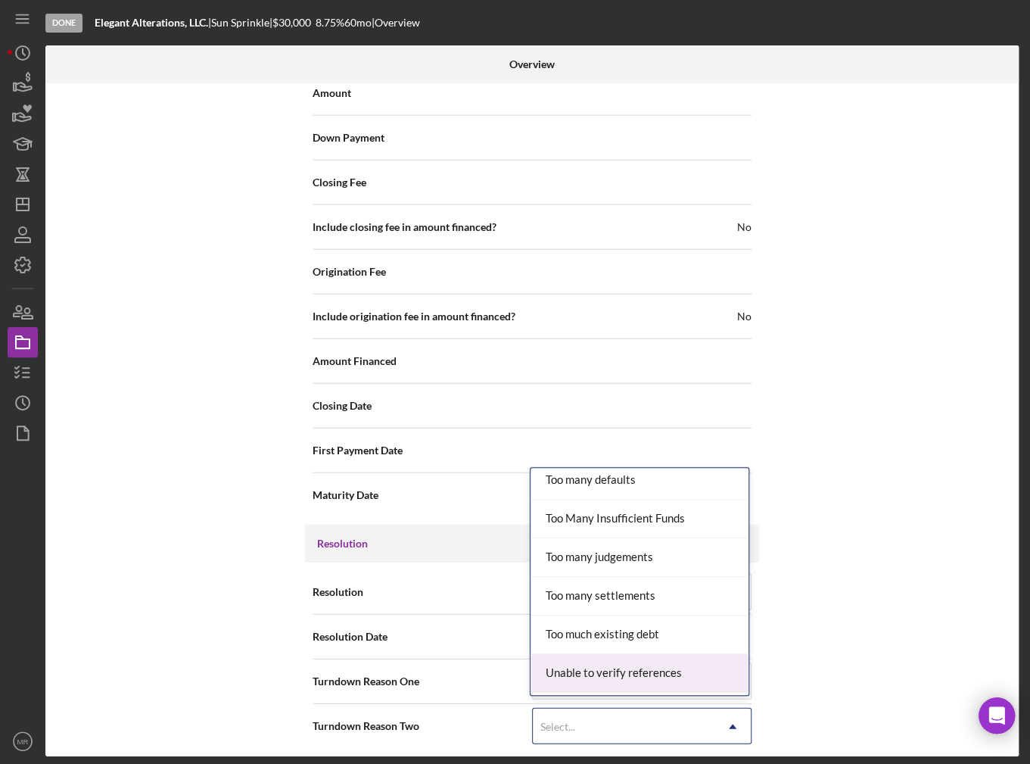
scroll to position [1656, 0]
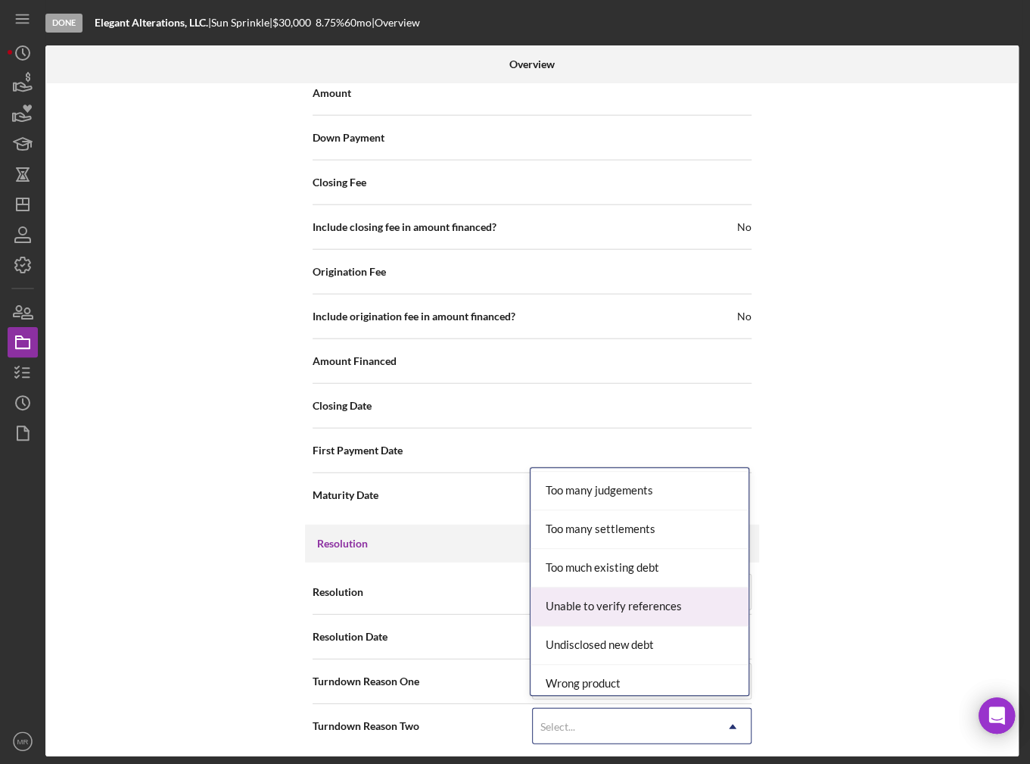
click at [807, 632] on div "Internal Workflow Stage Done Icon/Dropdown Arrow Archive (can unarchive later i…" at bounding box center [531, 419] width 973 height 673
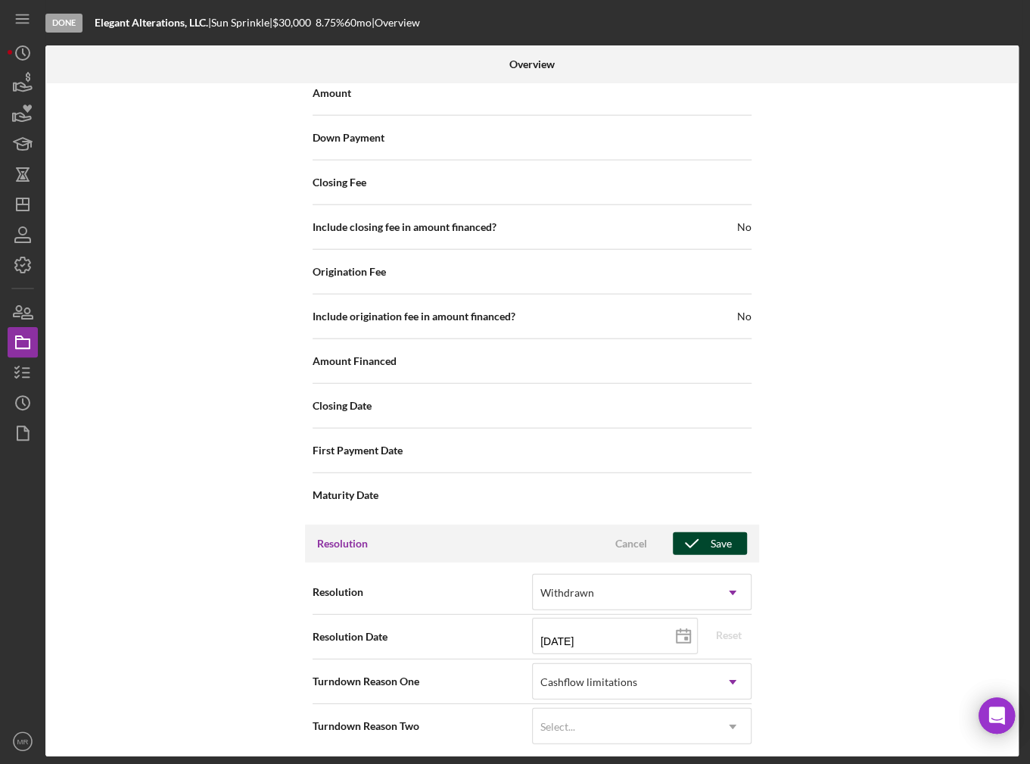
click at [705, 542] on icon "button" at bounding box center [692, 543] width 38 height 38
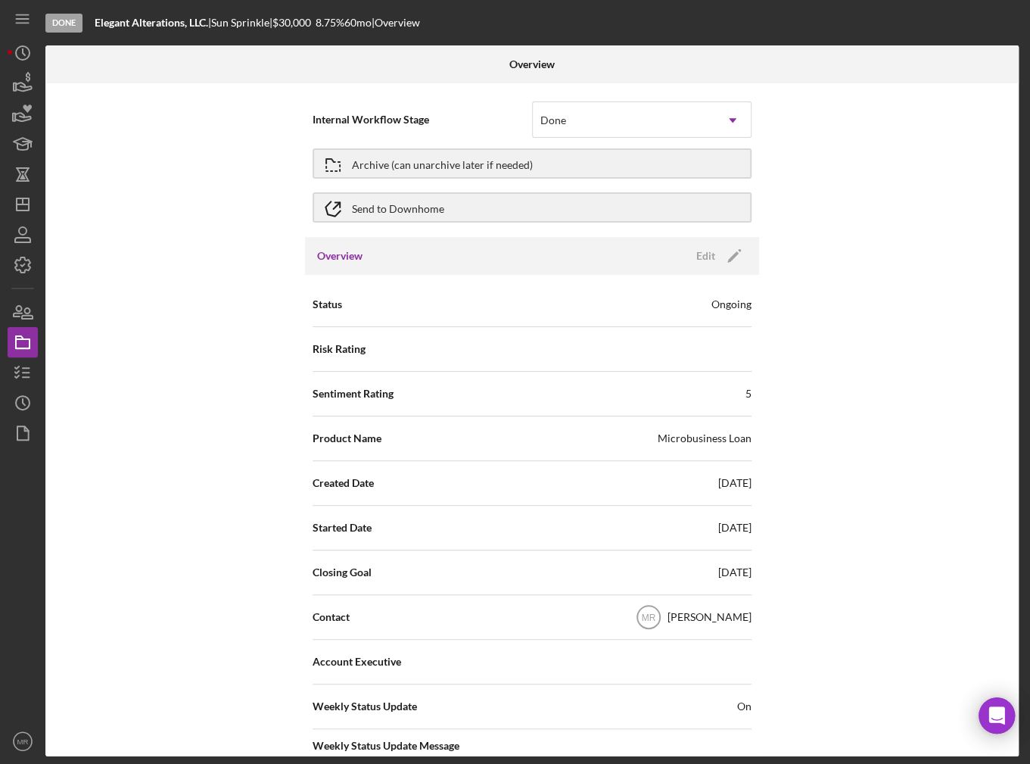
scroll to position [0, 0]
click at [415, 157] on div "Archive (can unarchive later if needed)" at bounding box center [442, 164] width 181 height 27
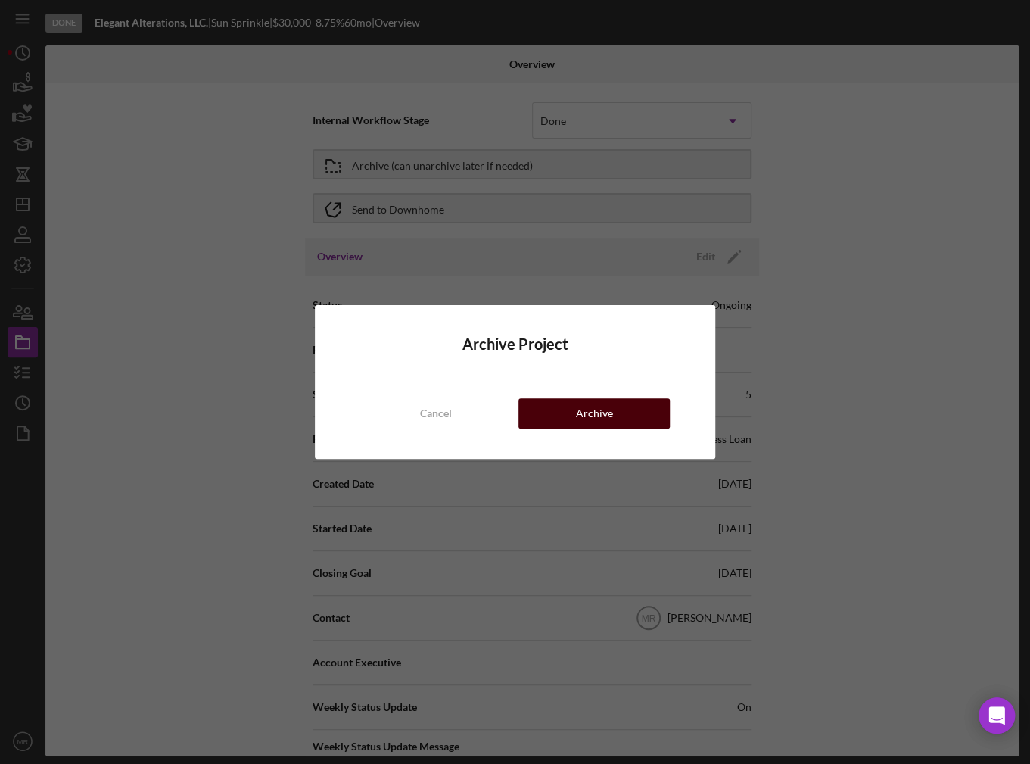
click at [551, 410] on button "Archive" at bounding box center [593, 413] width 151 height 30
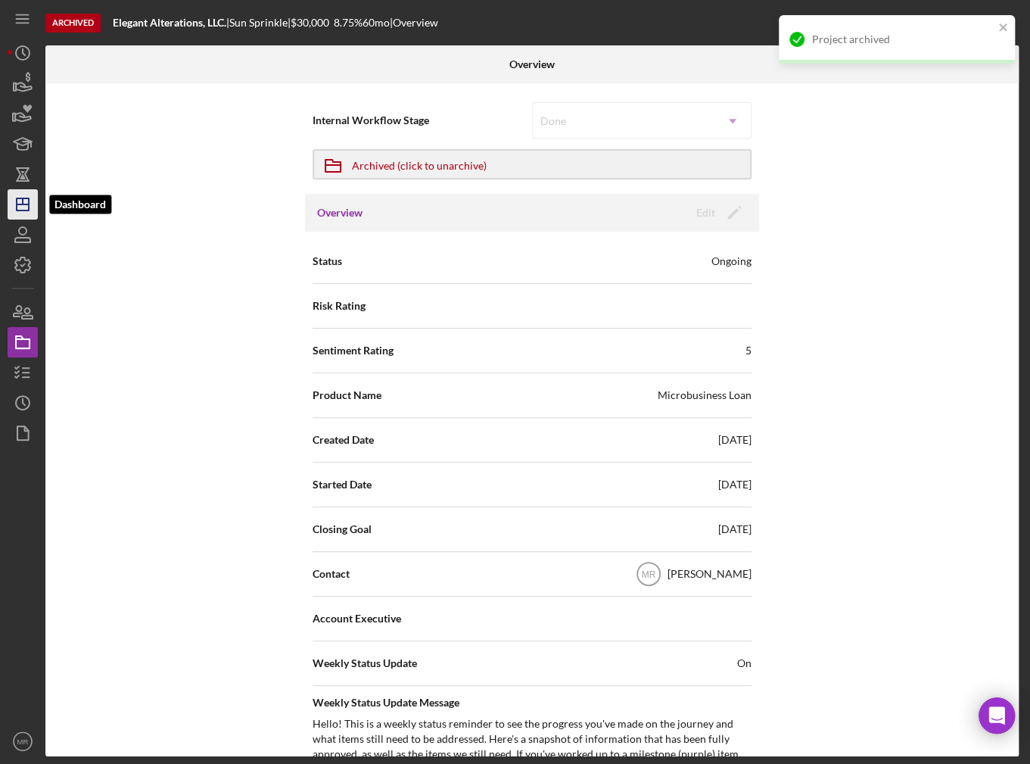
click at [23, 198] on line "button" at bounding box center [23, 201] width 0 height 6
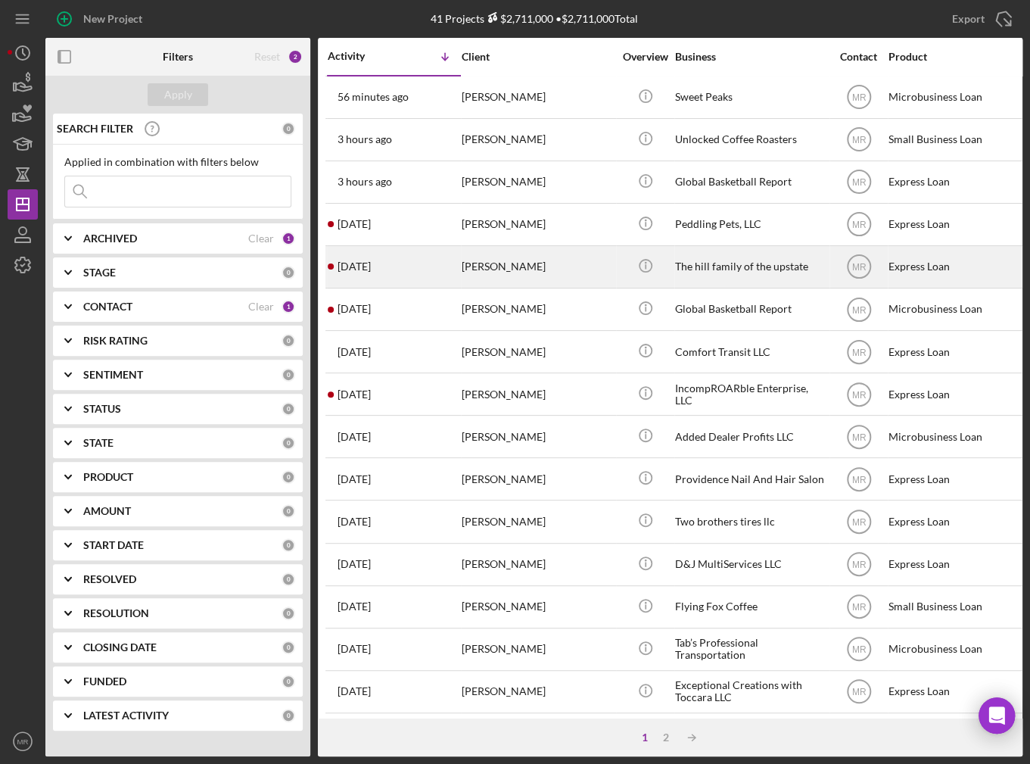
click at [409, 269] on div "[DATE] [PERSON_NAME]" at bounding box center [394, 267] width 132 height 40
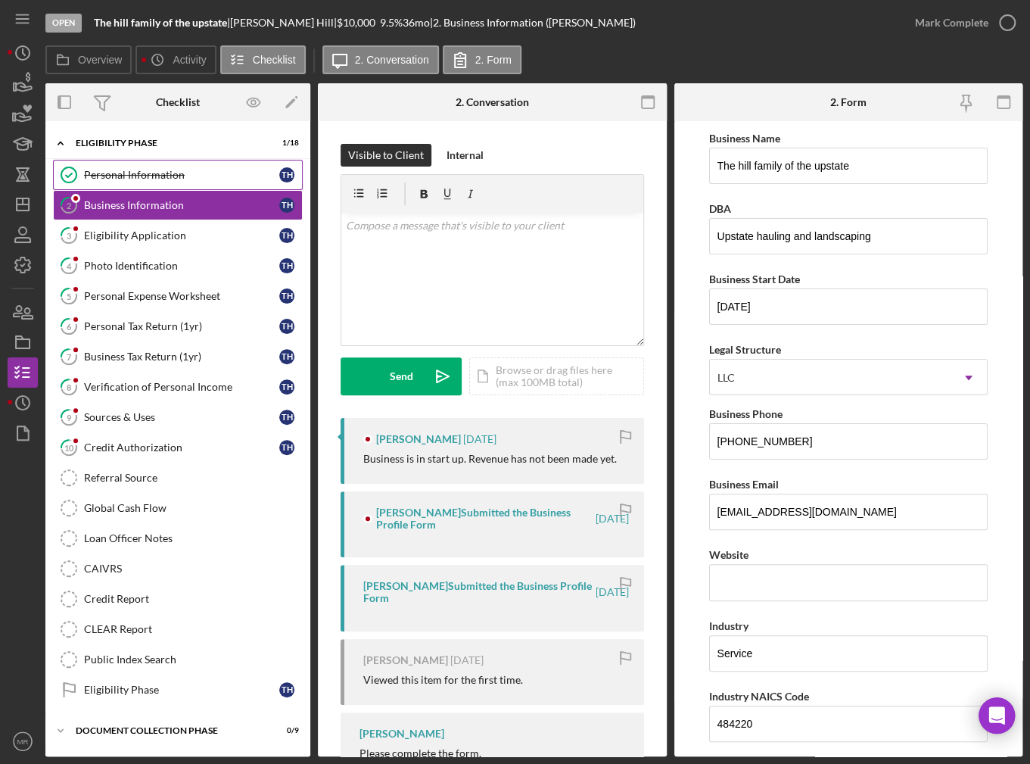
click at [219, 171] on div "Personal Information" at bounding box center [181, 175] width 195 height 12
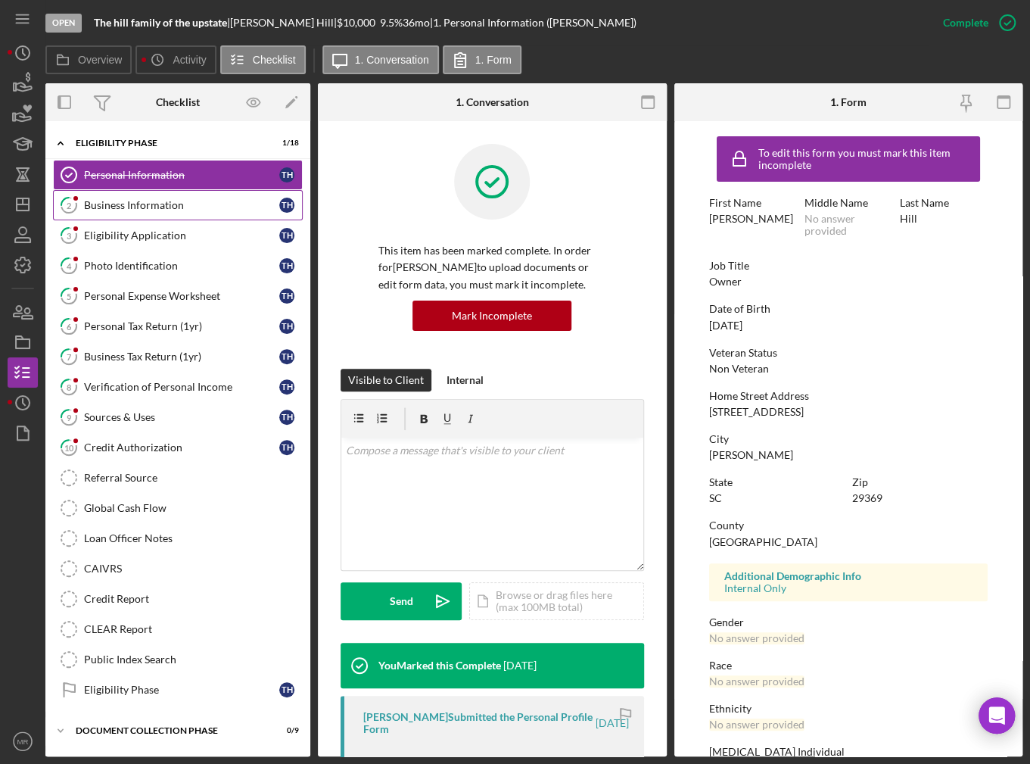
click at [213, 208] on div "Business Information" at bounding box center [181, 205] width 195 height 12
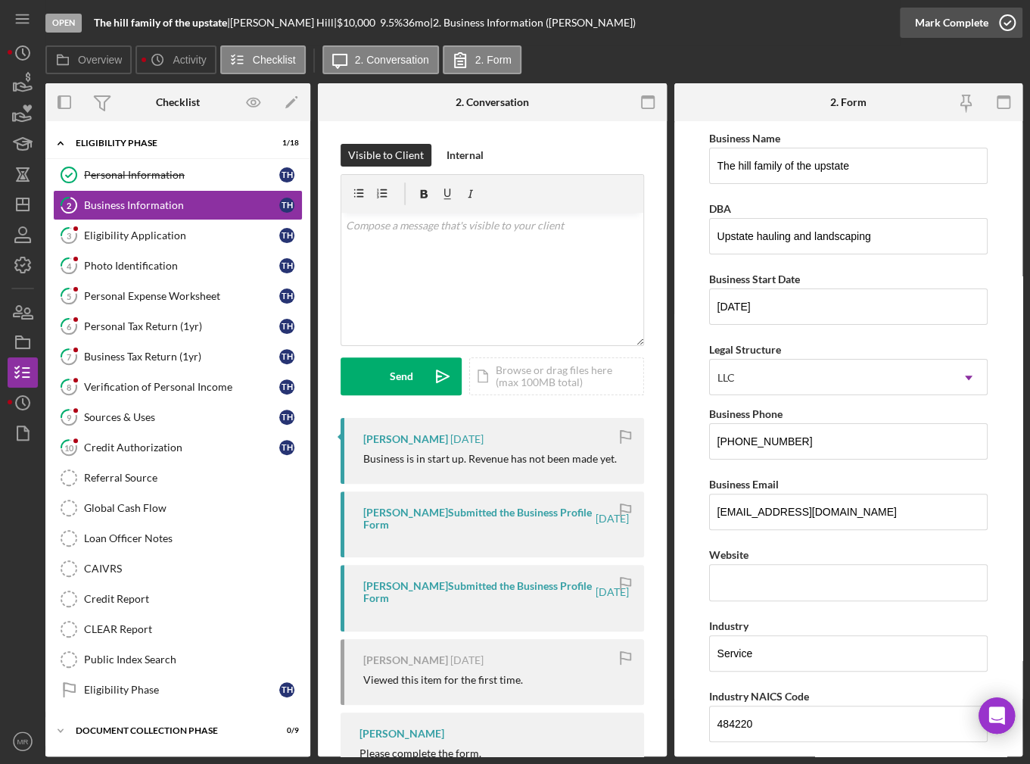
click at [978, 15] on div "Mark Complete" at bounding box center [951, 23] width 73 height 30
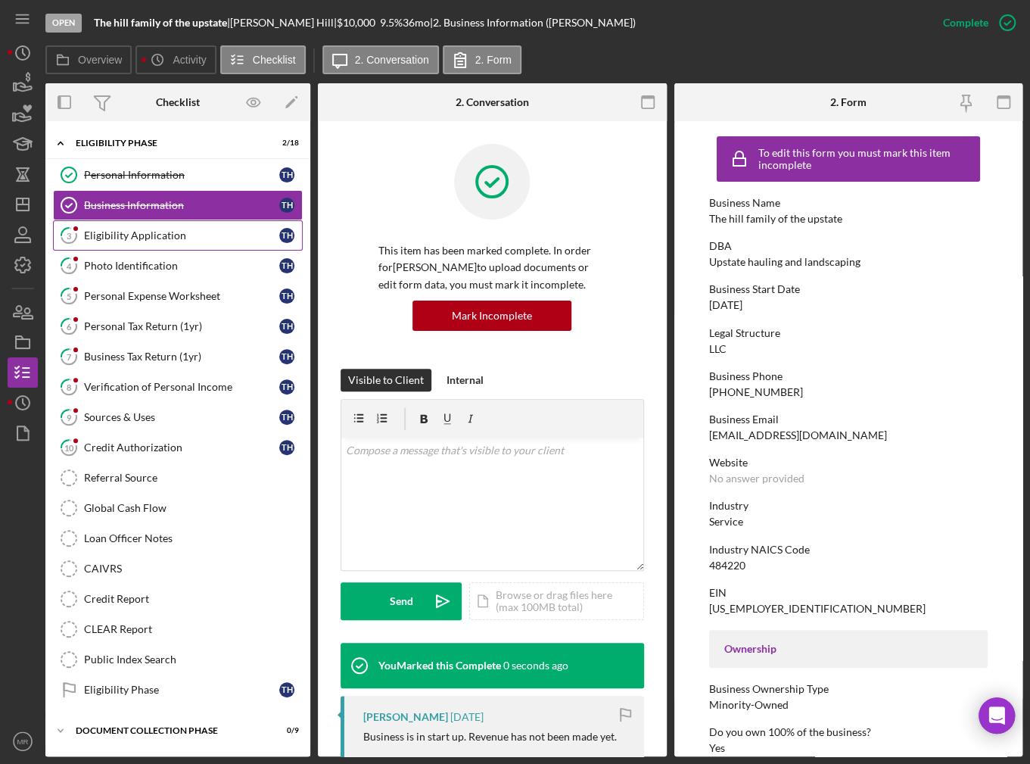
click at [131, 233] on div "Eligibility Application" at bounding box center [181, 235] width 195 height 12
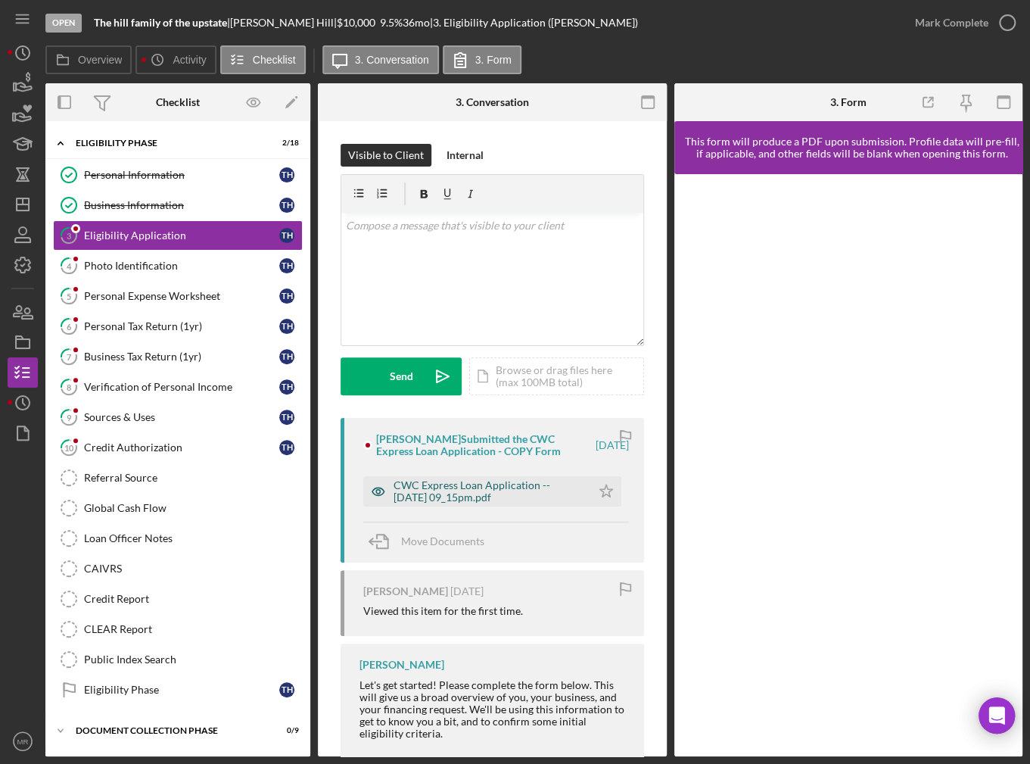
click at [551, 487] on div "CWC Express Loan Application -- [DATE] 09_15pm.pdf" at bounding box center [489, 491] width 190 height 24
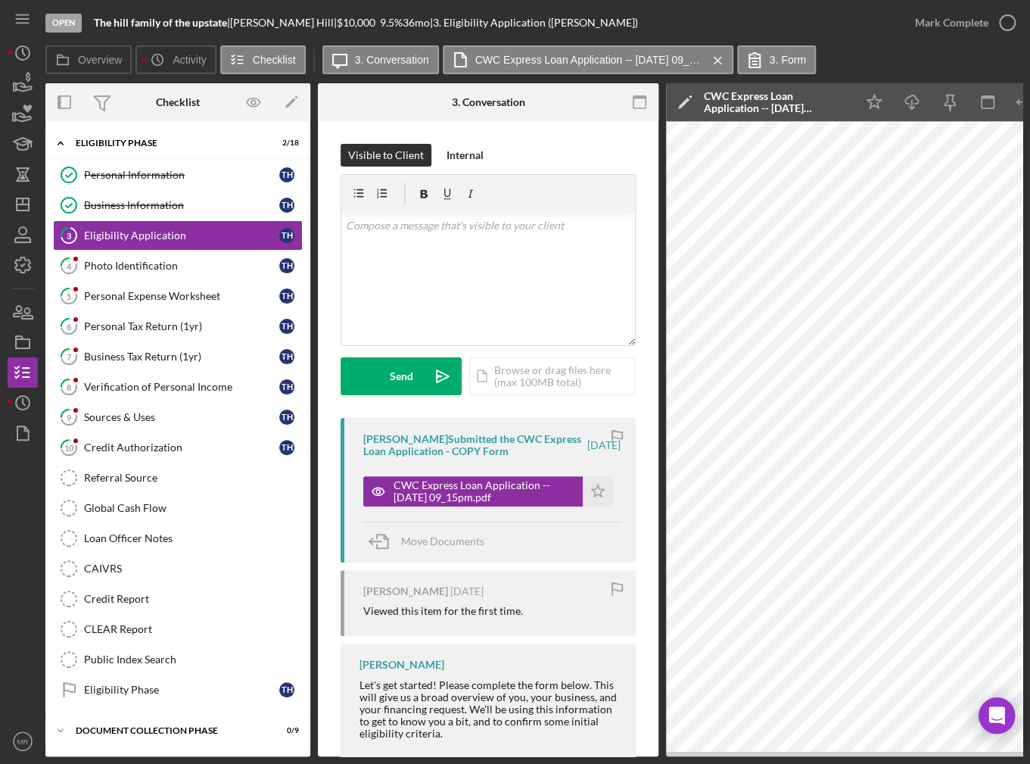
drag, startPoint x: 687, startPoint y: 758, endPoint x: 720, endPoint y: 754, distance: 32.8
click at [720, 737] on div "Open The hill family of the upstate | [PERSON_NAME] | $10,000 $10,000 9.5 % 36 …" at bounding box center [515, 382] width 1030 height 764
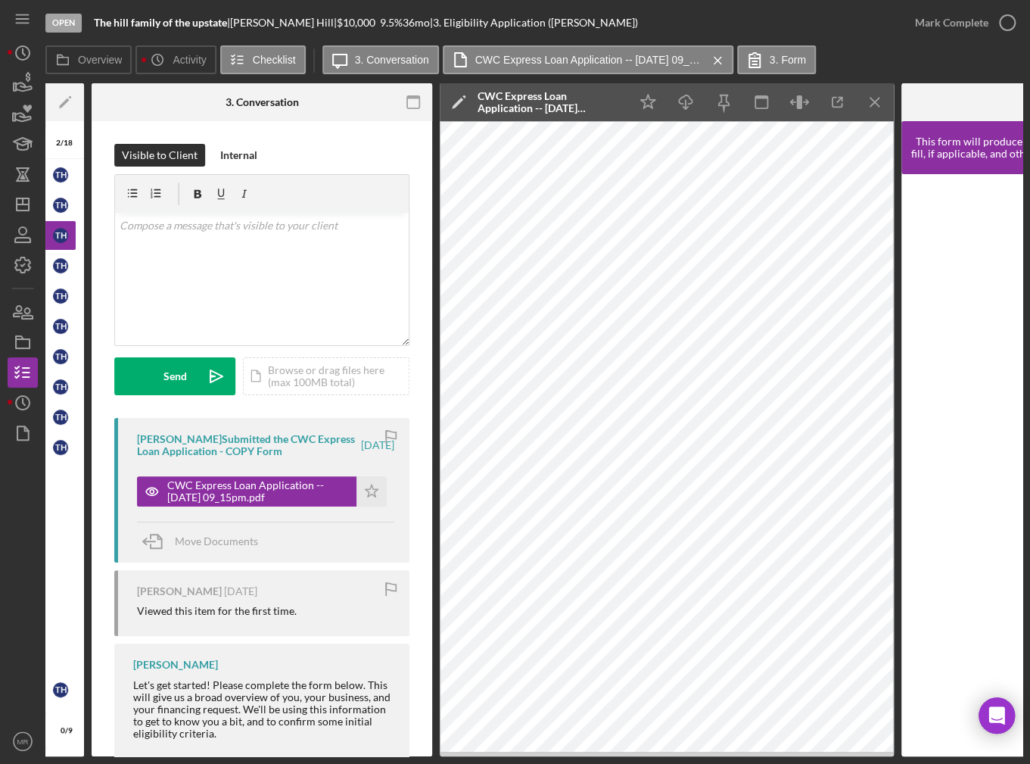
scroll to position [0, 221]
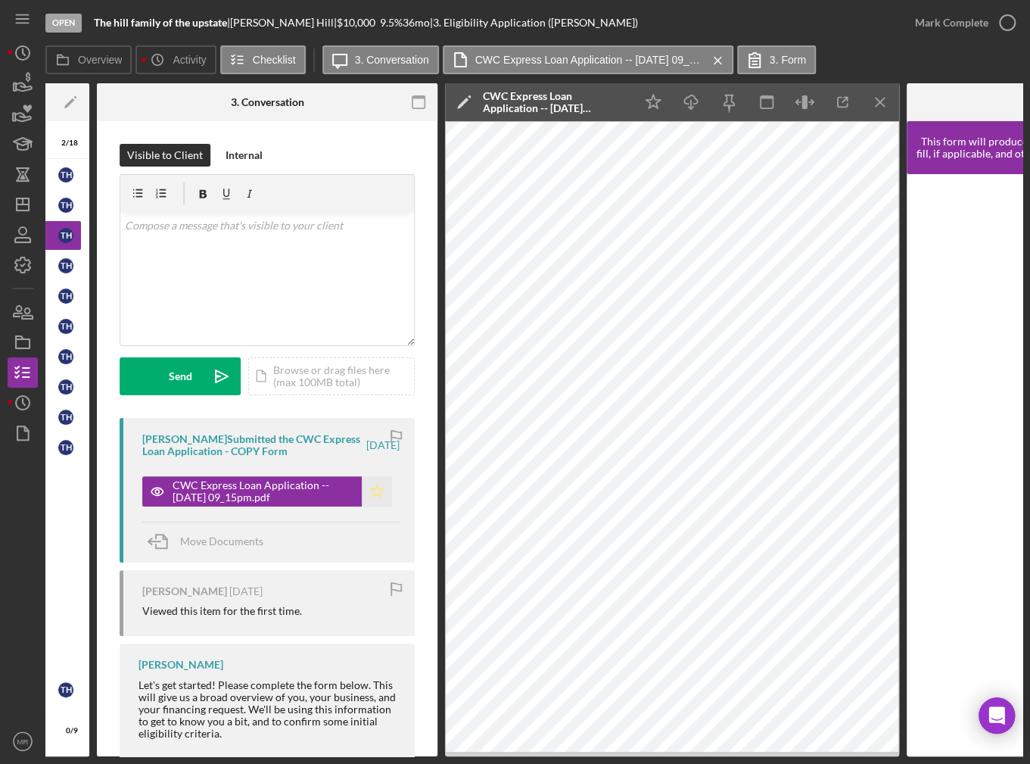
click at [366, 486] on icon "Icon/Star" at bounding box center [377, 491] width 30 height 30
click at [942, 23] on div "Mark Complete" at bounding box center [951, 23] width 73 height 30
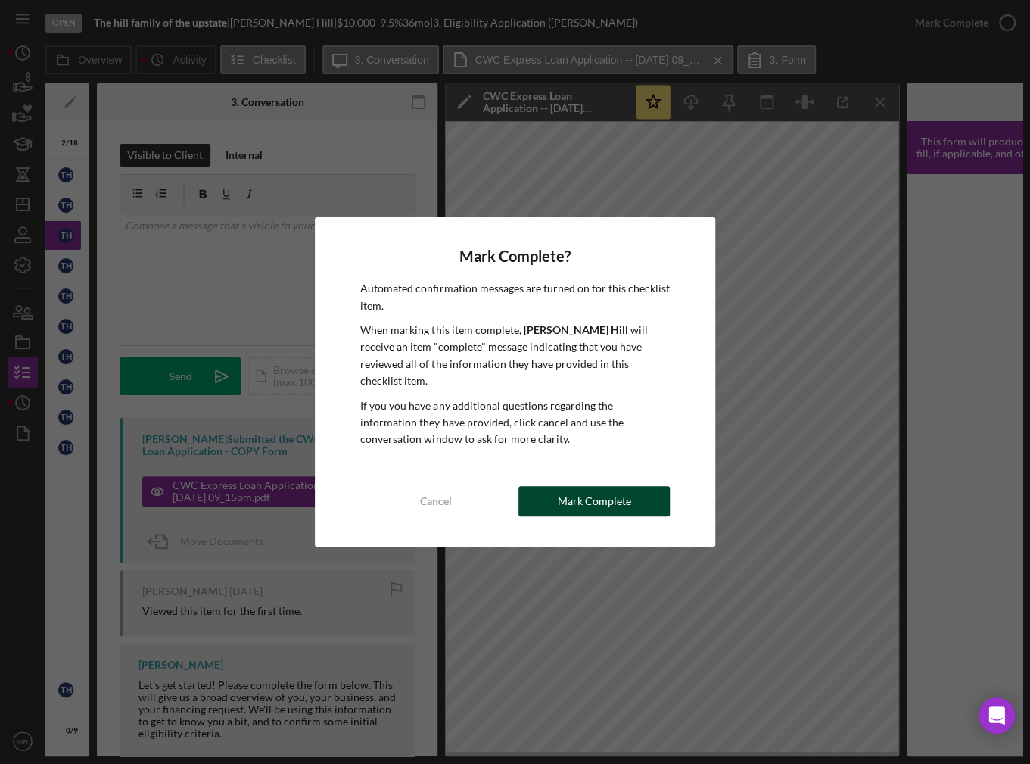
click at [553, 488] on button "Mark Complete" at bounding box center [593, 501] width 151 height 30
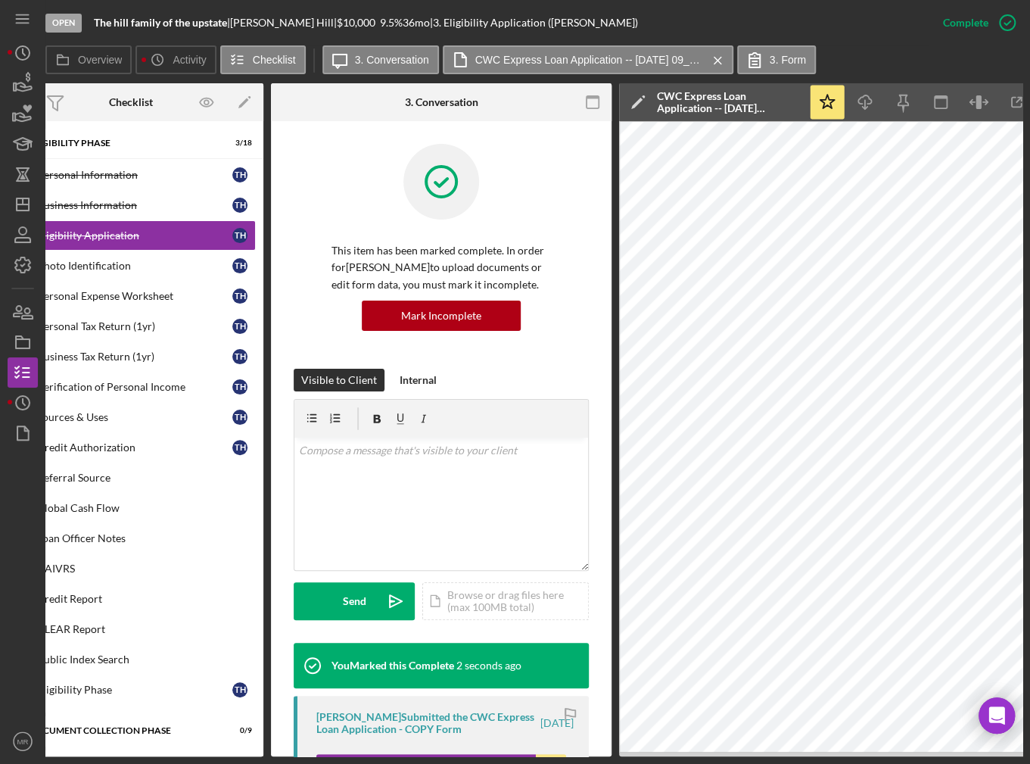
scroll to position [0, 0]
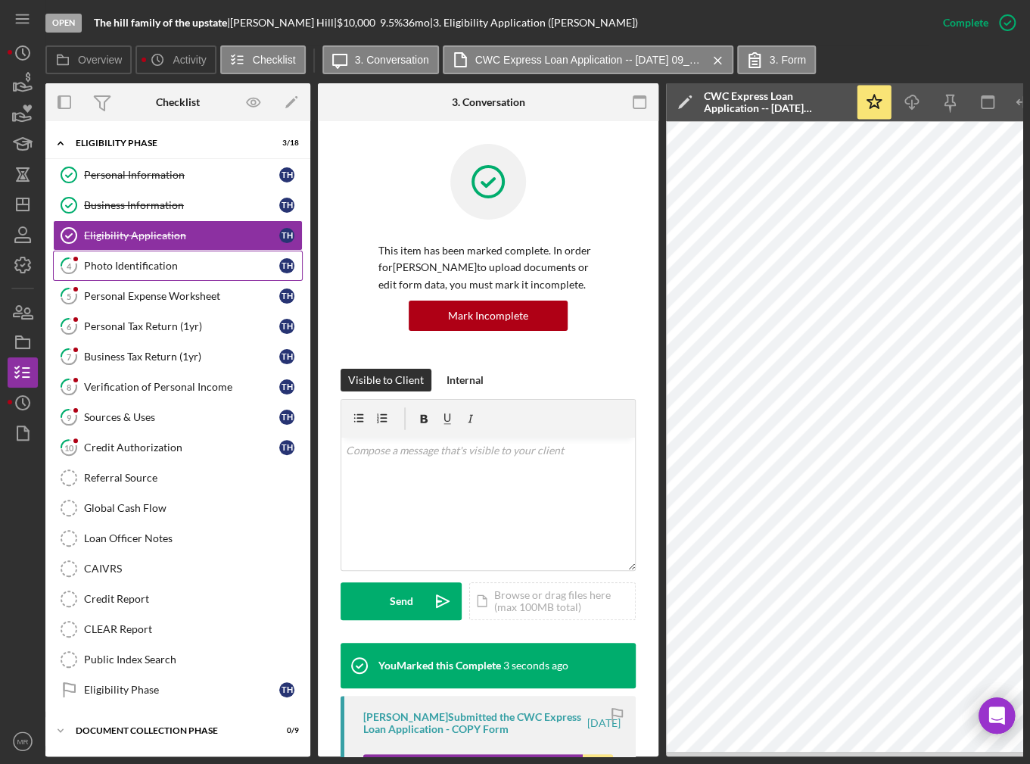
click at [161, 265] on div "Photo Identification" at bounding box center [181, 266] width 195 height 12
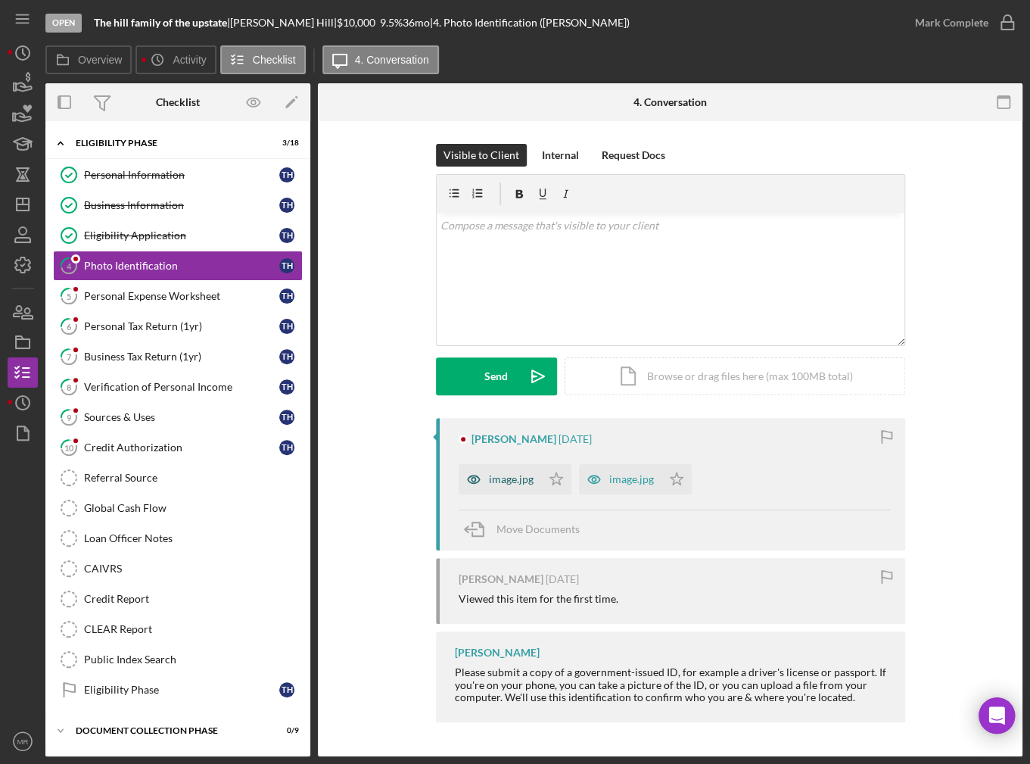
click at [507, 490] on div "image.jpg" at bounding box center [500, 479] width 82 height 30
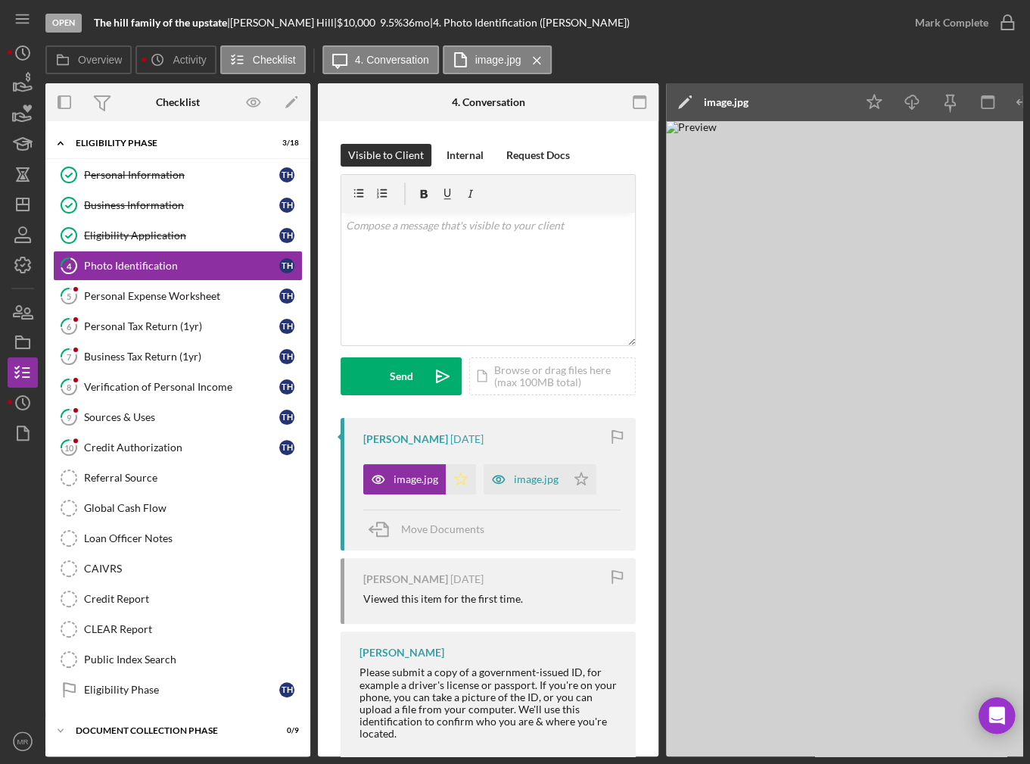
click at [463, 482] on polygon "button" at bounding box center [461, 478] width 13 height 12
click at [515, 478] on div "image.jpg" at bounding box center [536, 479] width 45 height 12
click at [584, 473] on icon "Icon/Star" at bounding box center [581, 479] width 30 height 30
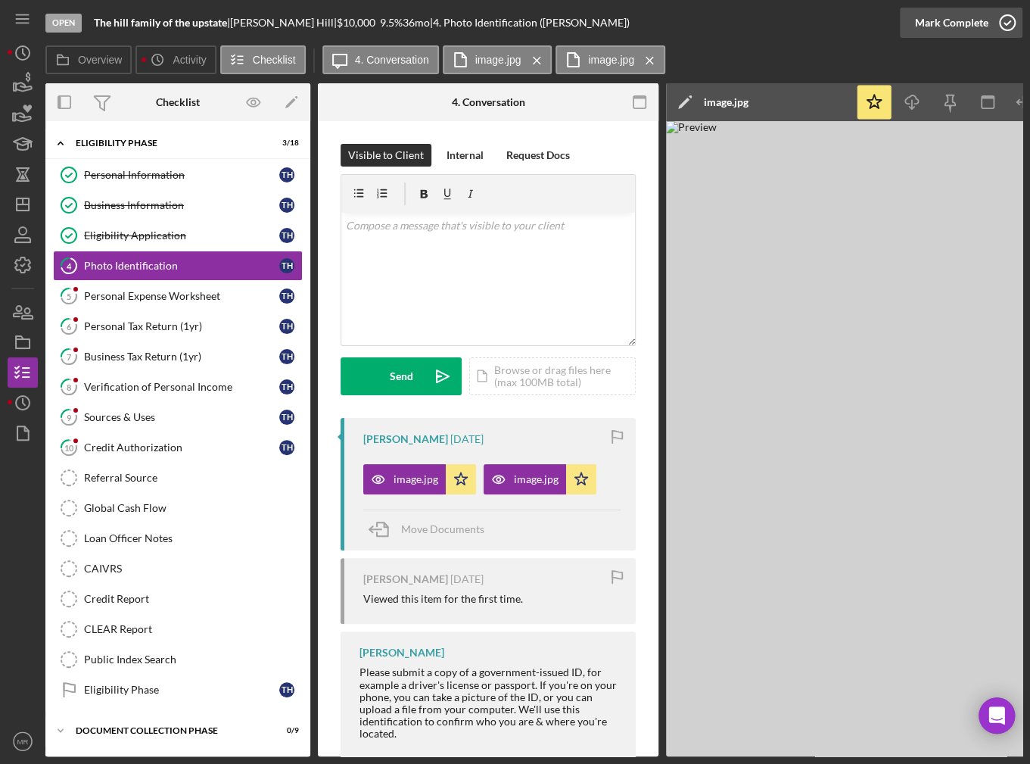
click at [969, 23] on div "Mark Complete" at bounding box center [951, 23] width 73 height 30
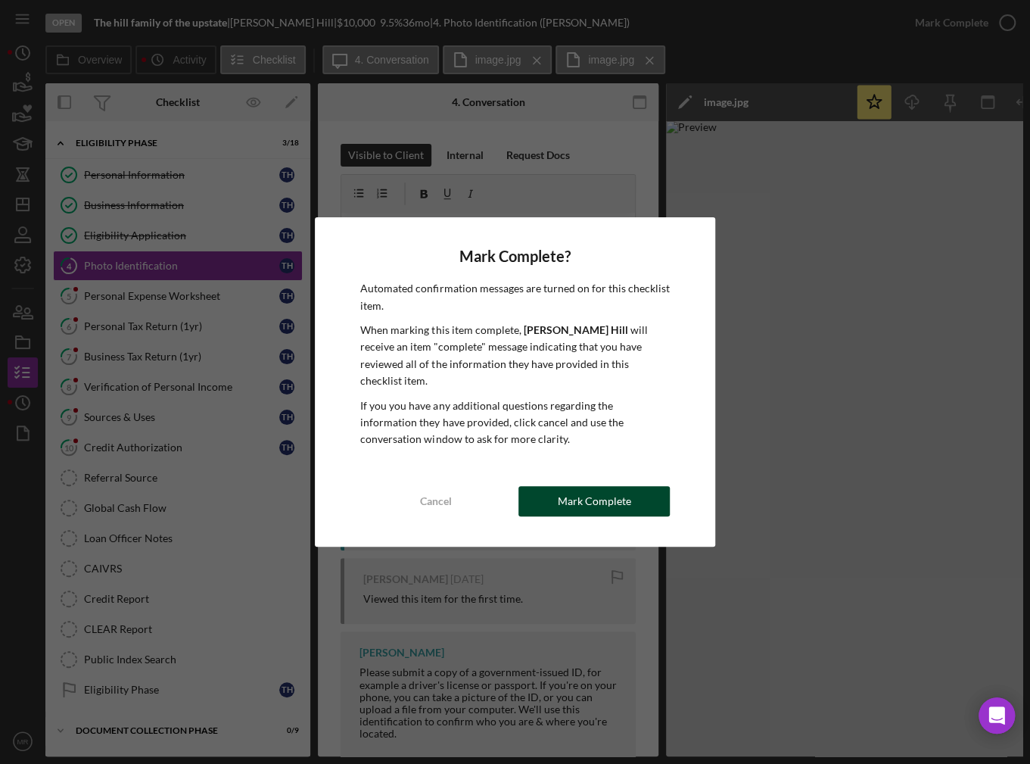
click at [611, 489] on div "Mark Complete" at bounding box center [594, 501] width 73 height 30
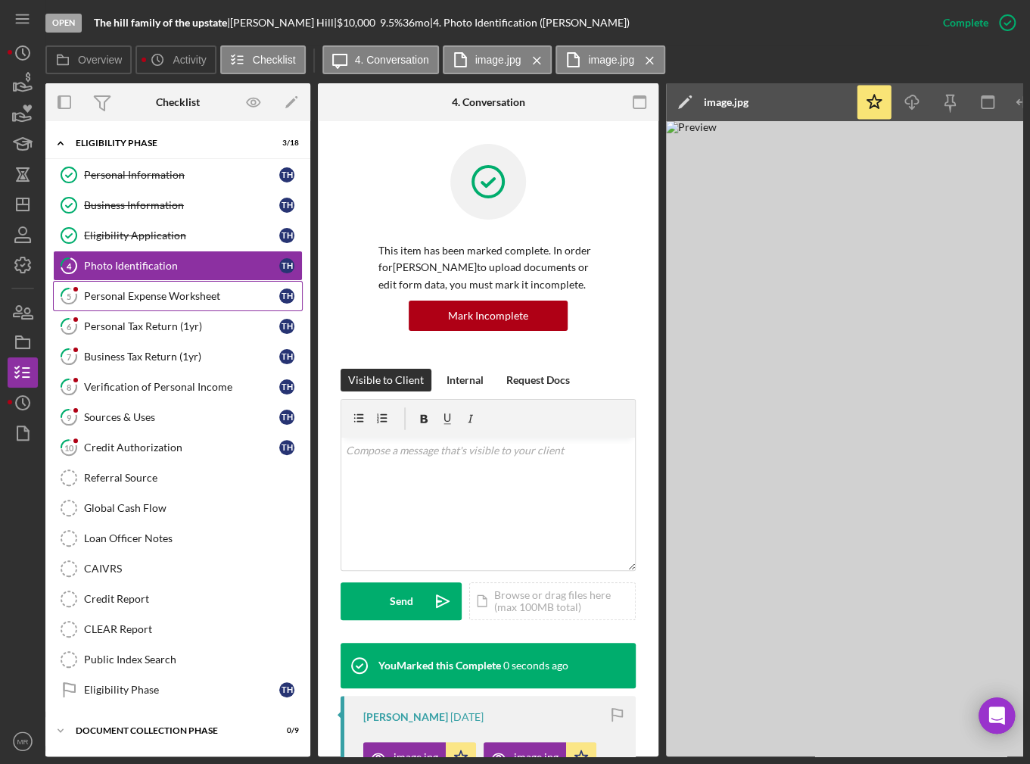
click at [176, 297] on div "Personal Expense Worksheet" at bounding box center [181, 296] width 195 height 12
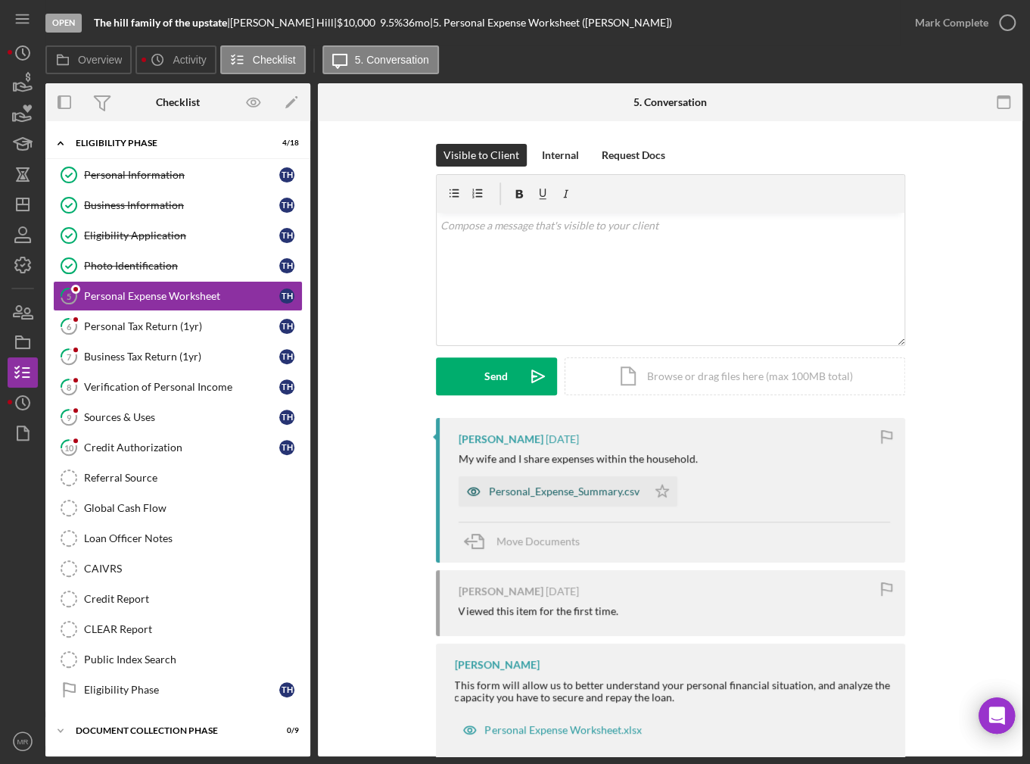
click at [539, 489] on div "Personal_Expense_Summary.csv" at bounding box center [564, 491] width 151 height 12
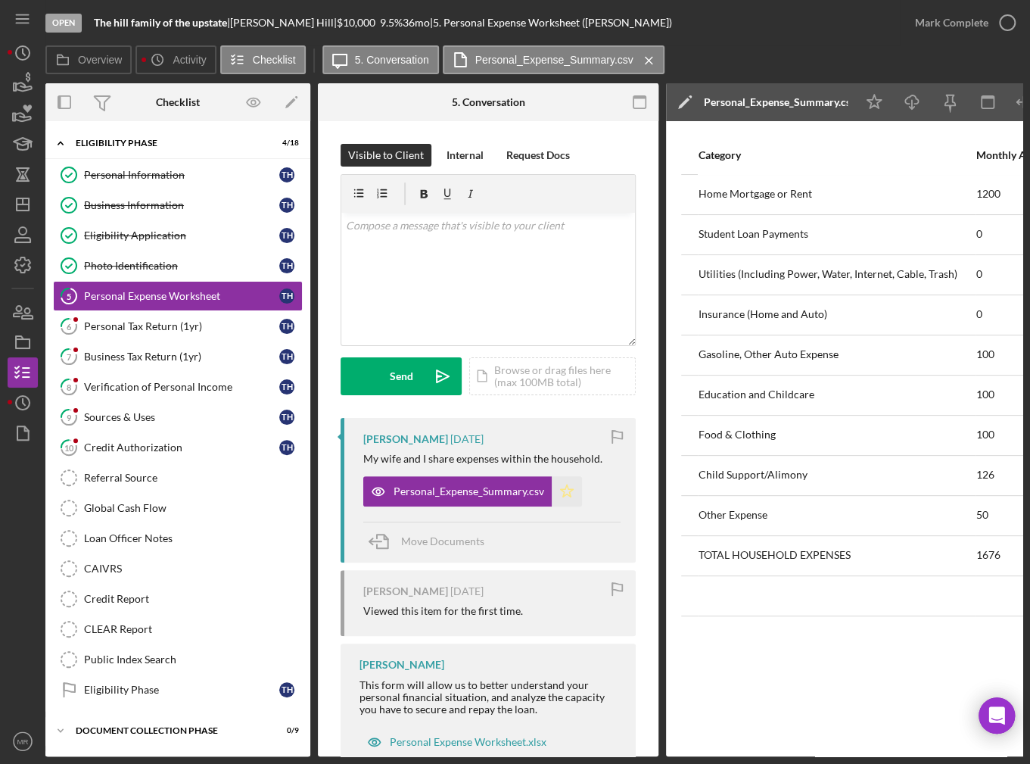
click at [560, 490] on icon "Icon/Star" at bounding box center [567, 491] width 30 height 30
click at [979, 30] on div "Mark Complete" at bounding box center [951, 23] width 73 height 30
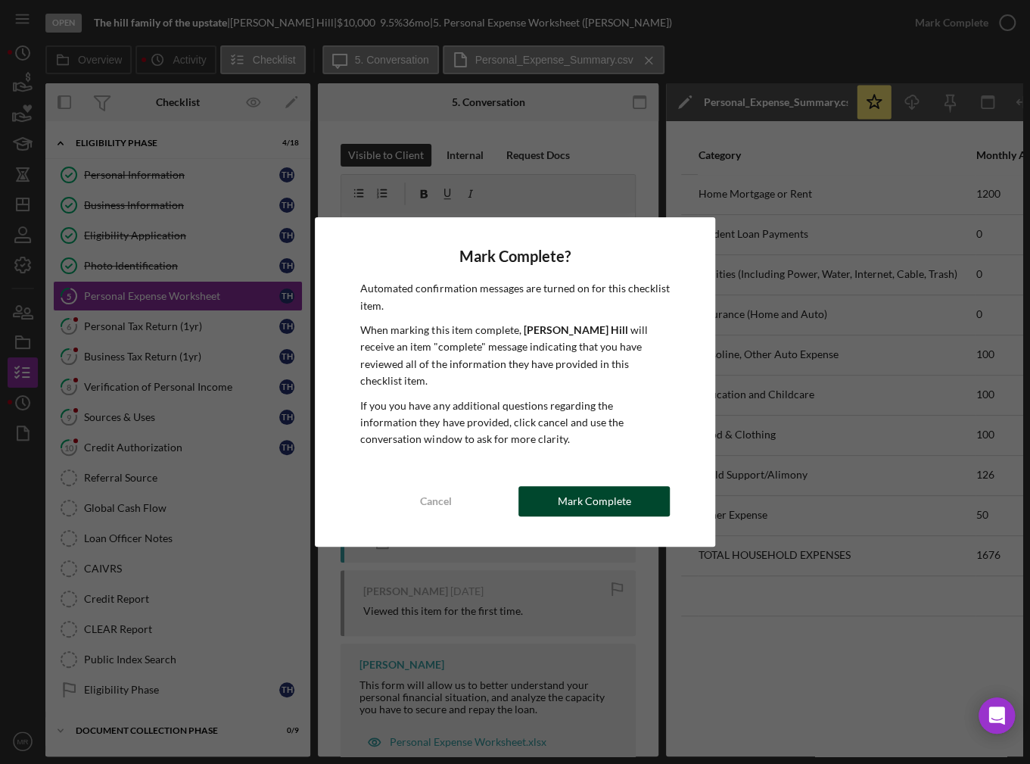
click at [578, 486] on div "Mark Complete" at bounding box center [594, 501] width 73 height 30
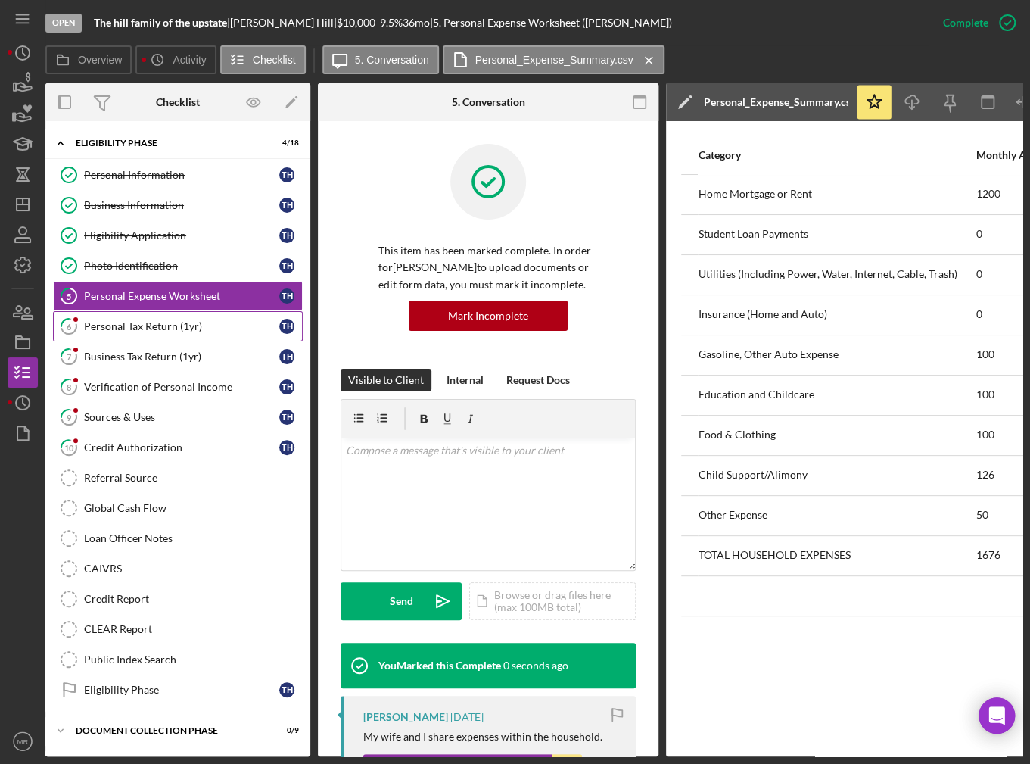
click at [191, 320] on div "Personal Tax Return (1yr)" at bounding box center [181, 326] width 195 height 12
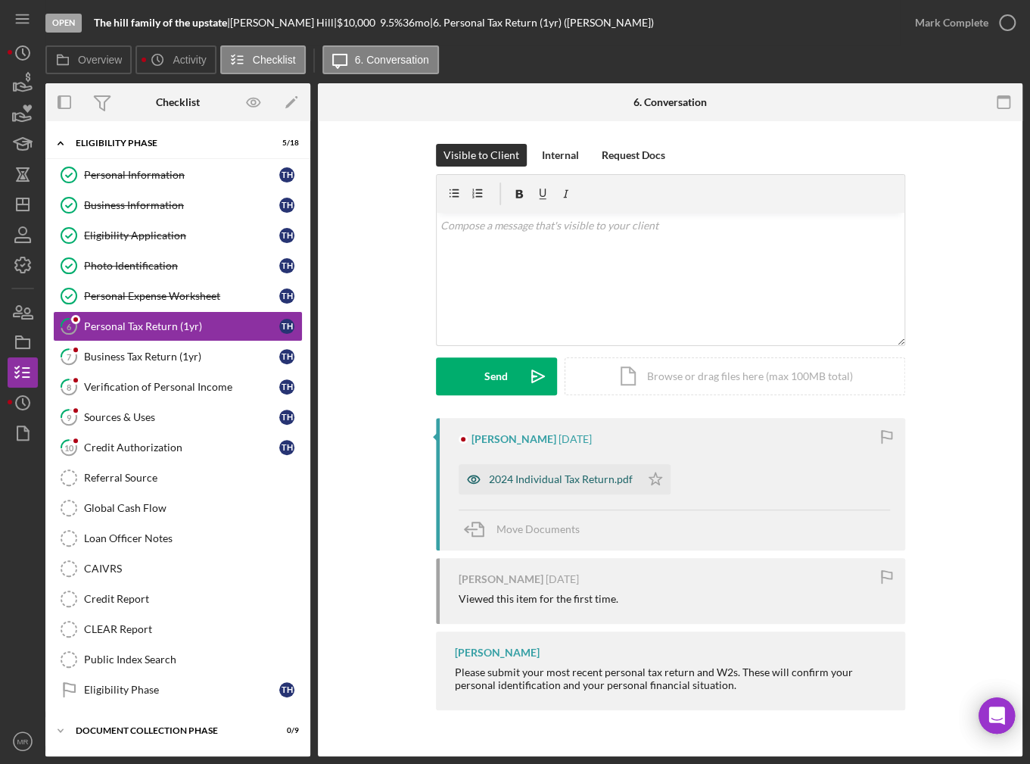
click at [577, 492] on div "2024 Individual Tax Return.pdf" at bounding box center [550, 479] width 182 height 30
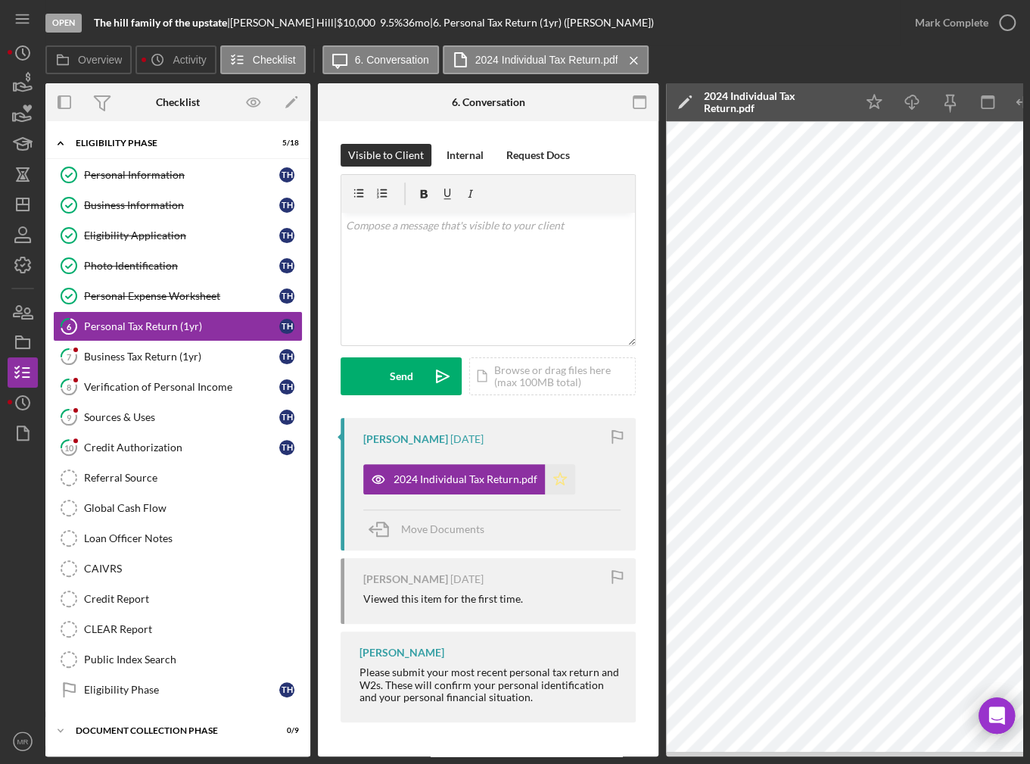
click at [549, 478] on icon "Icon/Star" at bounding box center [560, 479] width 30 height 30
click at [975, 29] on div "Mark Complete" at bounding box center [951, 23] width 73 height 30
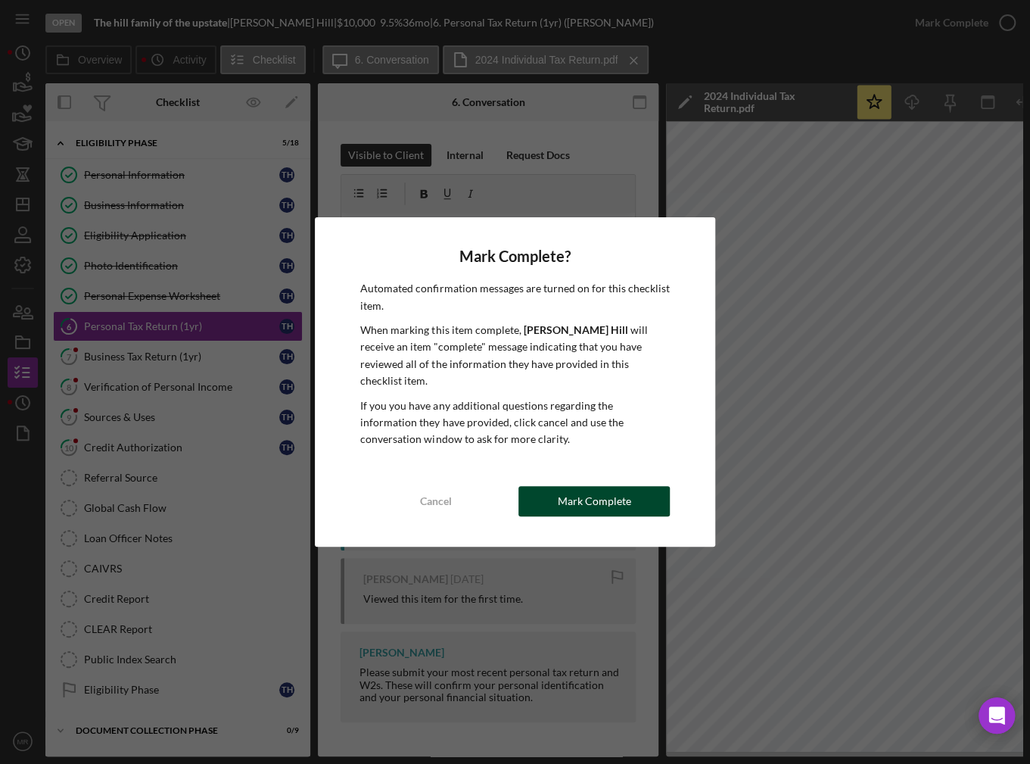
click at [590, 486] on div "Mark Complete" at bounding box center [594, 501] width 73 height 30
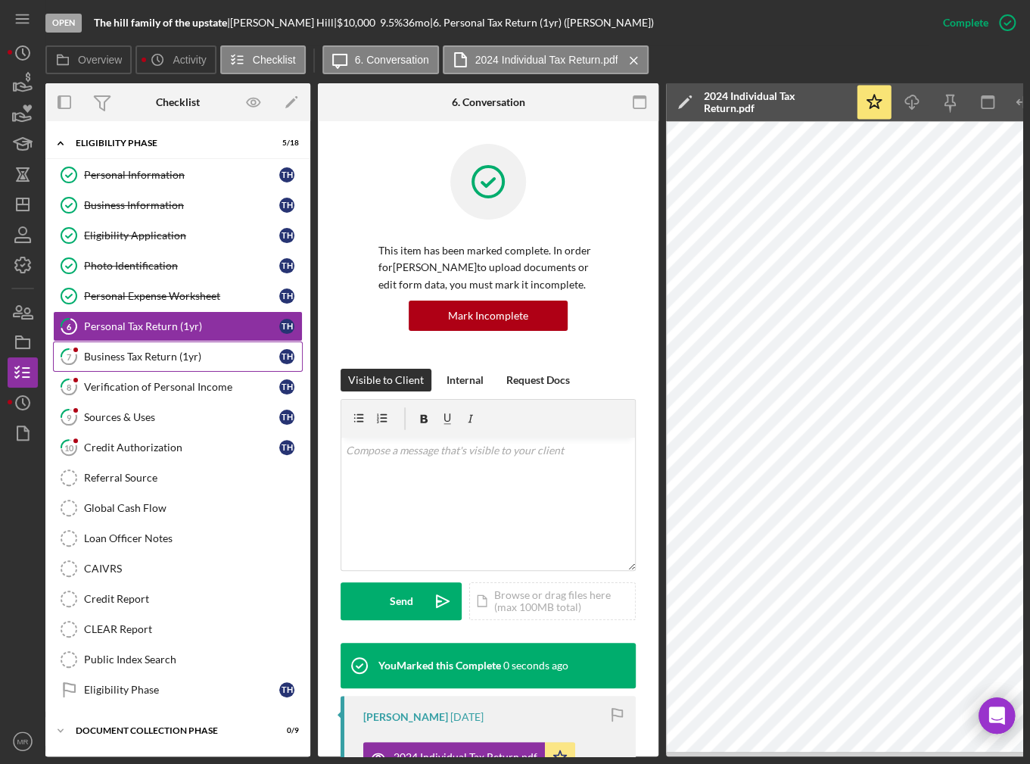
click at [92, 345] on link "7 Business Tax Return (1yr) T H" at bounding box center [178, 356] width 250 height 30
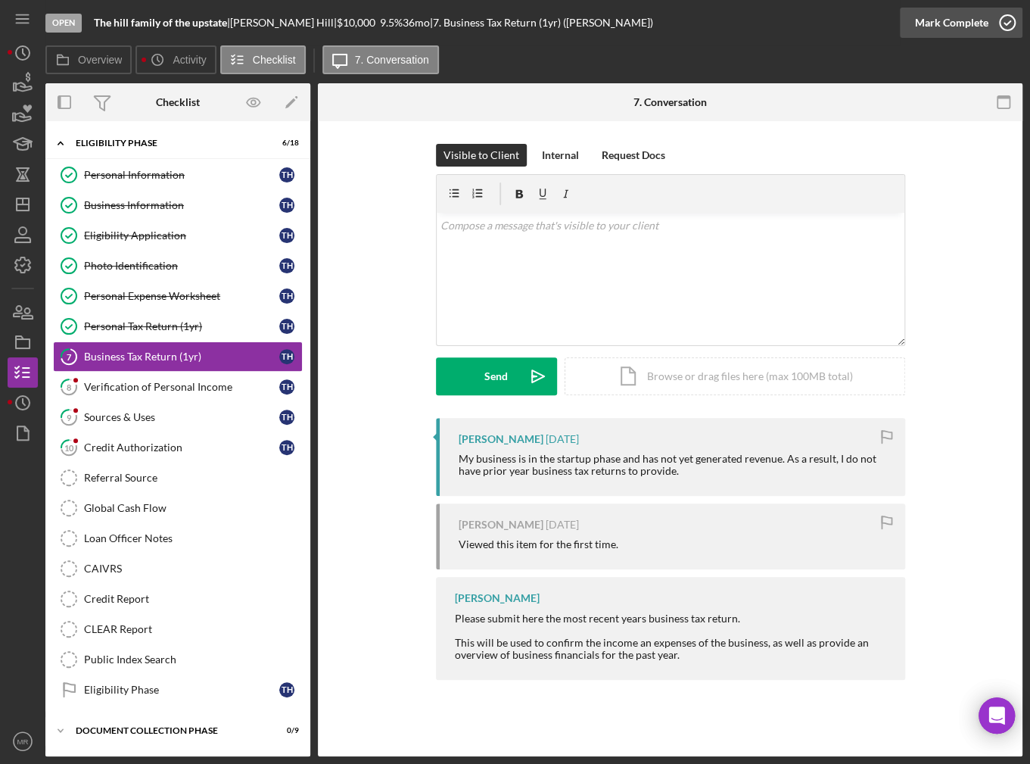
click at [1006, 29] on icon "button" at bounding box center [1007, 23] width 38 height 38
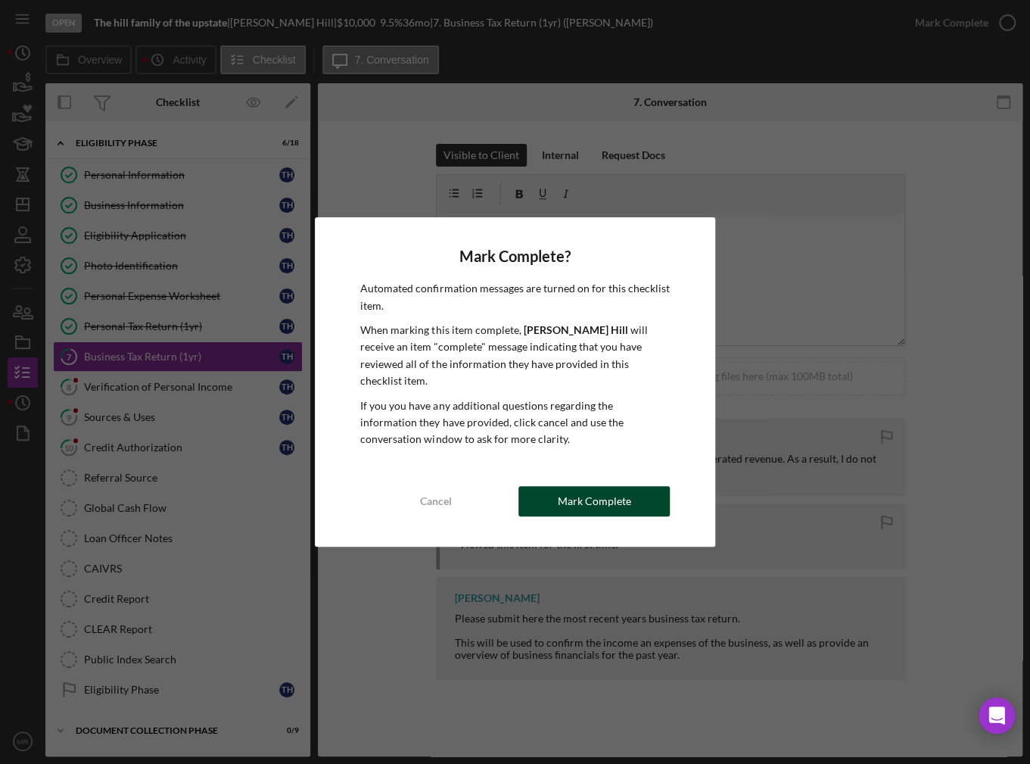
click at [583, 490] on div "Mark Complete" at bounding box center [594, 501] width 73 height 30
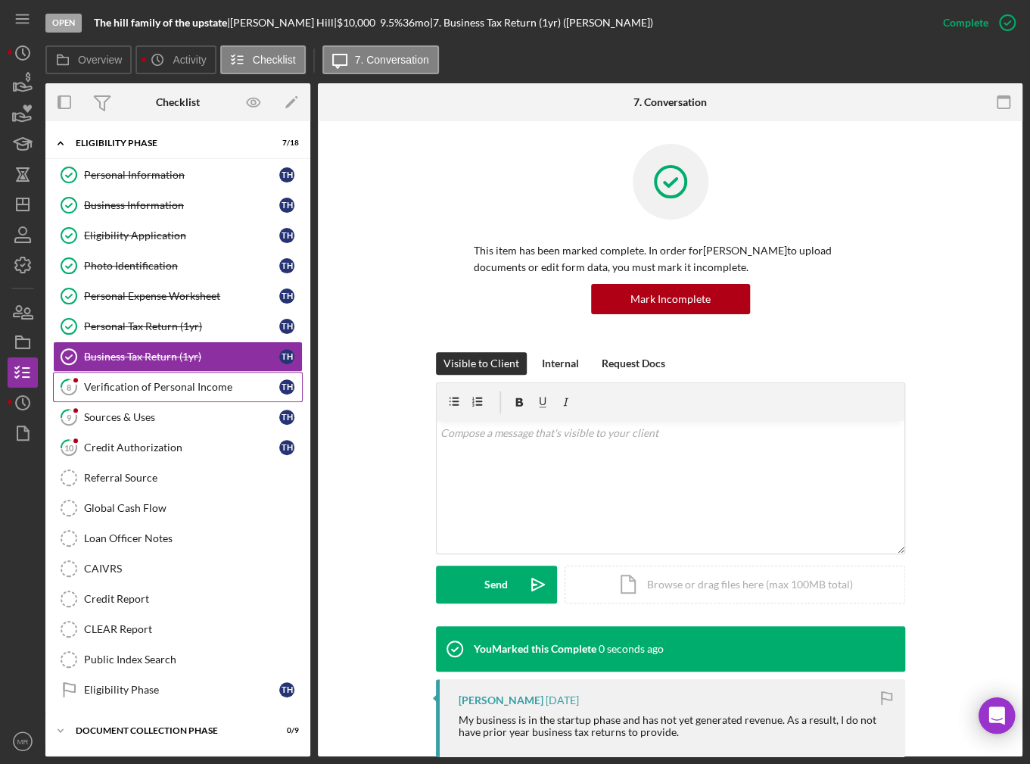
click at [129, 372] on link "8 Verification of Personal Income T H" at bounding box center [178, 387] width 250 height 30
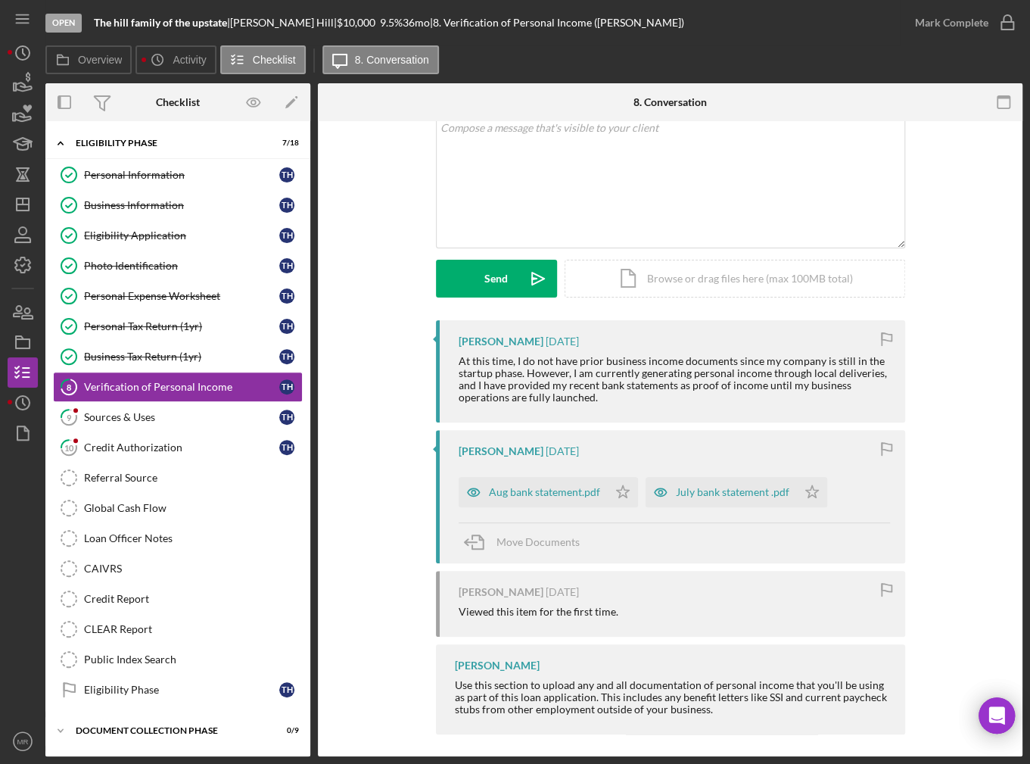
scroll to position [104, 0]
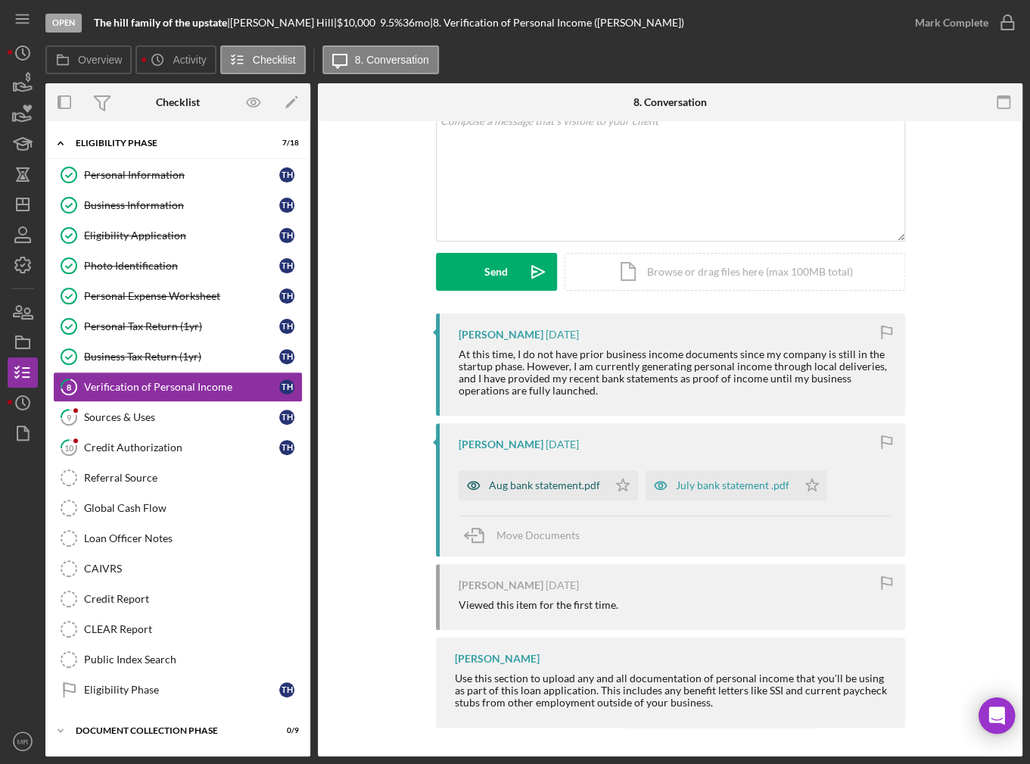
click at [538, 493] on div "Aug bank statement.pdf" at bounding box center [533, 485] width 149 height 30
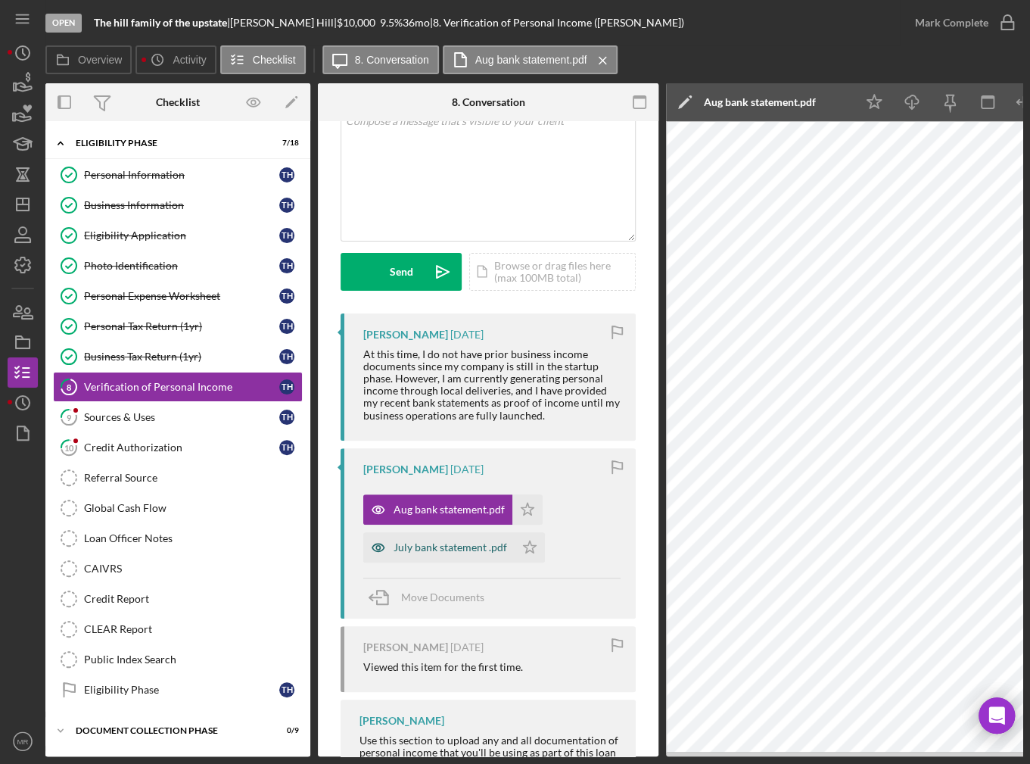
click at [446, 546] on div "July bank statement .pdf" at bounding box center [451, 547] width 114 height 12
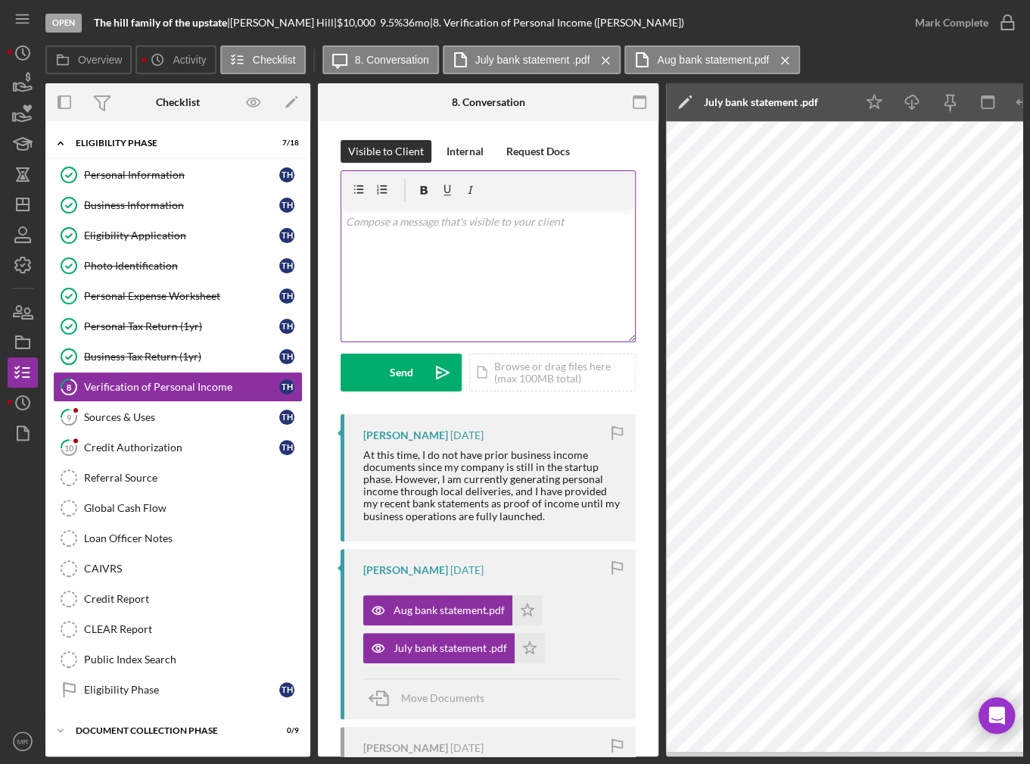
scroll to position [0, 0]
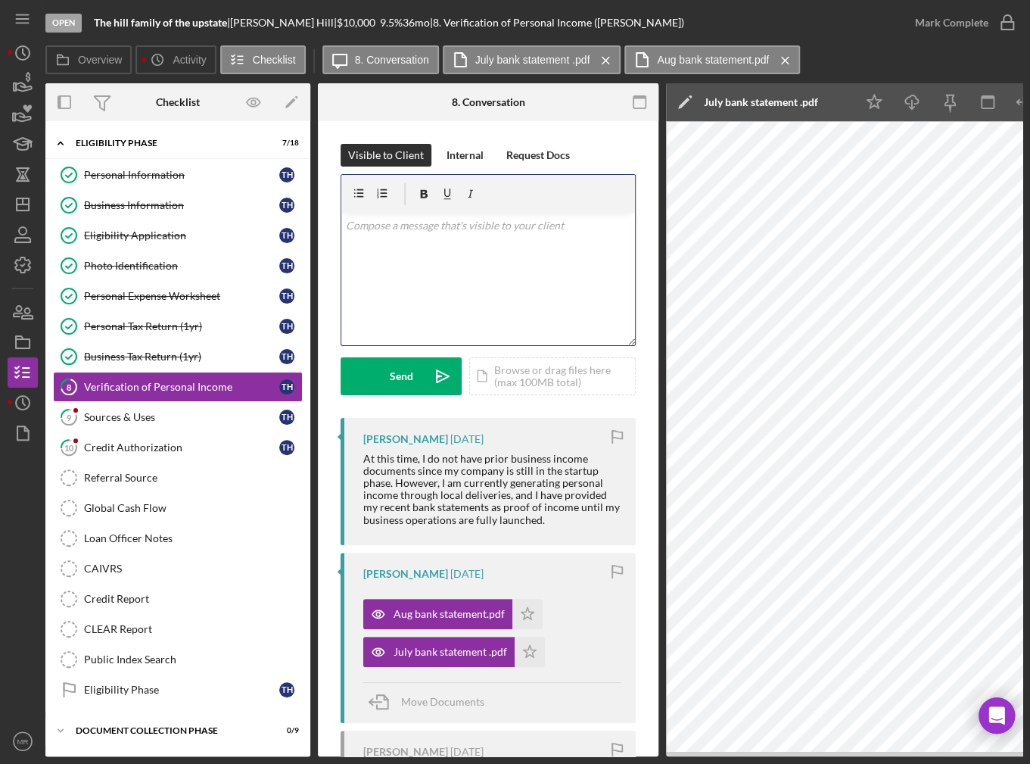
click at [416, 270] on div "v Color teal Color pink Remove color Add row above Add row below Add column bef…" at bounding box center [488, 279] width 294 height 132
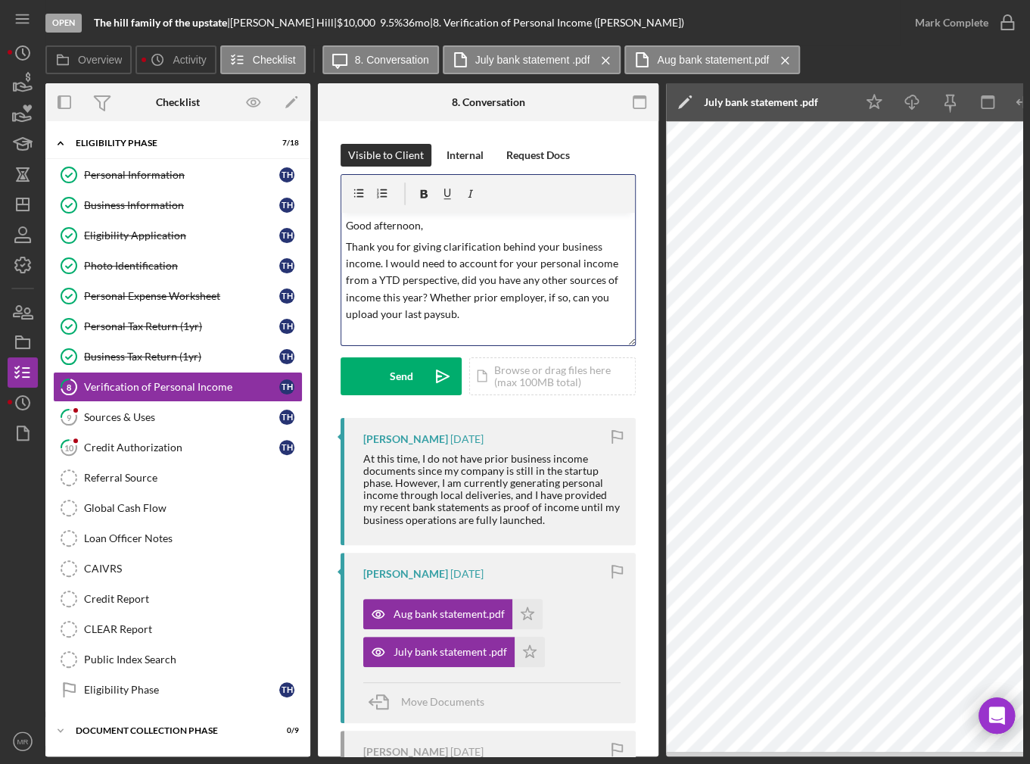
click at [439, 310] on p "Thank you for giving clarification behind your business income. I would need to…" at bounding box center [488, 280] width 285 height 85
click at [487, 315] on p "Thank you for giving clarification behind your business income. I would need to…" at bounding box center [488, 280] width 285 height 85
click at [379, 391] on button "Send Icon/icon-invite-send" at bounding box center [401, 376] width 121 height 38
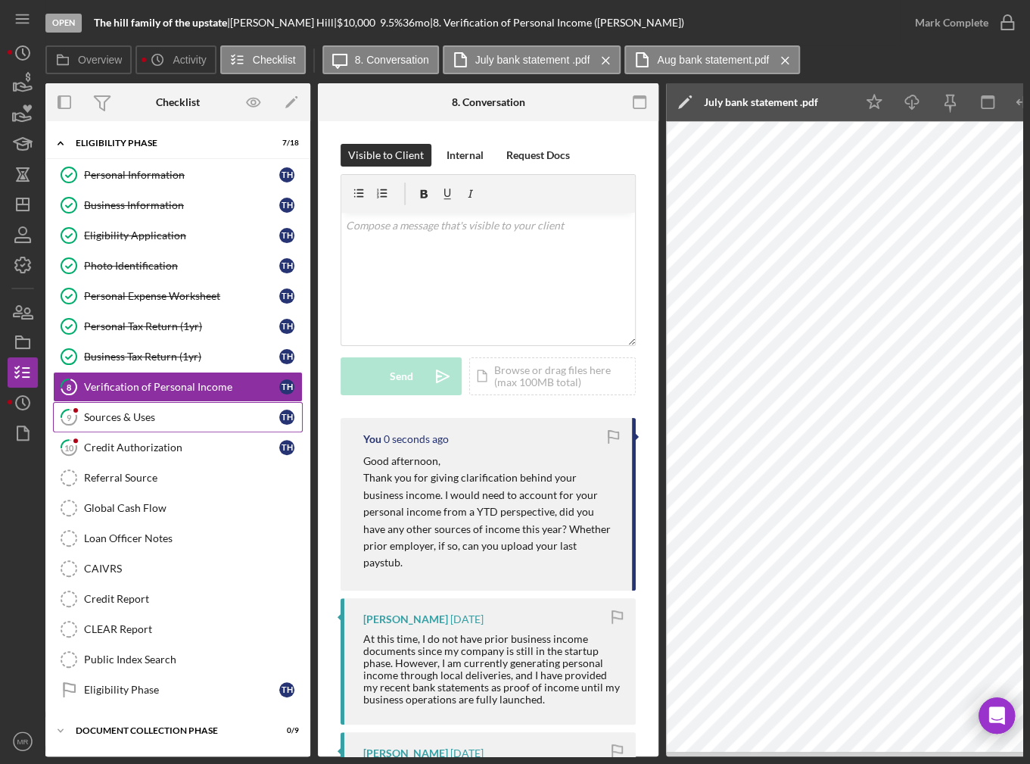
click at [193, 411] on div "Sources & Uses" at bounding box center [181, 417] width 195 height 12
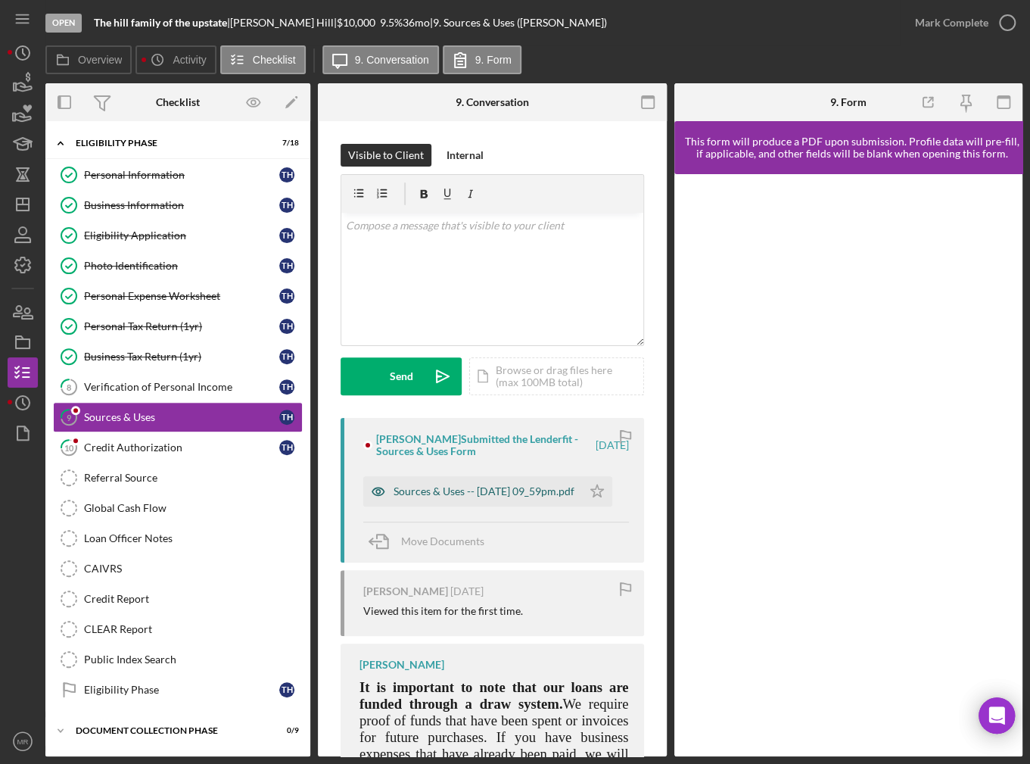
click at [524, 493] on div "Sources & Uses -- [DATE] 09_59pm.pdf" at bounding box center [484, 491] width 181 height 12
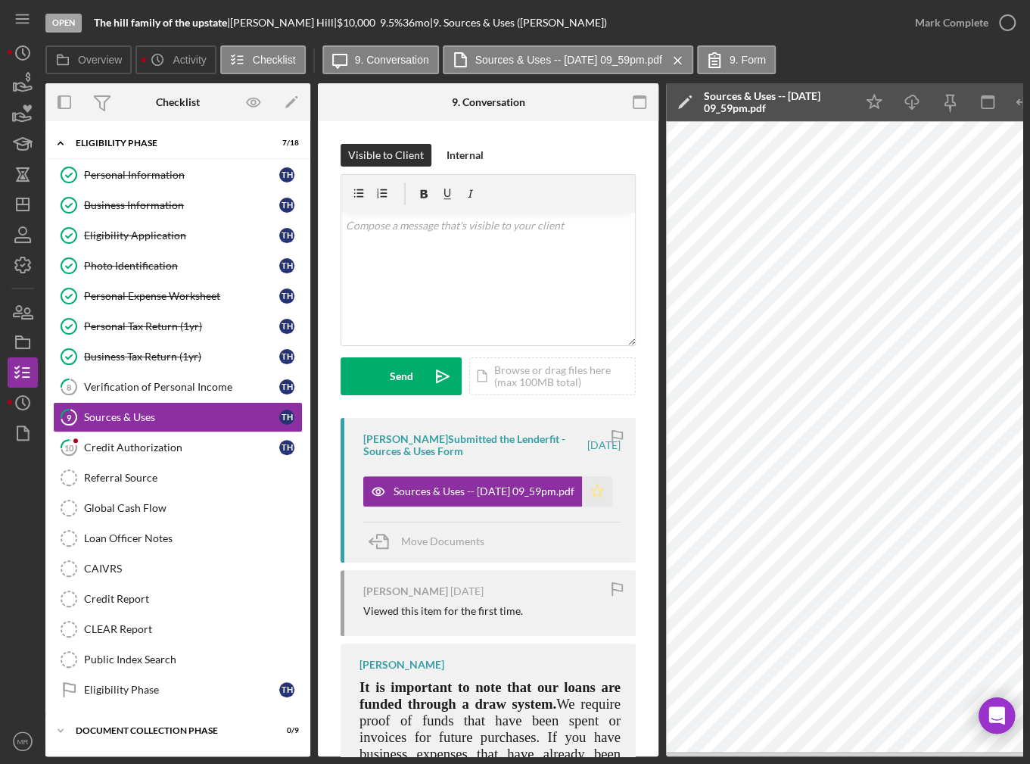
click at [595, 488] on polygon "button" at bounding box center [597, 490] width 13 height 12
click at [180, 451] on link "10 Credit Authorization T H" at bounding box center [178, 447] width 250 height 30
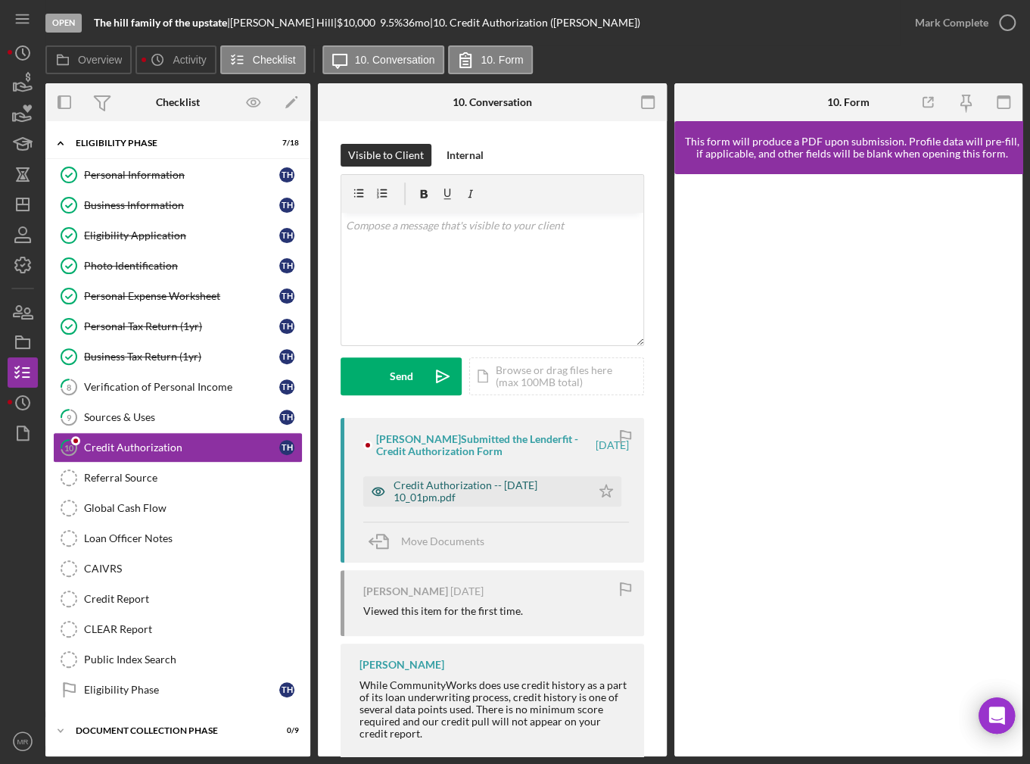
click at [513, 479] on div "Credit Authorization -- [DATE] 10_01pm.pdf" at bounding box center [489, 491] width 190 height 24
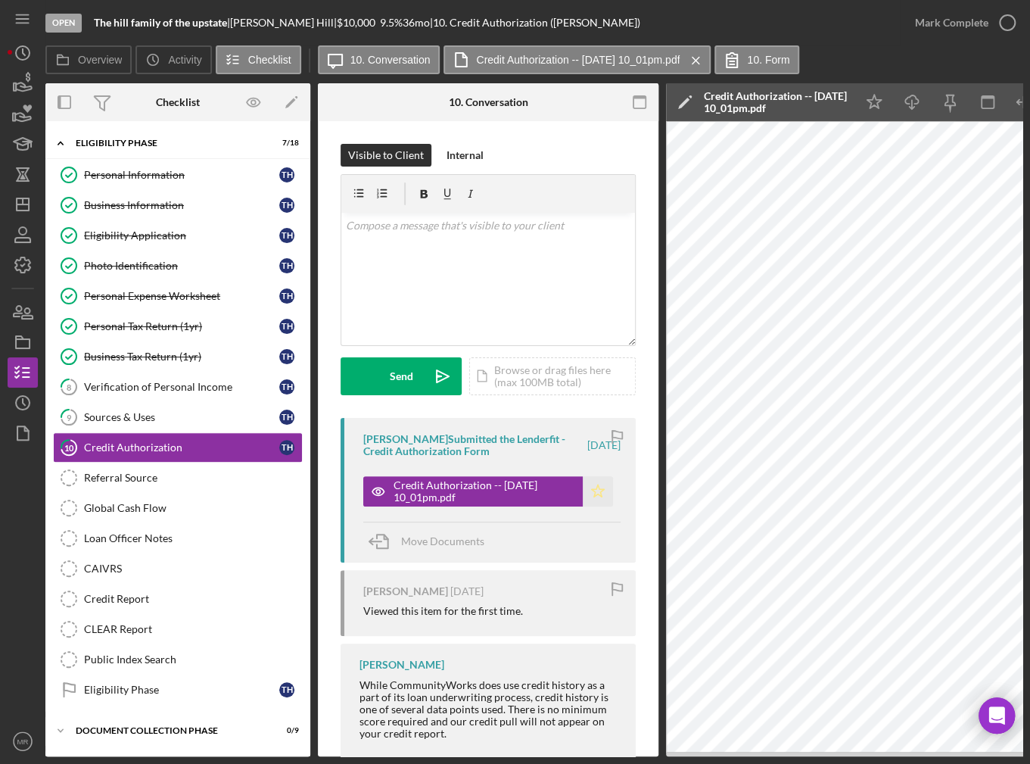
click at [594, 489] on icon "Icon/Star" at bounding box center [598, 491] width 30 height 30
click at [966, 29] on div "Mark Complete" at bounding box center [951, 23] width 73 height 30
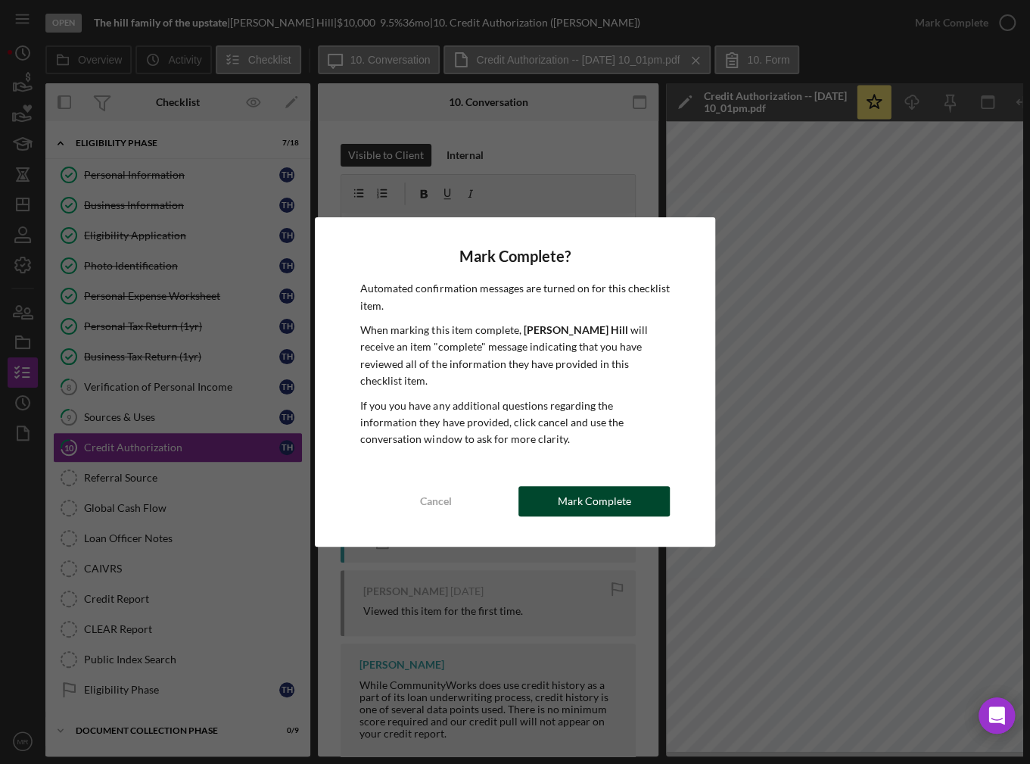
click at [587, 493] on div "Mark Complete" at bounding box center [594, 501] width 73 height 30
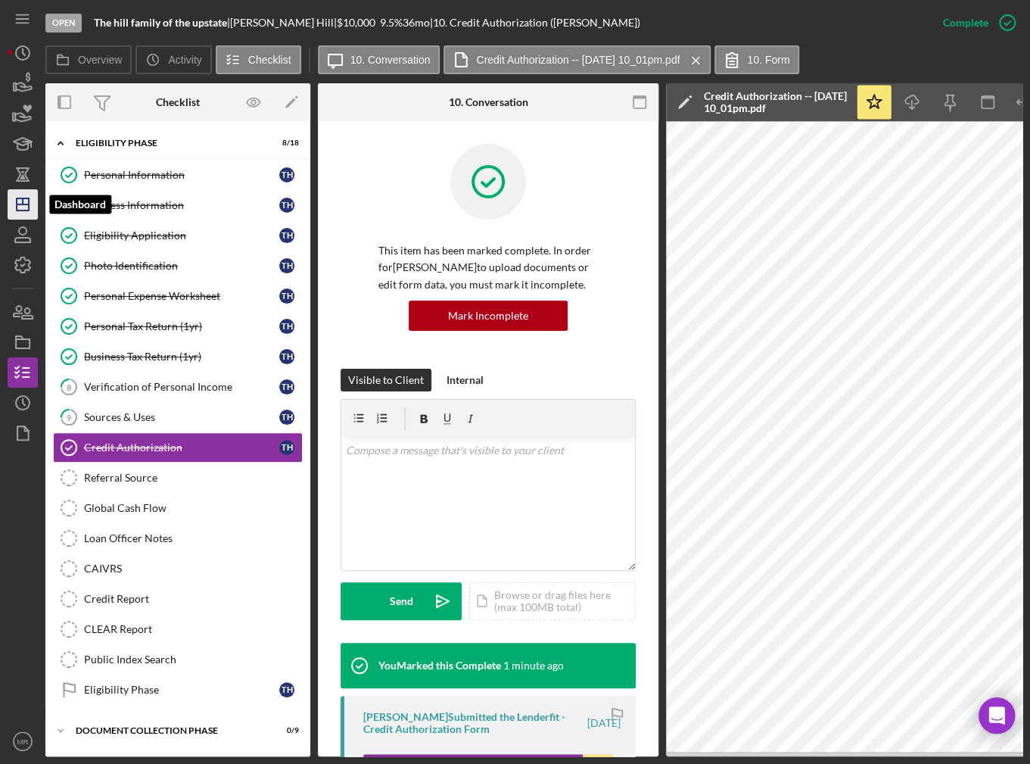
click at [28, 217] on icon "Icon/Dashboard" at bounding box center [23, 204] width 38 height 38
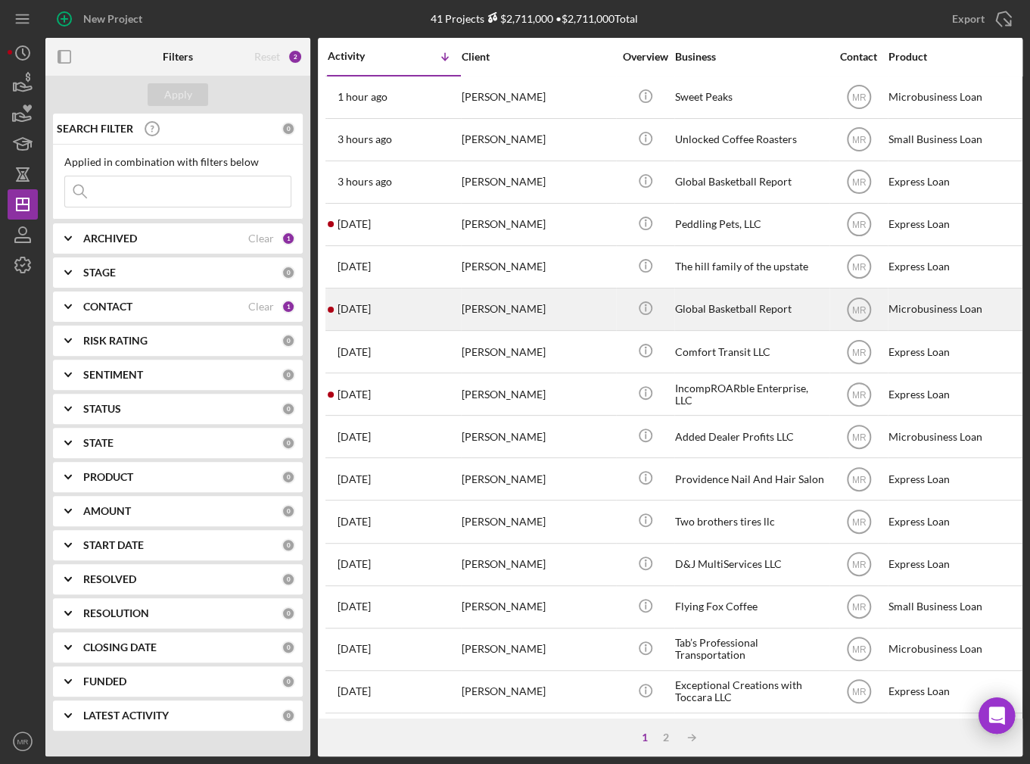
click at [428, 315] on div "[DATE] [PERSON_NAME]" at bounding box center [394, 309] width 132 height 40
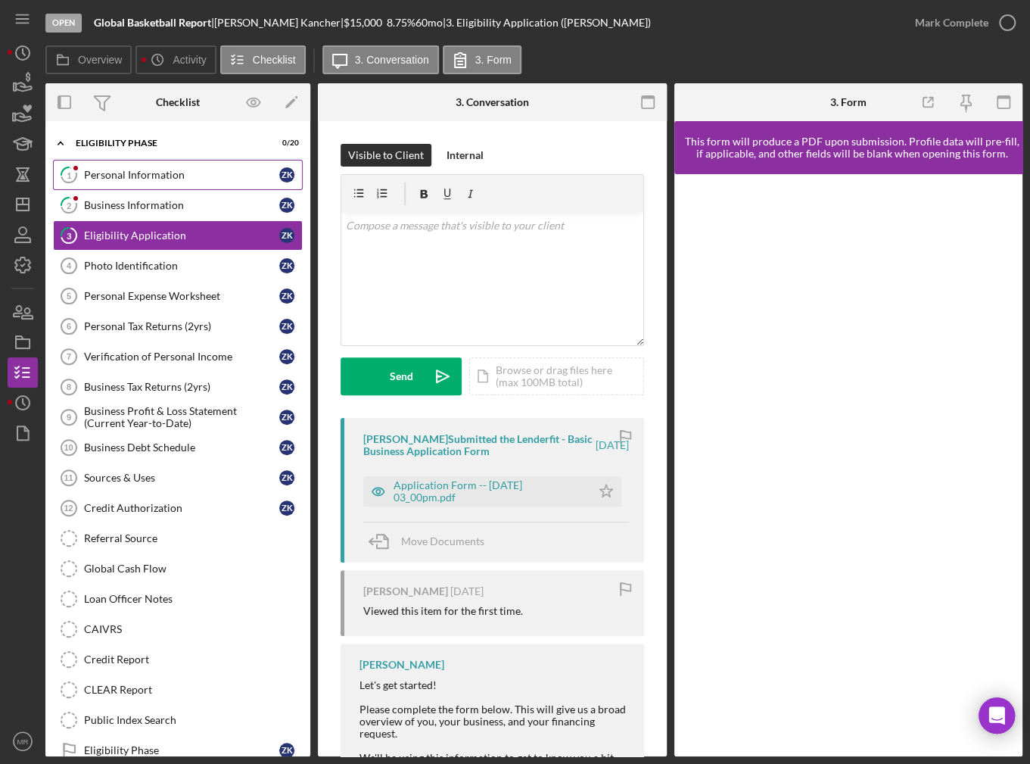
click at [129, 177] on div "Personal Information" at bounding box center [181, 175] width 195 height 12
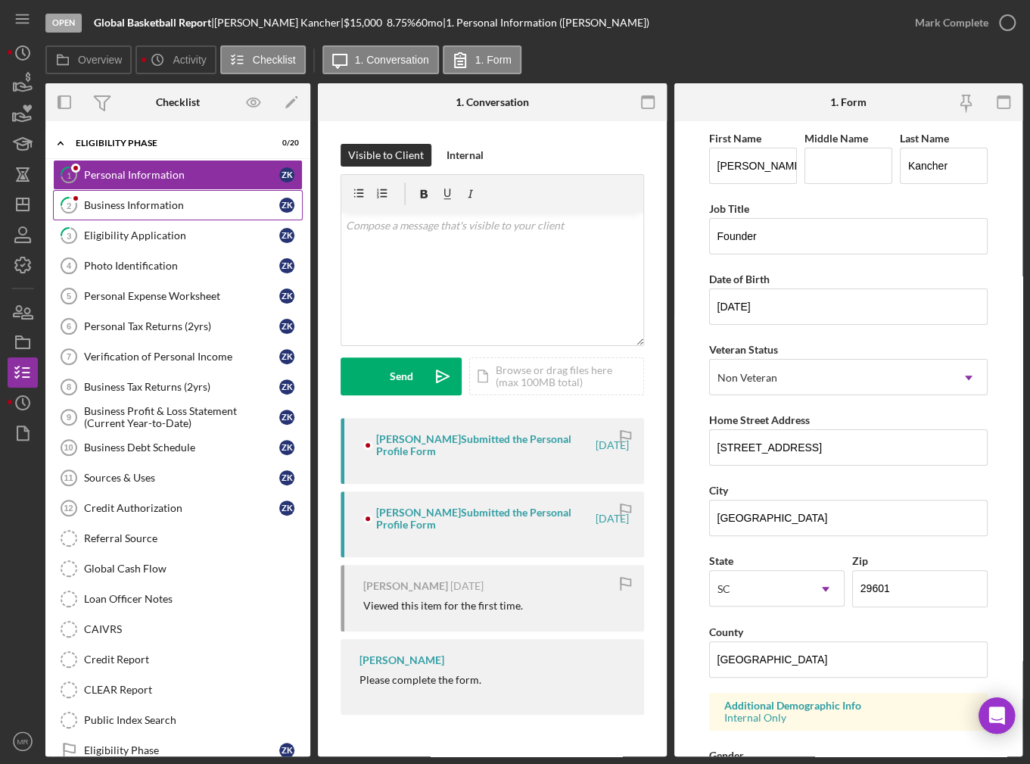
click at [132, 206] on div "Business Information" at bounding box center [181, 205] width 195 height 12
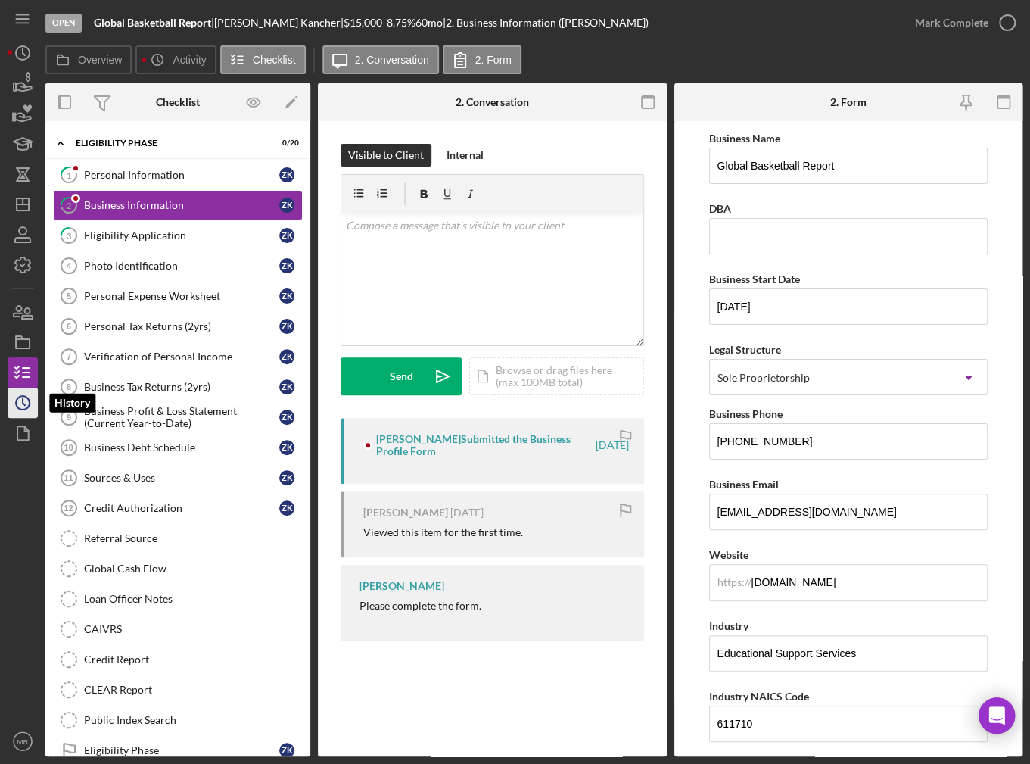
click at [14, 398] on icon "Icon/History" at bounding box center [23, 403] width 38 height 38
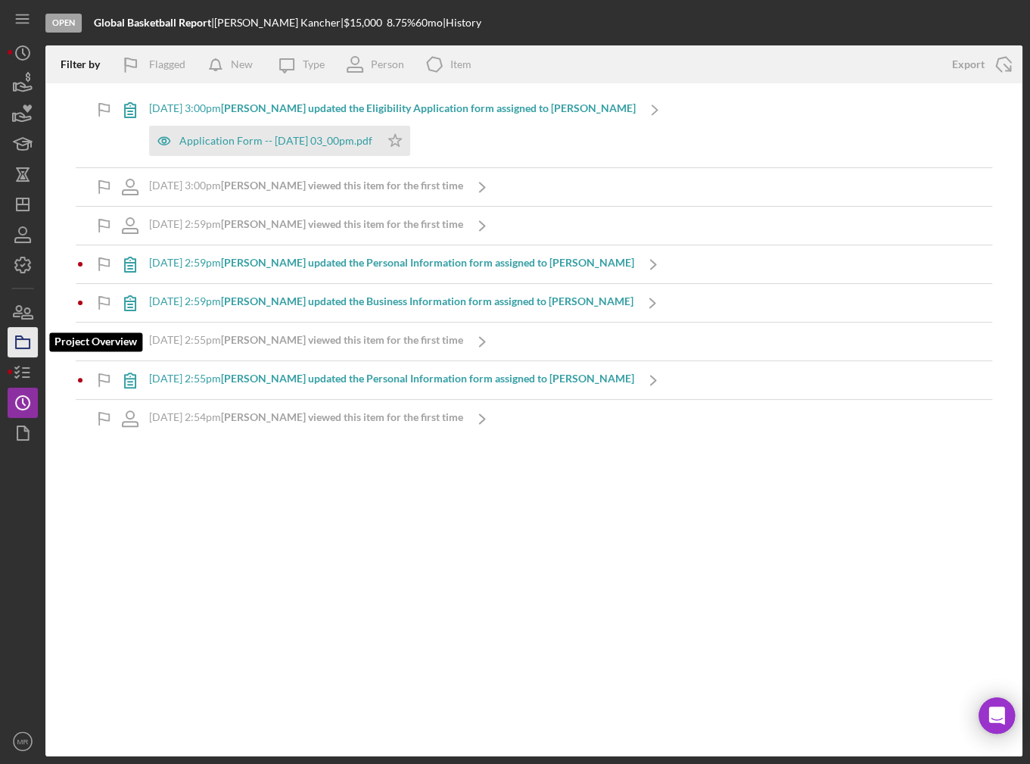
click at [26, 346] on icon "button" at bounding box center [23, 342] width 38 height 38
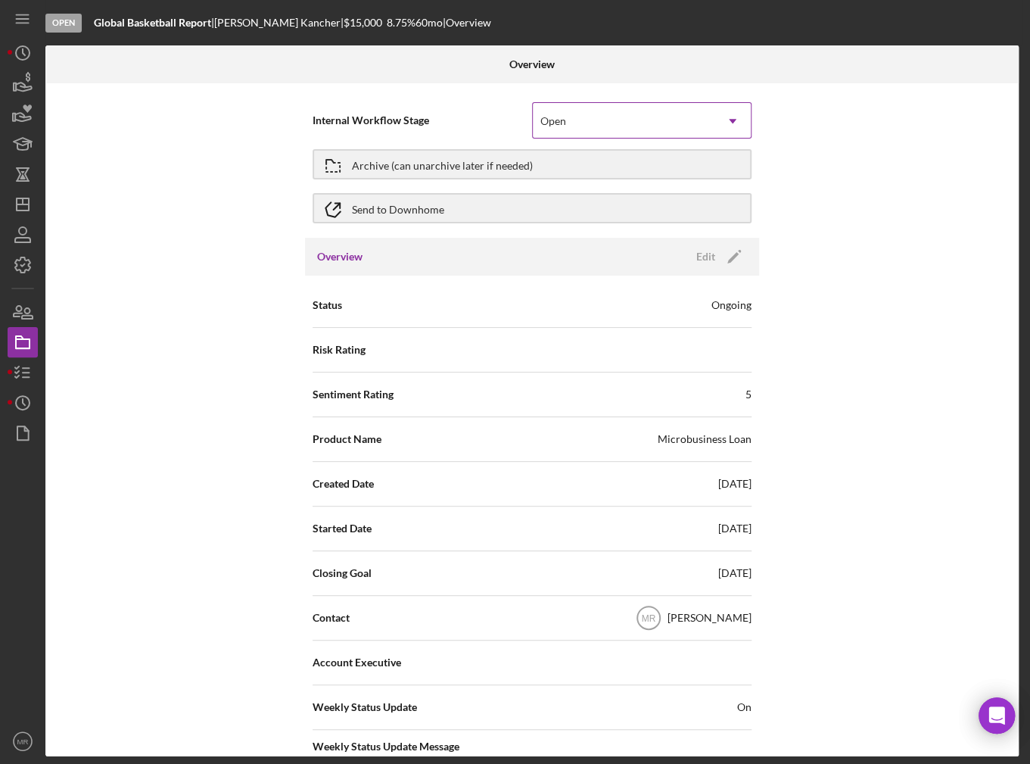
click at [574, 129] on div "Open" at bounding box center [624, 121] width 182 height 35
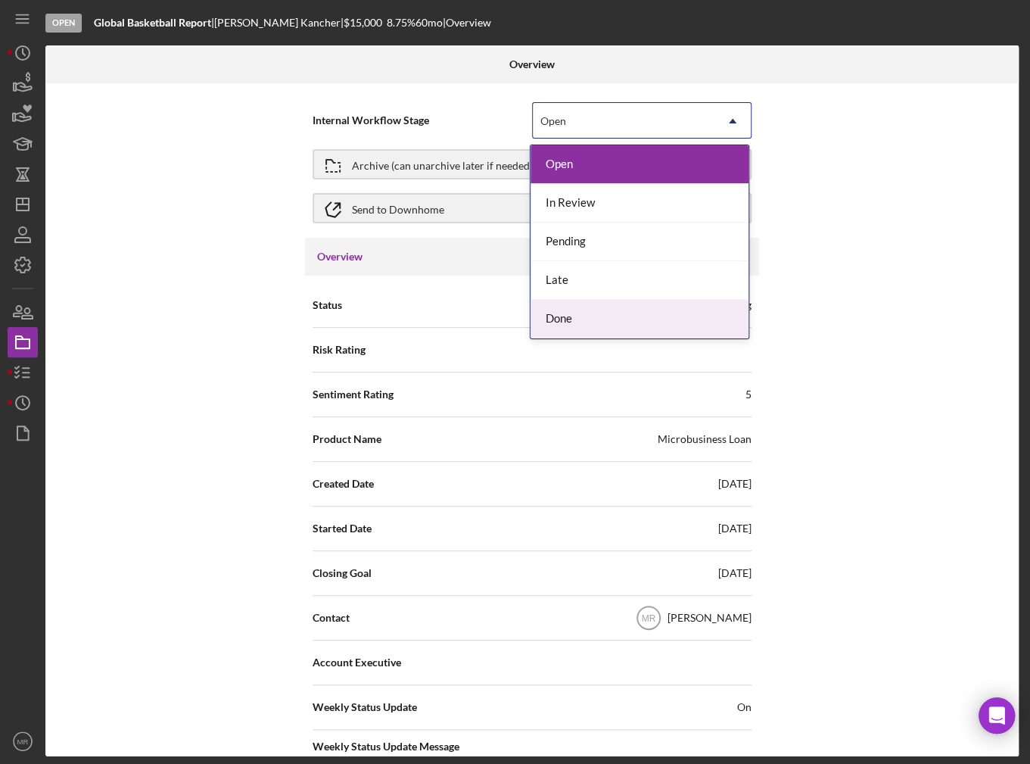
click at [568, 321] on div "Done" at bounding box center [639, 319] width 218 height 39
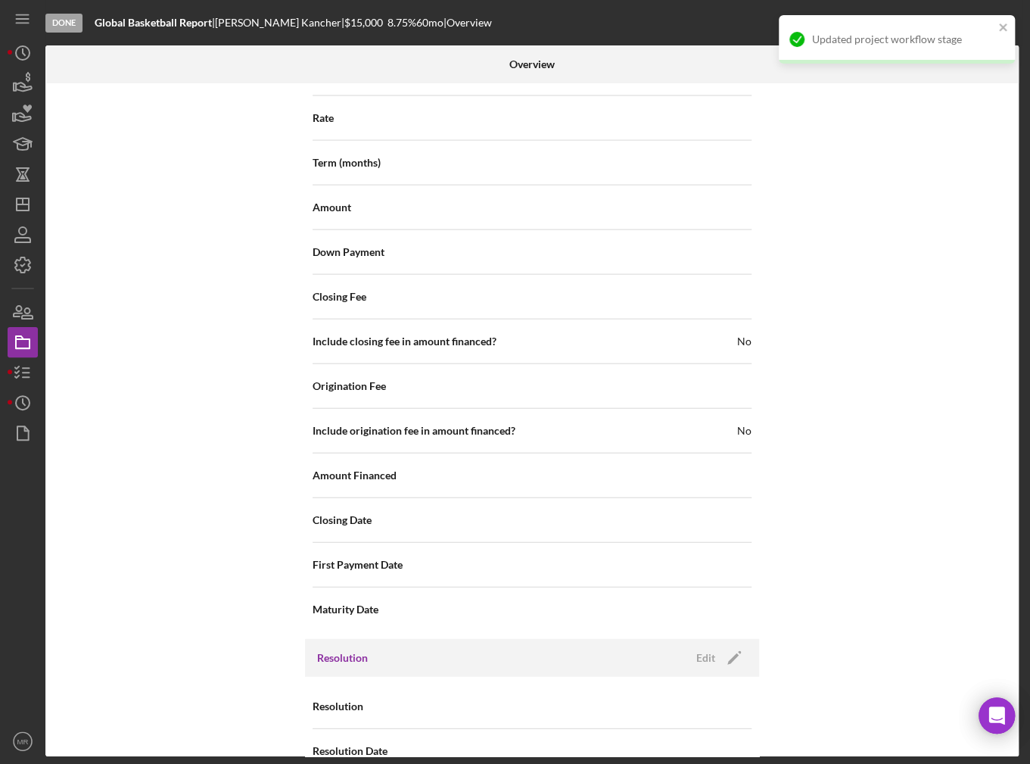
scroll to position [1614, 0]
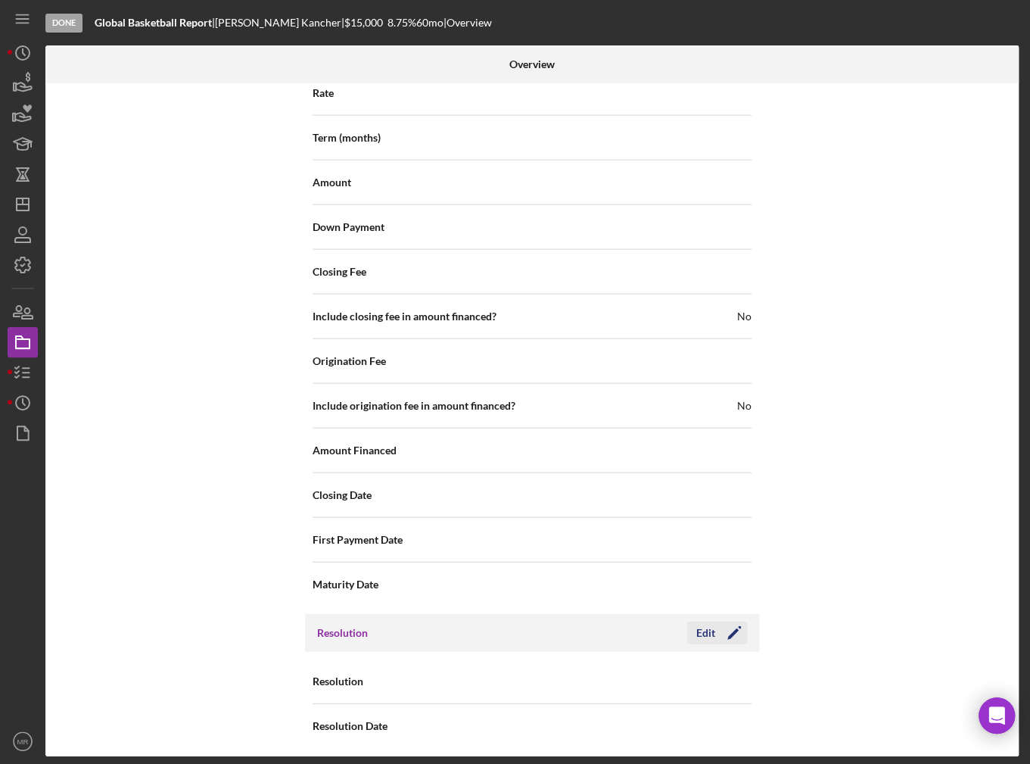
click at [700, 621] on div "Edit Icon/Edit" at bounding box center [717, 632] width 60 height 23
click at [708, 621] on div "Edit" at bounding box center [705, 632] width 19 height 23
click at [679, 673] on div "Select..." at bounding box center [624, 681] width 182 height 35
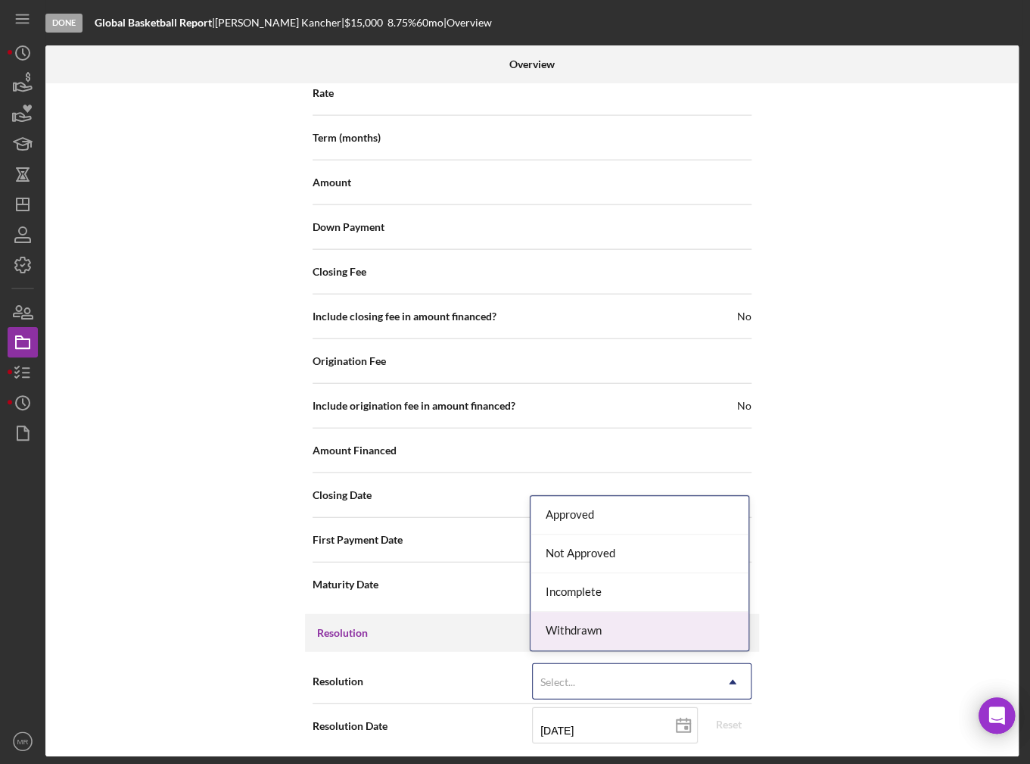
click at [658, 643] on div "Withdrawn" at bounding box center [639, 630] width 218 height 39
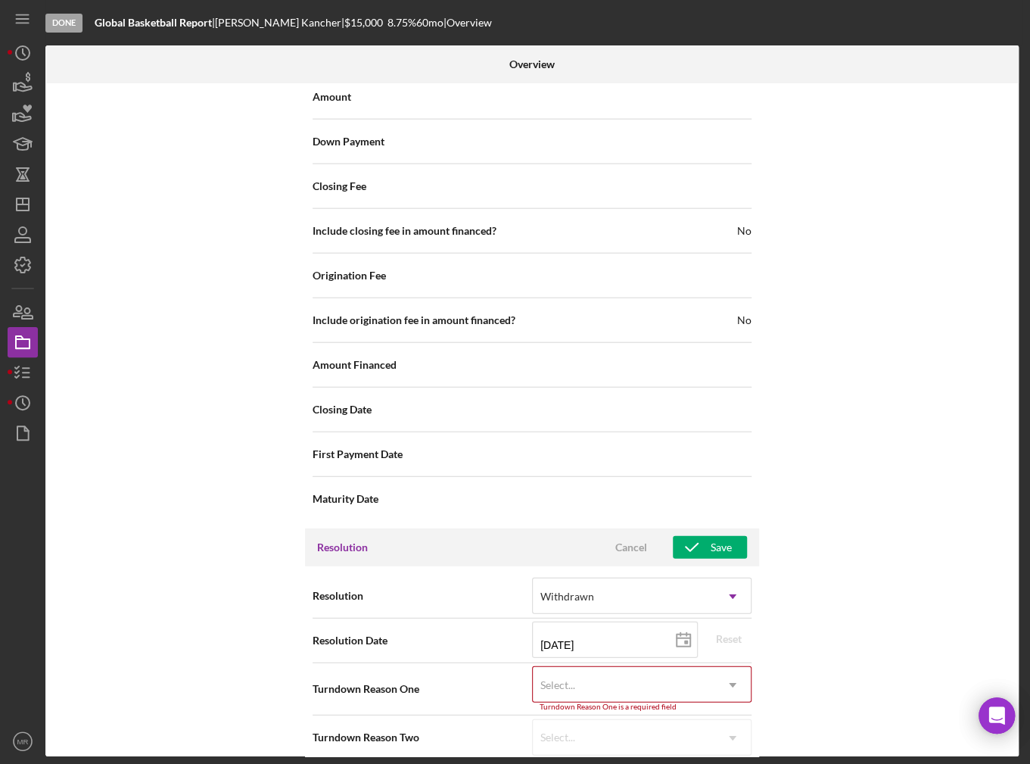
scroll to position [1710, 0]
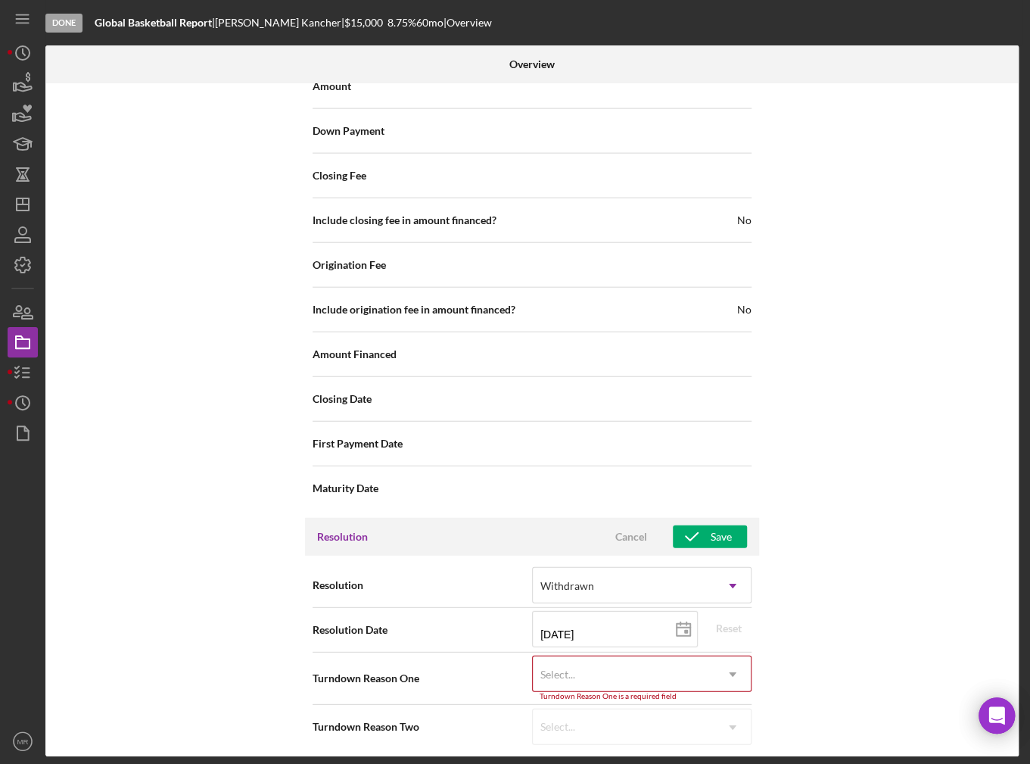
click at [656, 662] on div "Select..." at bounding box center [624, 674] width 182 height 35
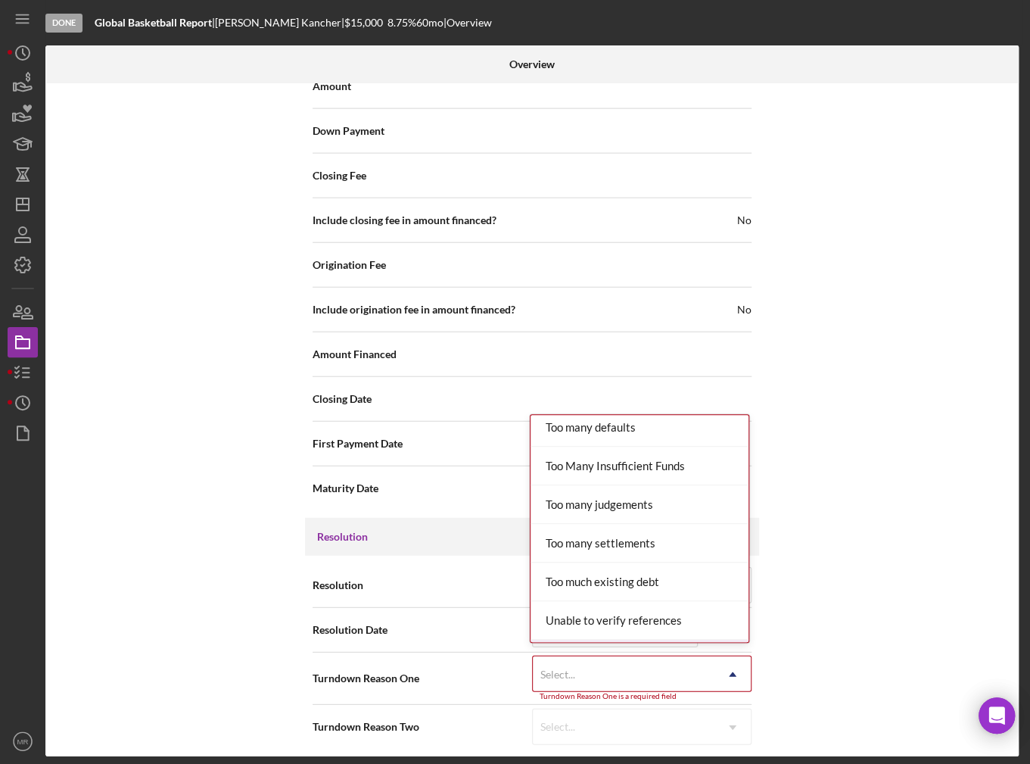
scroll to position [1656, 0]
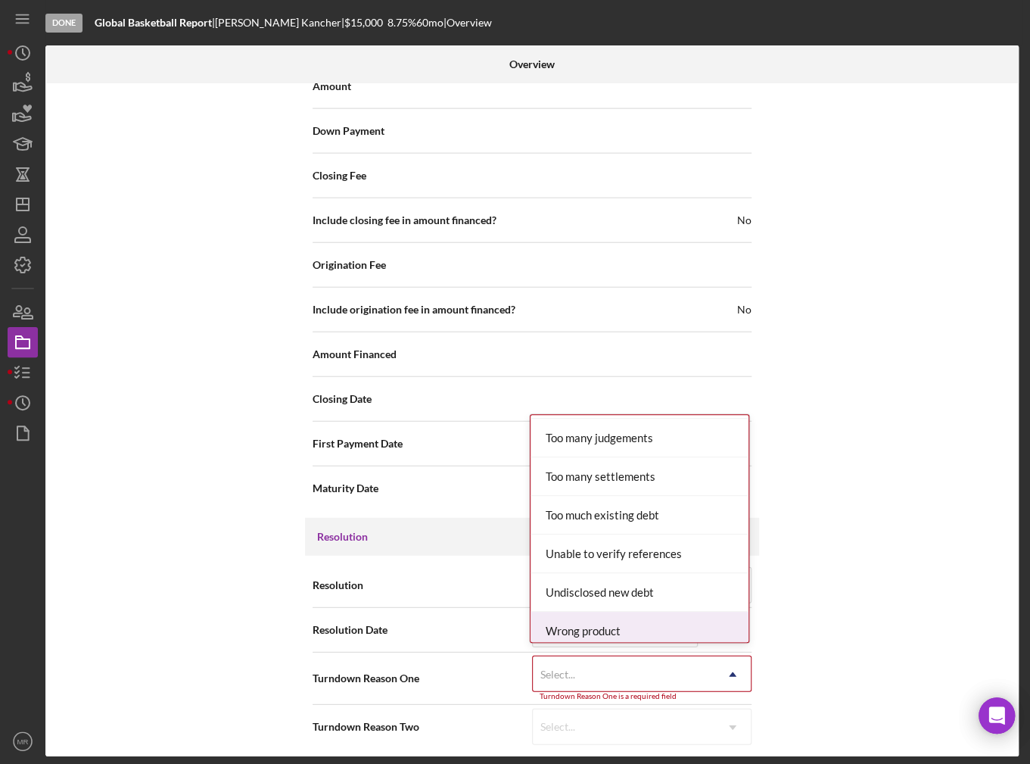
click at [650, 618] on div "Wrong product" at bounding box center [639, 630] width 218 height 39
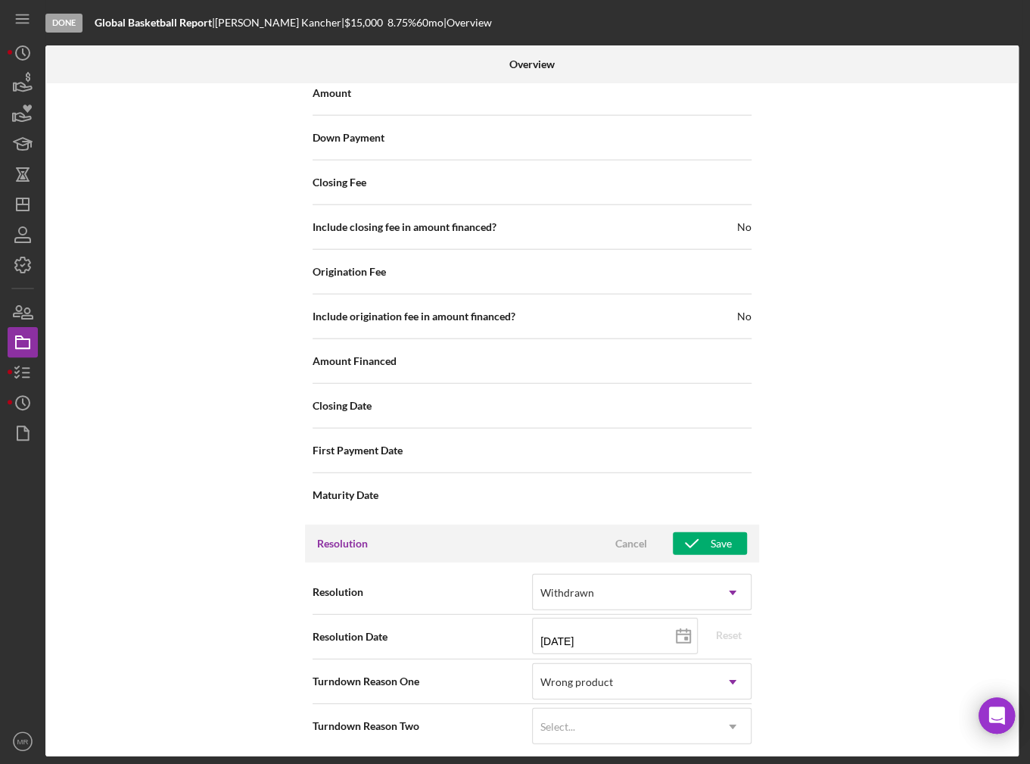
click at [870, 590] on div "Internal Workflow Stage Done Icon/Dropdown Arrow Archive (can unarchive later i…" at bounding box center [531, 419] width 973 height 673
click at [702, 528] on icon "button" at bounding box center [692, 543] width 38 height 38
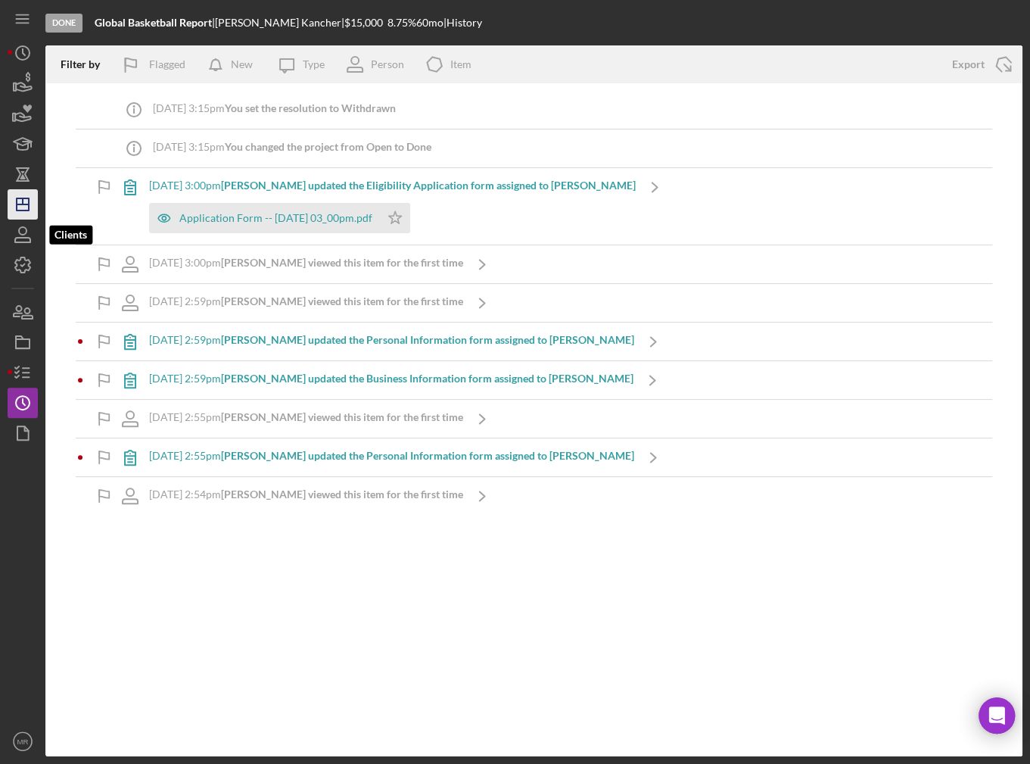
click at [20, 211] on icon "Icon/Dashboard" at bounding box center [23, 204] width 38 height 38
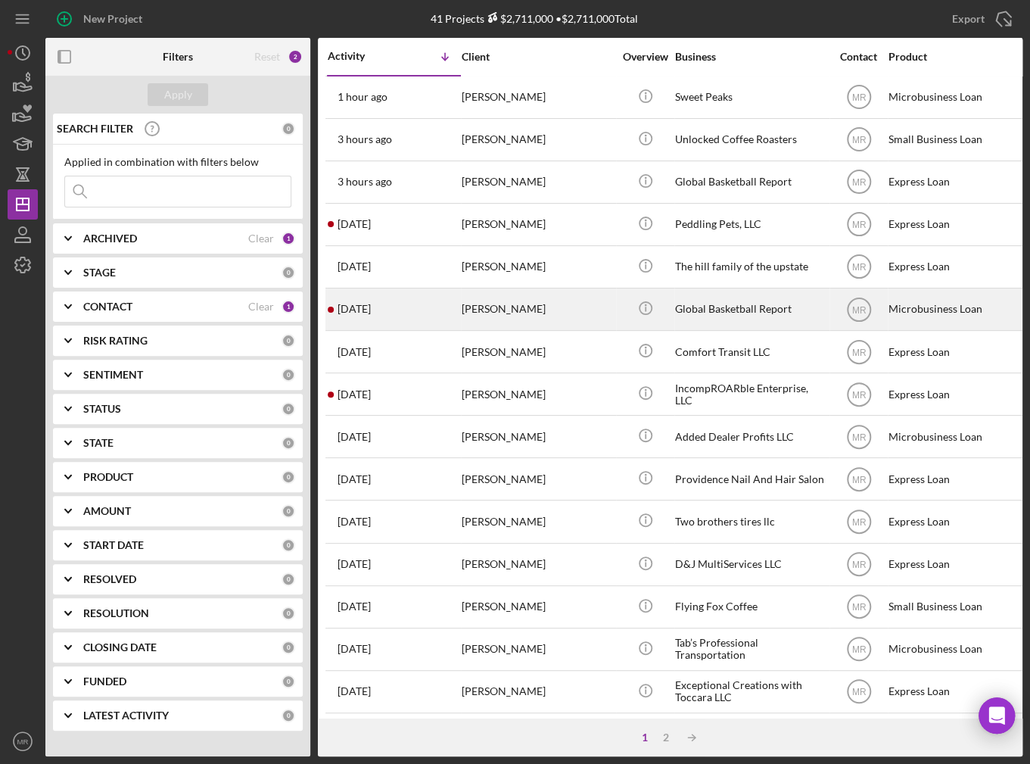
click at [389, 300] on div "[DATE] [PERSON_NAME]" at bounding box center [394, 309] width 132 height 40
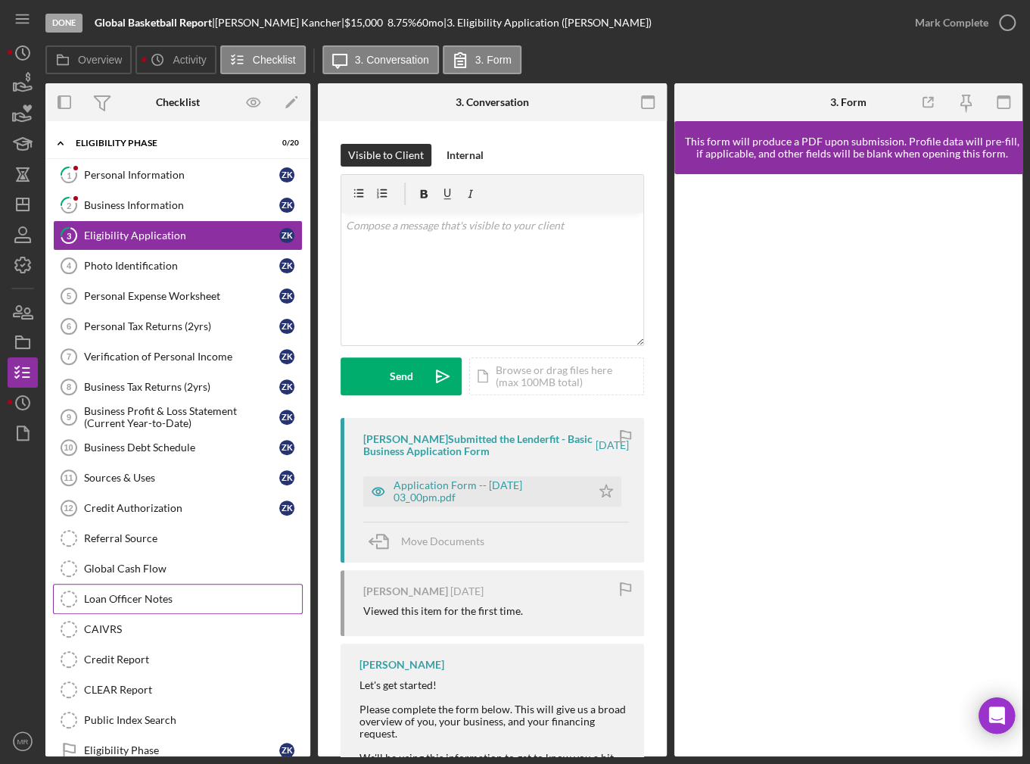
click at [155, 593] on div "Loan Officer Notes" at bounding box center [193, 599] width 218 height 12
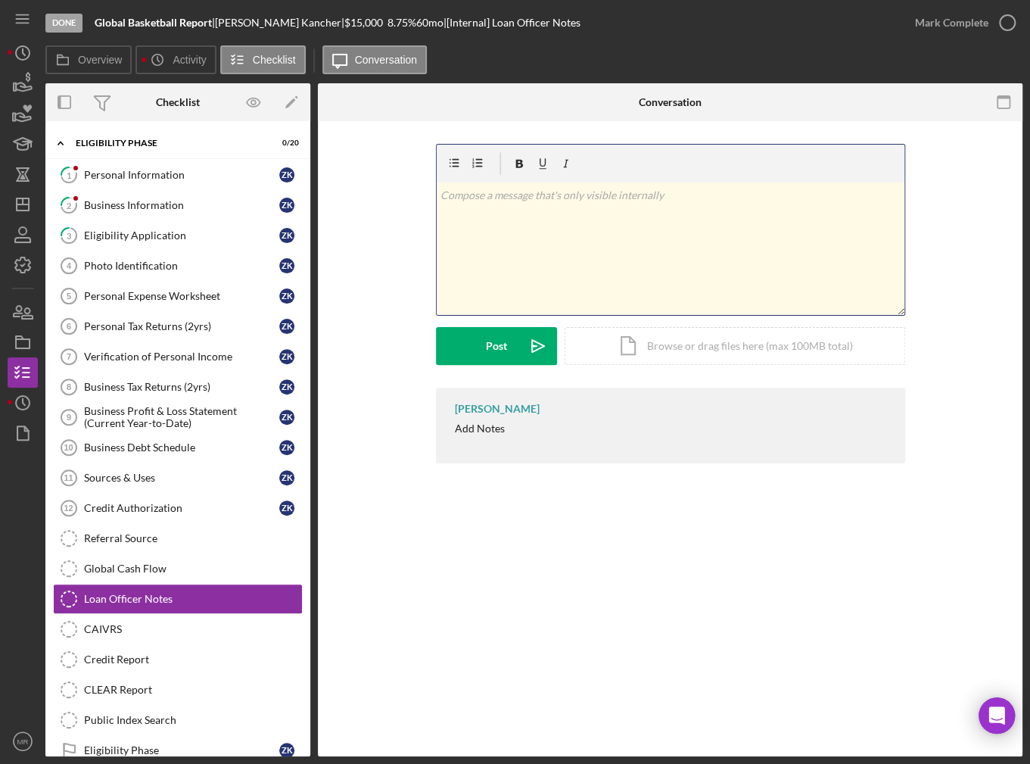
click at [555, 253] on div "v Color teal Color pink Remove color Add row above Add row below Add column bef…" at bounding box center [671, 248] width 468 height 132
click at [505, 351] on div "Post" at bounding box center [496, 346] width 21 height 38
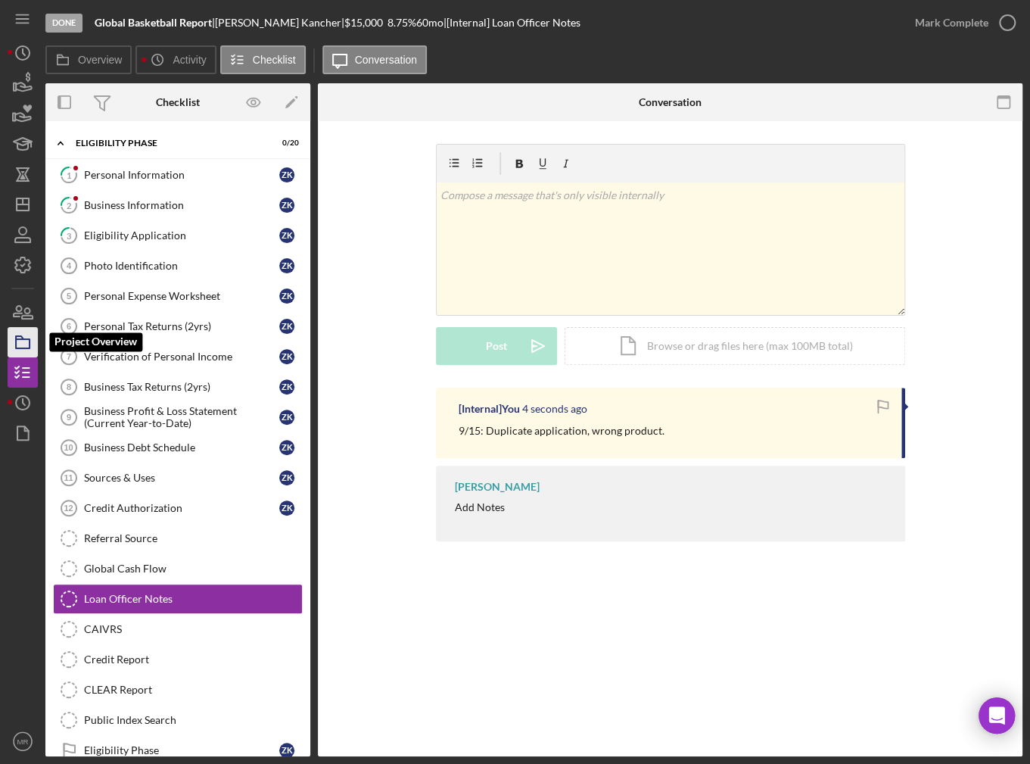
click at [22, 342] on icon "button" at bounding box center [23, 342] width 38 height 38
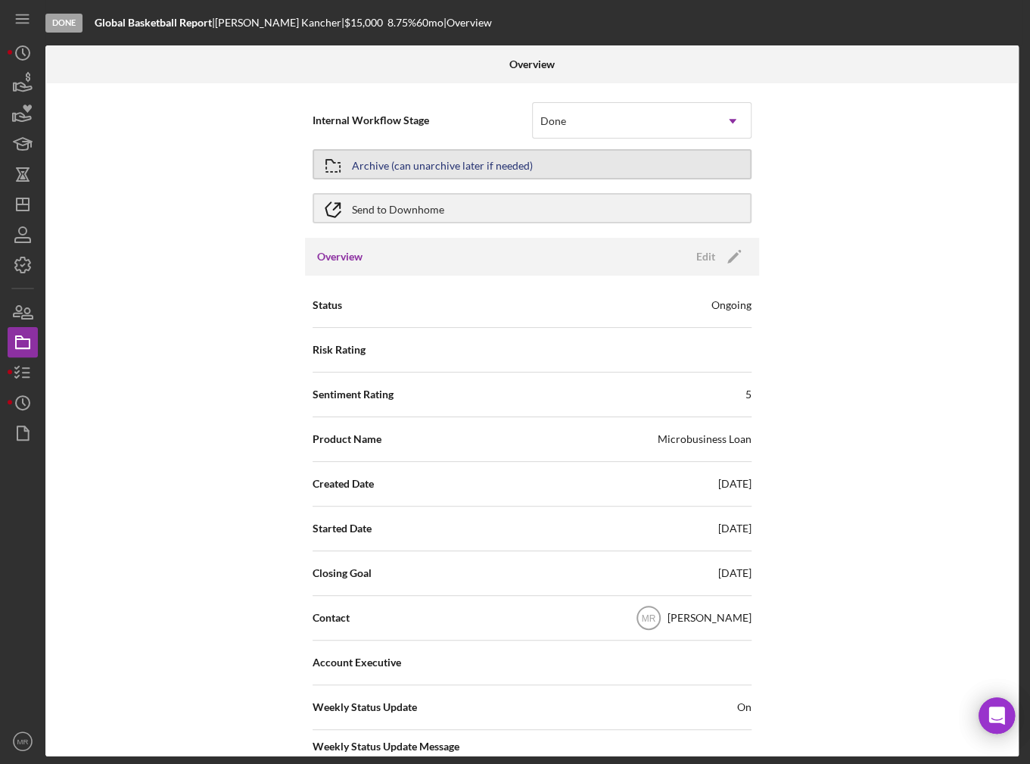
click at [472, 168] on div "Archive (can unarchive later if needed)" at bounding box center [442, 164] width 181 height 27
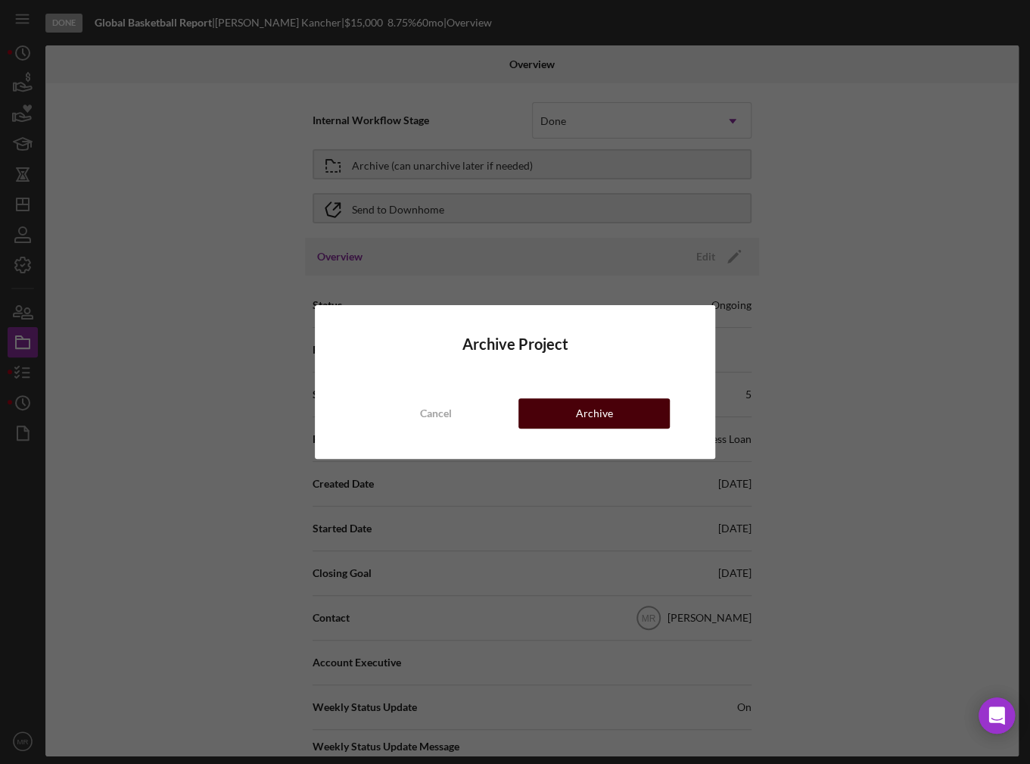
click at [591, 422] on div "Archive" at bounding box center [594, 413] width 37 height 30
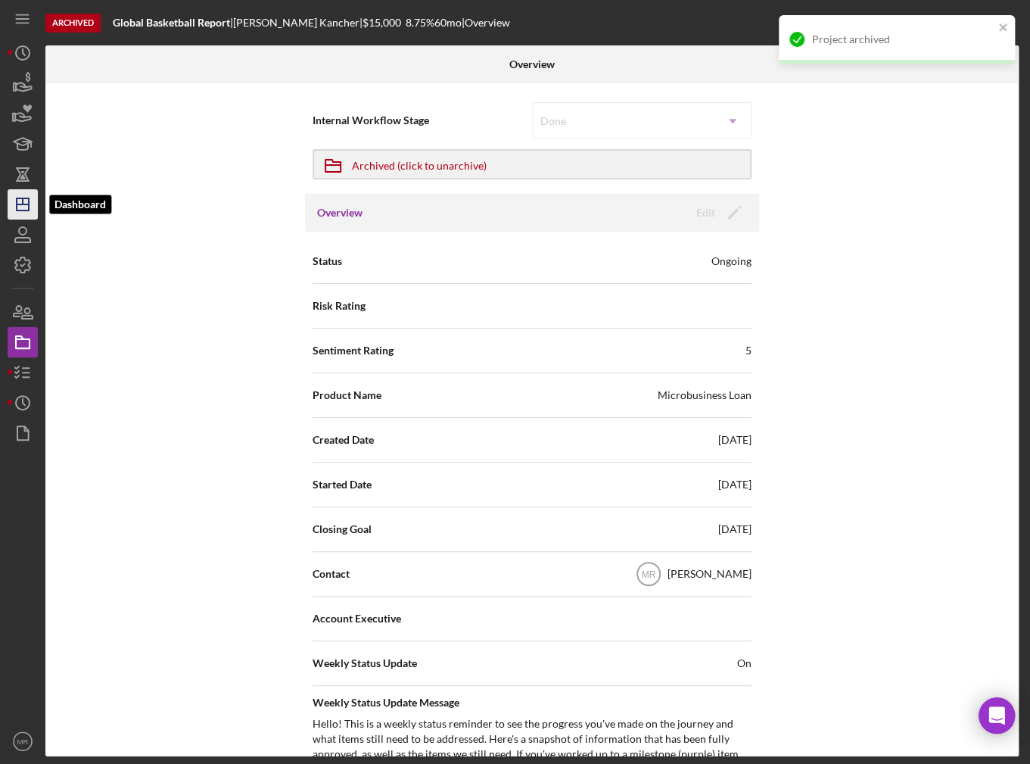
click at [30, 206] on icon "Icon/Dashboard" at bounding box center [23, 204] width 38 height 38
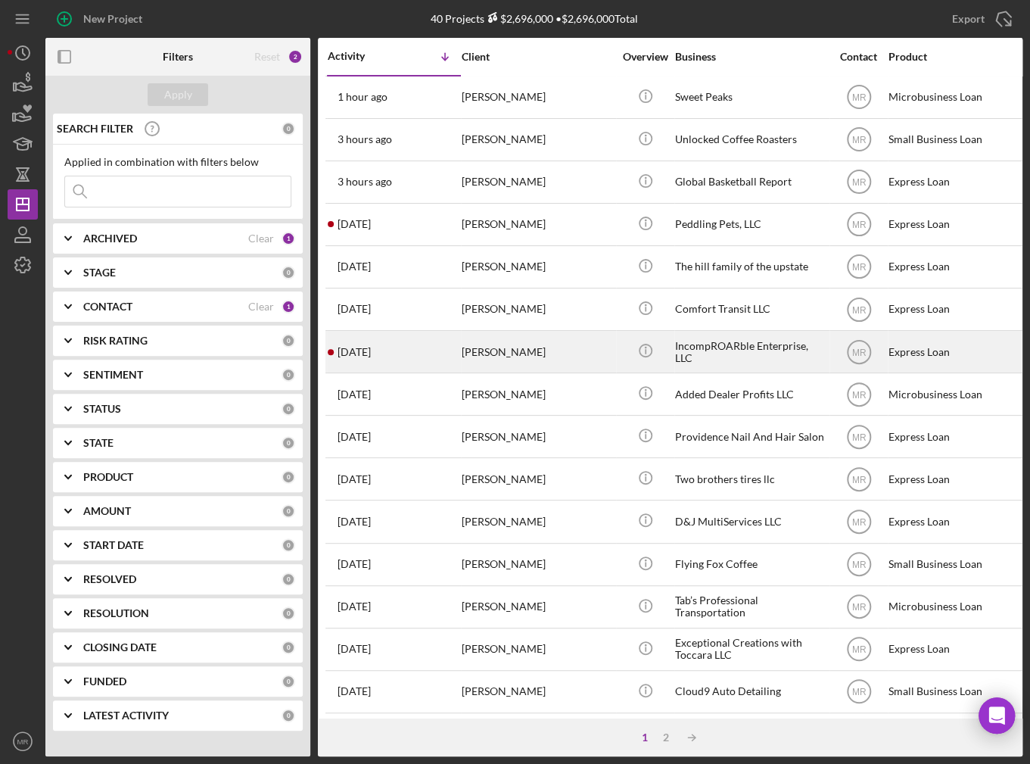
click at [468, 350] on div "[PERSON_NAME]" at bounding box center [537, 351] width 151 height 40
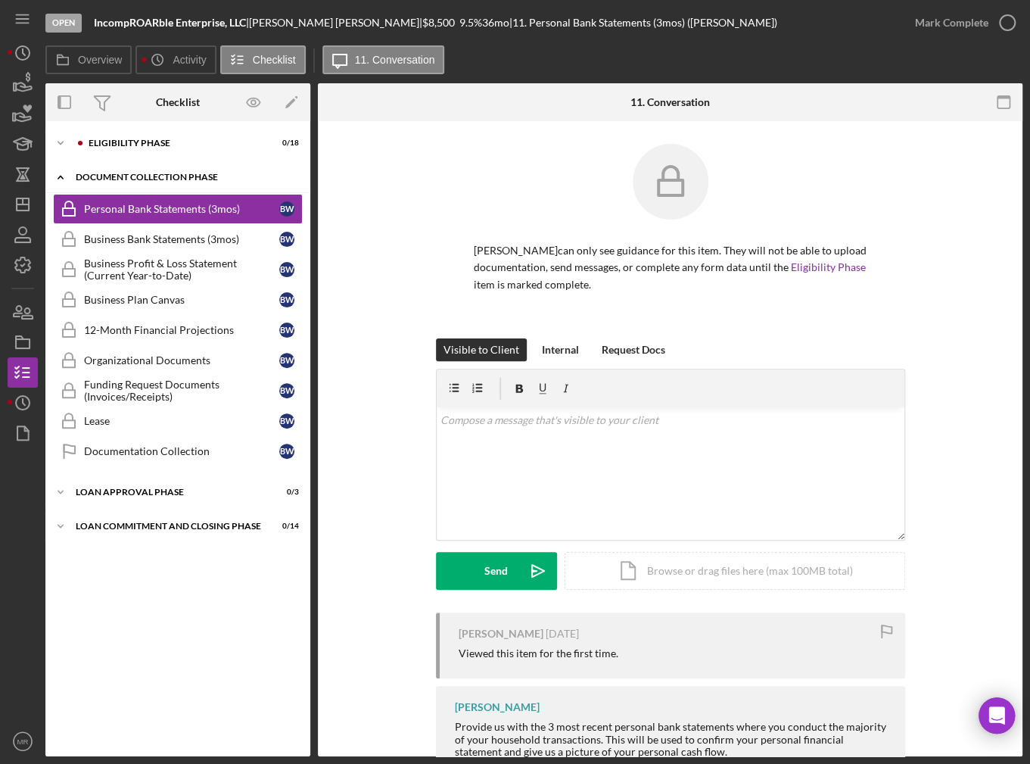
click at [148, 170] on div "Icon/Expander Document Collection Phase 0 / 9" at bounding box center [177, 177] width 265 height 31
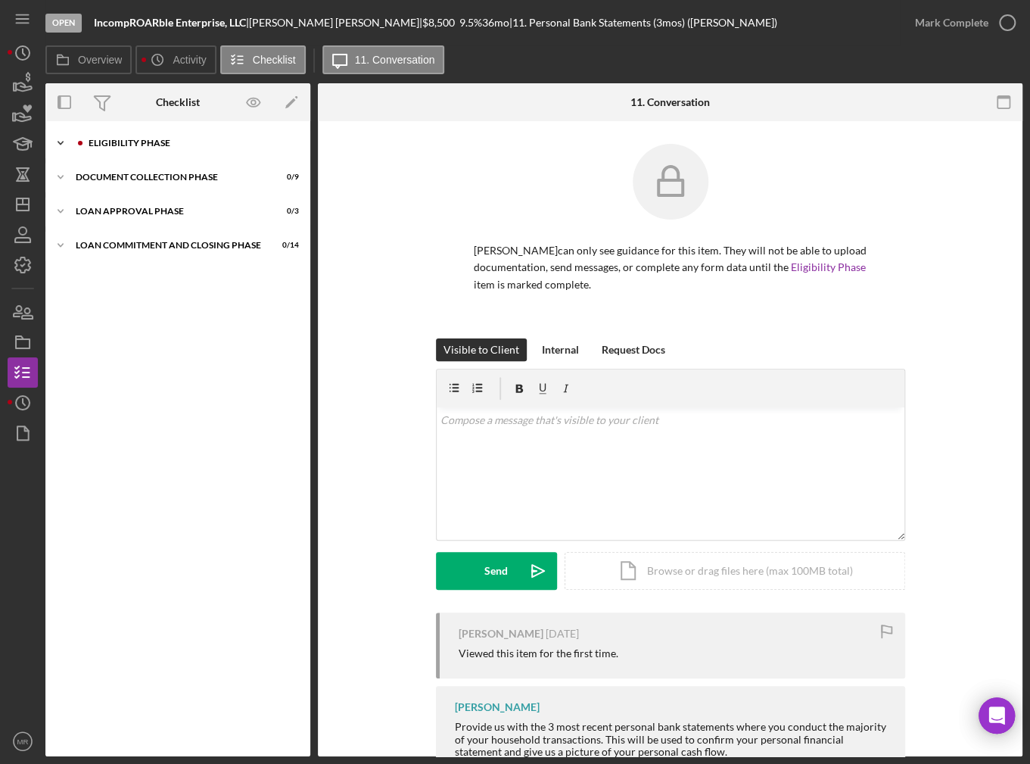
click at [142, 138] on div "Eligibility Phase" at bounding box center [190, 142] width 203 height 9
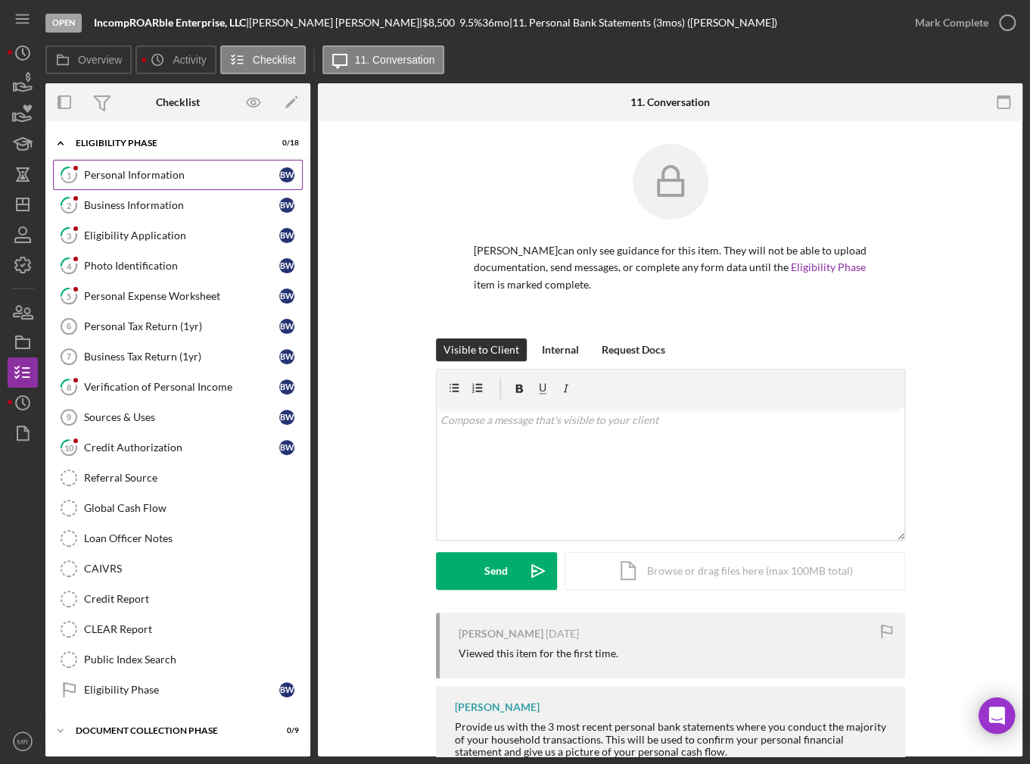
click at [157, 176] on div "Personal Information" at bounding box center [181, 175] width 195 height 12
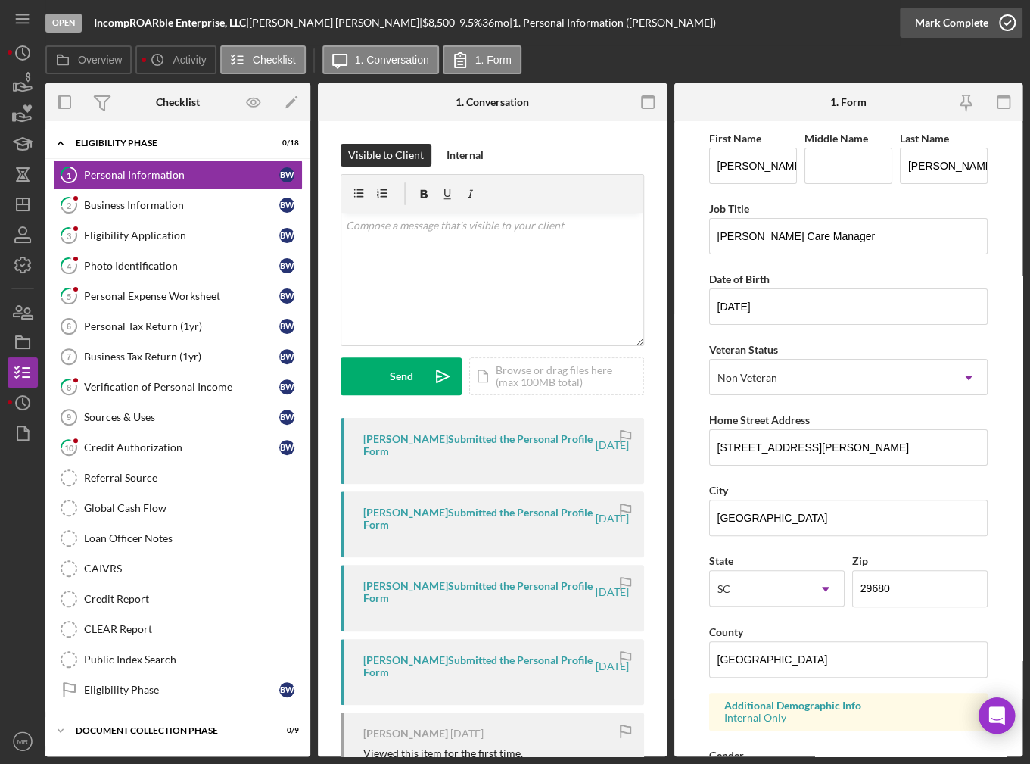
click at [941, 27] on div "Mark Complete" at bounding box center [951, 23] width 73 height 30
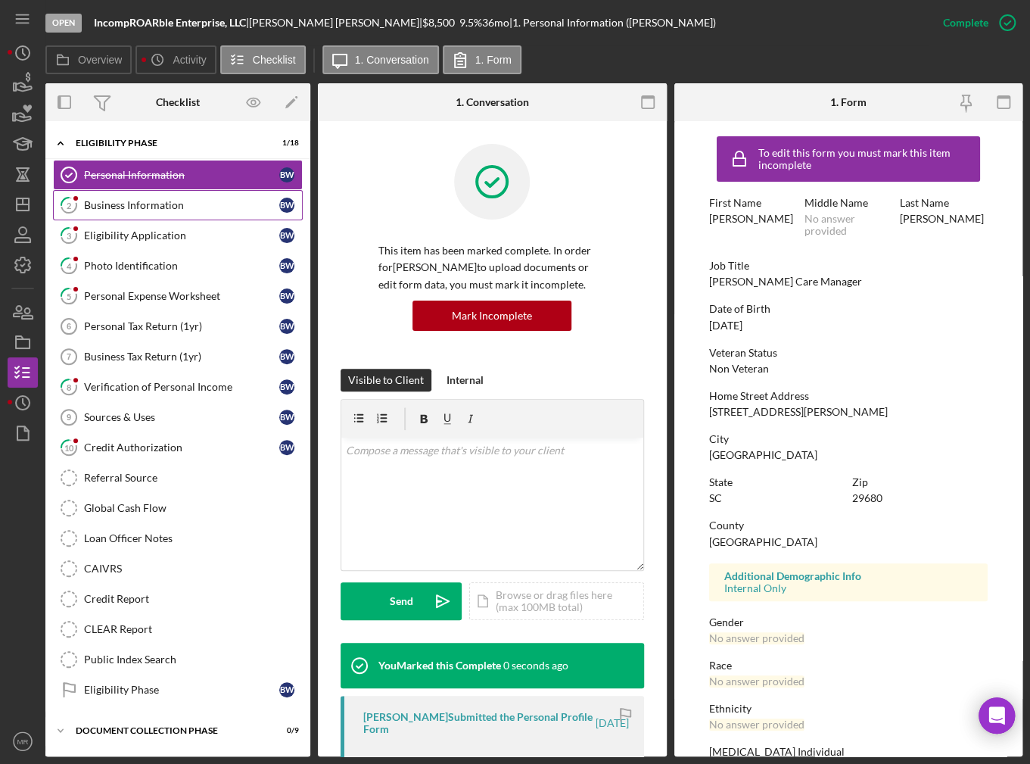
click at [175, 205] on div "Business Information" at bounding box center [181, 205] width 195 height 12
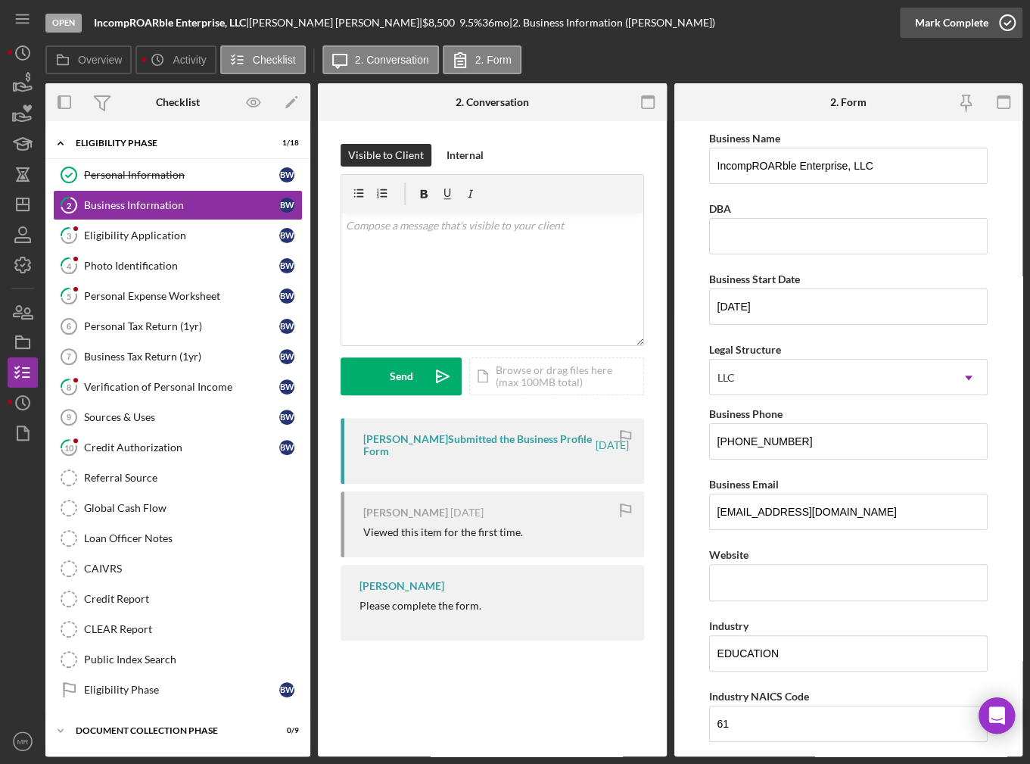
click at [1012, 19] on icon "button" at bounding box center [1007, 23] width 38 height 38
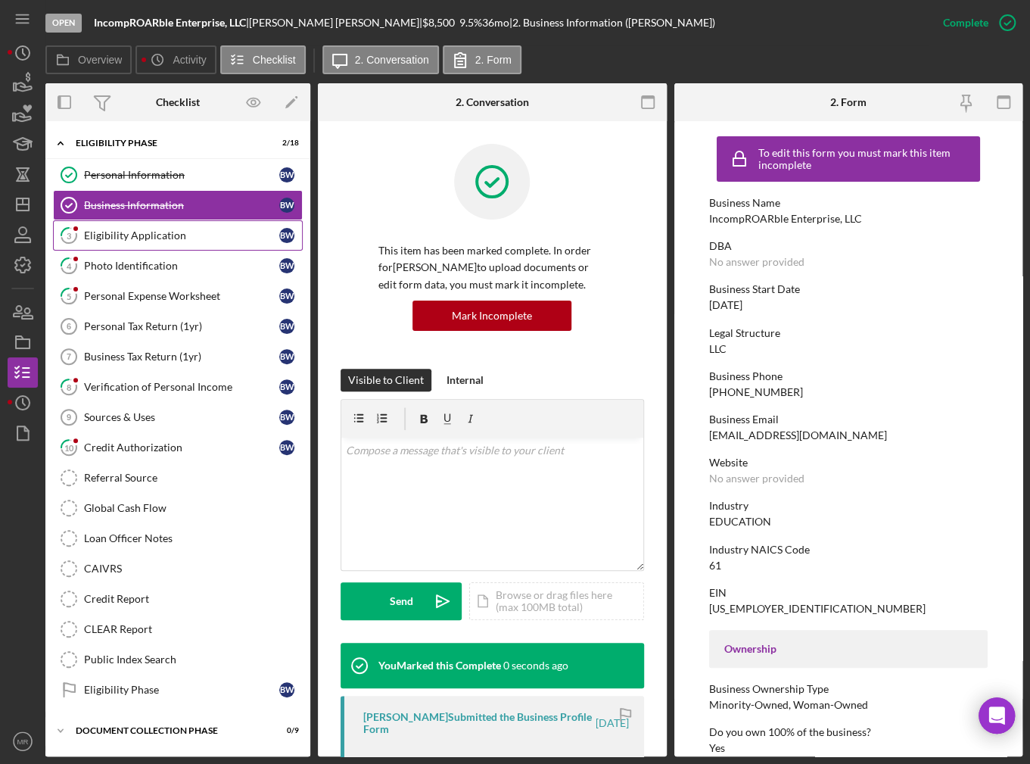
click at [122, 234] on div "Eligibility Application" at bounding box center [181, 235] width 195 height 12
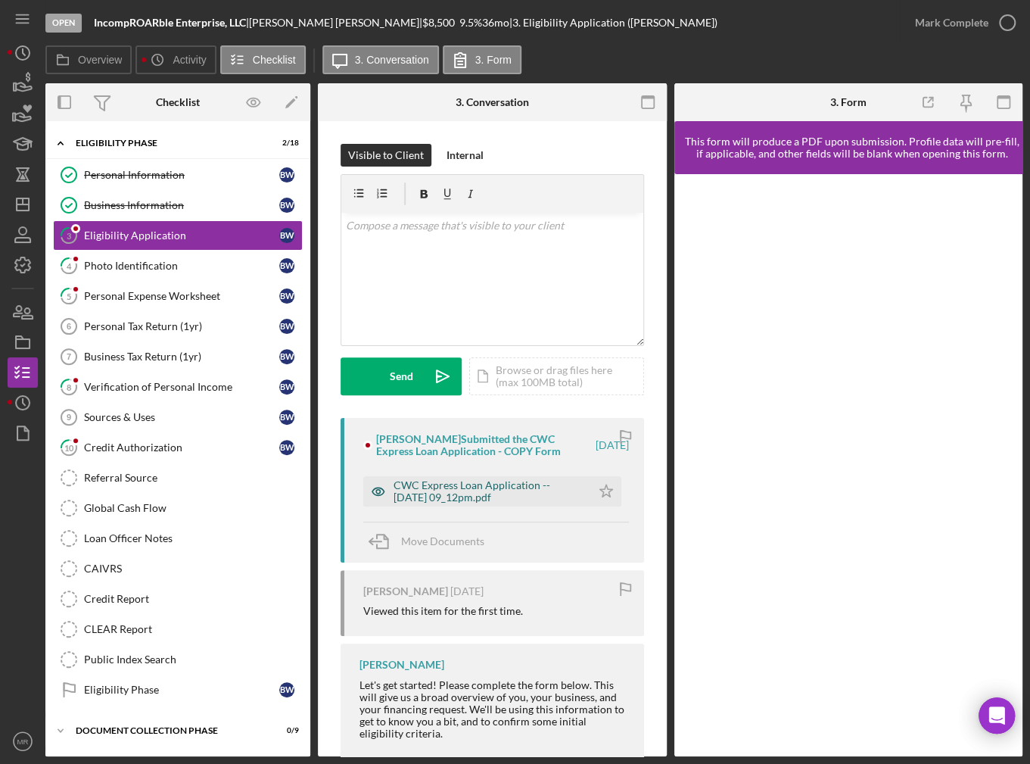
click at [518, 492] on div "CWC Express Loan Application -- [DATE] 09_12pm.pdf" at bounding box center [489, 491] width 190 height 24
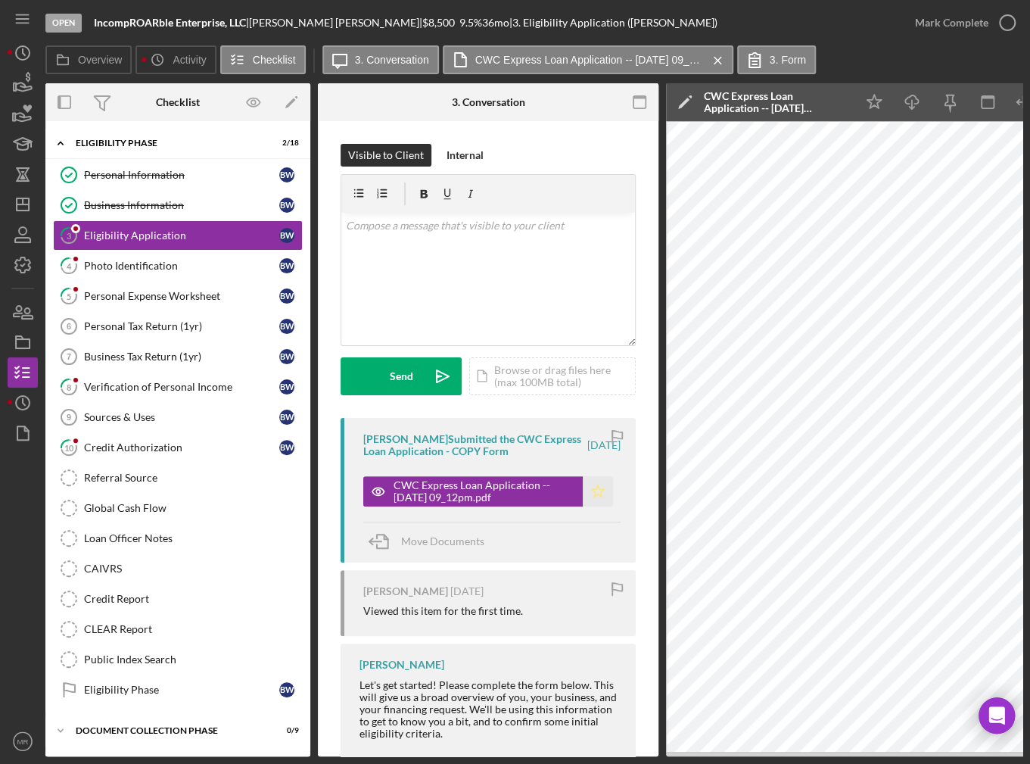
click at [598, 488] on polygon "button" at bounding box center [598, 490] width 13 height 12
click at [936, 30] on div "Mark Complete" at bounding box center [951, 23] width 73 height 30
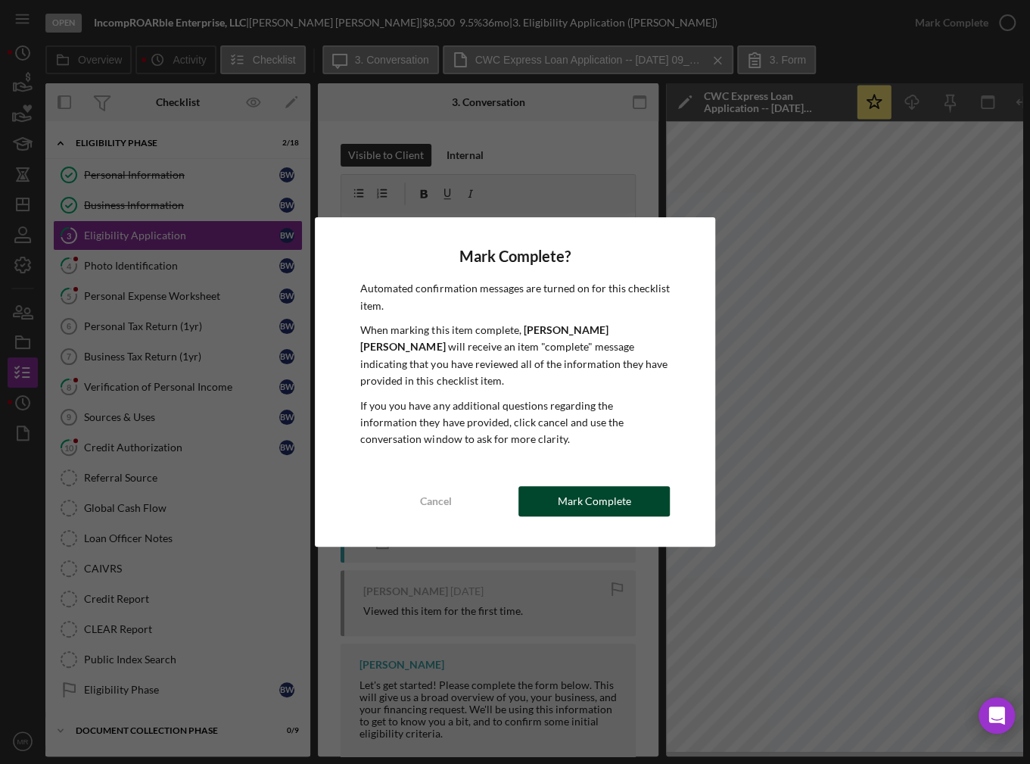
click at [560, 486] on div "Mark Complete" at bounding box center [594, 501] width 73 height 30
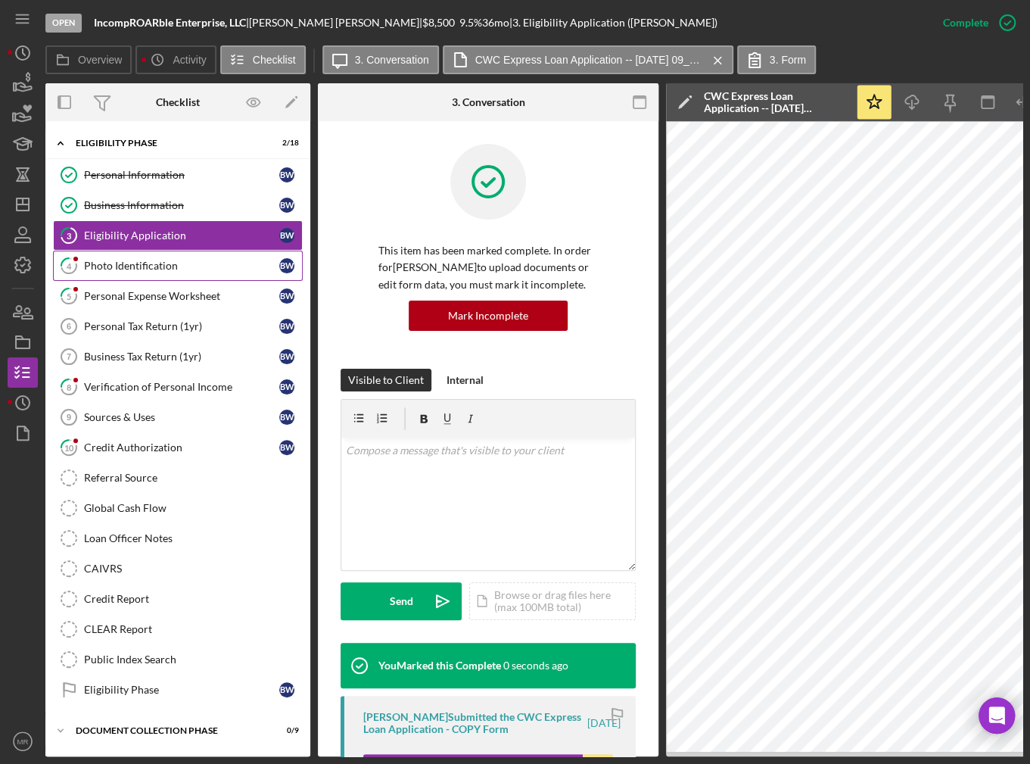
click at [143, 254] on link "4 Photo Identification B W" at bounding box center [178, 265] width 250 height 30
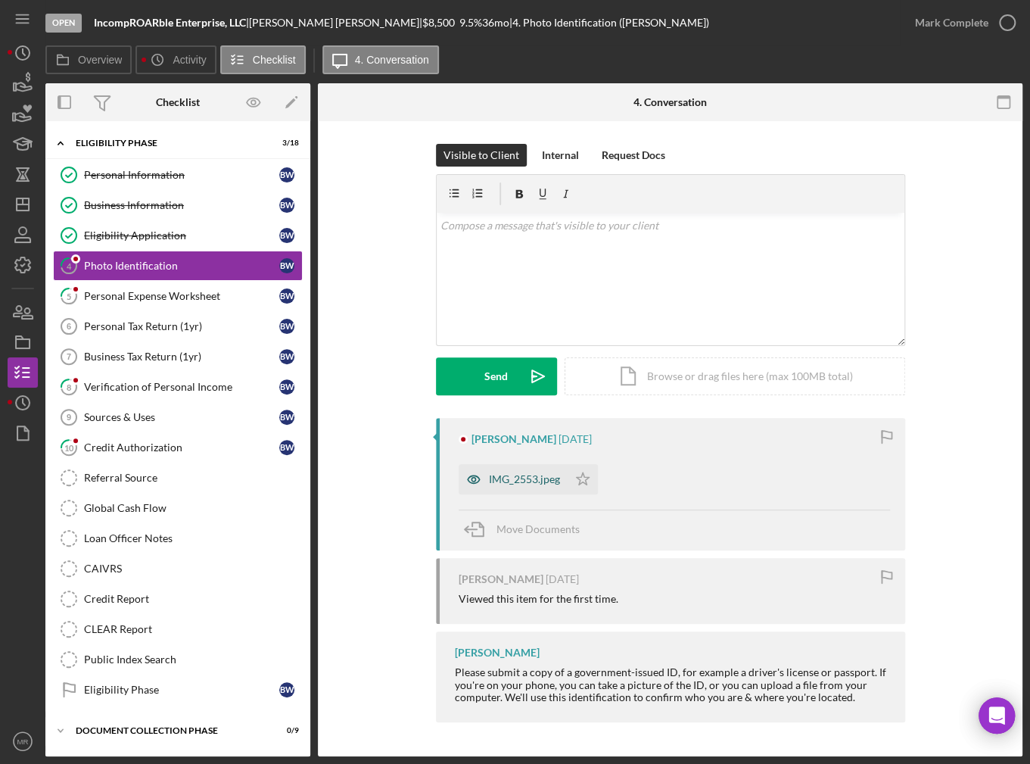
click at [512, 478] on div "IMG_2553.jpeg" at bounding box center [524, 479] width 71 height 12
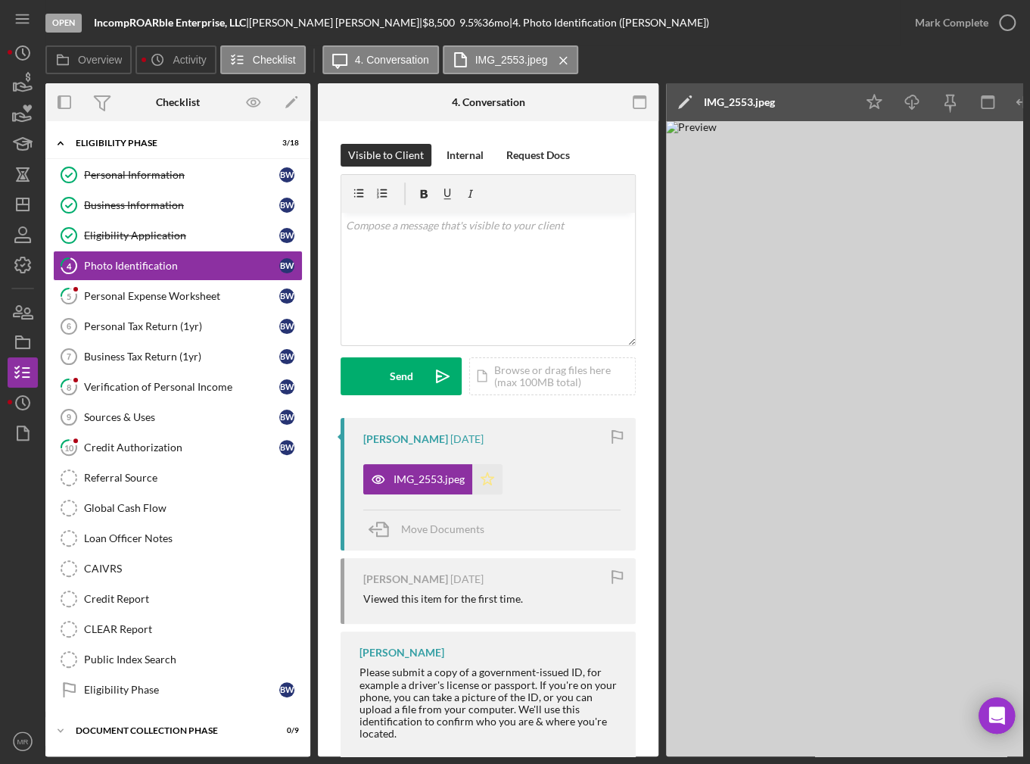
click at [494, 472] on icon "Icon/Star" at bounding box center [487, 479] width 30 height 30
click at [975, 16] on div "Mark Complete" at bounding box center [951, 23] width 73 height 30
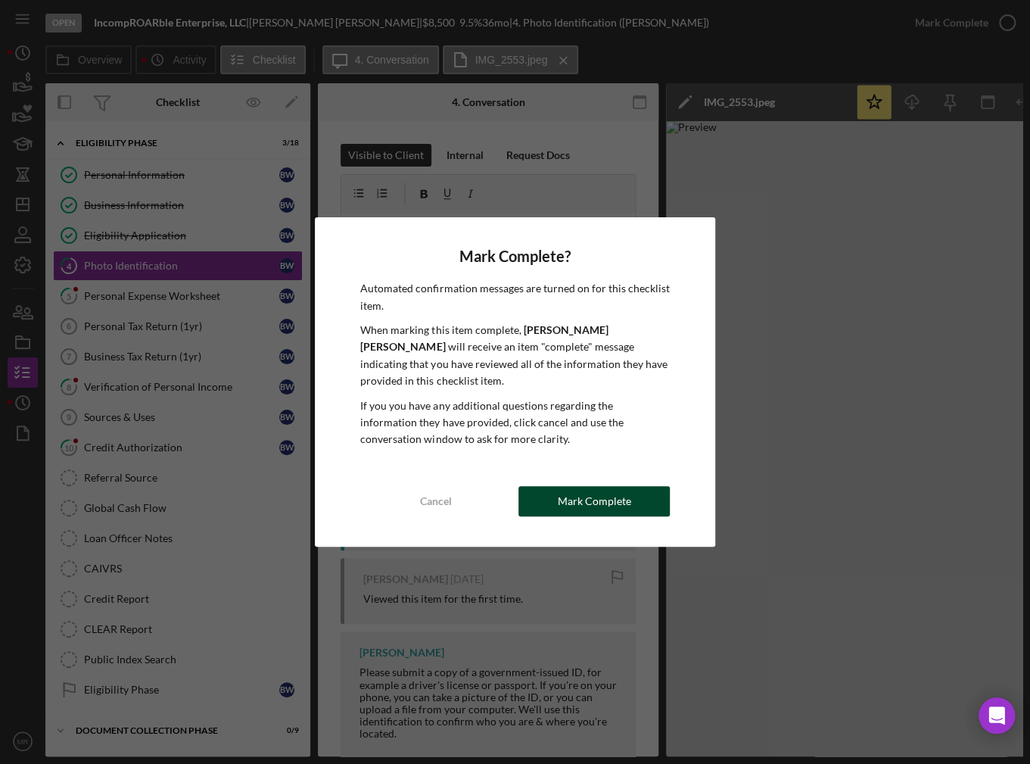
click at [584, 486] on div "Mark Complete" at bounding box center [594, 501] width 73 height 30
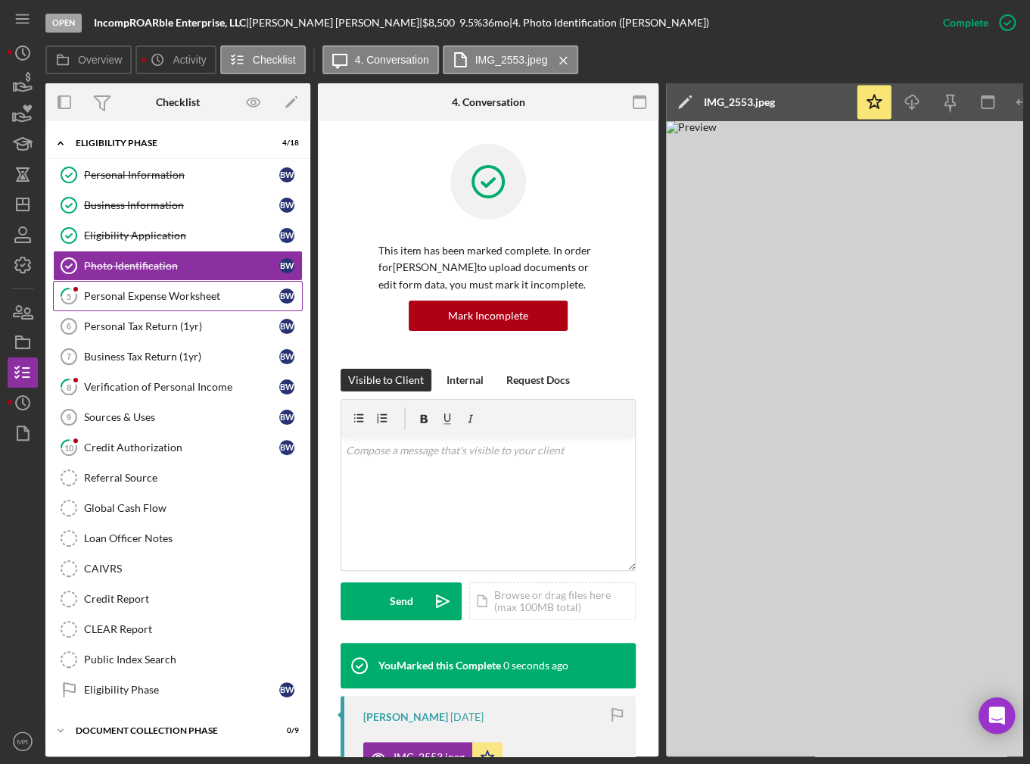
click at [165, 296] on div "Personal Expense Worksheet" at bounding box center [181, 296] width 195 height 12
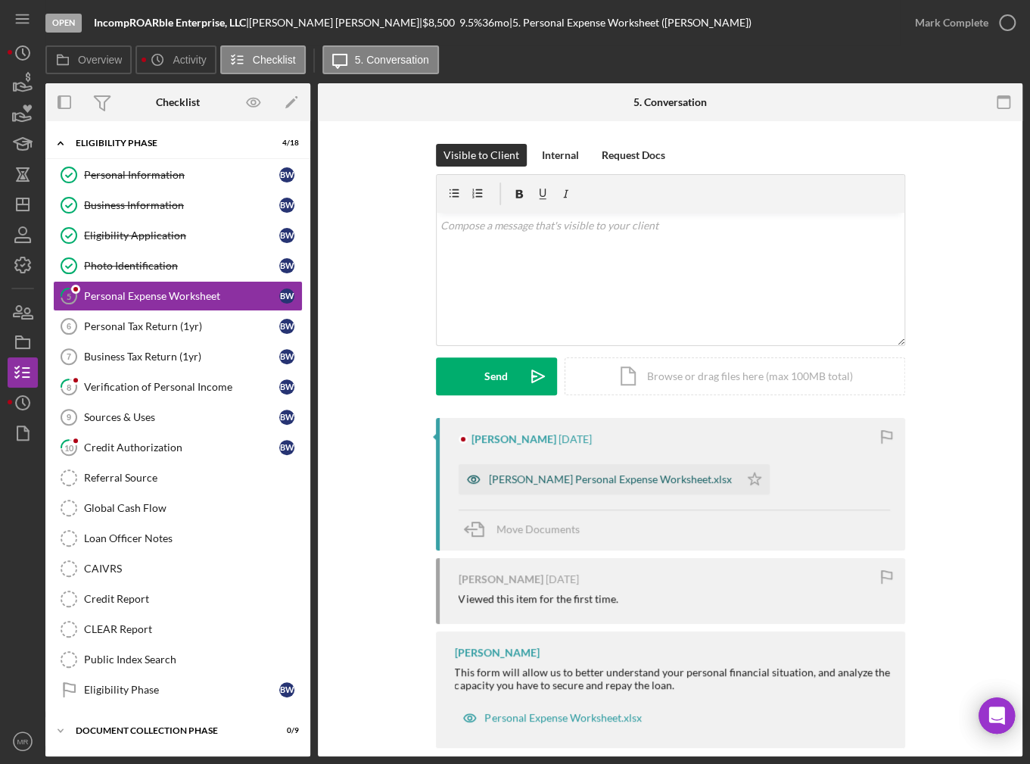
click at [608, 486] on div "[PERSON_NAME] Personal Expense Worksheet.xlsx" at bounding box center [599, 479] width 281 height 30
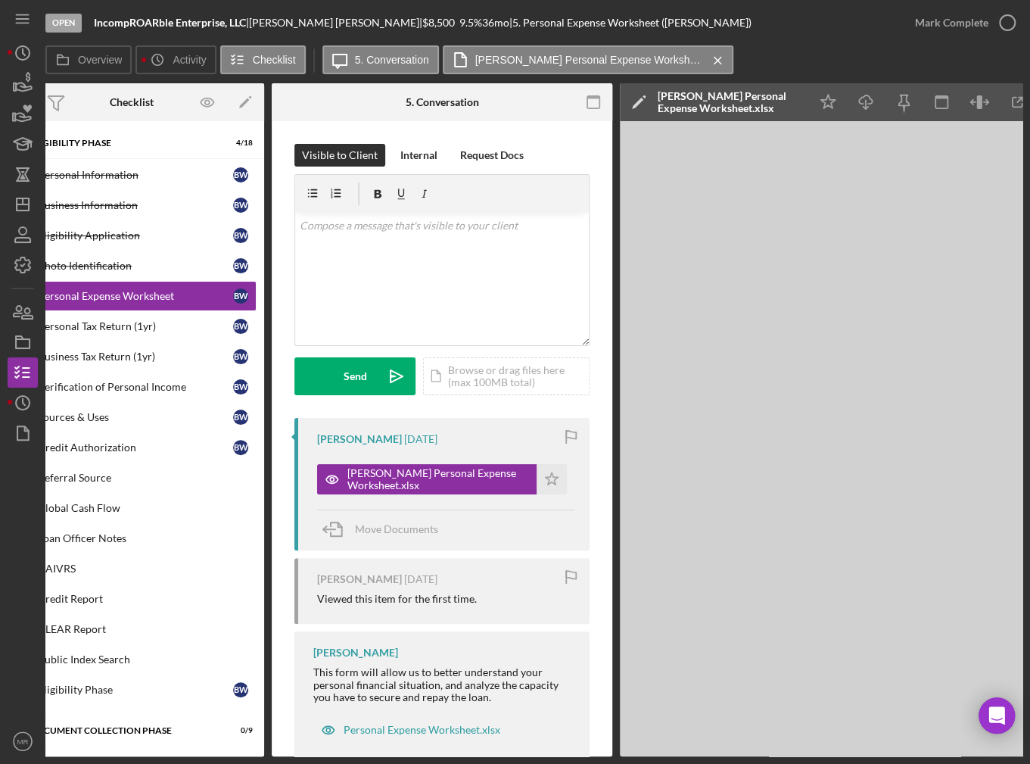
scroll to position [0, 98]
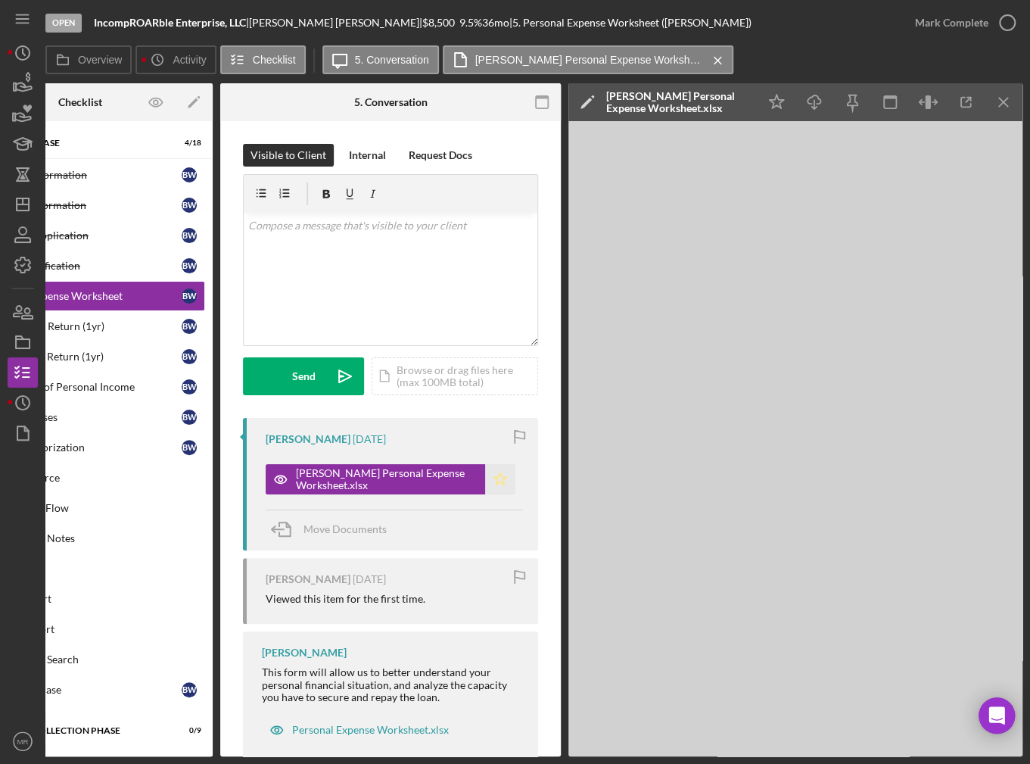
click at [499, 475] on icon "Icon/Star" at bounding box center [500, 479] width 30 height 30
click at [997, 20] on icon "button" at bounding box center [1007, 23] width 38 height 38
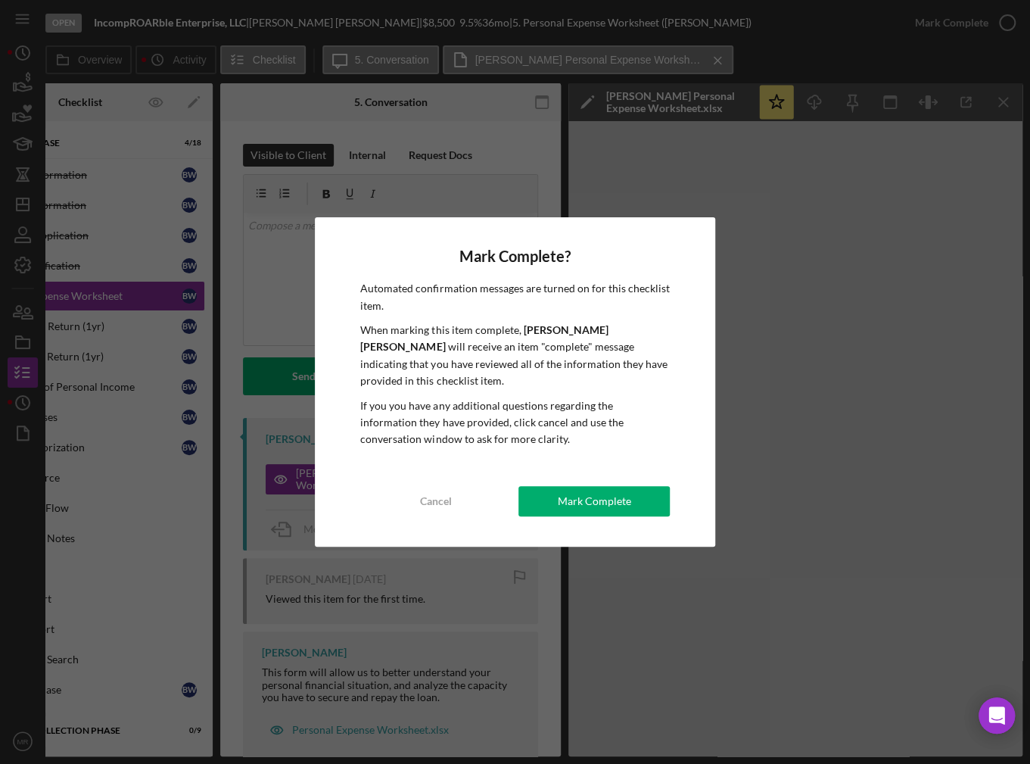
click at [596, 486] on div "Mark Complete" at bounding box center [594, 501] width 73 height 30
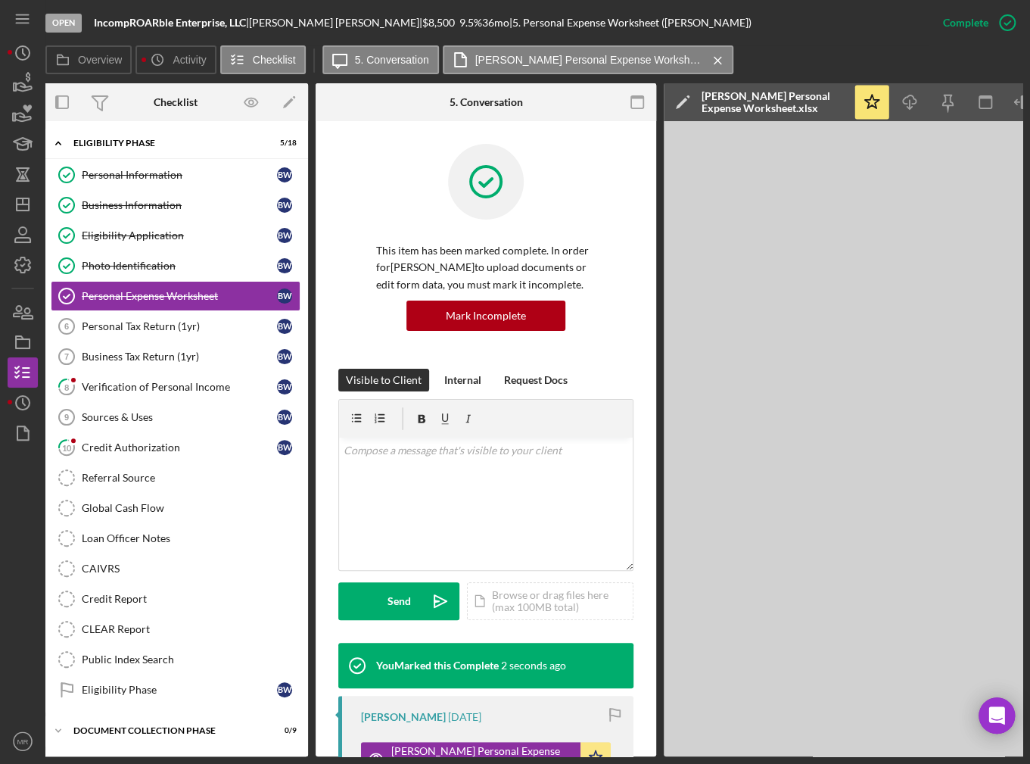
scroll to position [0, 0]
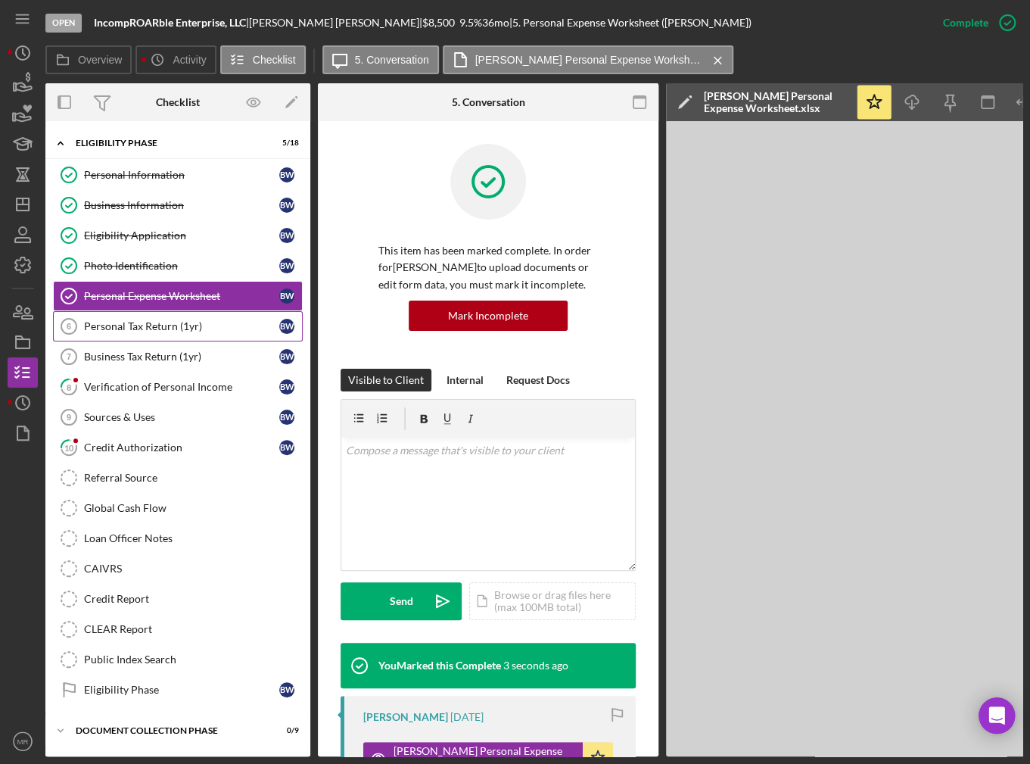
click at [183, 321] on div "Personal Tax Return (1yr)" at bounding box center [181, 326] width 195 height 12
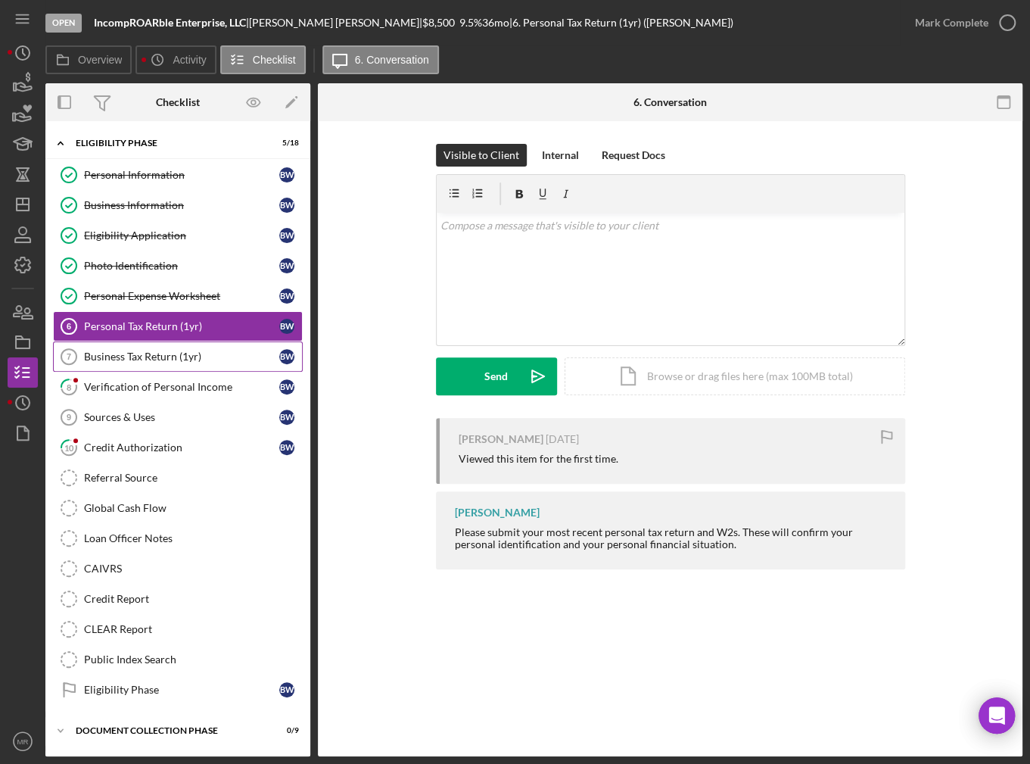
click at [197, 350] on div "Business Tax Return (1yr)" at bounding box center [181, 356] width 195 height 12
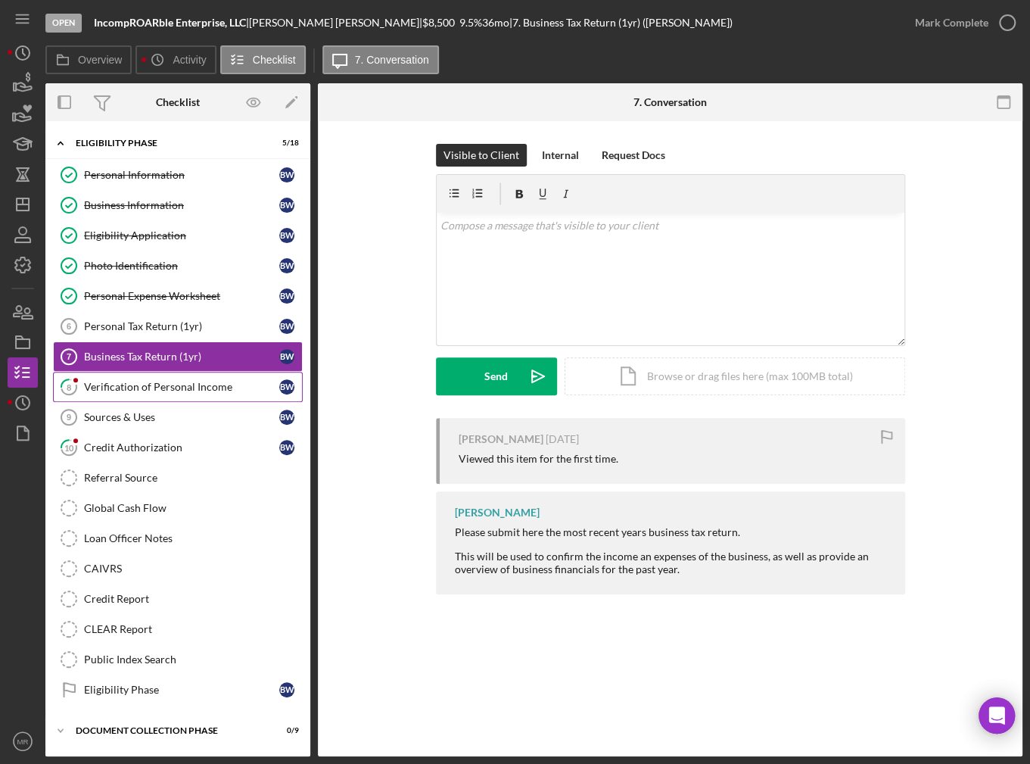
click at [195, 377] on link "8 Verification of Personal Income B W" at bounding box center [178, 387] width 250 height 30
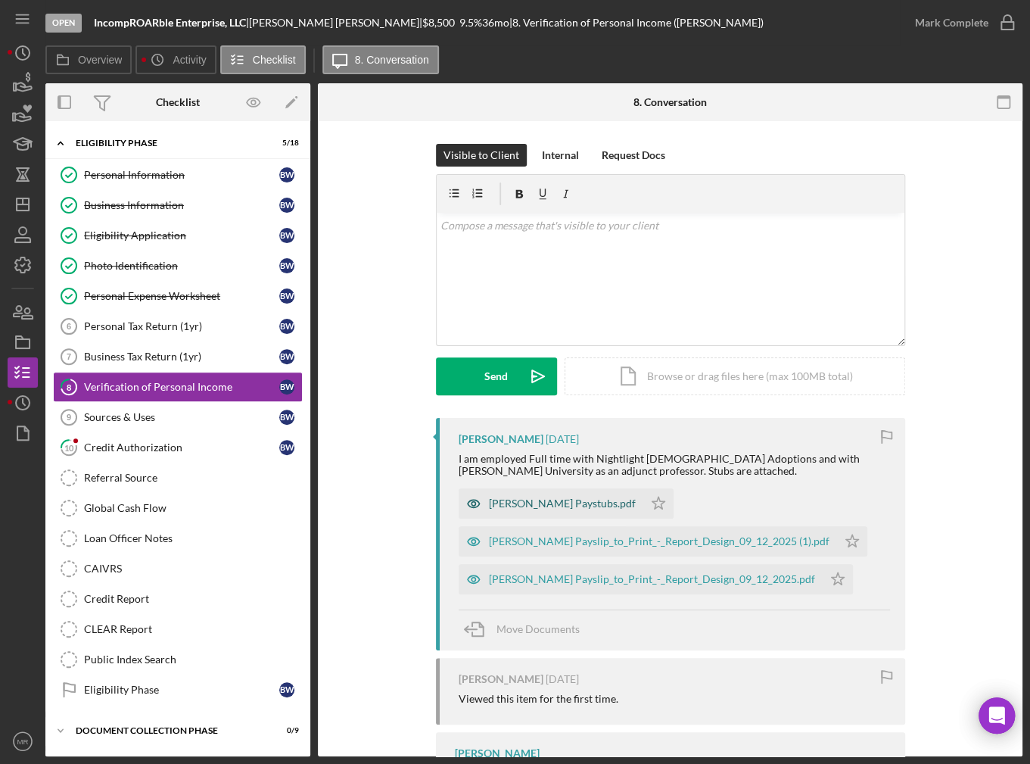
click at [568, 502] on div "[PERSON_NAME] Paystubs.pdf" at bounding box center [562, 503] width 147 height 12
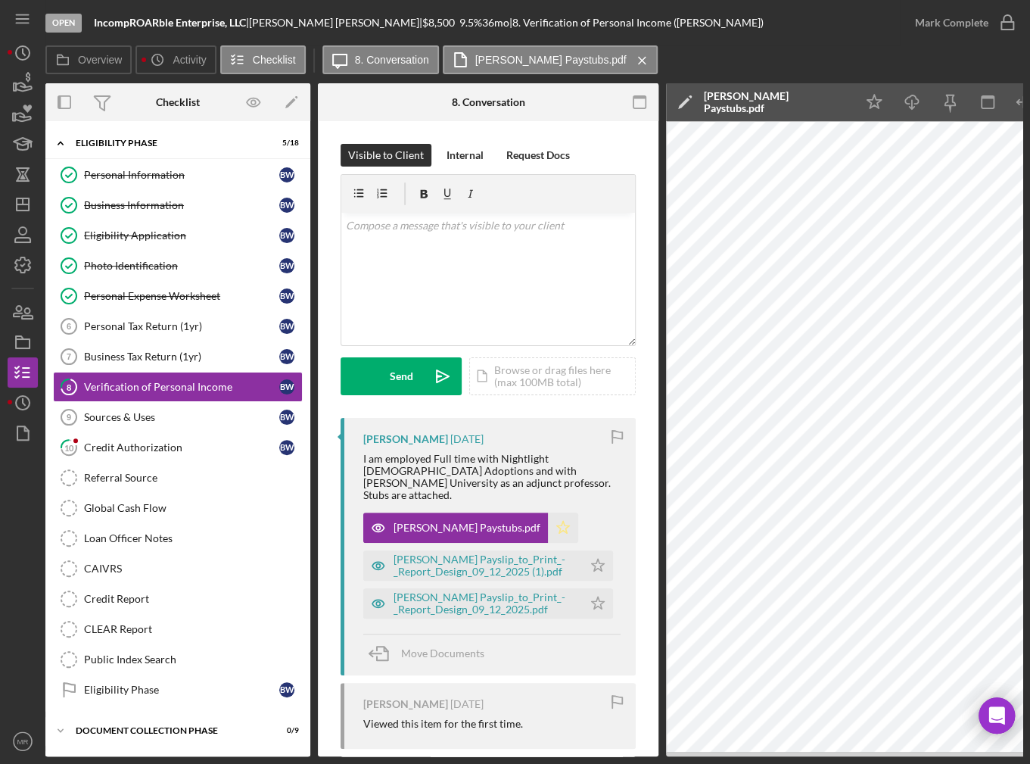
click at [555, 513] on icon "Icon/Star" at bounding box center [563, 527] width 30 height 30
click at [546, 556] on div "[PERSON_NAME] Payslip_to_Print_-_Report_Design_09_12_2025 (1).pdf" at bounding box center [485, 565] width 182 height 24
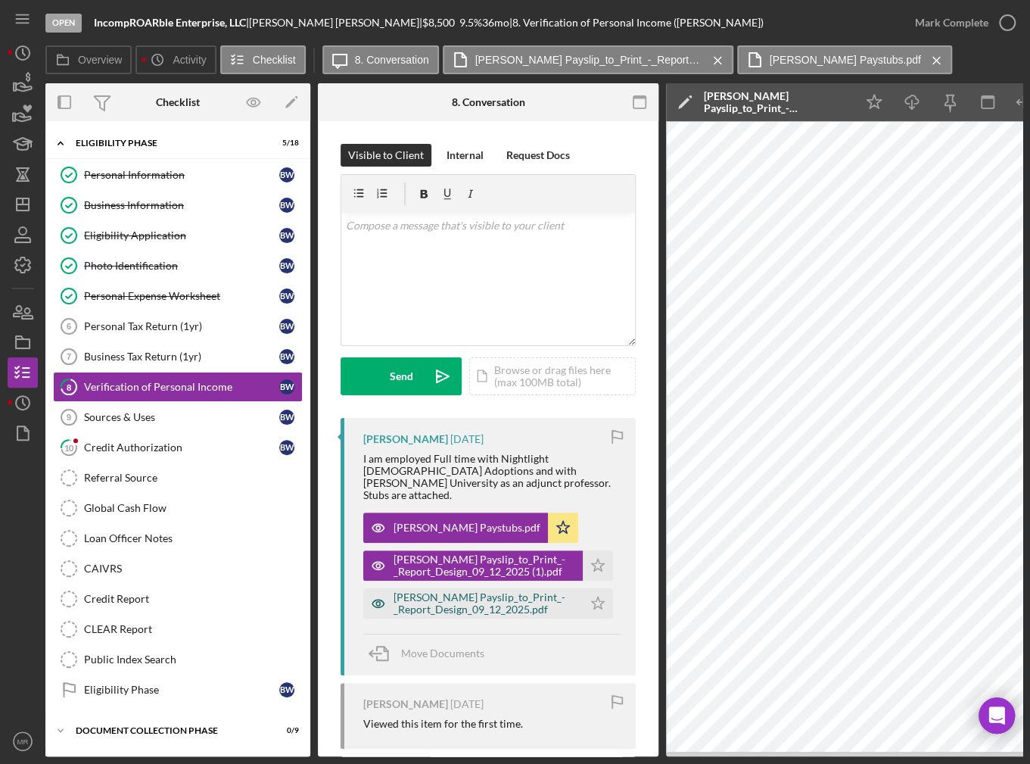
click at [532, 591] on div "[PERSON_NAME] Payslip_to_Print_-_Report_Design_09_12_2025.pdf" at bounding box center [485, 603] width 182 height 24
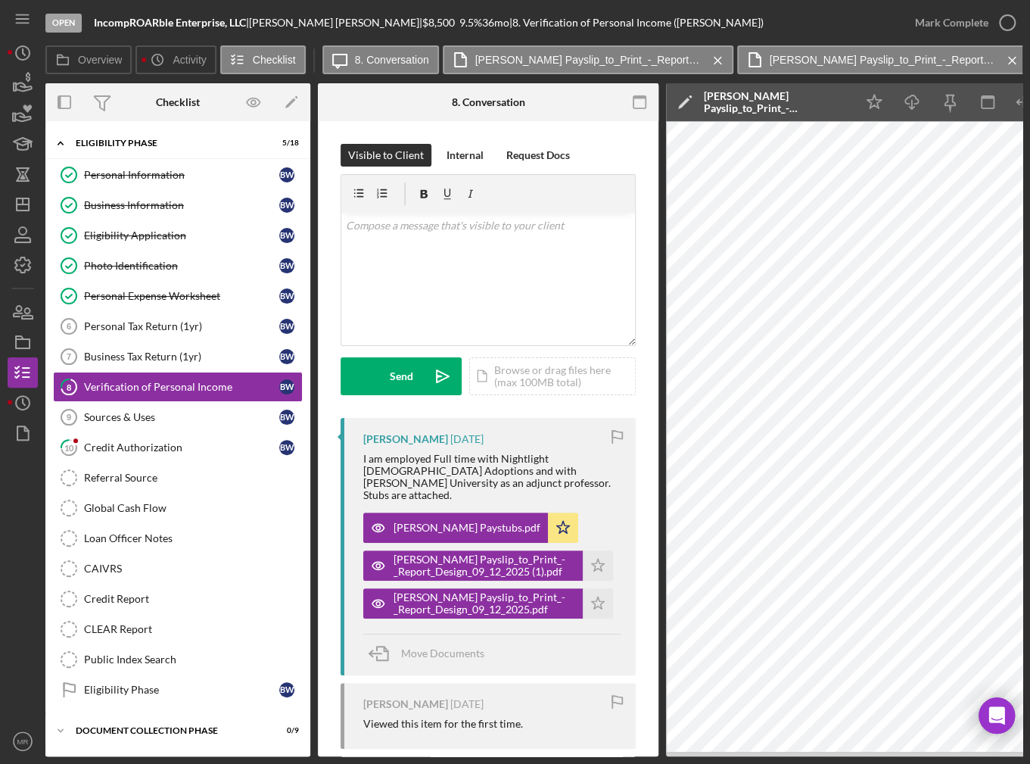
click at [616, 596] on div "[PERSON_NAME] [DATE] I am employed Full time with Nightlight [DEMOGRAPHIC_DATA]…" at bounding box center [488, 546] width 295 height 257
click at [594, 552] on icon "Icon/Star" at bounding box center [598, 565] width 30 height 30
click at [592, 597] on polygon "button" at bounding box center [598, 603] width 13 height 12
click at [148, 455] on link "10 Credit Authorization B W" at bounding box center [178, 447] width 250 height 30
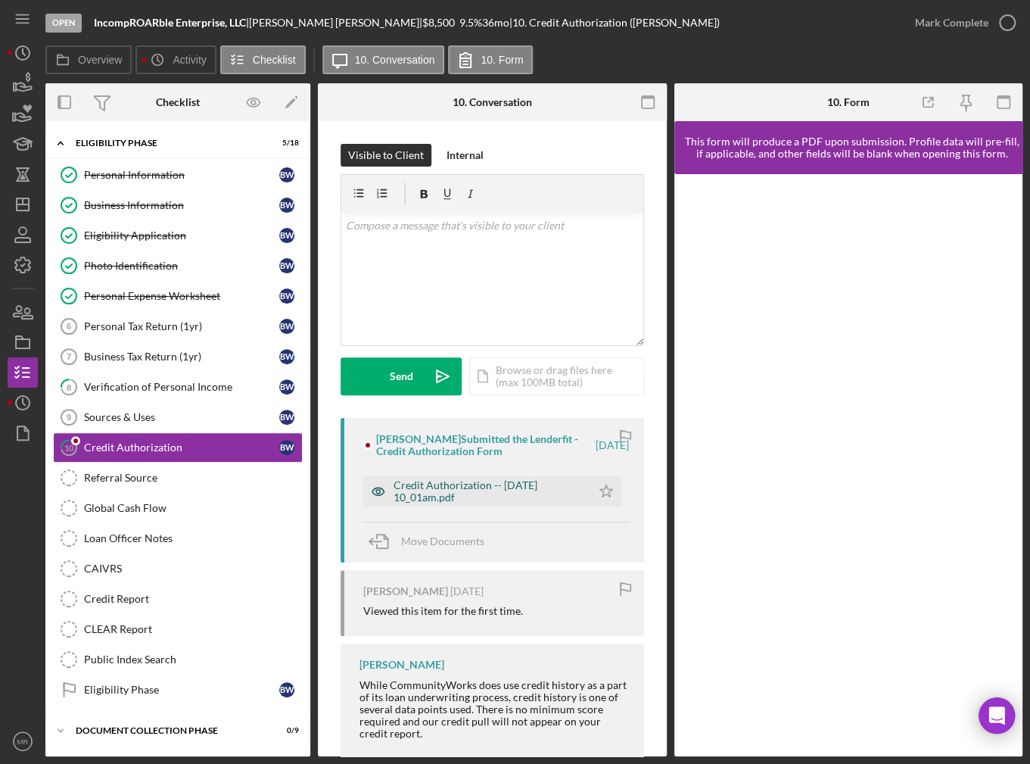
click at [469, 490] on div "Credit Authorization -- [DATE] 10_01am.pdf" at bounding box center [489, 491] width 190 height 24
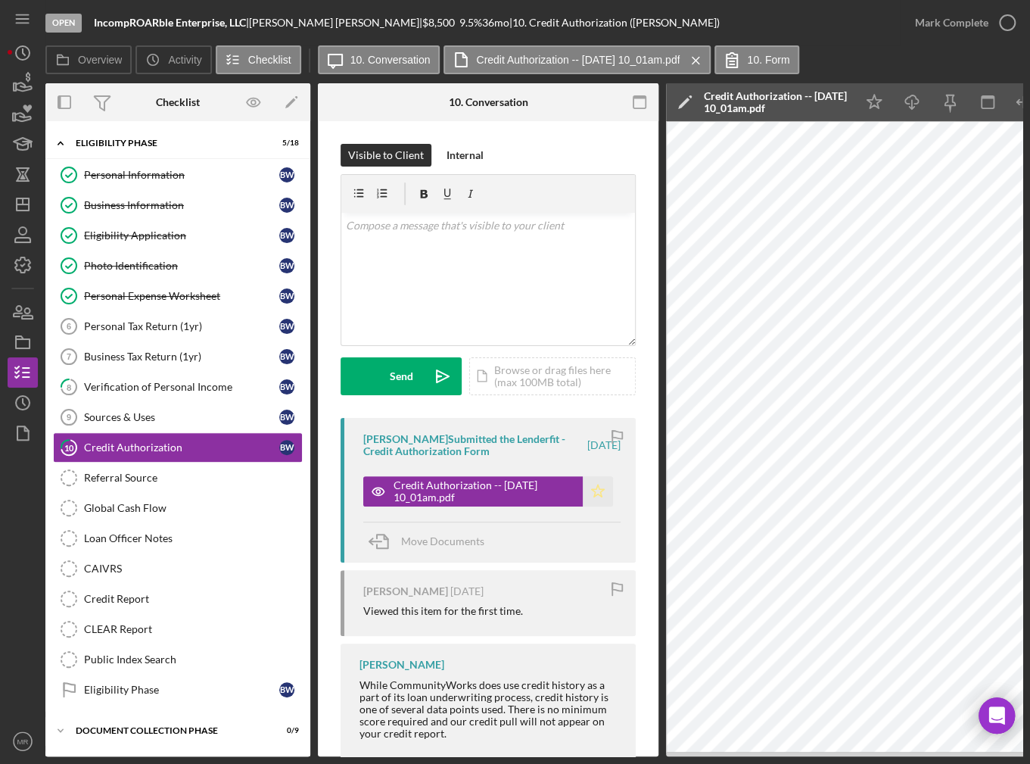
click at [596, 492] on polygon "button" at bounding box center [598, 490] width 13 height 12
click at [219, 322] on div "Personal Tax Return (1yr)" at bounding box center [181, 326] width 195 height 12
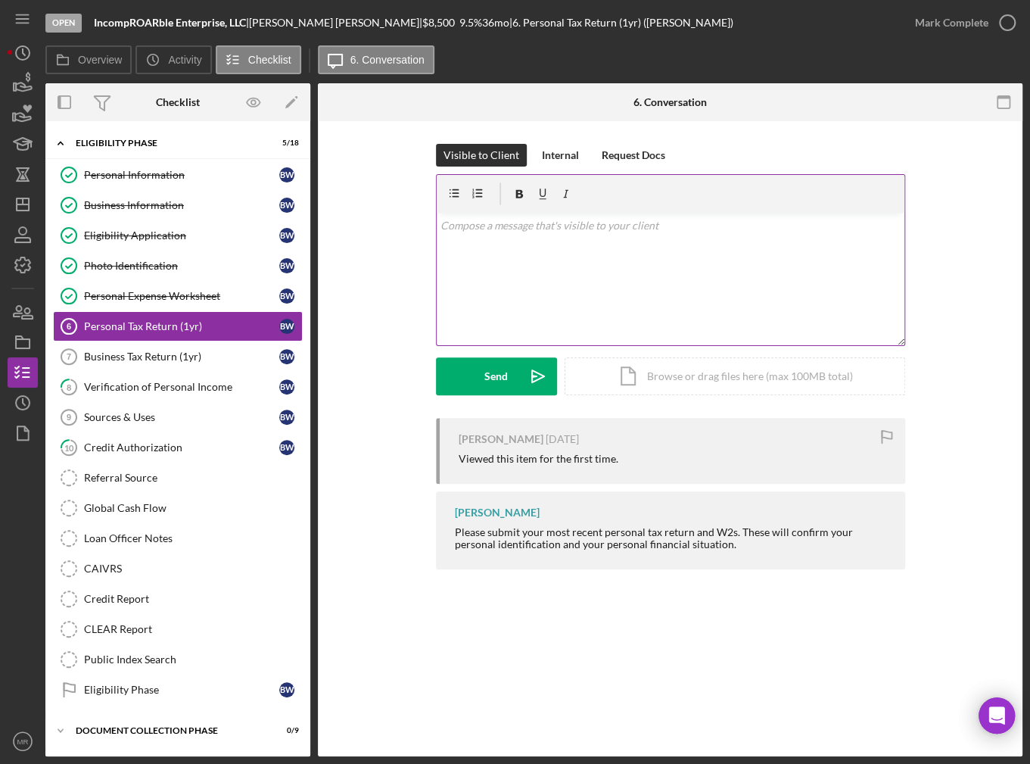
click at [529, 281] on div "v Color teal Color pink Remove color Add row above Add row below Add column bef…" at bounding box center [671, 279] width 468 height 132
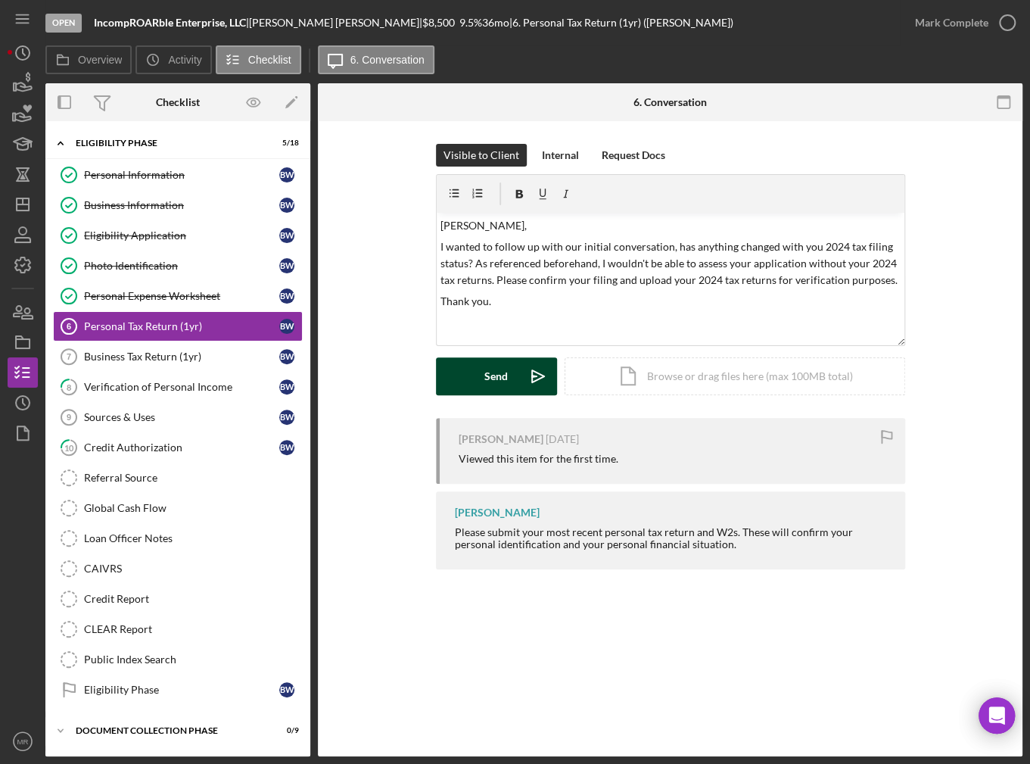
click at [493, 370] on div "Send" at bounding box center [495, 376] width 23 height 38
